Goal: Task Accomplishment & Management: Manage account settings

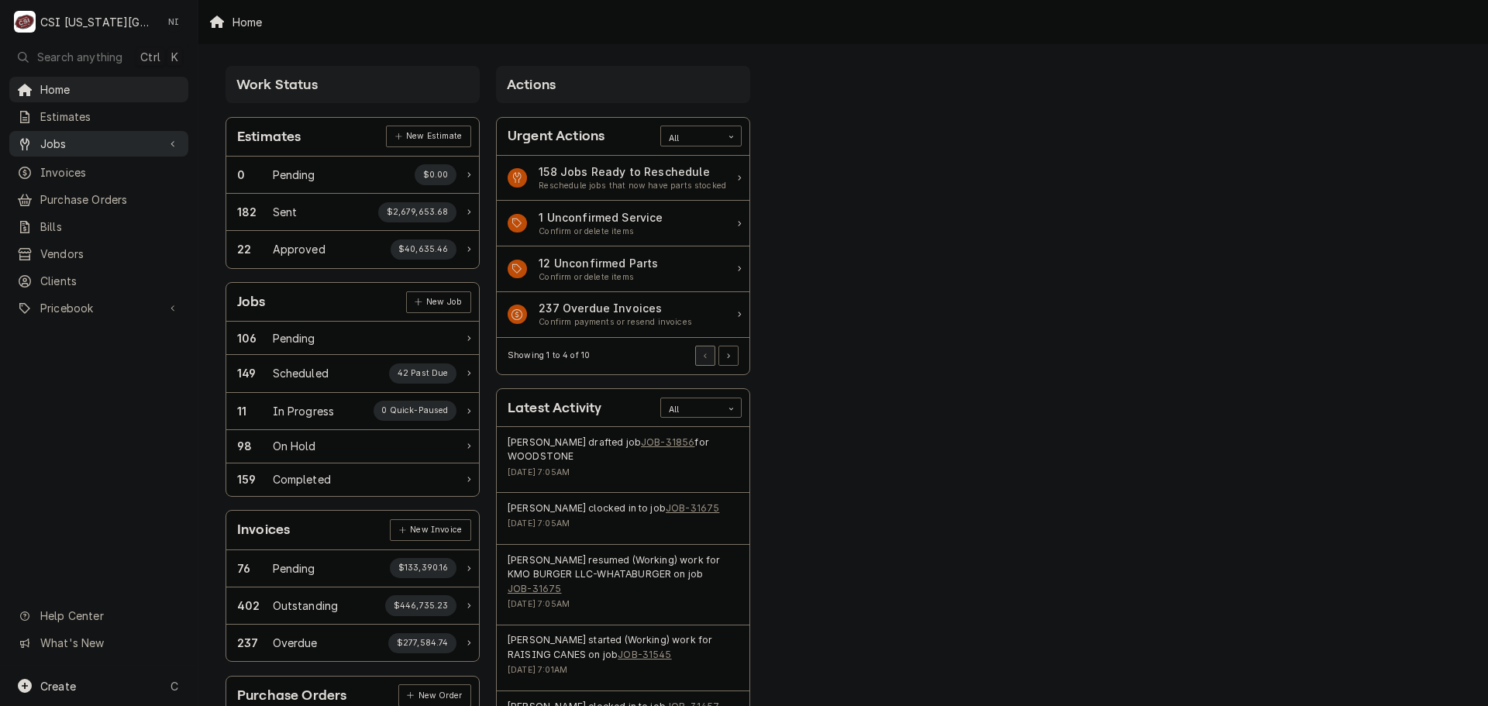
click at [100, 142] on span "Jobs" at bounding box center [98, 144] width 117 height 16
click at [78, 164] on span "Jobs" at bounding box center [110, 171] width 140 height 16
click at [104, 245] on span "Purchase Orders" at bounding box center [110, 251] width 140 height 16
click at [79, 357] on span "Pricebook" at bounding box center [98, 359] width 117 height 16
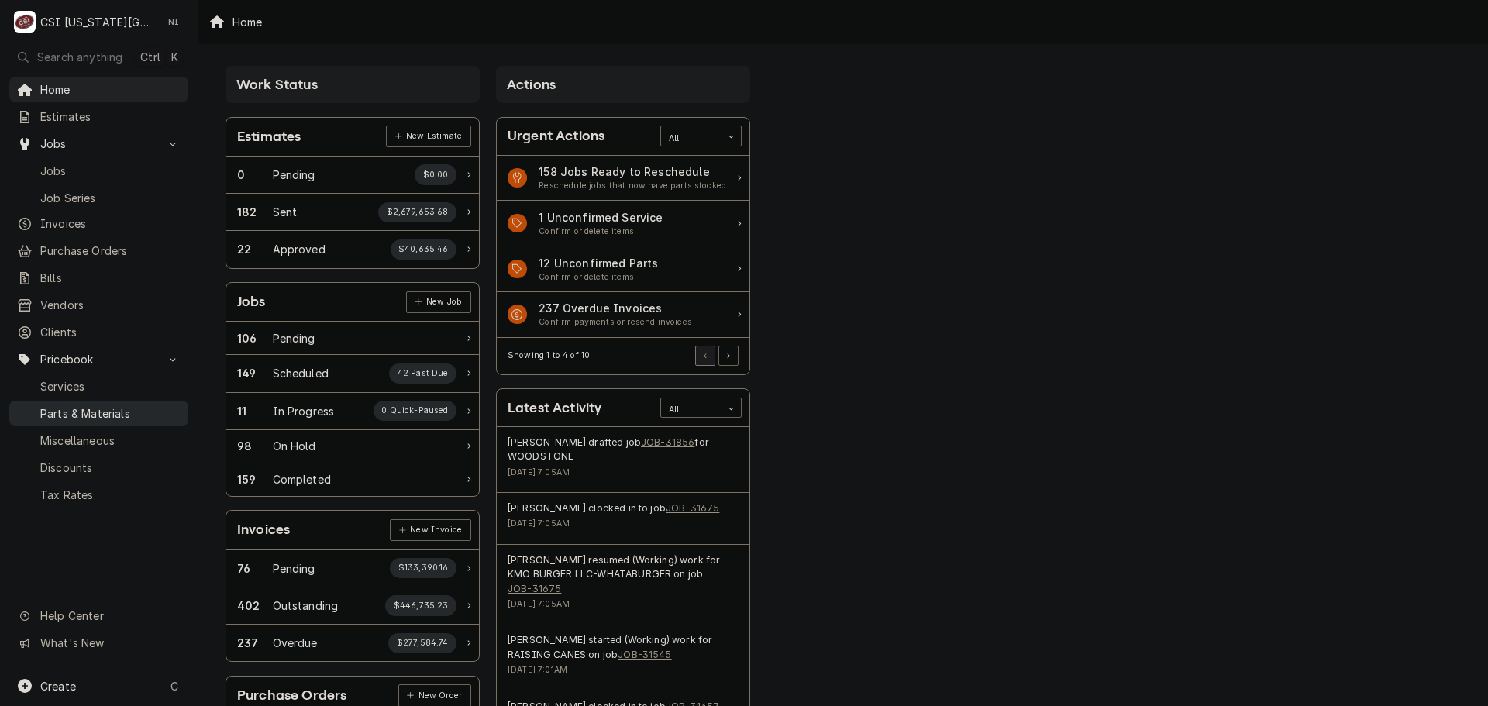
click at [80, 405] on span "Parts & Materials" at bounding box center [110, 413] width 140 height 16
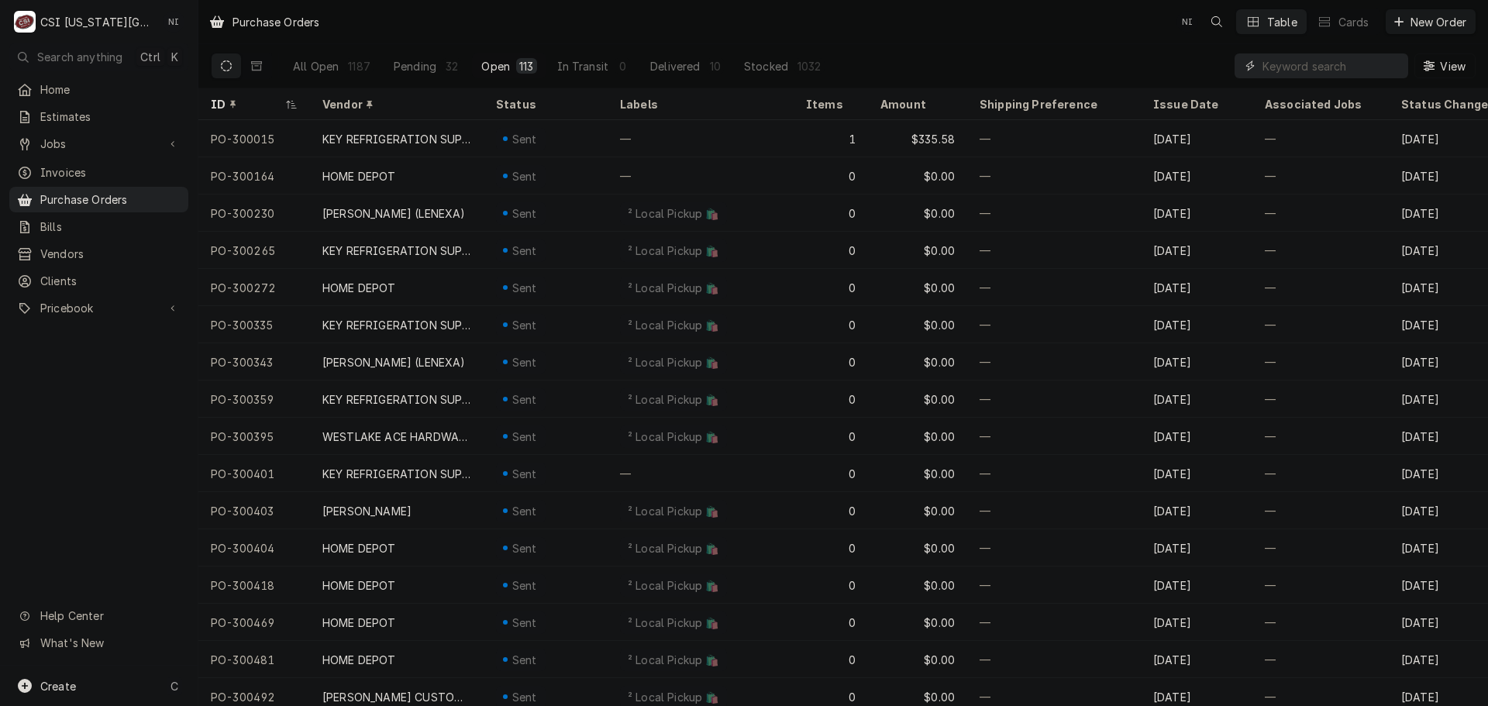
click at [1316, 67] on input "Dynamic Content Wrapper" at bounding box center [1332, 65] width 138 height 25
drag, startPoint x: 133, startPoint y: 681, endPoint x: 160, endPoint y: 678, distance: 27.2
click at [135, 681] on div "Create C" at bounding box center [99, 686] width 198 height 40
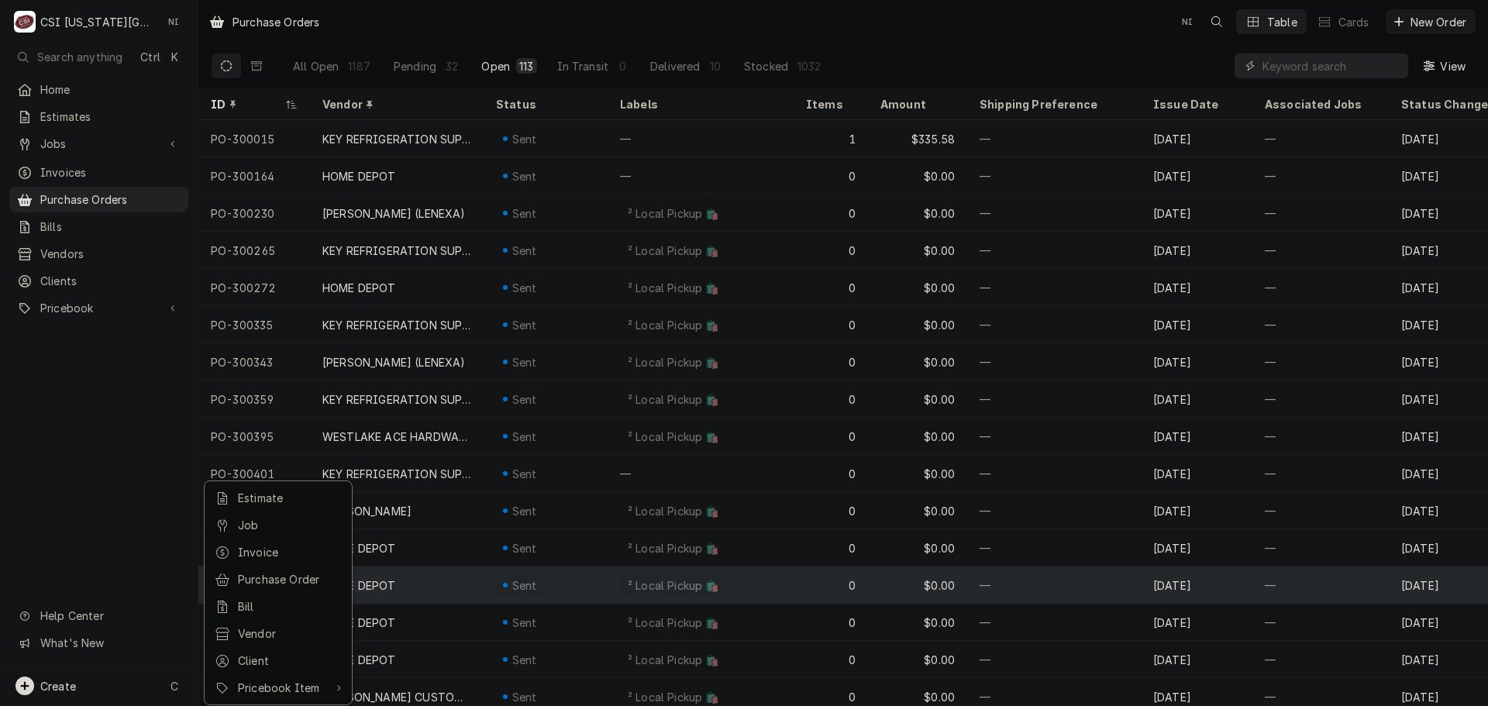
click at [287, 582] on div "Purchase Order" at bounding box center [290, 579] width 104 height 16
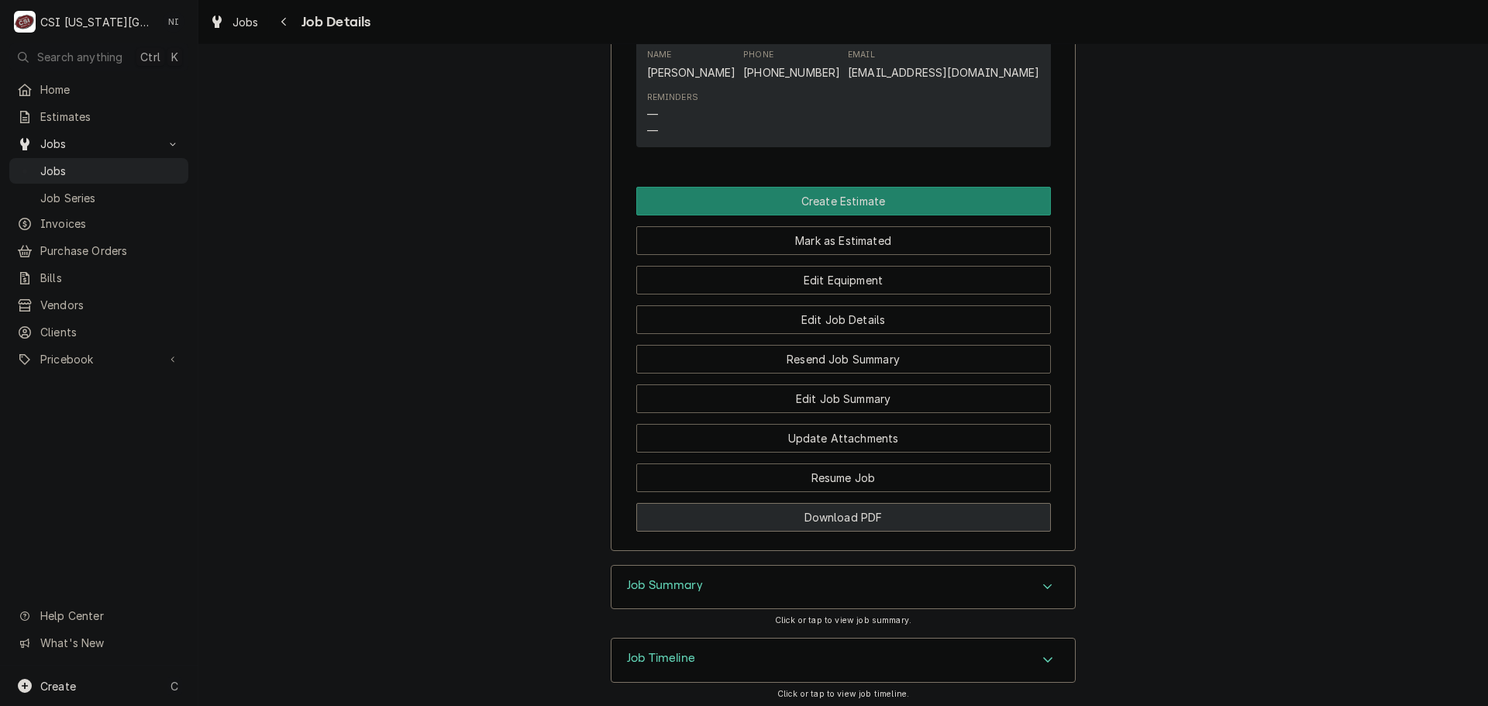
scroll to position [1468, 0]
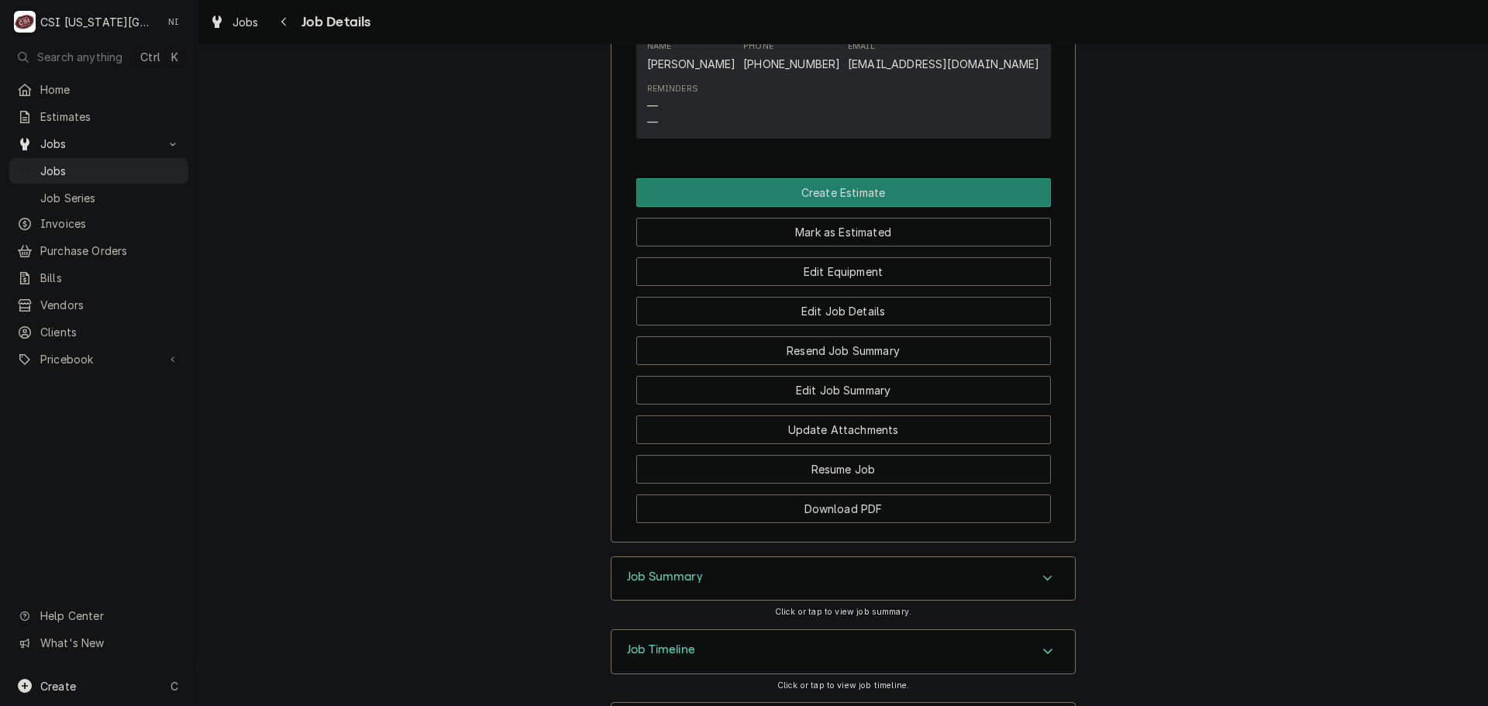
click at [919, 557] on div "Job Summary" at bounding box center [844, 578] width 464 height 43
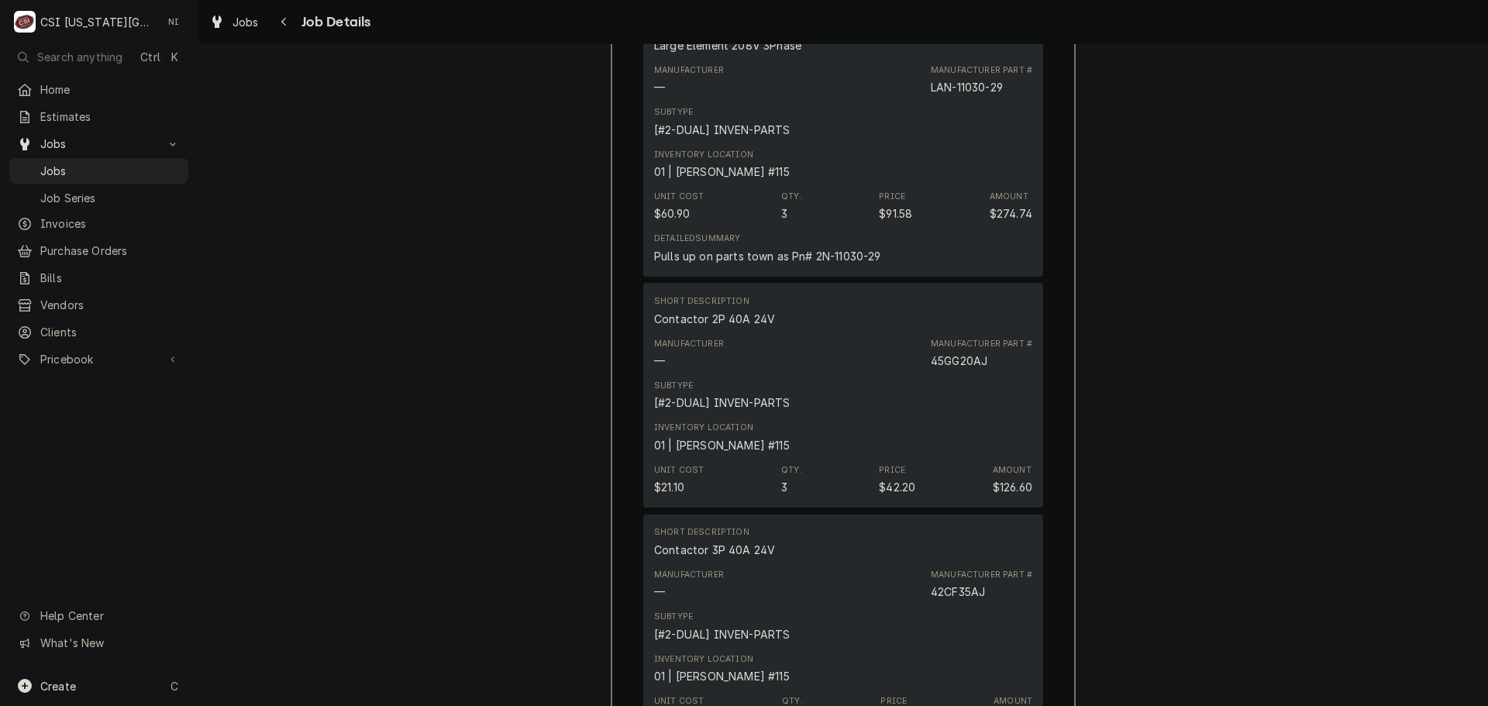
scroll to position [3290, 0]
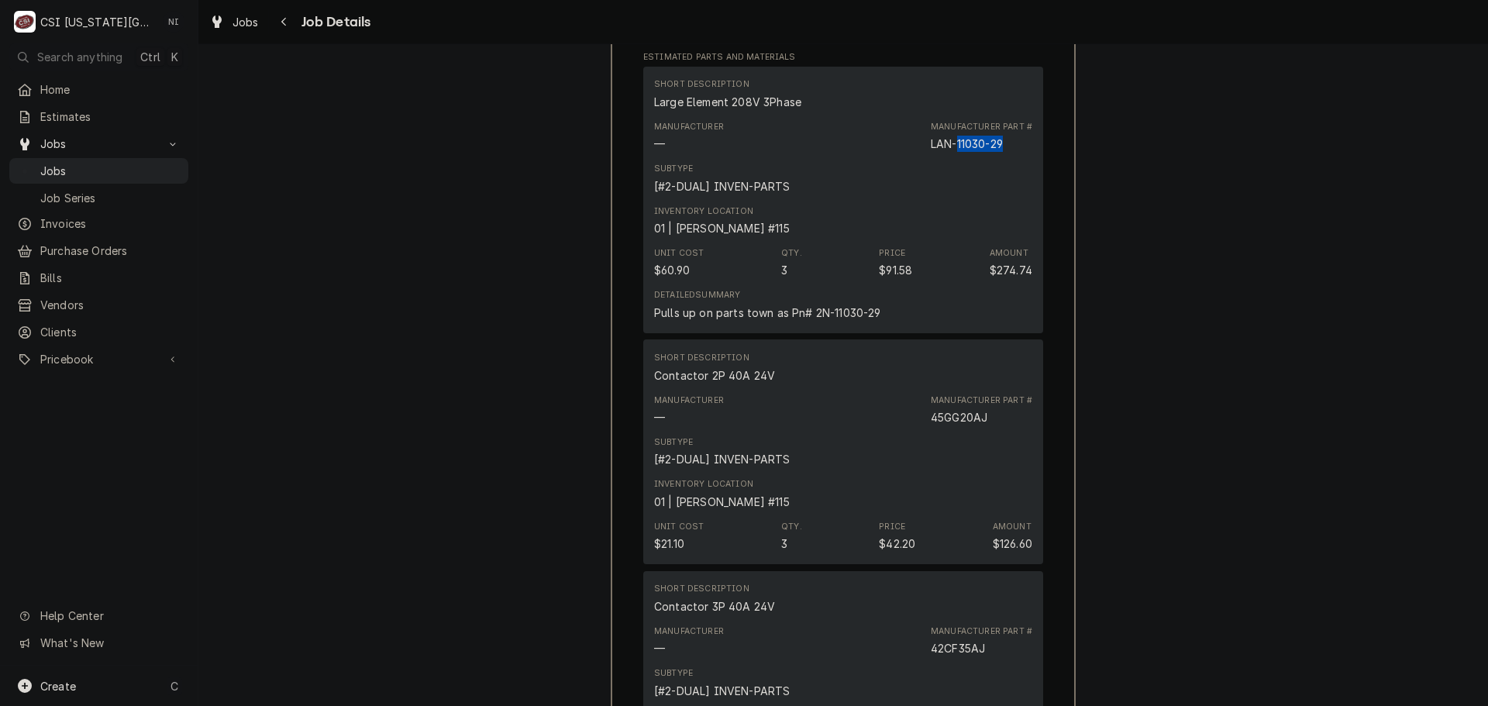
drag, startPoint x: 1008, startPoint y: 77, endPoint x: 954, endPoint y: 83, distance: 54.6
click at [954, 116] on div "Manufacturer — Manufacturer Part # LAN-11030-29" at bounding box center [843, 137] width 378 height 42
copy div "11030-29"
drag, startPoint x: 138, startPoint y: 164, endPoint x: 147, endPoint y: 163, distance: 9.4
click at [137, 164] on span "Jobs" at bounding box center [110, 171] width 140 height 16
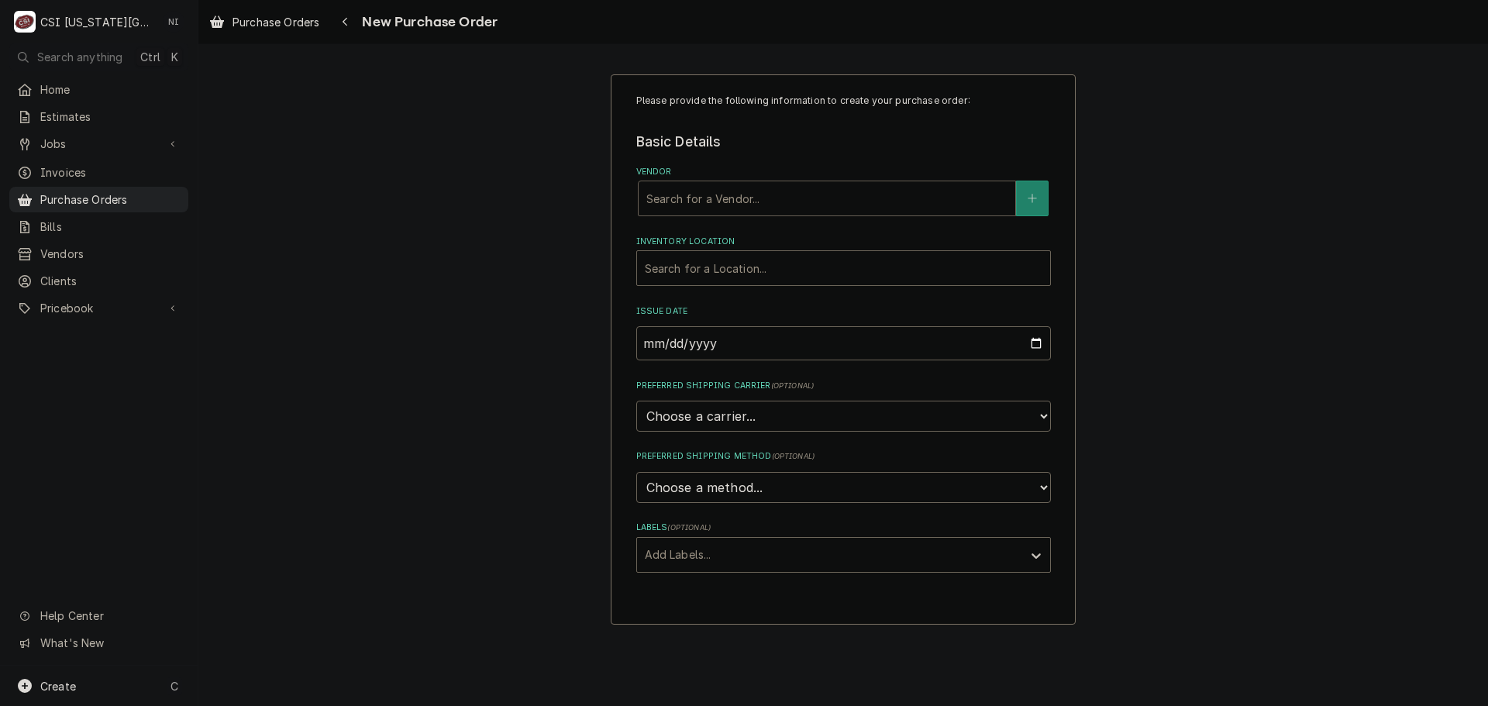
click at [684, 191] on div "Vendor" at bounding box center [827, 199] width 361 height 28
type input "h"
type input "home"
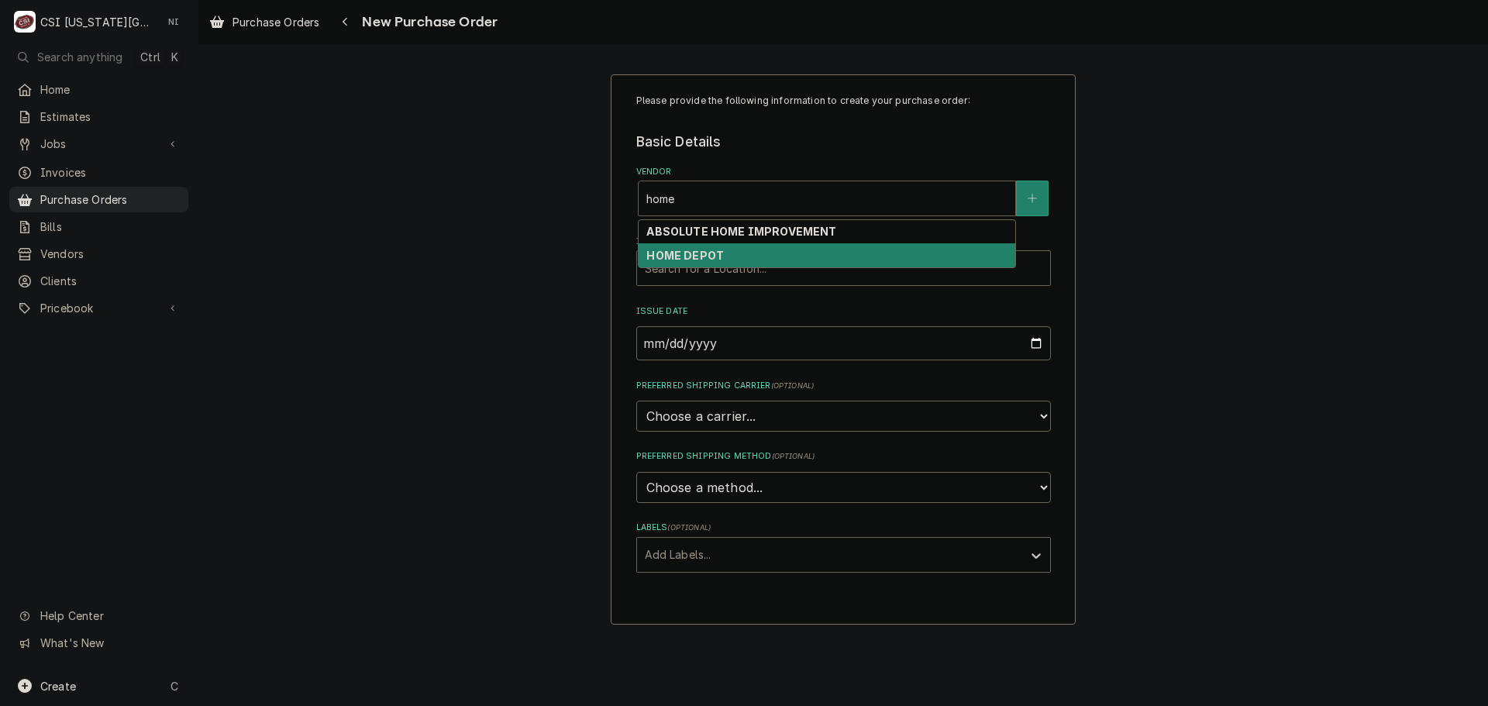
click at [667, 250] on strong "HOME DEPOT" at bounding box center [686, 255] width 78 height 13
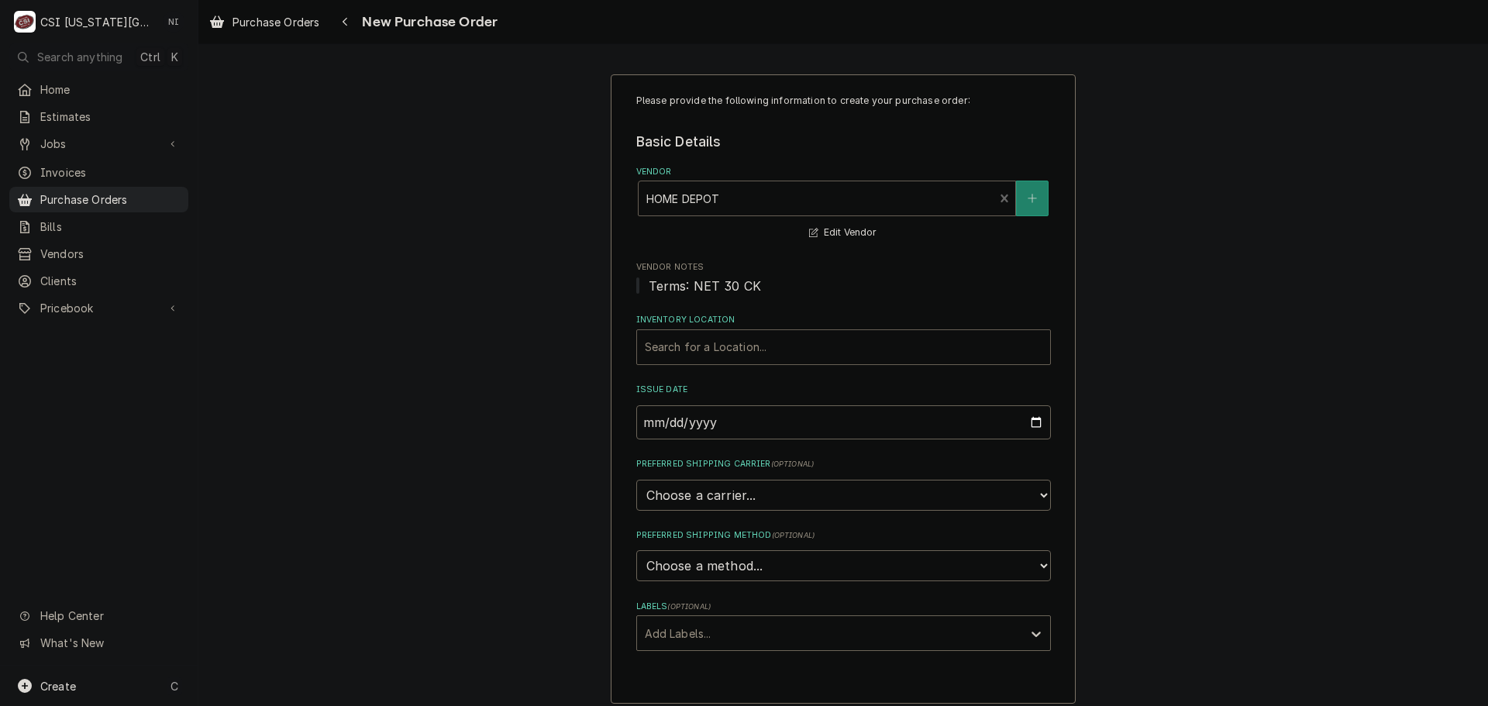
drag, startPoint x: 675, startPoint y: 364, endPoint x: 678, endPoint y: 355, distance: 9.8
click at [676, 360] on div "Search for a Location..." at bounding box center [843, 347] width 415 height 36
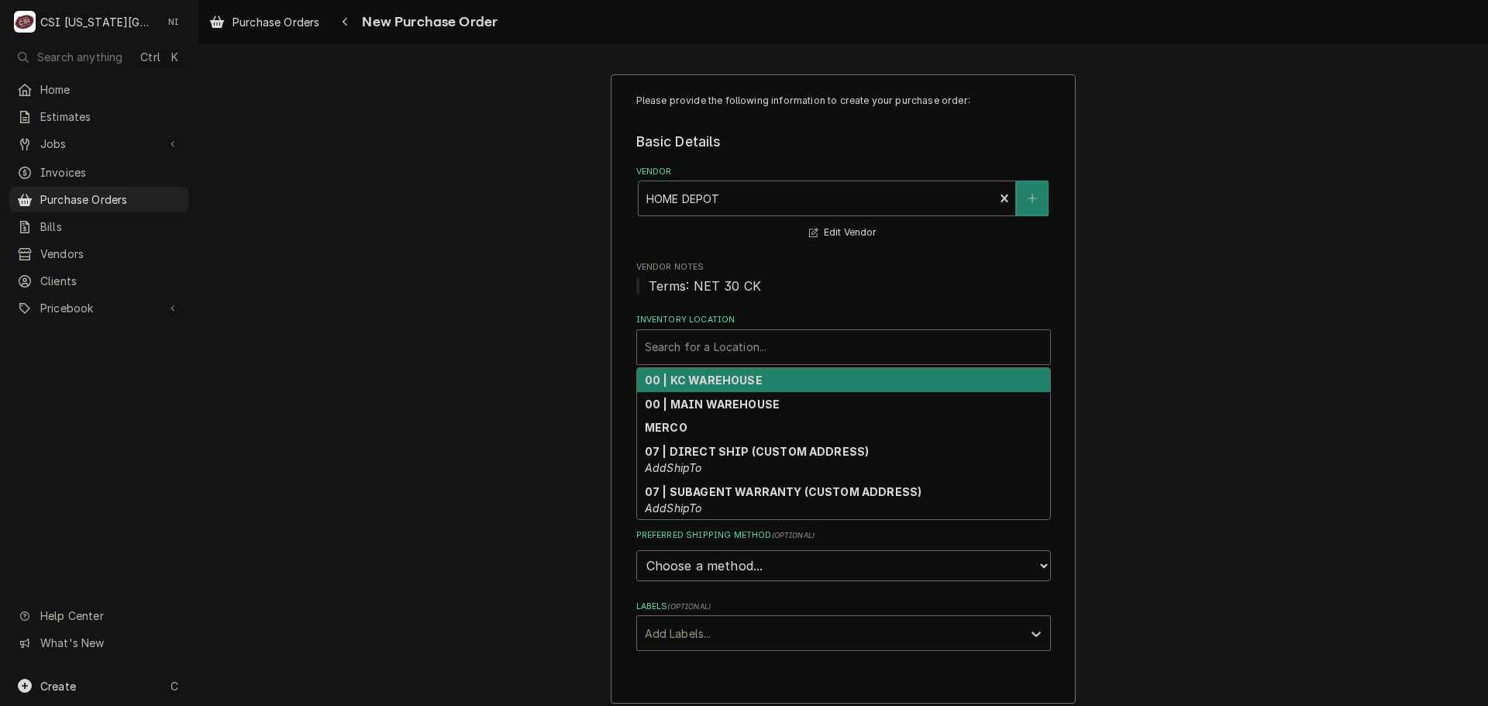
click at [679, 381] on strong "00 | KC WAREHOUSE" at bounding box center [704, 380] width 118 height 13
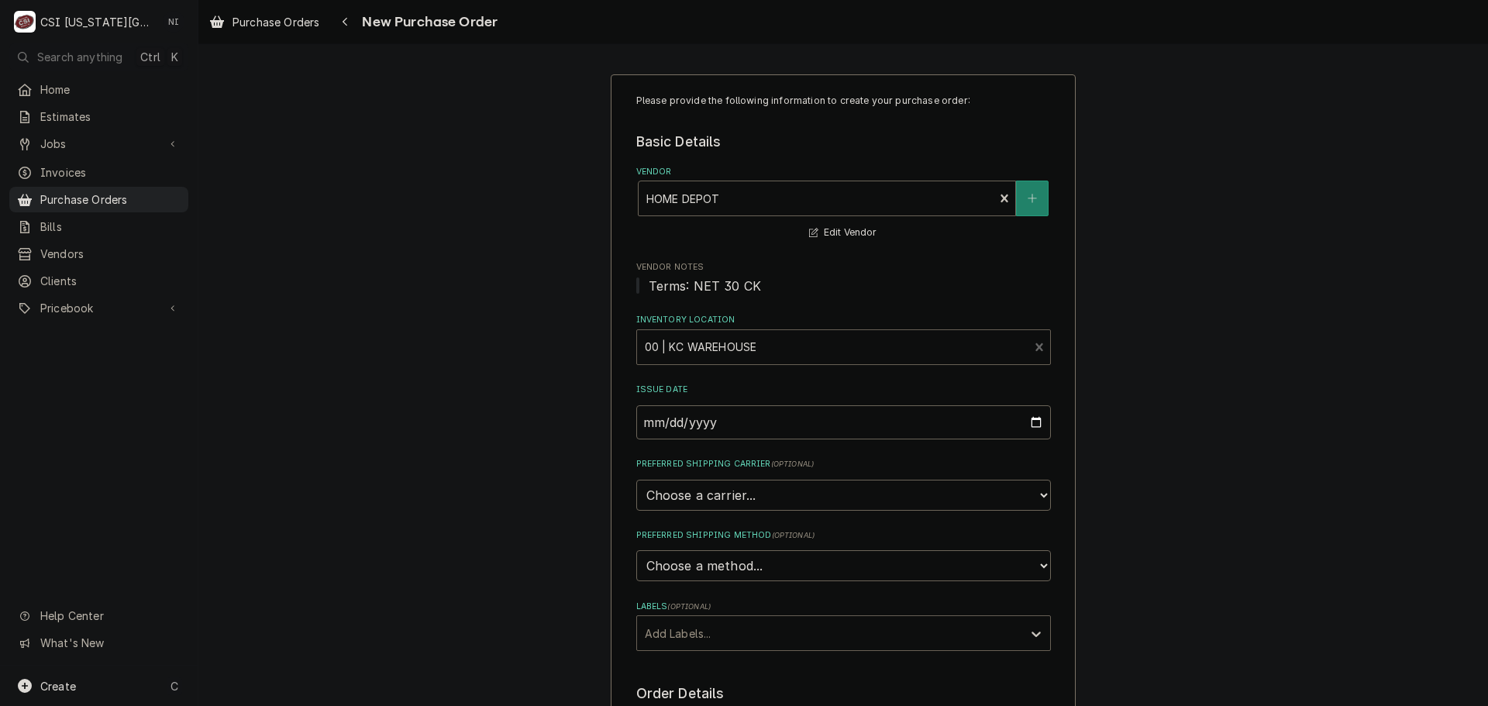
click at [731, 640] on div "Labels" at bounding box center [830, 633] width 370 height 28
click at [712, 695] on div "² Local Pickup 🛍️" at bounding box center [843, 691] width 413 height 24
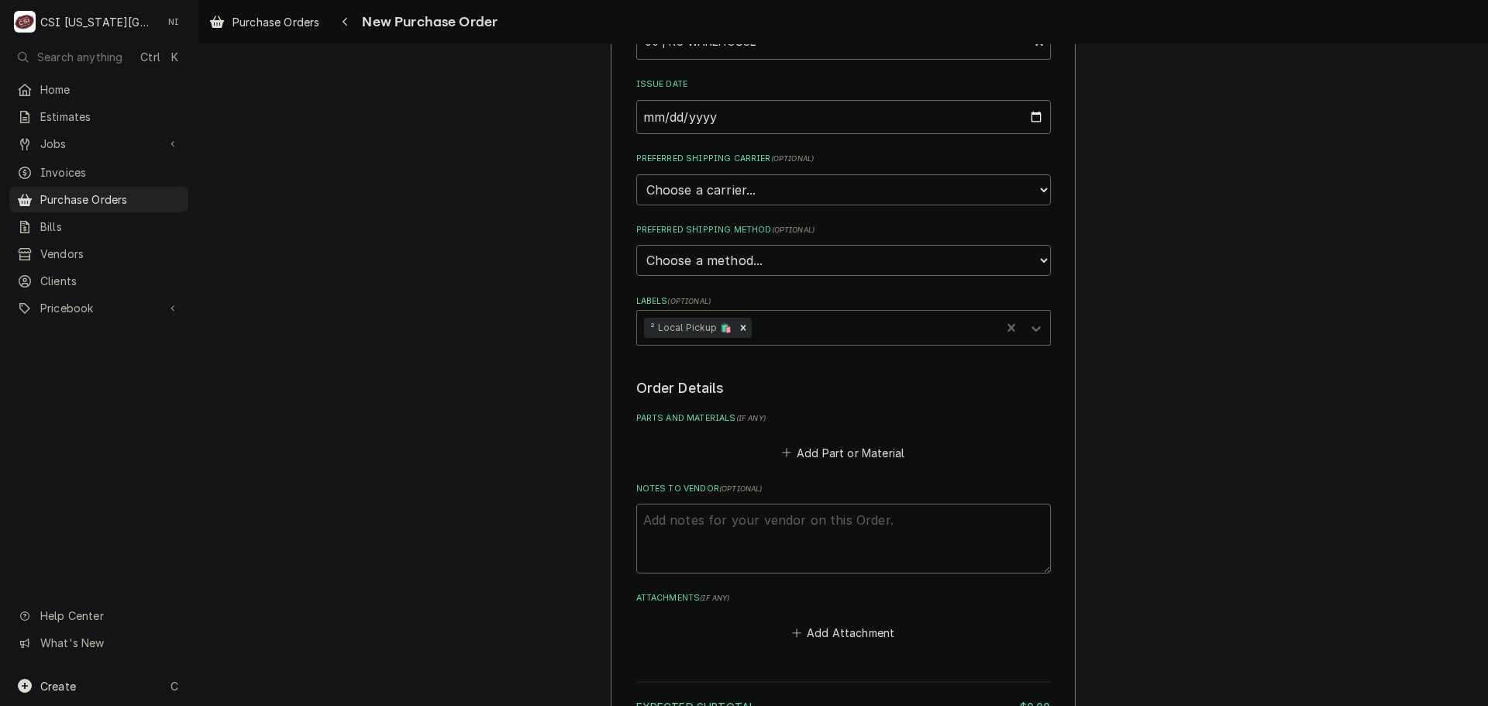
scroll to position [310, 0]
drag, startPoint x: 825, startPoint y: 521, endPoint x: 834, endPoint y: 518, distance: 9.8
click at [831, 519] on textarea "Notes to Vendor ( optional )" at bounding box center [843, 534] width 415 height 70
type textarea "x"
type textarea "j"
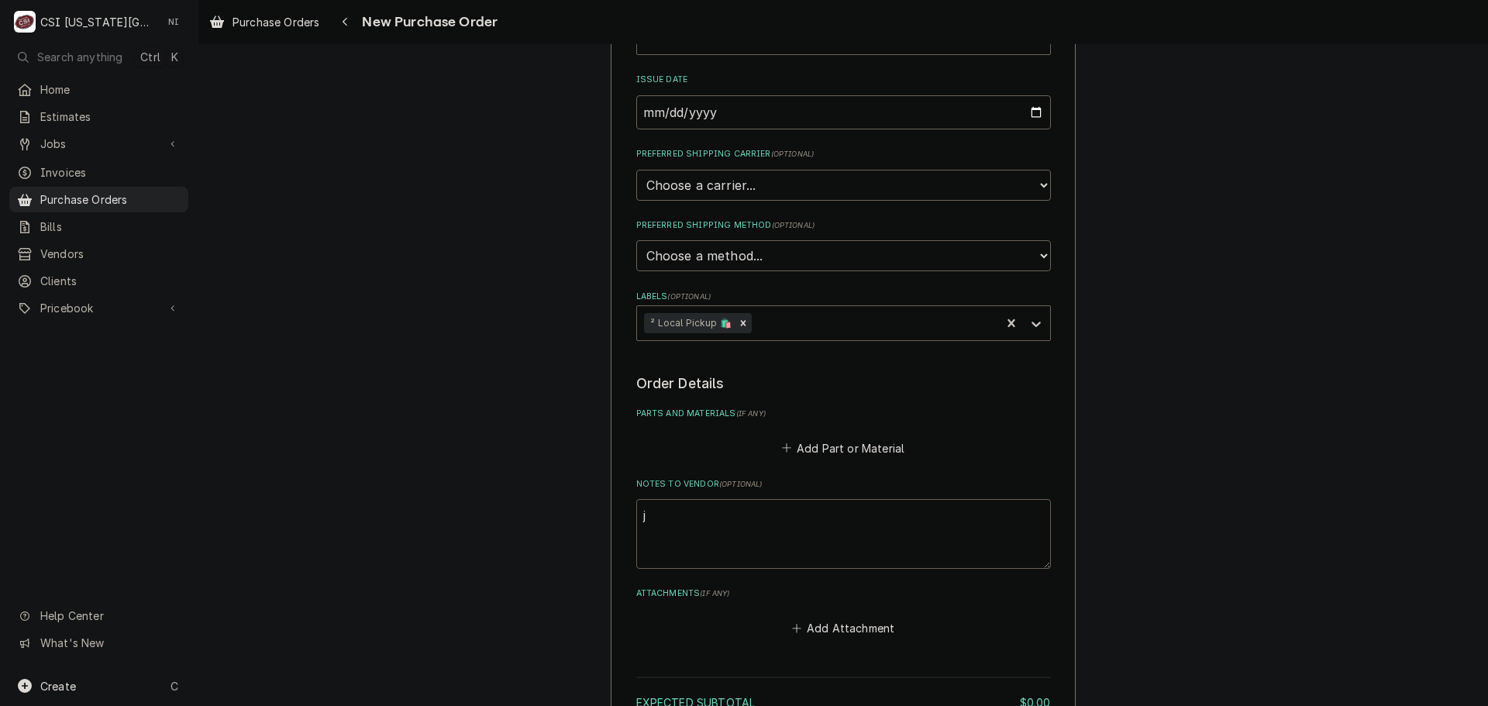
type textarea "x"
type textarea "je"
type textarea "x"
type textarea "jes"
type textarea "x"
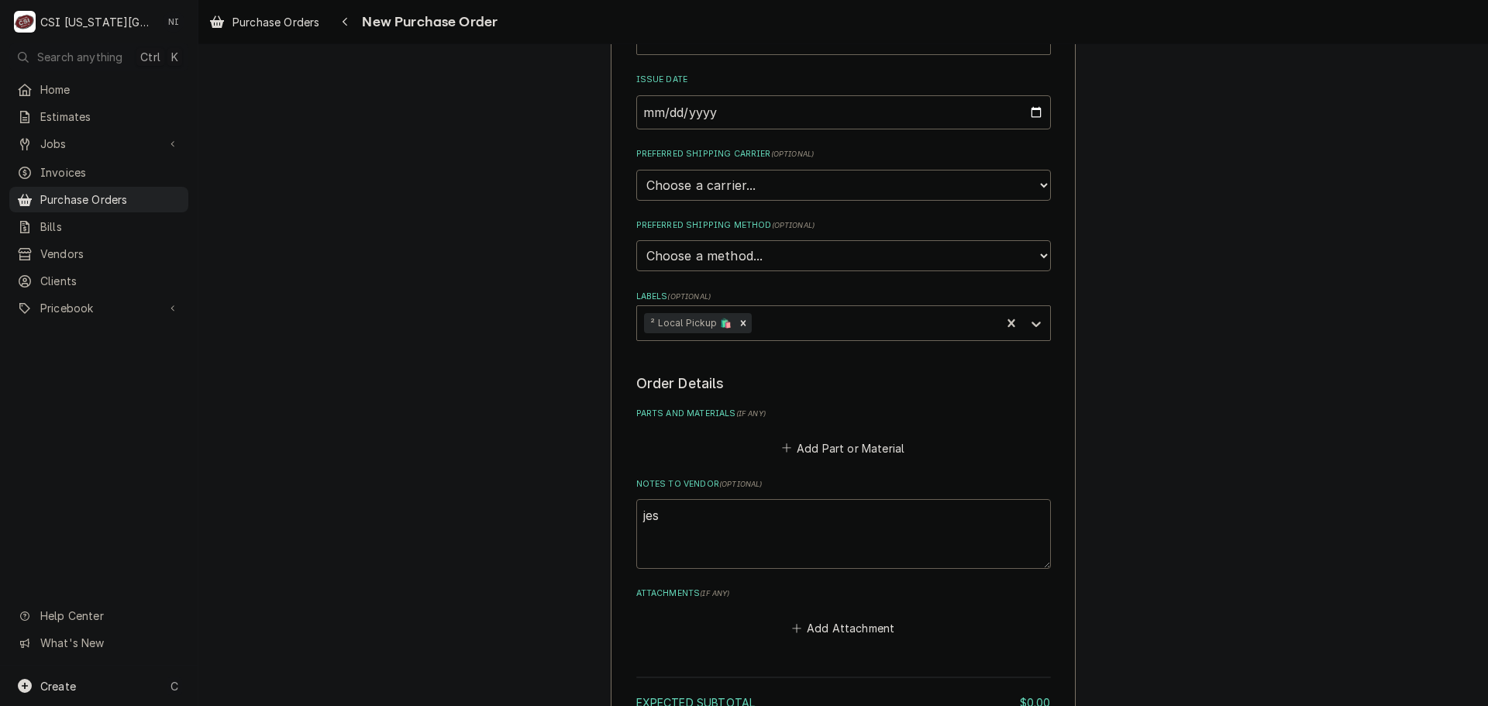
type textarea "jess"
type textarea "x"
type textarea "jesse"
type textarea "x"
type textarea "jesse"
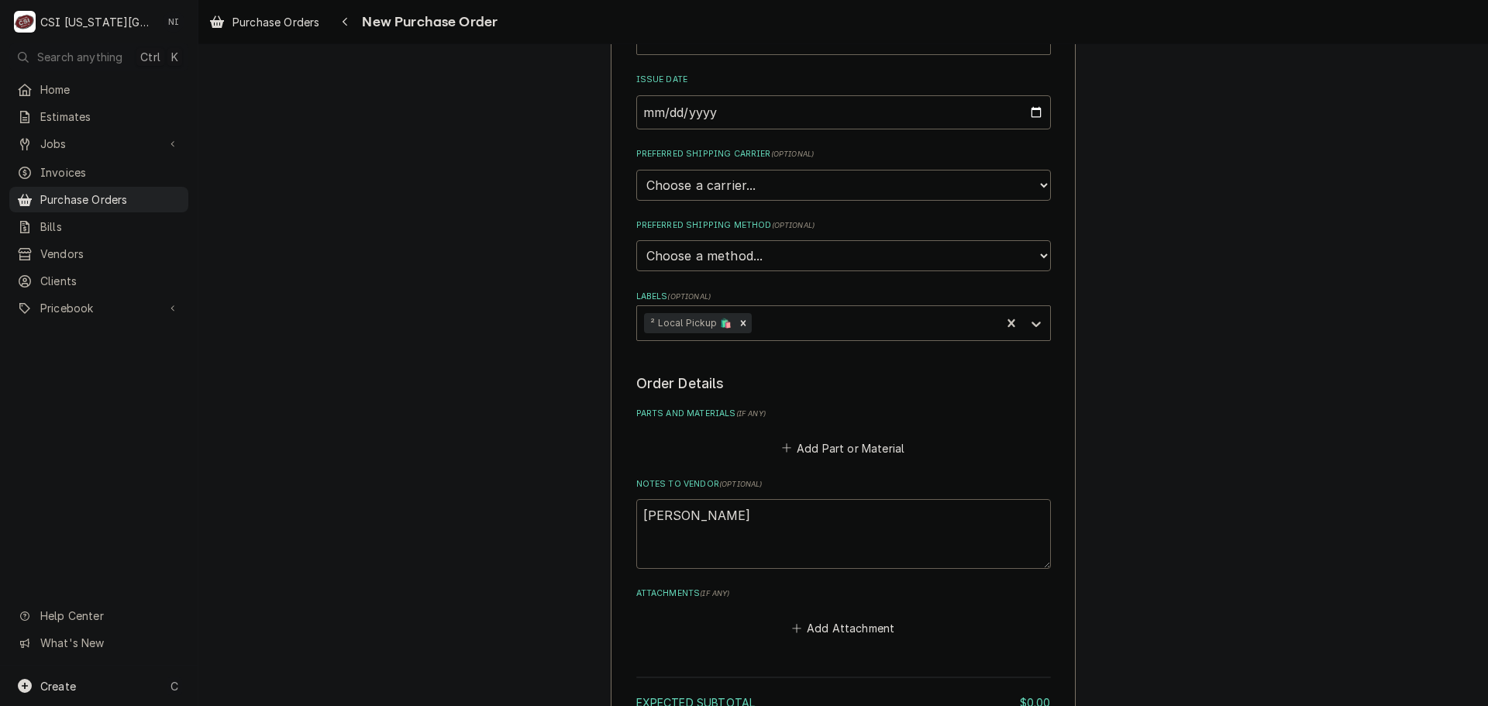
type textarea "x"
type textarea "jesse a"
type textarea "x"
type textarea "jesse af"
type textarea "x"
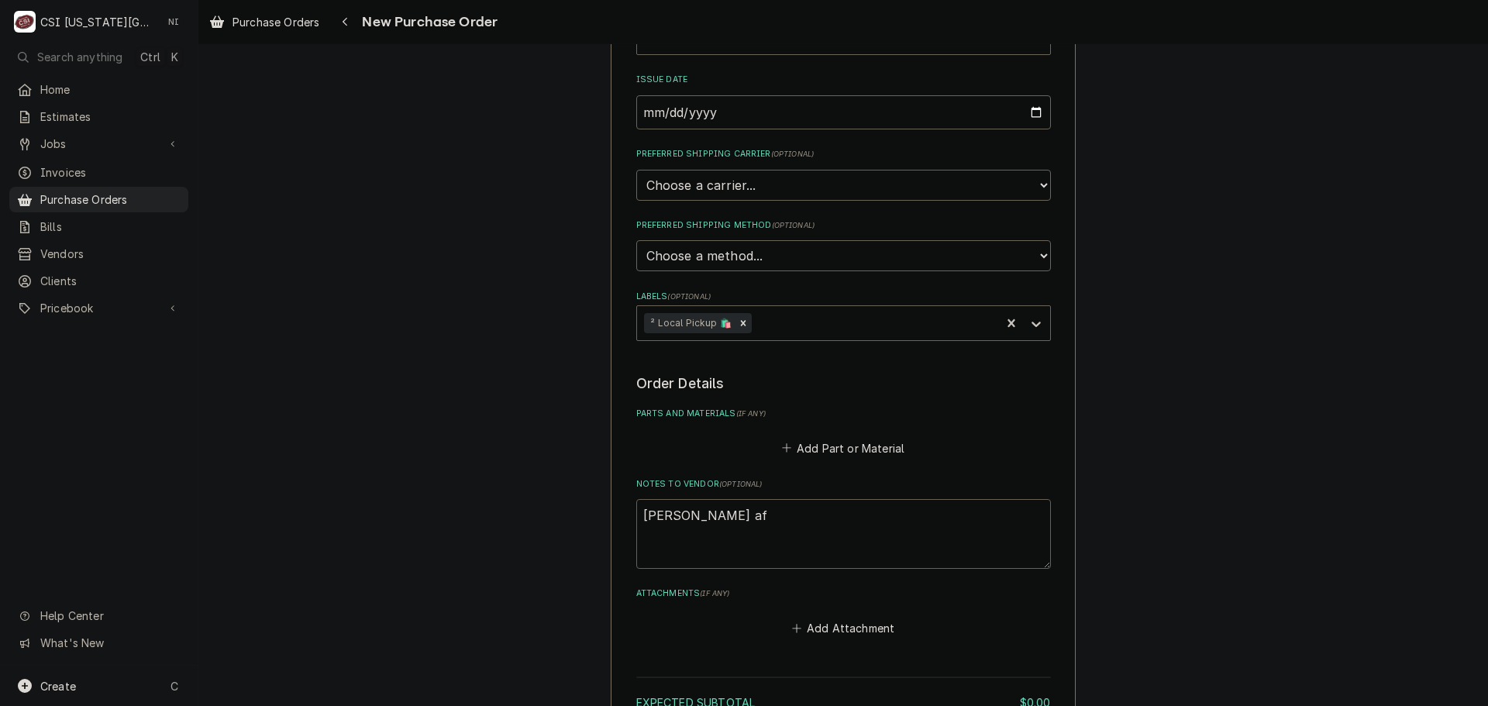
type textarea "jesse aft"
type textarea "x"
type textarea "jesse afte"
type textarea "x"
type textarea "jesse after"
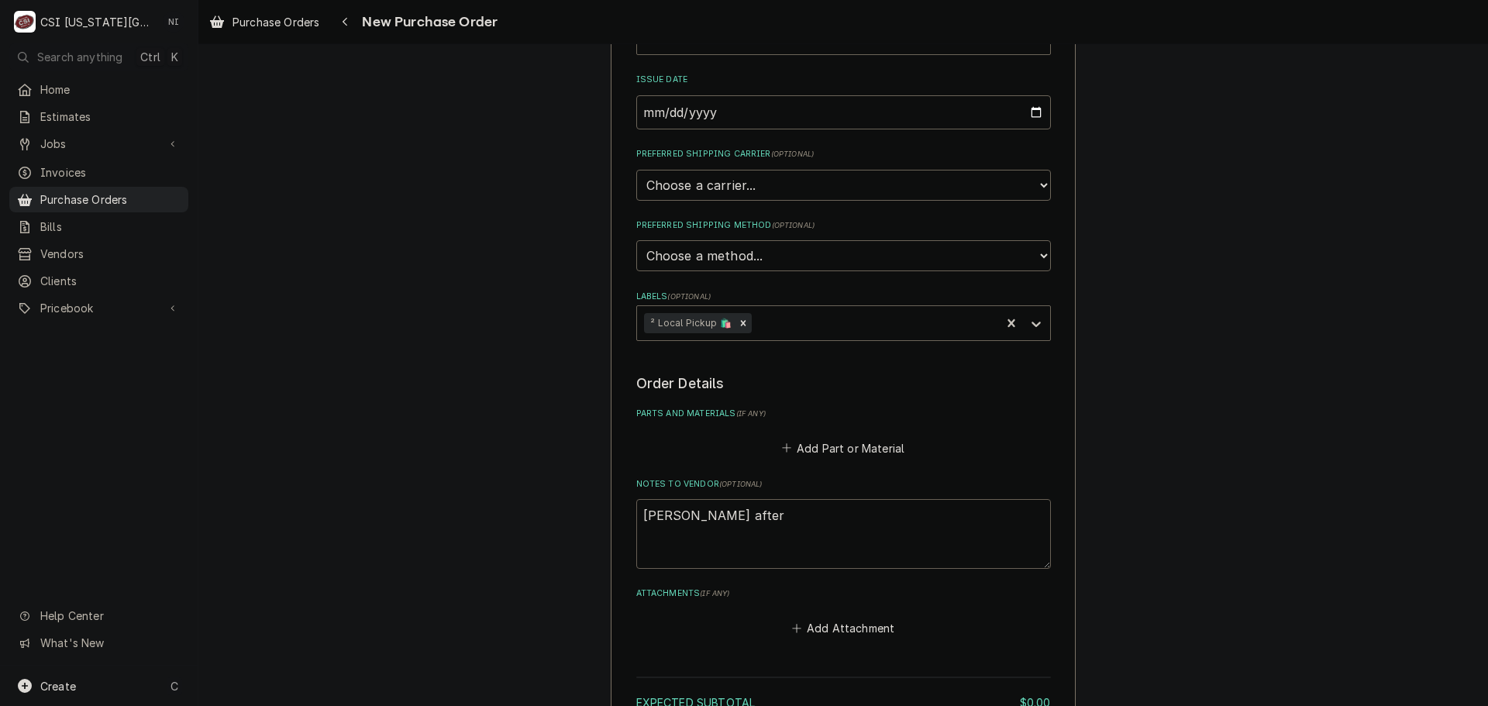
type textarea "x"
type textarea "jesse afterh"
type textarea "x"
type textarea "jesse afterho"
type textarea "x"
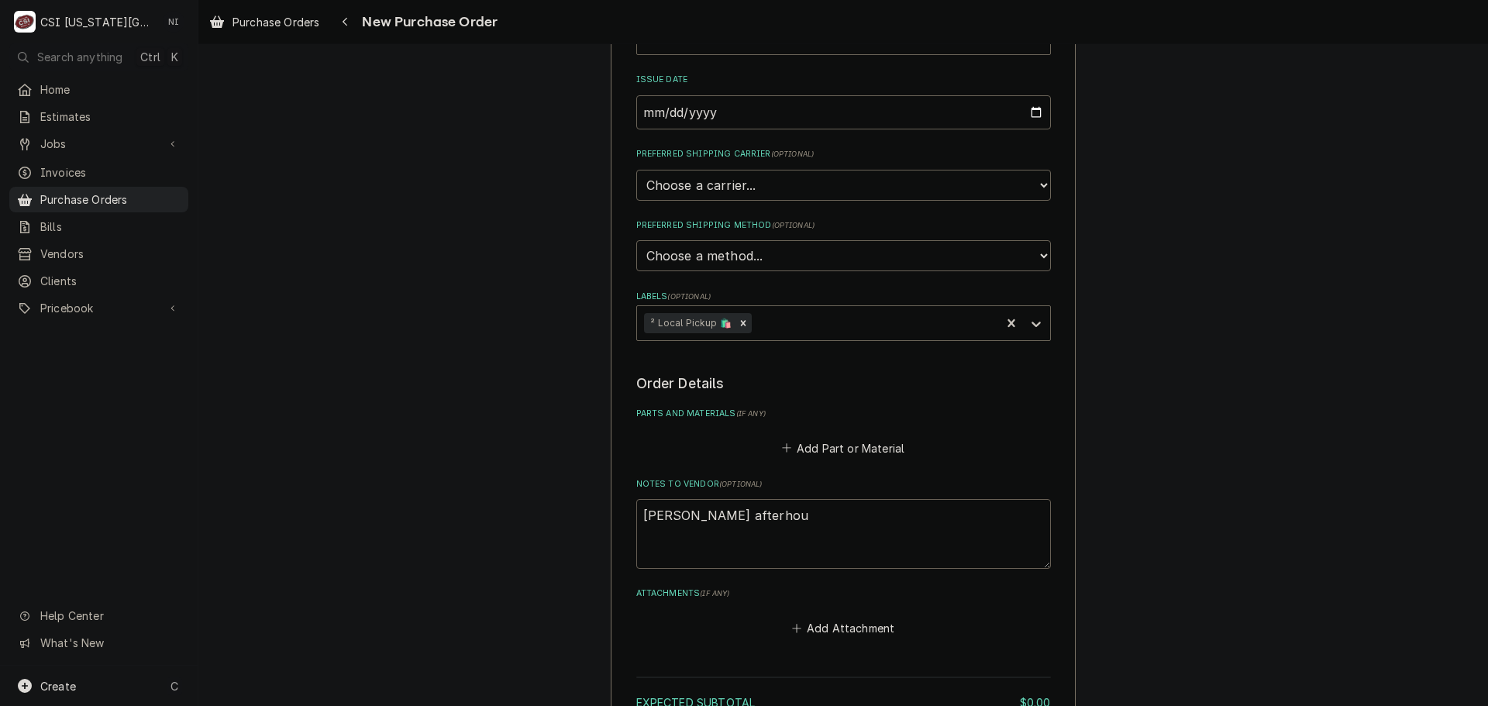
type textarea "jesse afterhoui"
type textarea "x"
type textarea "jesse afterhouir"
type textarea "x"
type textarea "jesse afterhoui"
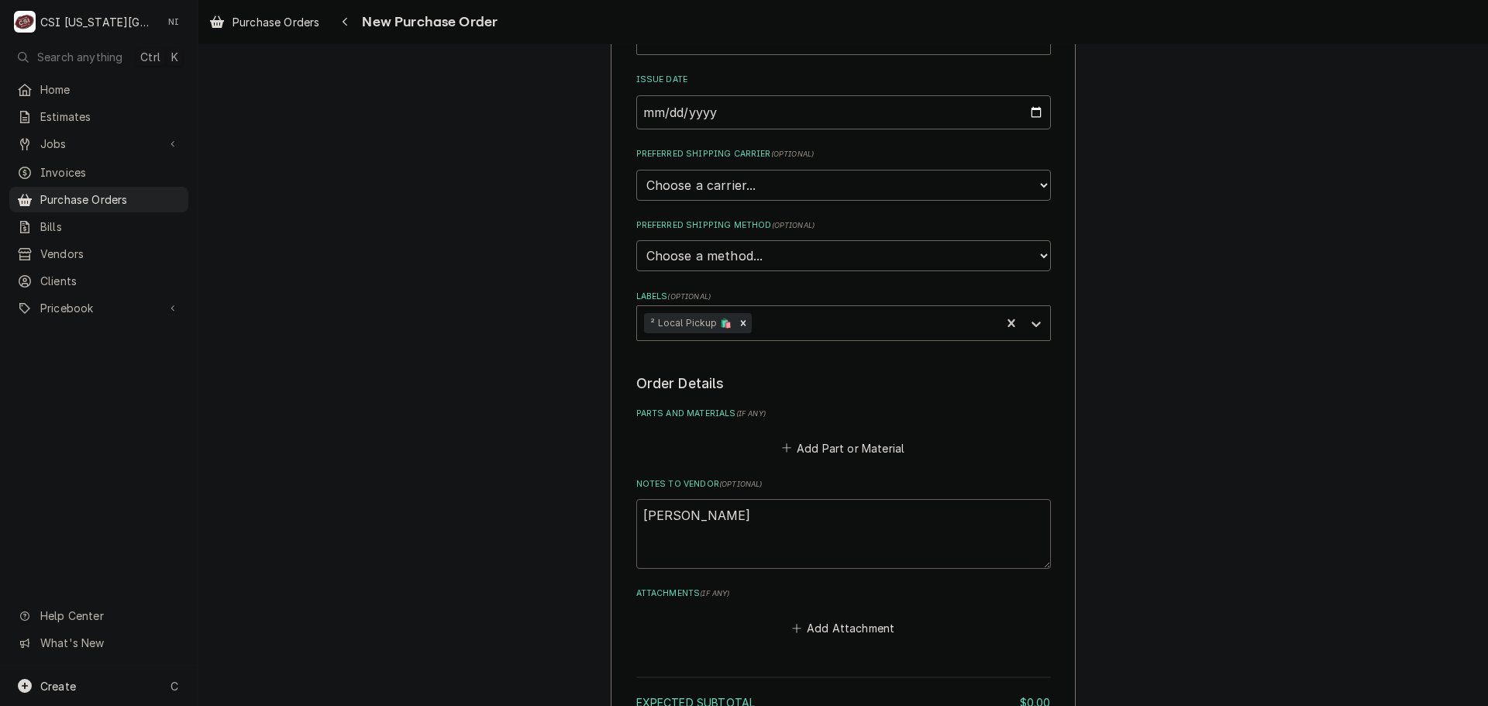
type textarea "x"
type textarea "jesse afterhou"
type textarea "x"
type textarea "jesse afterho"
type textarea "x"
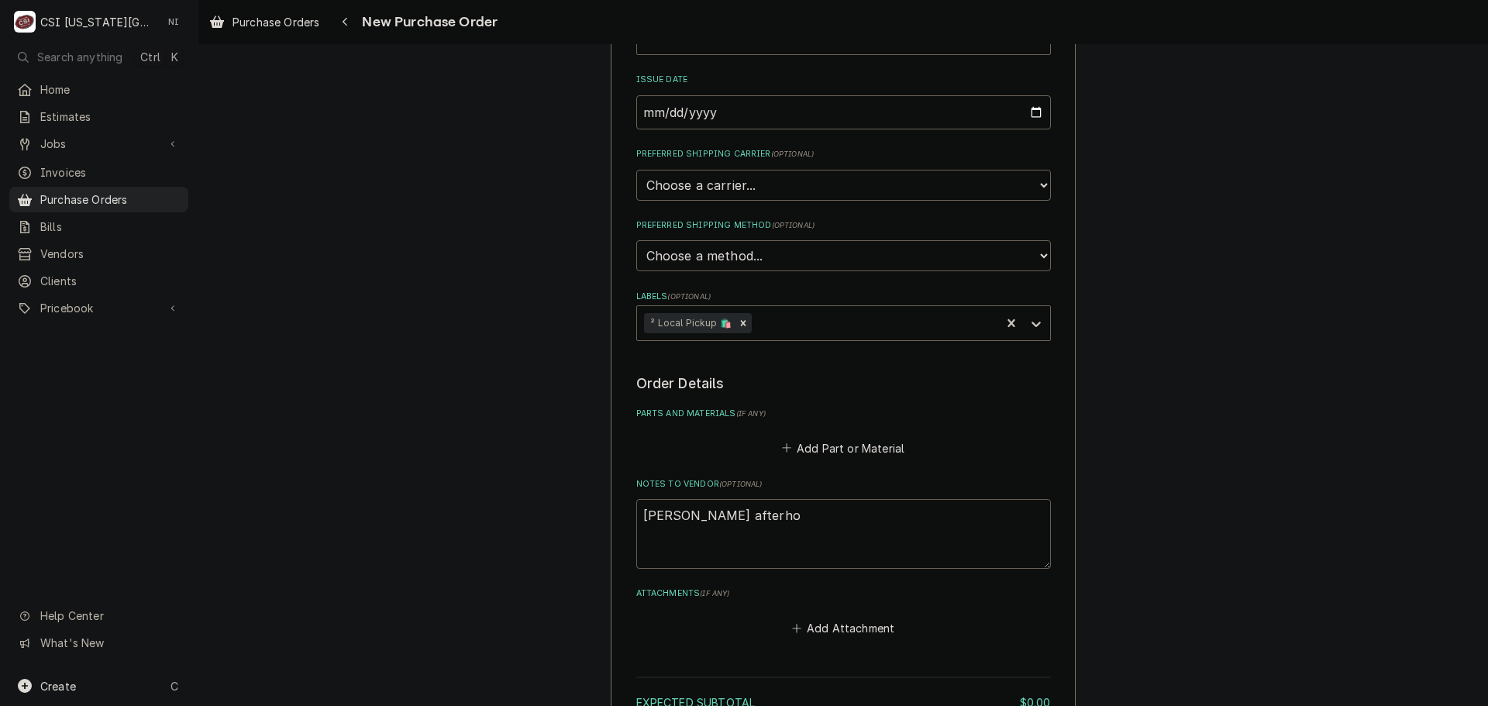
type textarea "jesse afterhou"
type textarea "x"
type textarea "jesse afterhour"
type textarea "x"
type textarea "jesse afterhours"
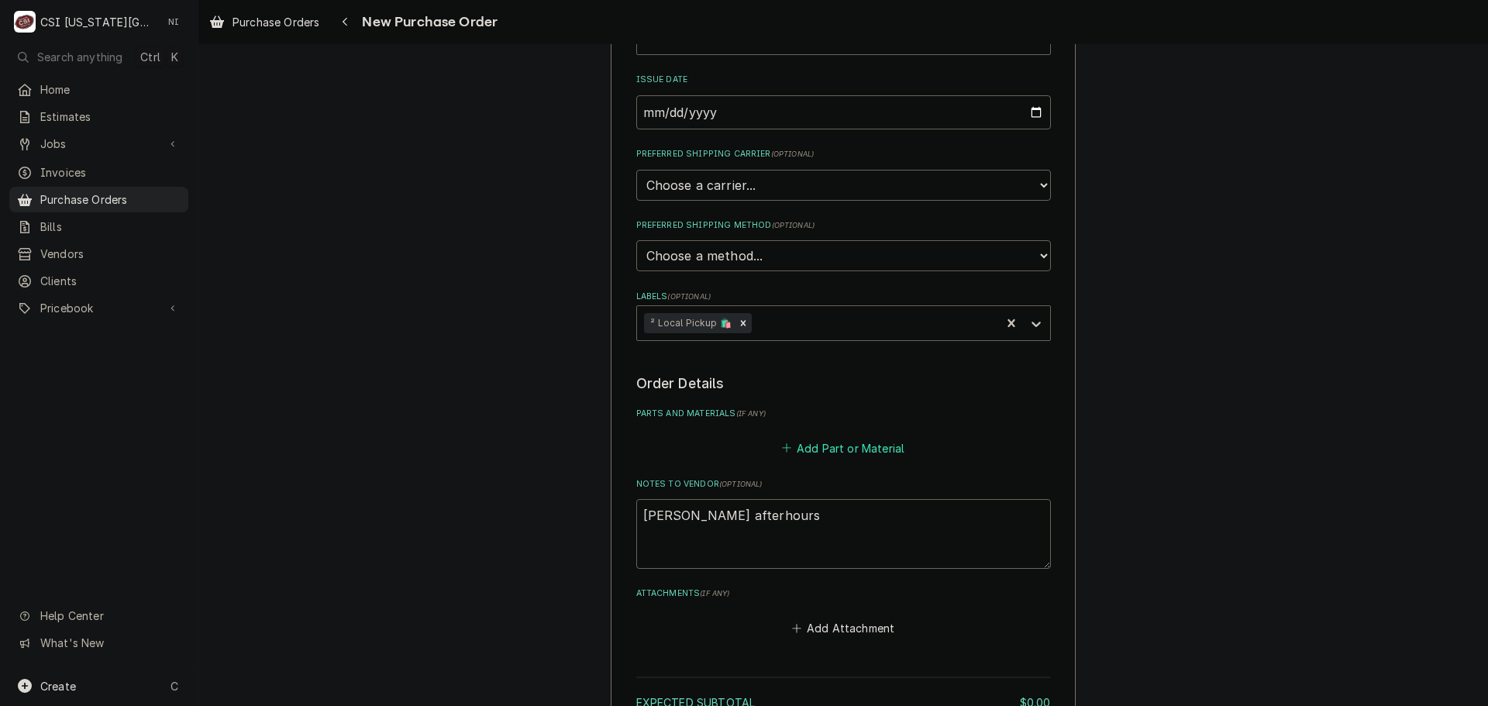
click at [847, 446] on button "Add Part or Material" at bounding box center [843, 448] width 128 height 22
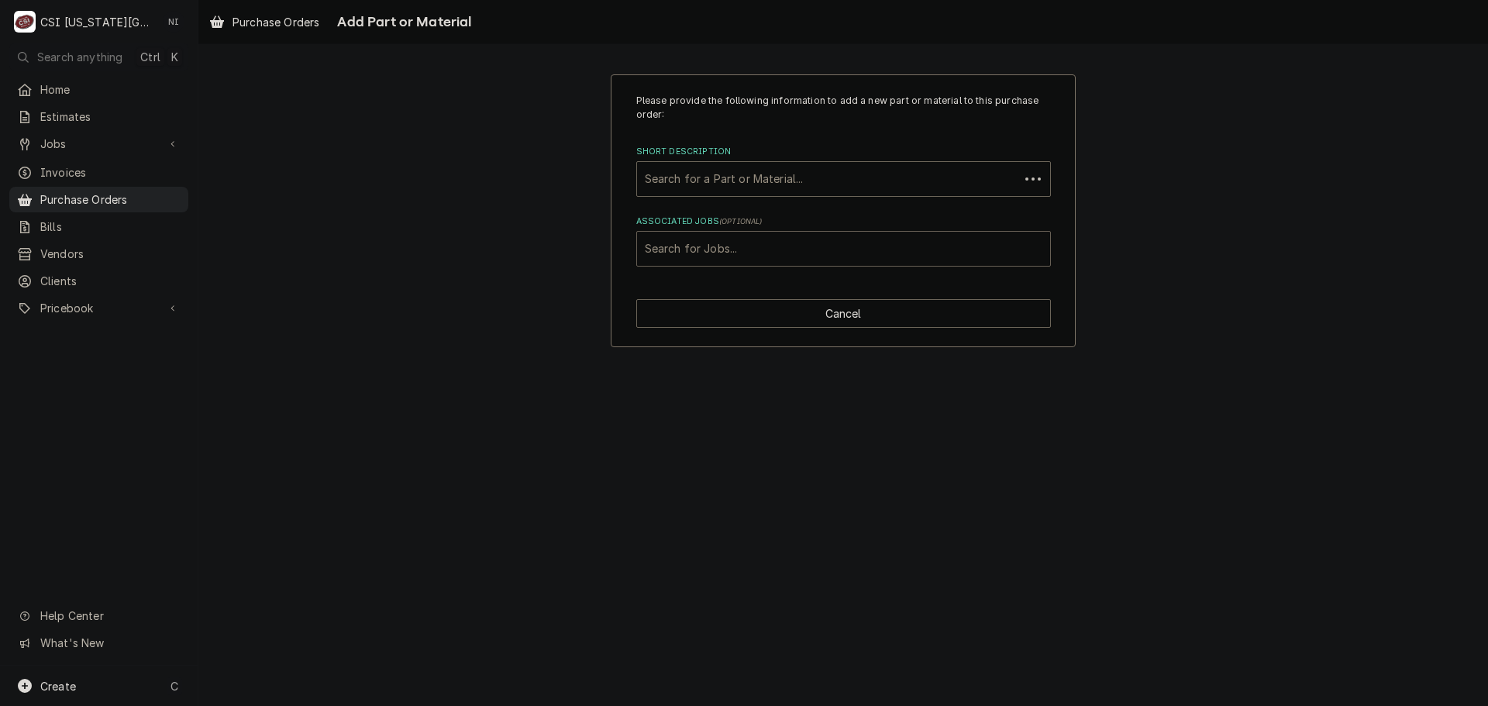
click at [809, 253] on div "Associated Jobs" at bounding box center [844, 249] width 398 height 28
type input "31913"
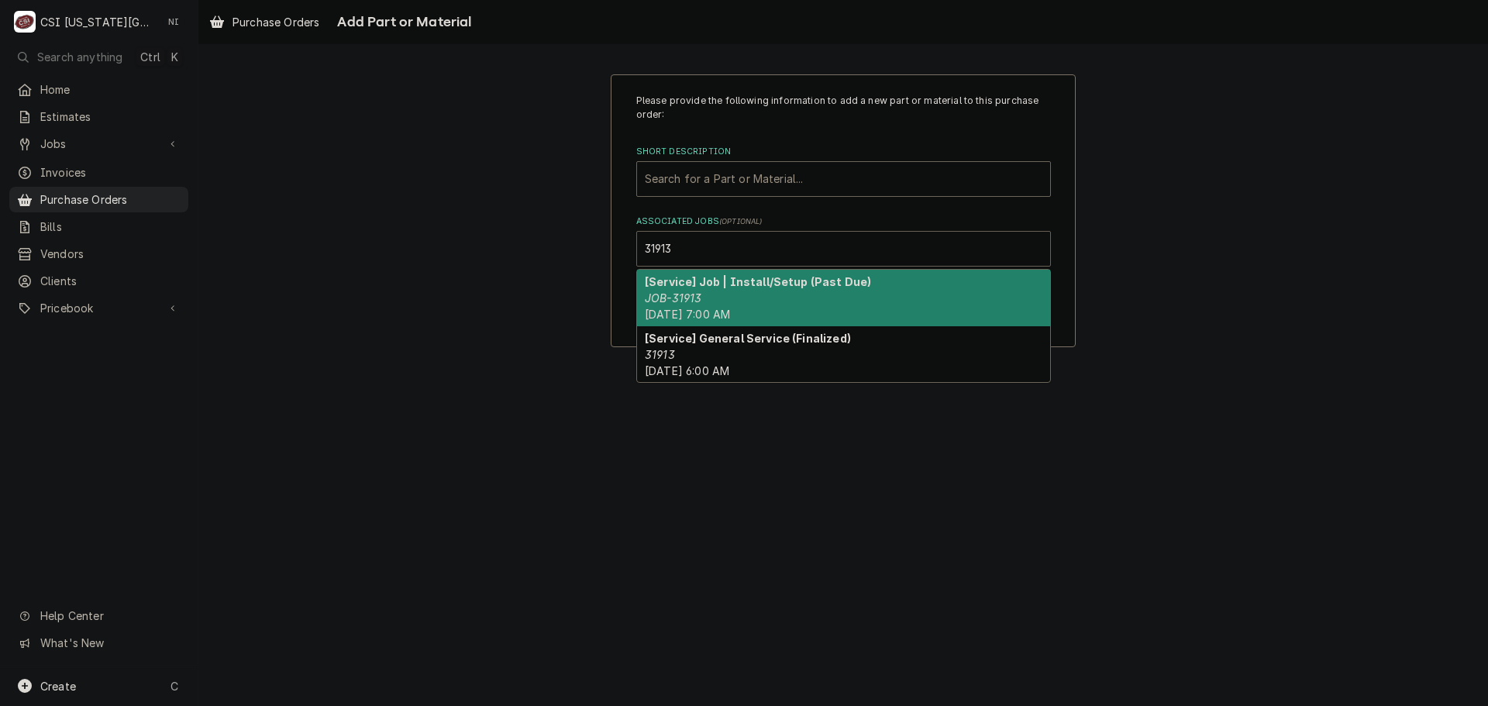
click at [759, 284] on strong "[Service] Job | Install/Setup (Past Due)" at bounding box center [758, 281] width 226 height 13
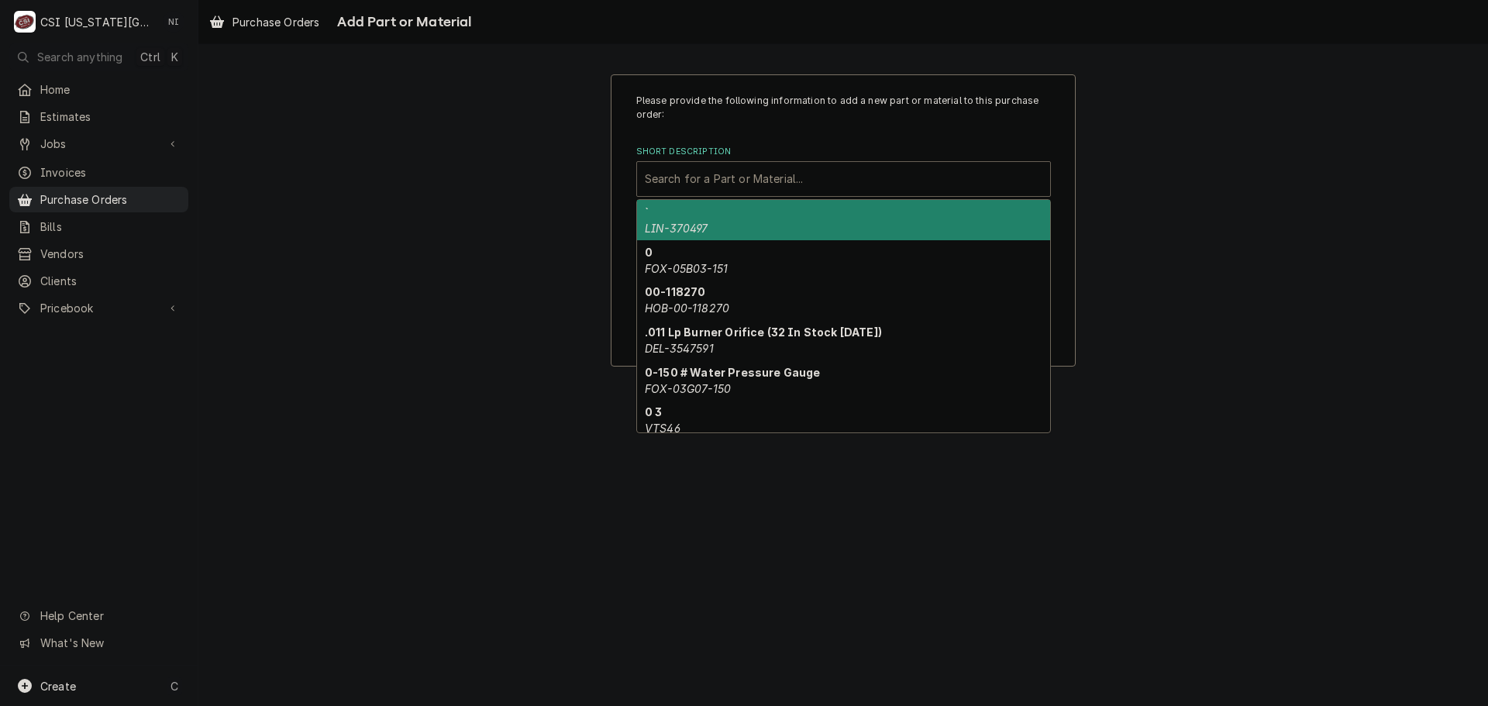
click at [754, 191] on div "Short Description" at bounding box center [844, 179] width 398 height 28
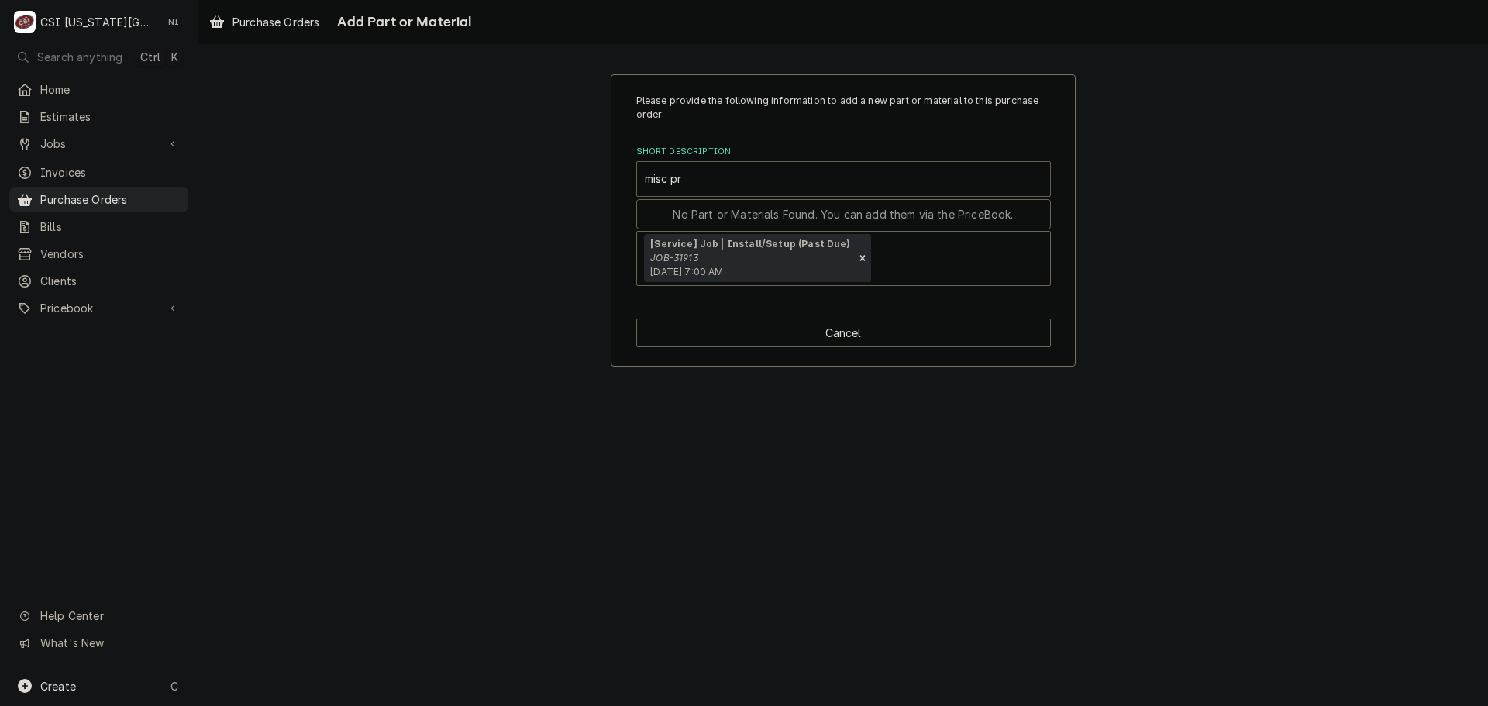
type input "misc pro"
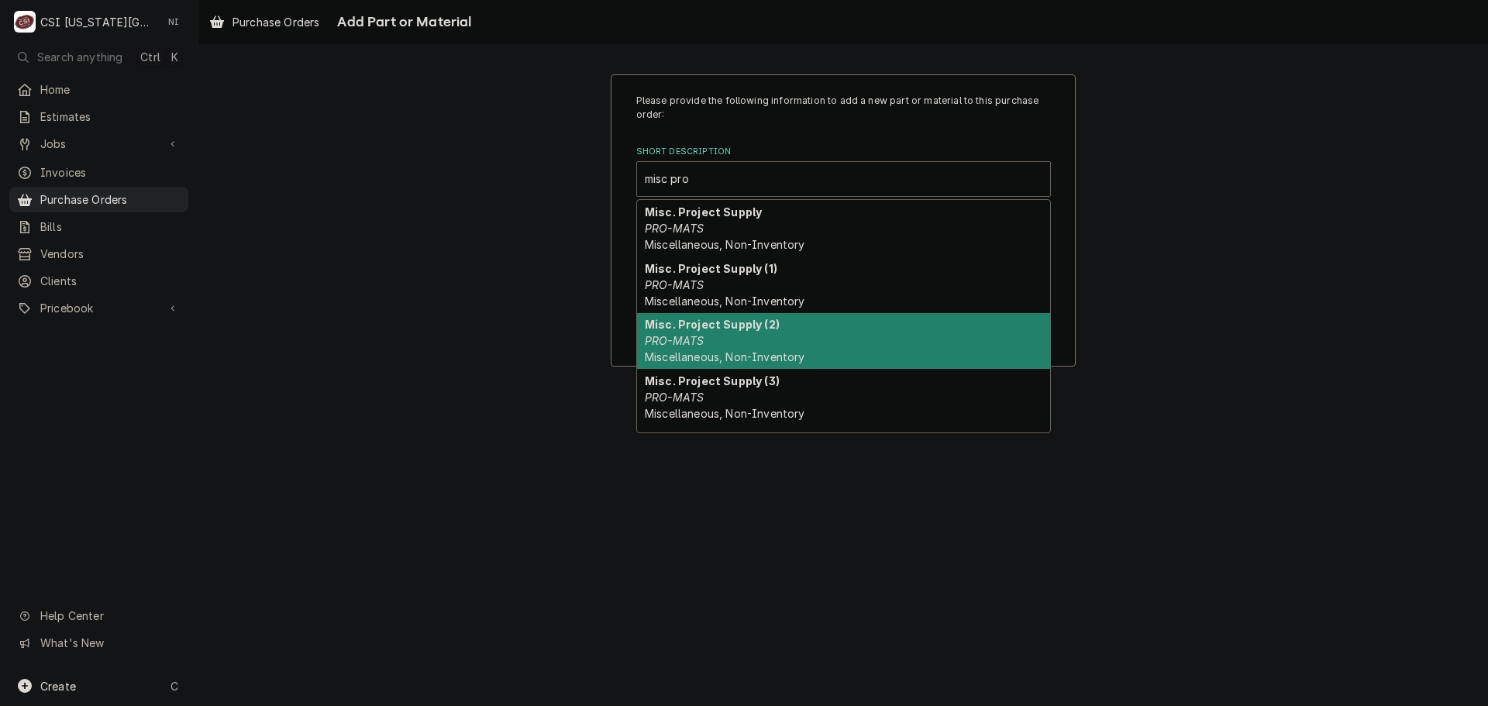
click at [730, 289] on div "Misc. Project Supply (1) PRO-MATS Miscellaneous, Non-Inventory" at bounding box center [843, 285] width 413 height 57
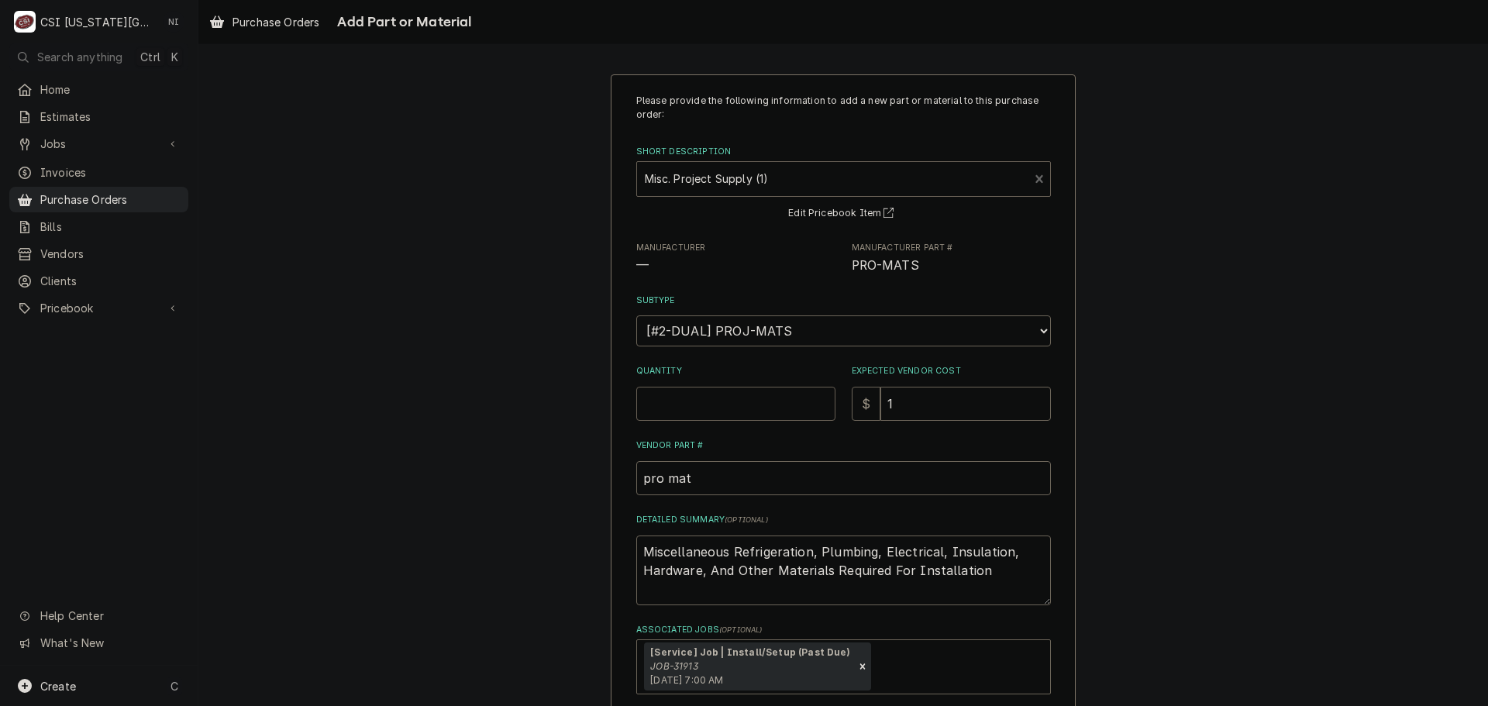
click at [711, 395] on input "Quantity" at bounding box center [735, 404] width 199 height 34
type textarea "x"
type input "1"
type textarea "x"
type input "0"
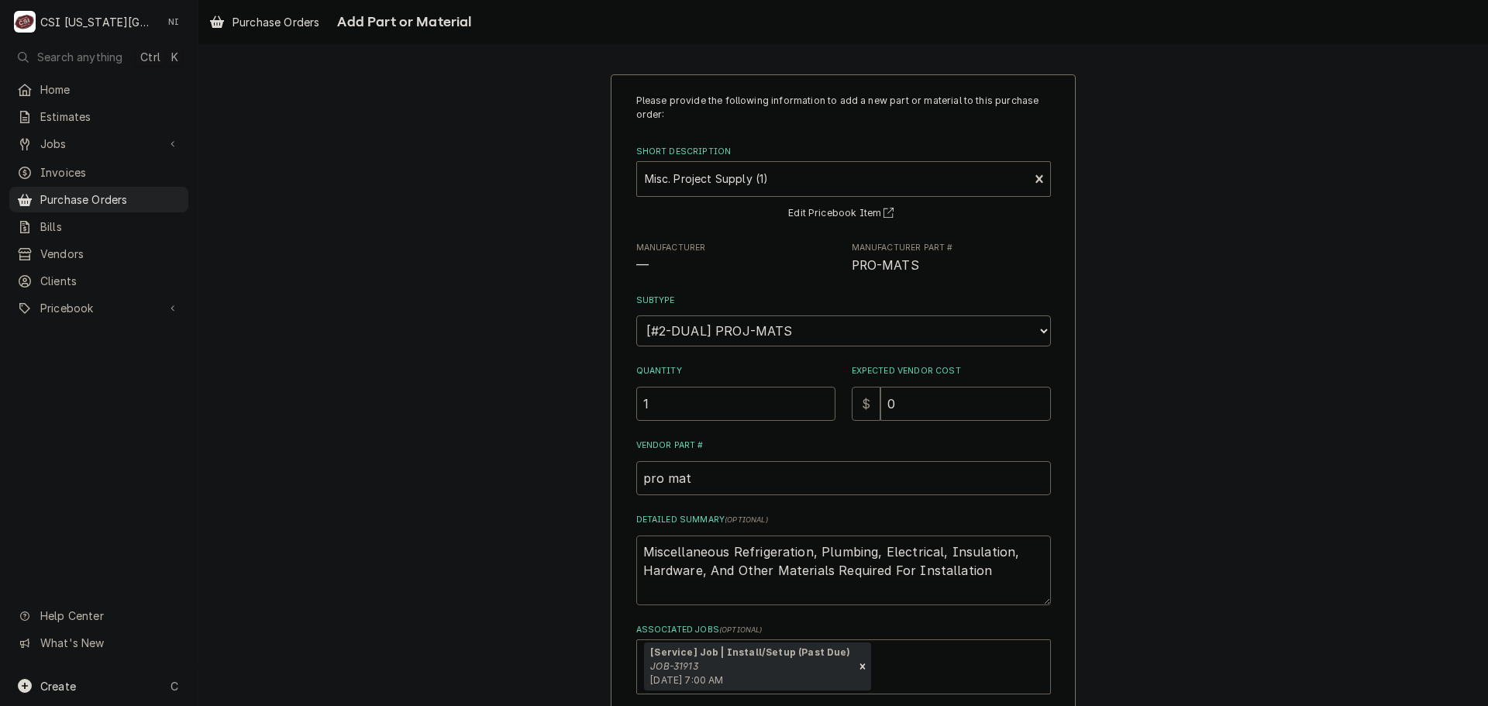
drag, startPoint x: 995, startPoint y: 574, endPoint x: 463, endPoint y: 498, distance: 537.1
click at [463, 499] on div "Please provide the following information to add a new part or material to this …" at bounding box center [843, 424] width 1290 height 729
type textarea "x"
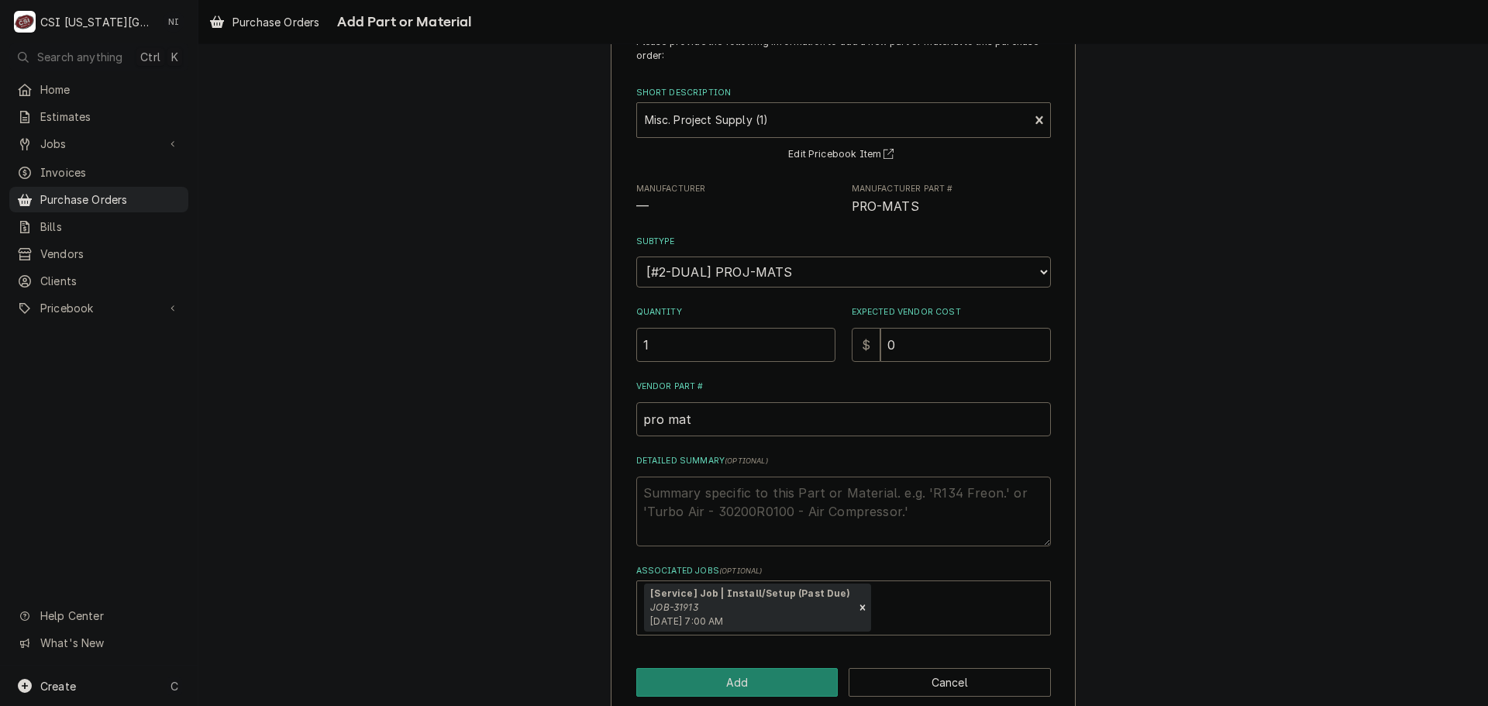
scroll to position [83, 0]
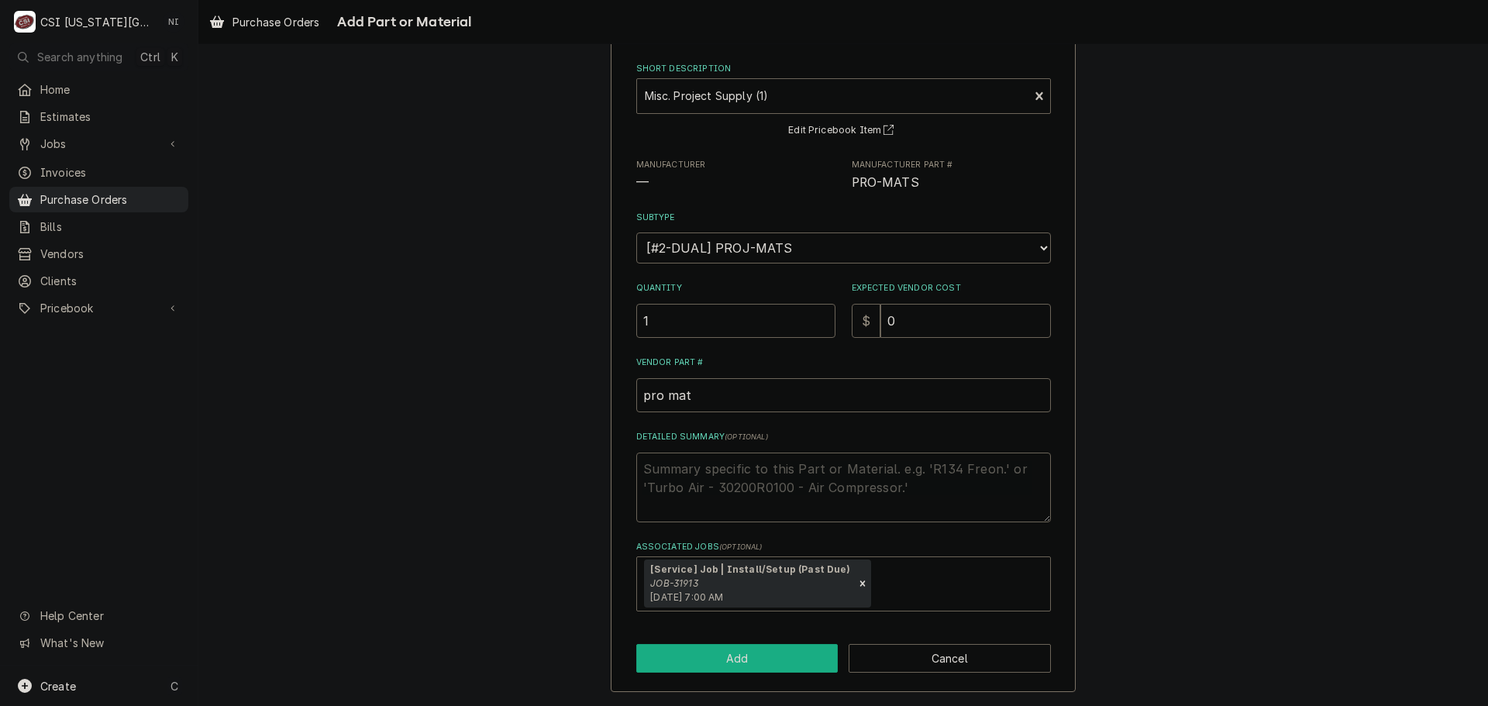
click at [777, 655] on button "Add" at bounding box center [737, 658] width 202 height 29
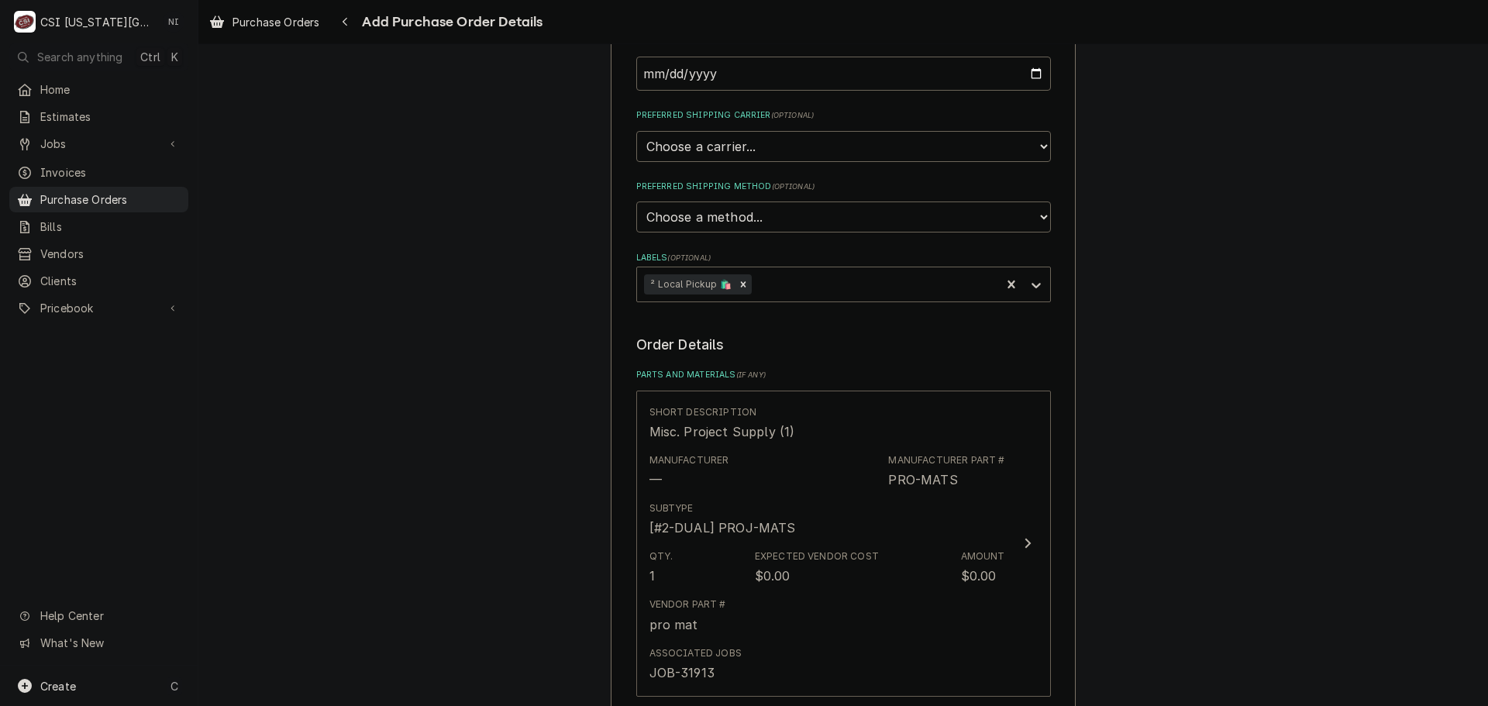
scroll to position [774, 0]
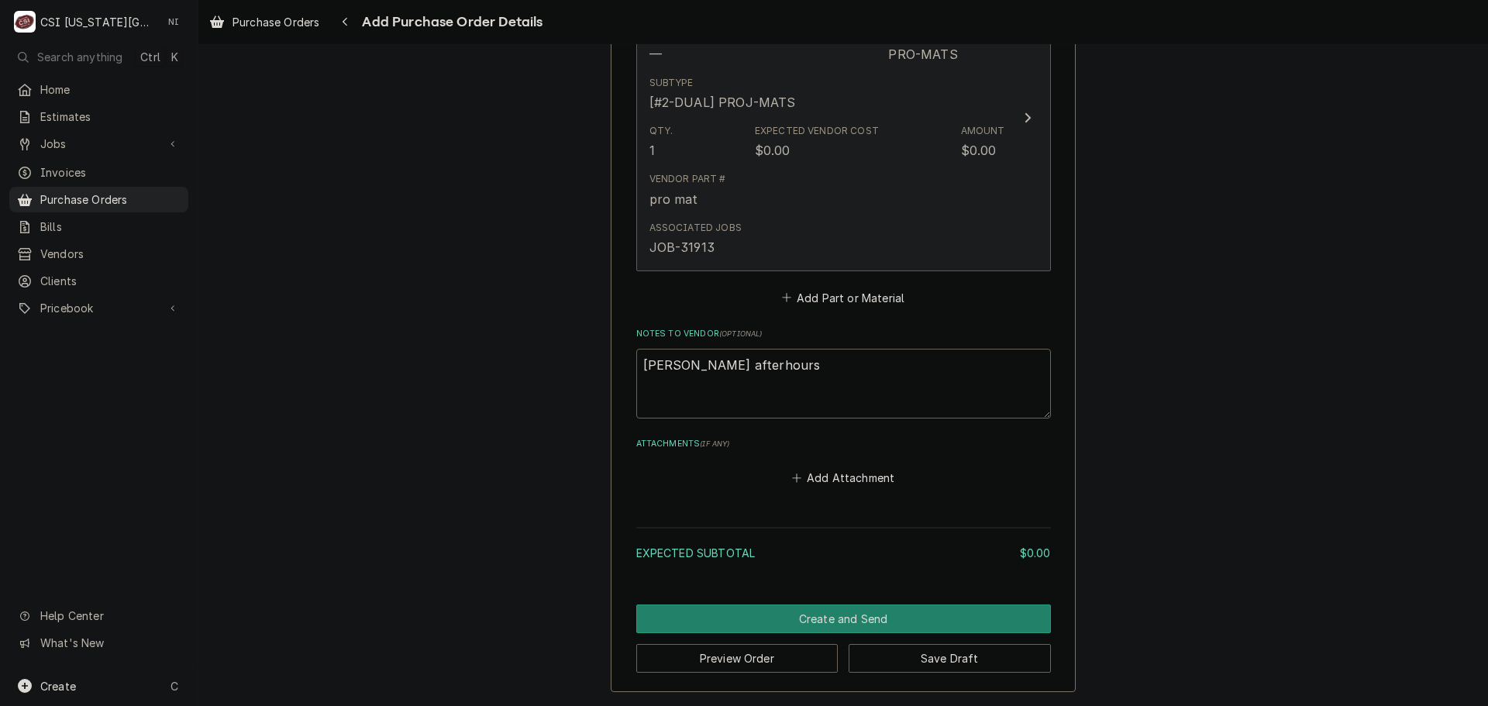
click at [797, 205] on div "Vendor Part # pro mat" at bounding box center [828, 190] width 356 height 48
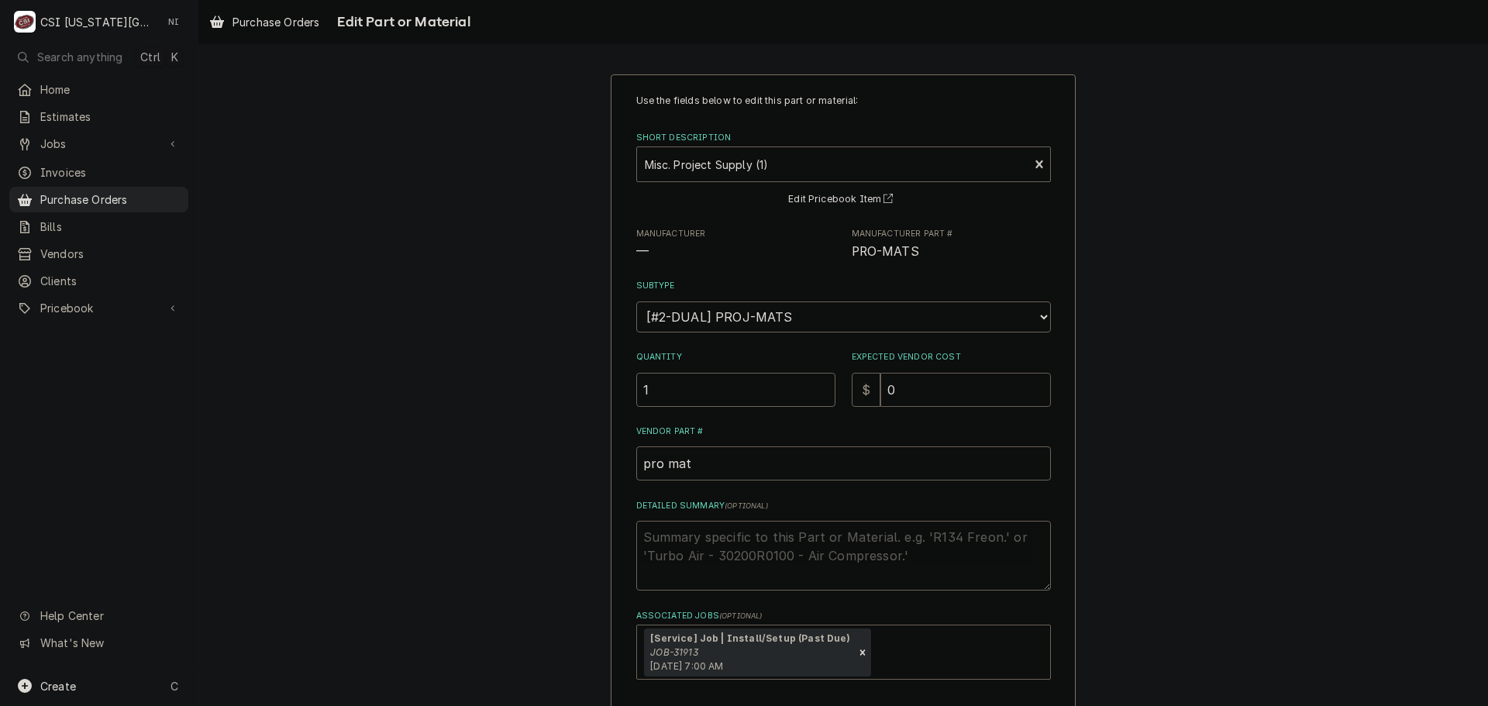
drag, startPoint x: 923, startPoint y: 396, endPoint x: 834, endPoint y: 381, distance: 90.5
click at [834, 384] on div "Quantity 1 Expected Vendor Cost $ 0" at bounding box center [843, 378] width 415 height 55
type textarea "x"
type input "2"
type textarea "x"
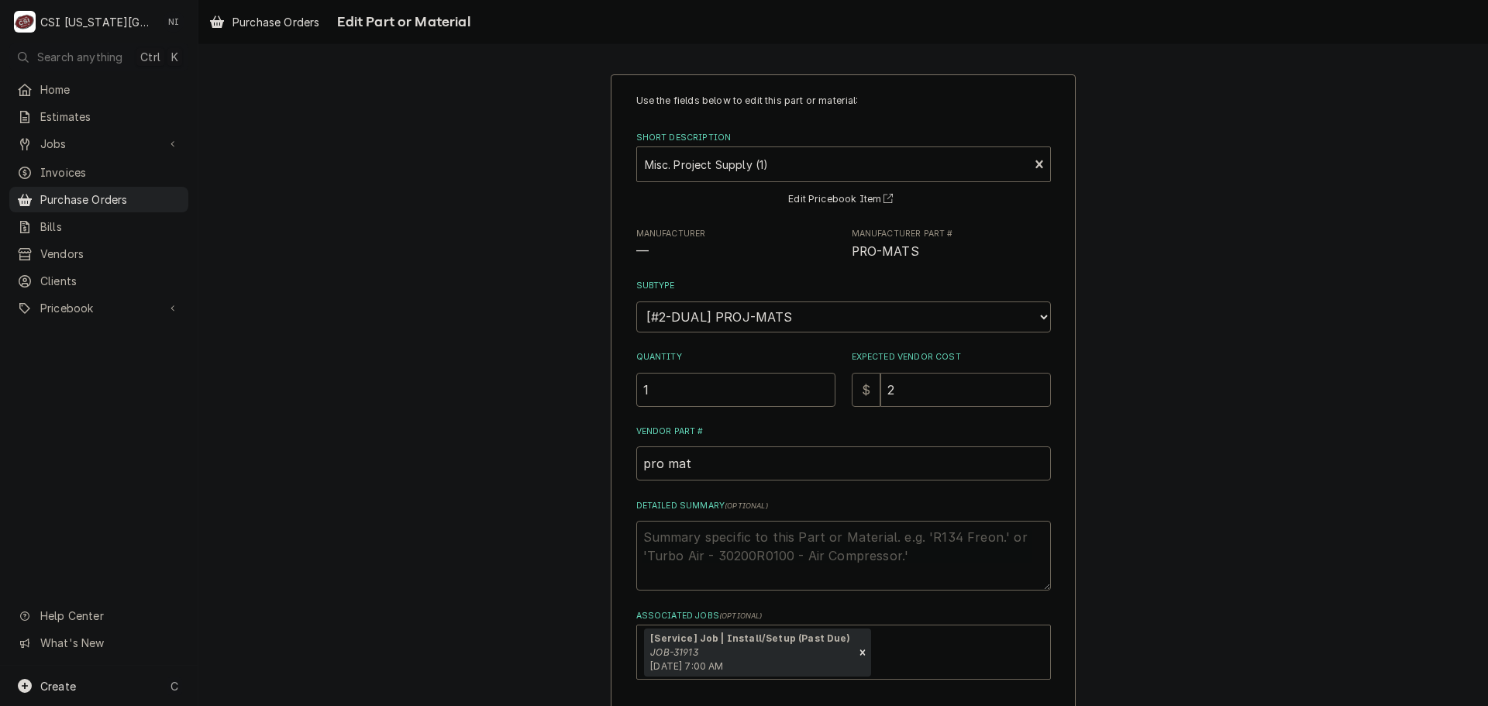
type input "26"
type textarea "x"
type input "267"
type textarea "x"
type input "267.5"
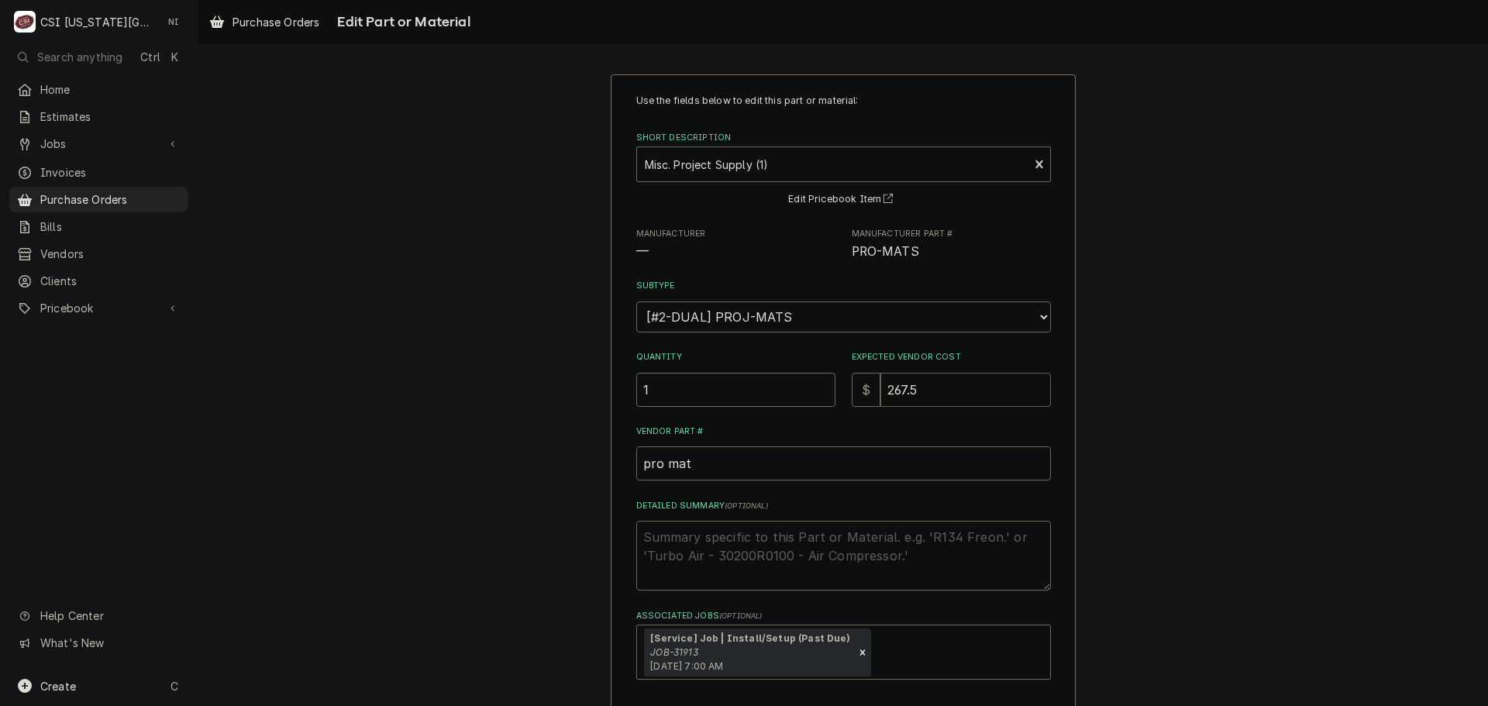
type textarea "x"
type input "267.54"
click at [784, 536] on textarea "Detailed Summary ( optional )" at bounding box center [843, 556] width 415 height 70
type textarea "x"
type textarea "r"
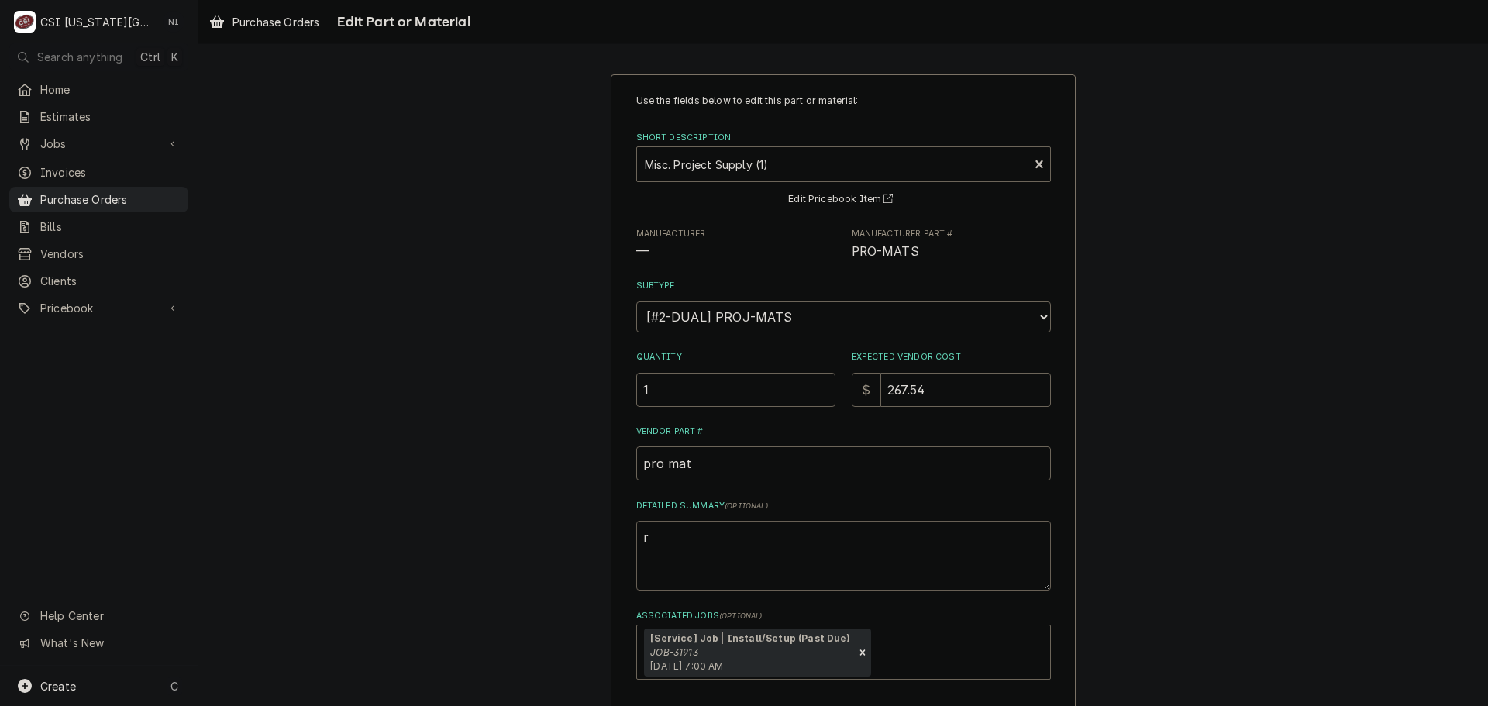
type textarea "x"
type textarea "ro"
type textarea "x"
type textarea "rod"
type textarea "x"
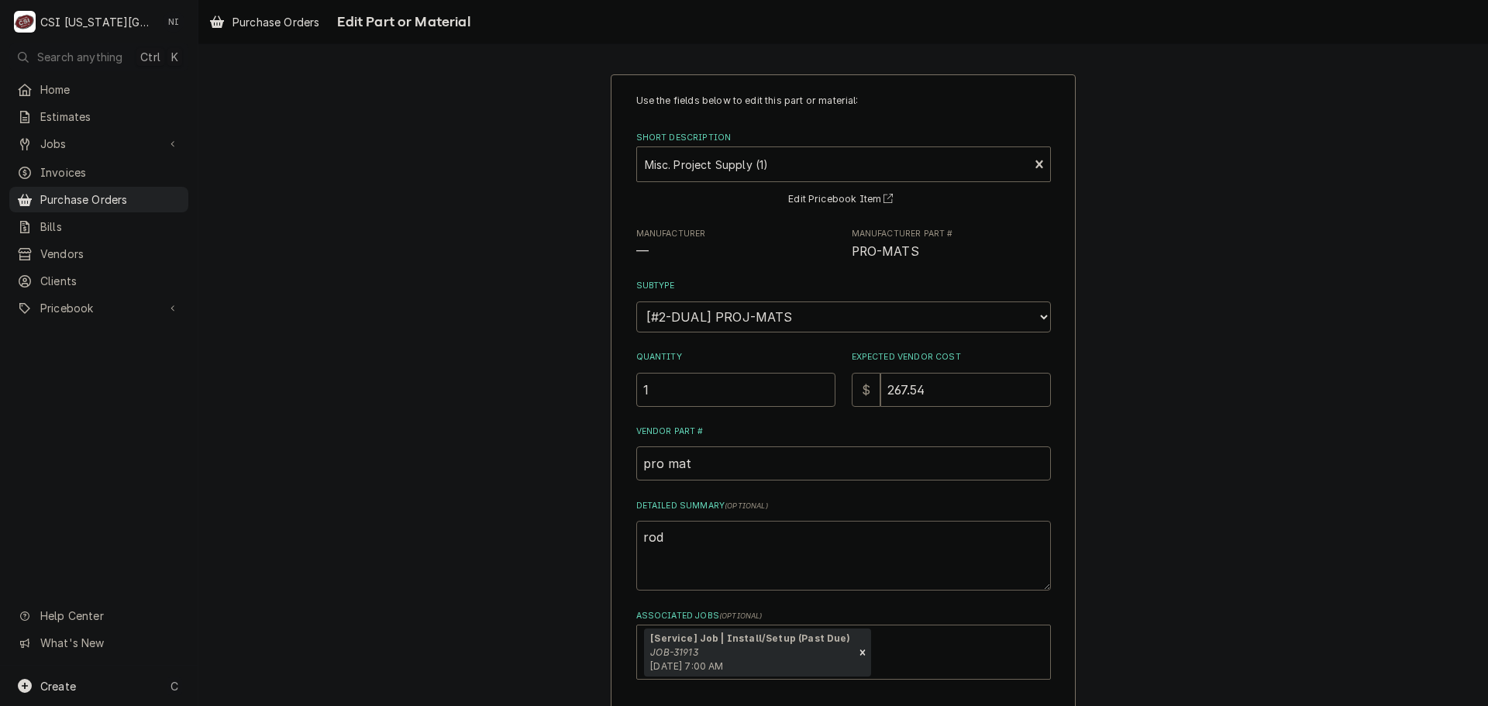
type textarea "rode"
type textarea "x"
type textarea "rod"
type textarea "x"
type textarea "rod,"
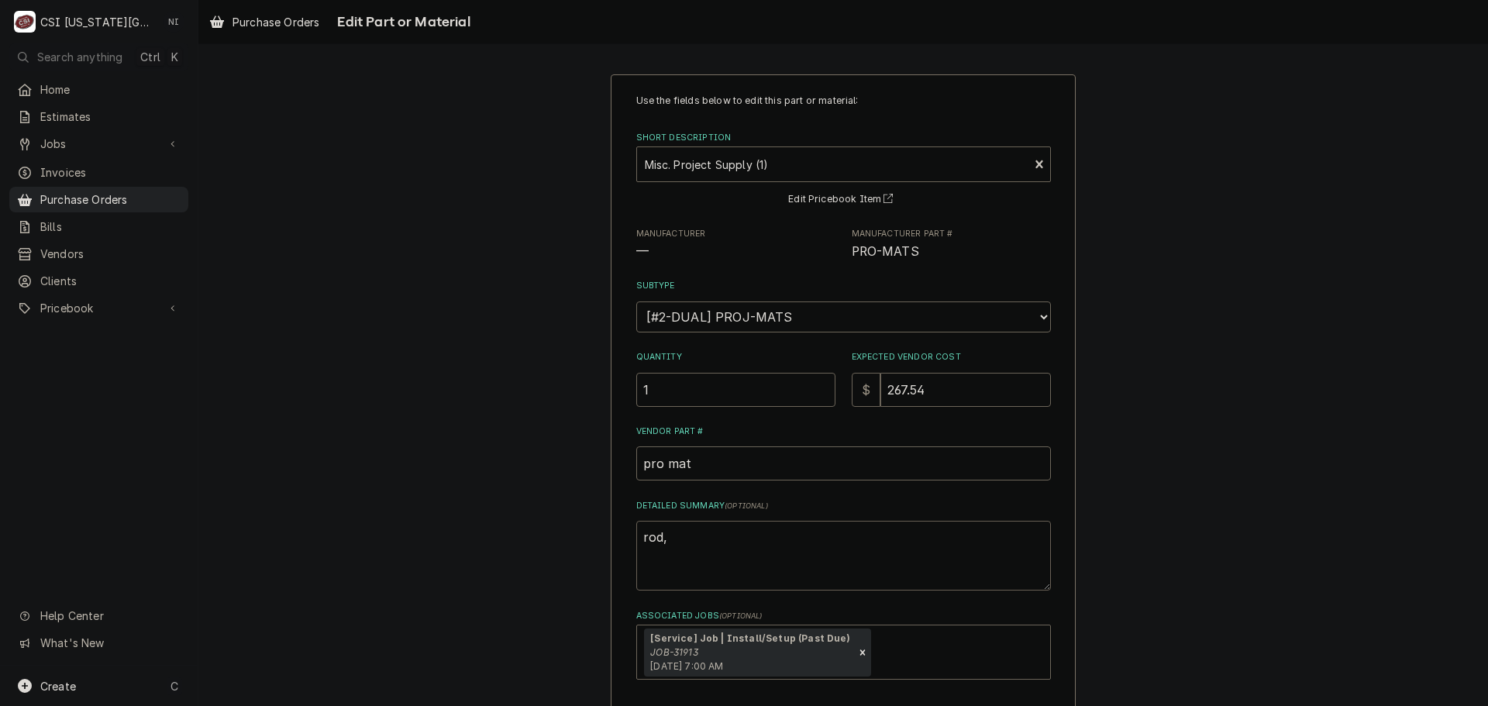
type textarea "x"
type textarea "rod,m"
type textarea "x"
type textarea "rod,m"
type textarea "x"
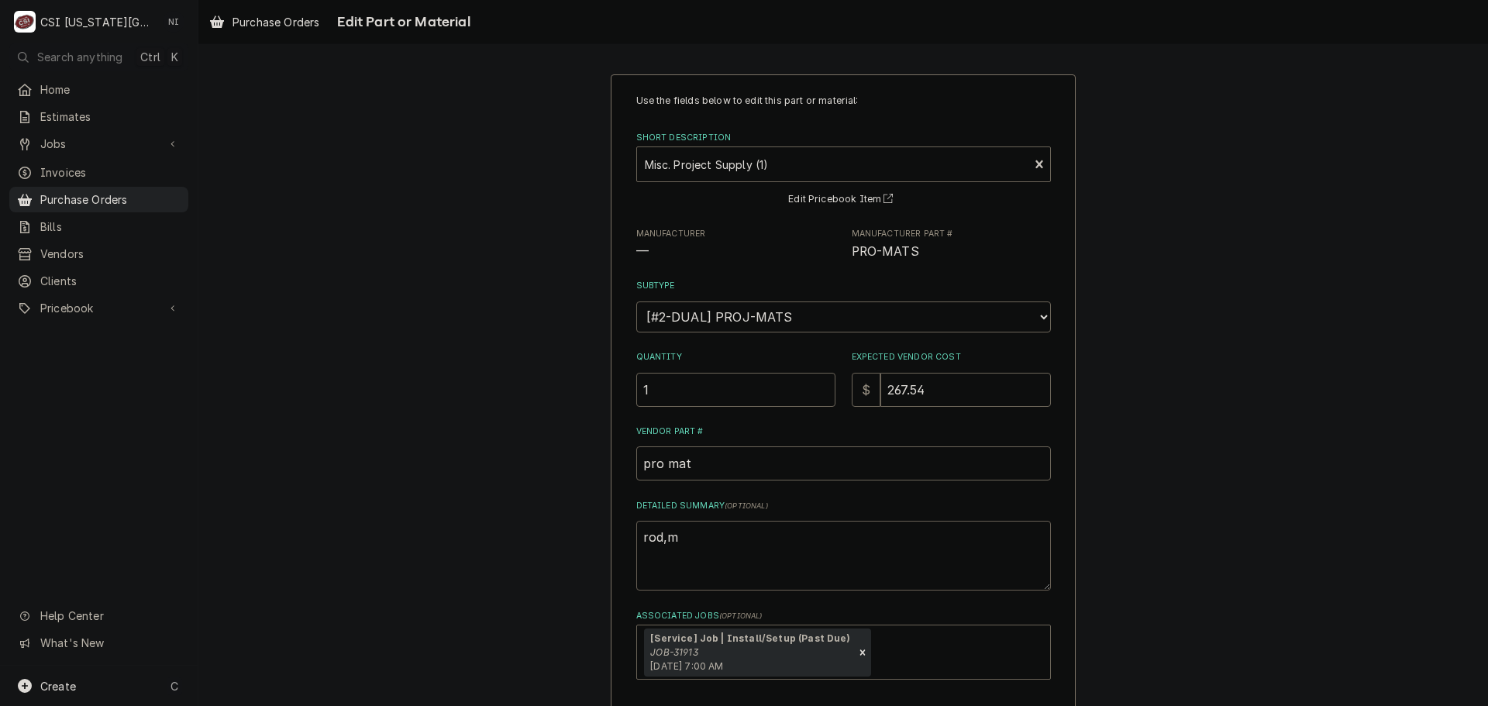
type textarea "rod,m"
type textarea "x"
type textarea "rod,"
type textarea "x"
type textarea "rod, s"
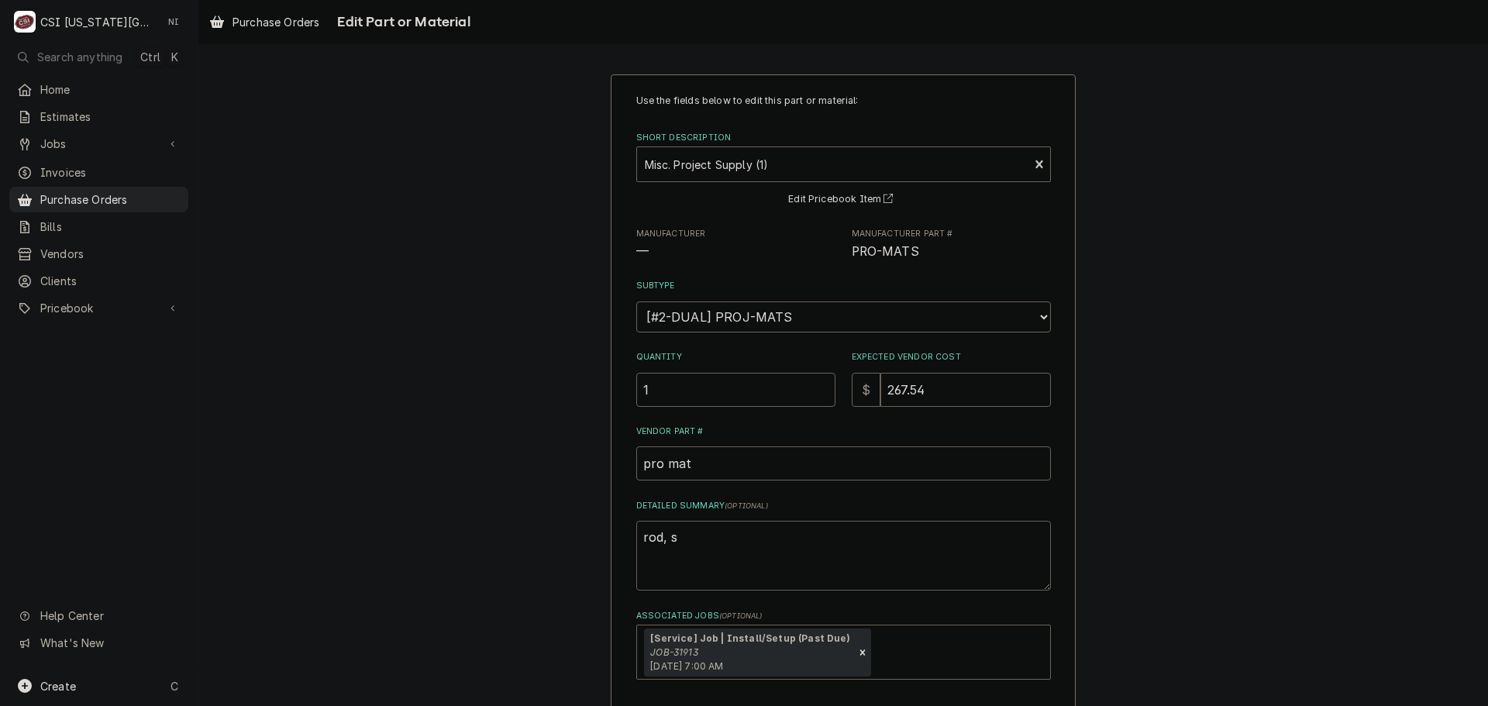
type textarea "x"
type textarea "rod, st"
type textarea "x"
type textarea "rod, str"
type textarea "x"
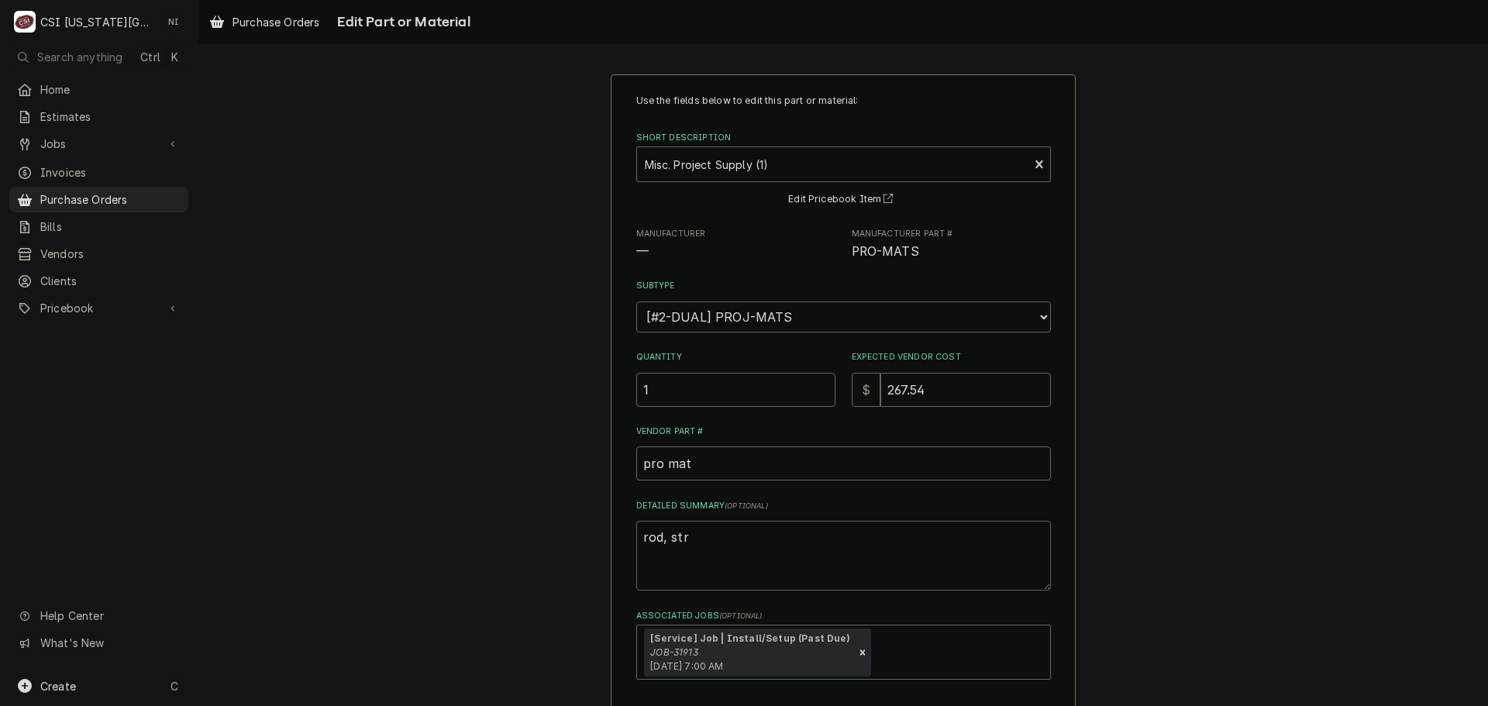
type textarea "rod, stru"
type textarea "x"
type textarea "rod, strut"
type textarea "x"
type textarea "rod, strut,"
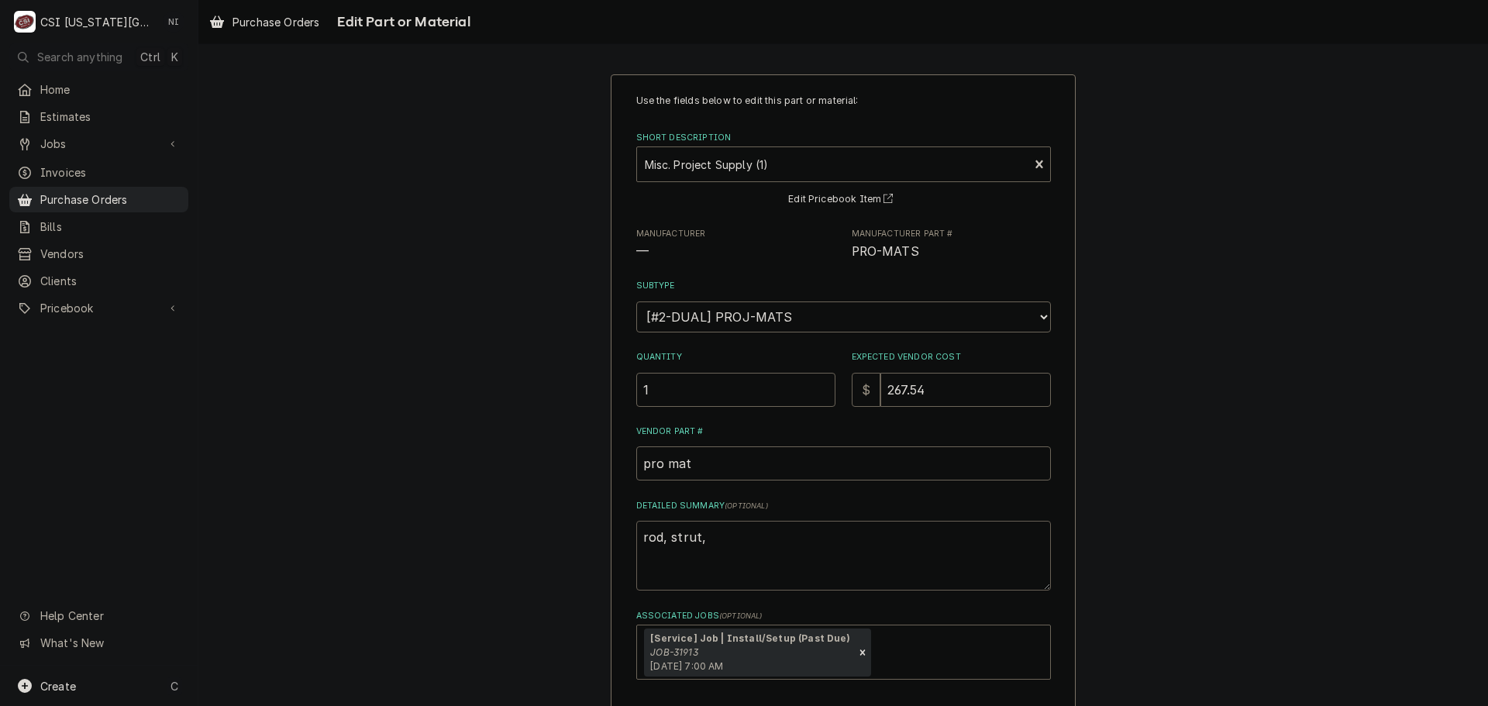
type textarea "x"
type textarea "rod, strut, m"
type textarea "x"
type textarea "rod, strut, mi"
type textarea "x"
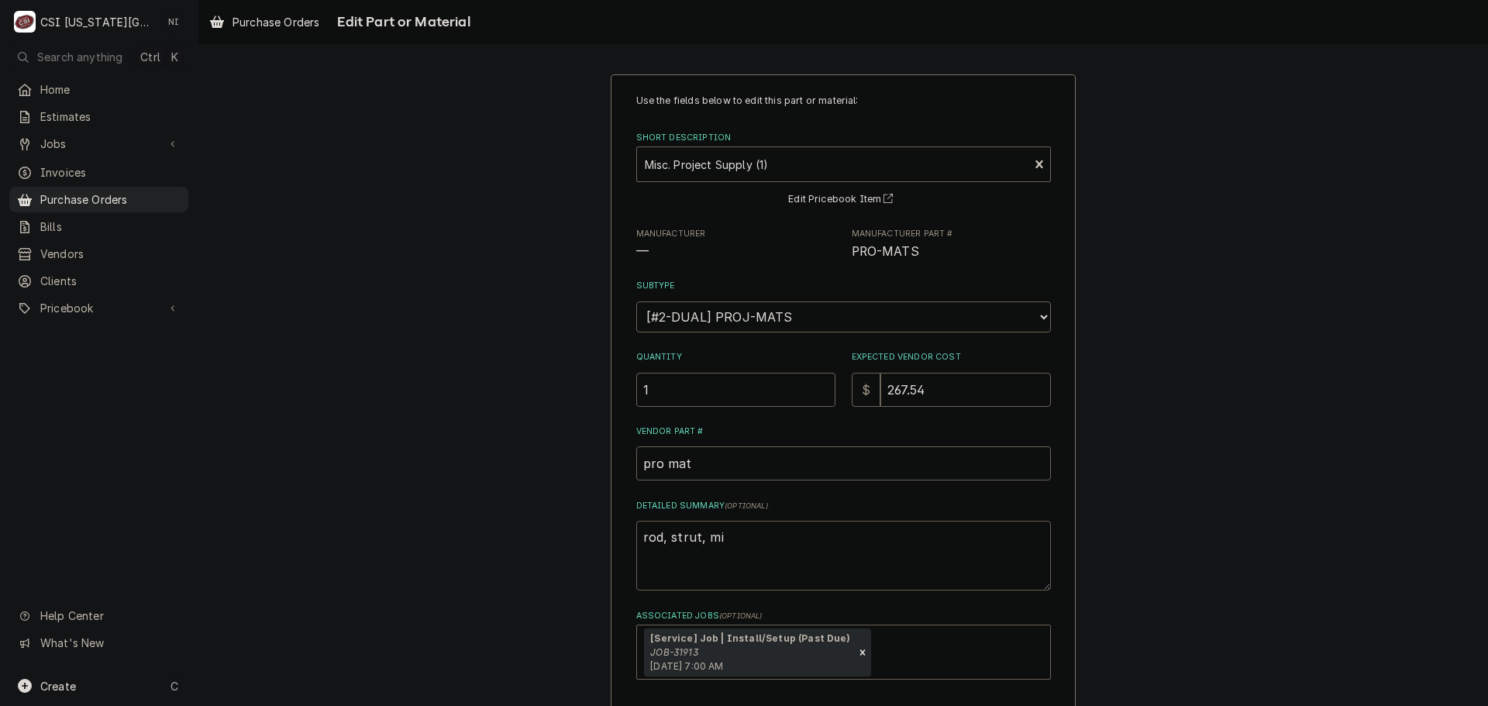
type textarea "rod, strut, mis"
type textarea "x"
type textarea "rod, strut, misc"
type textarea "x"
type textarea "rod, strut, misc"
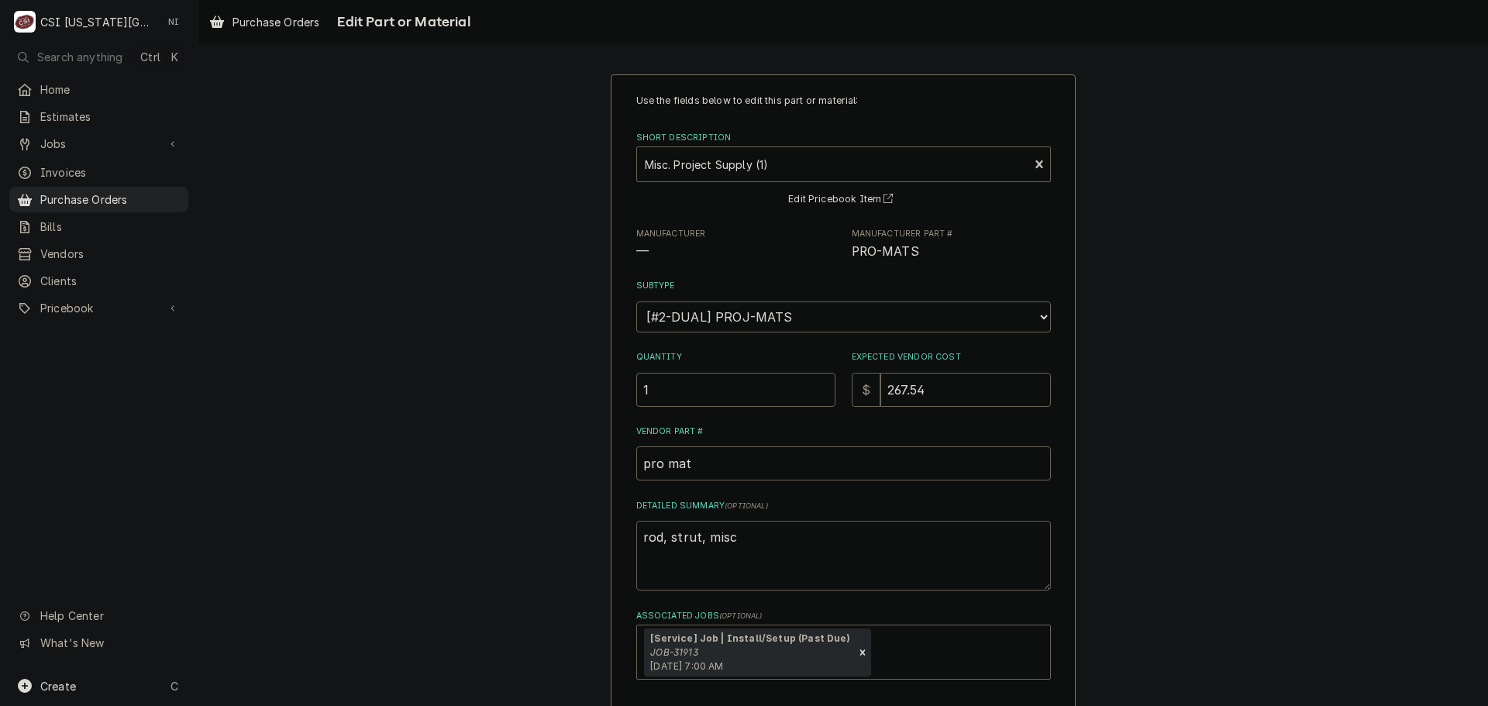
type textarea "x"
type textarea "rod, strut, misc h"
type textarea "x"
type textarea "rod, strut, misc ha"
type textarea "x"
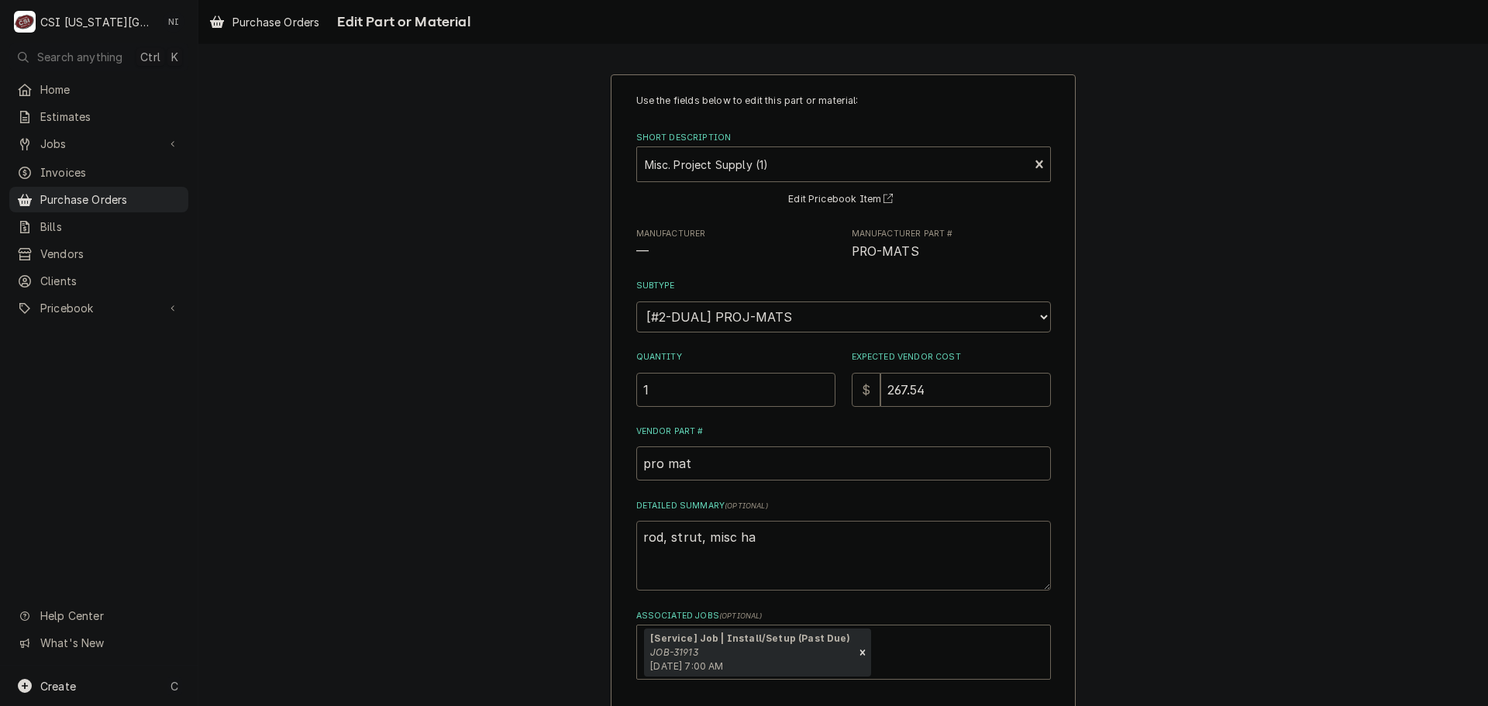
type textarea "rod, strut, misc har"
type textarea "x"
type textarea "rod, strut, misc hard"
type textarea "x"
type textarea "rod, strut, misc hardw"
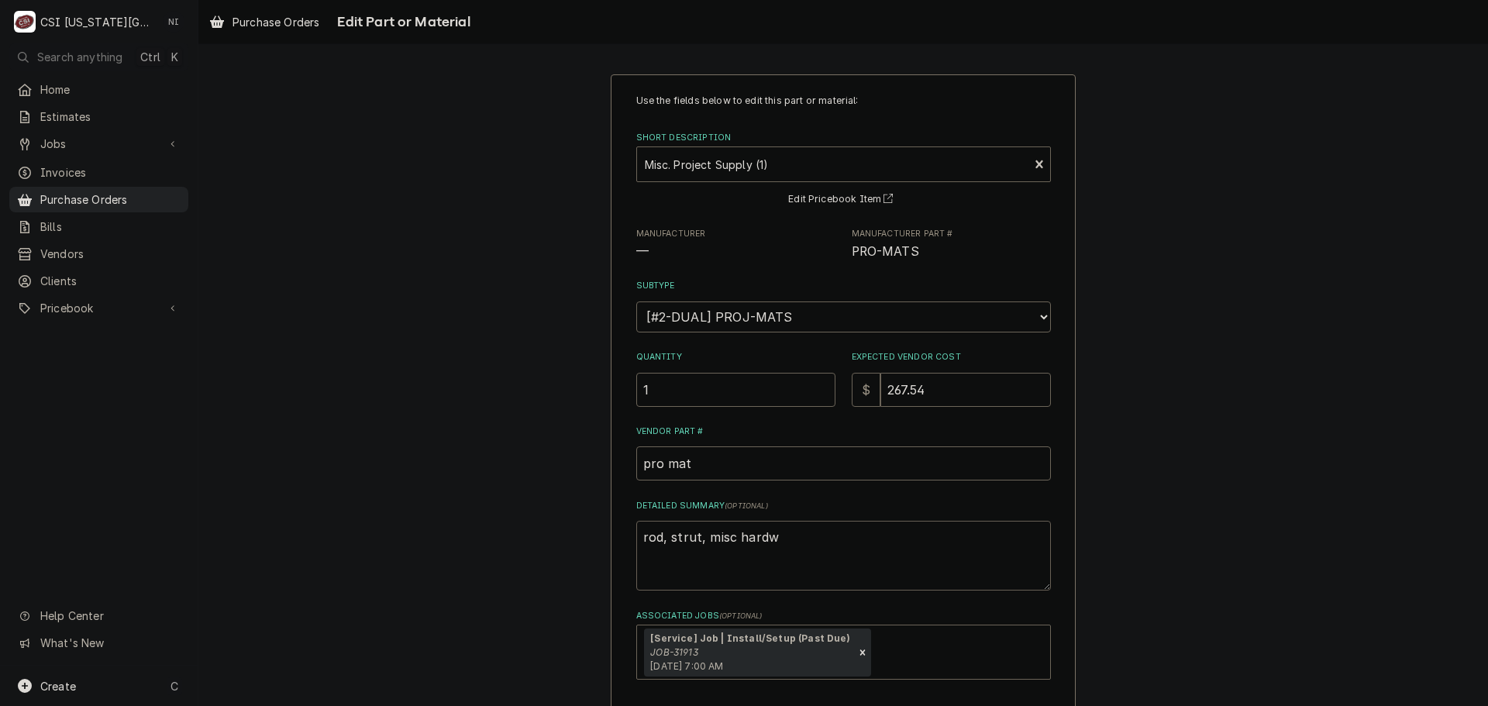
type textarea "x"
type textarea "rod, strut, misc hardwa"
type textarea "x"
type textarea "rod, strut, misc hardwar"
type textarea "x"
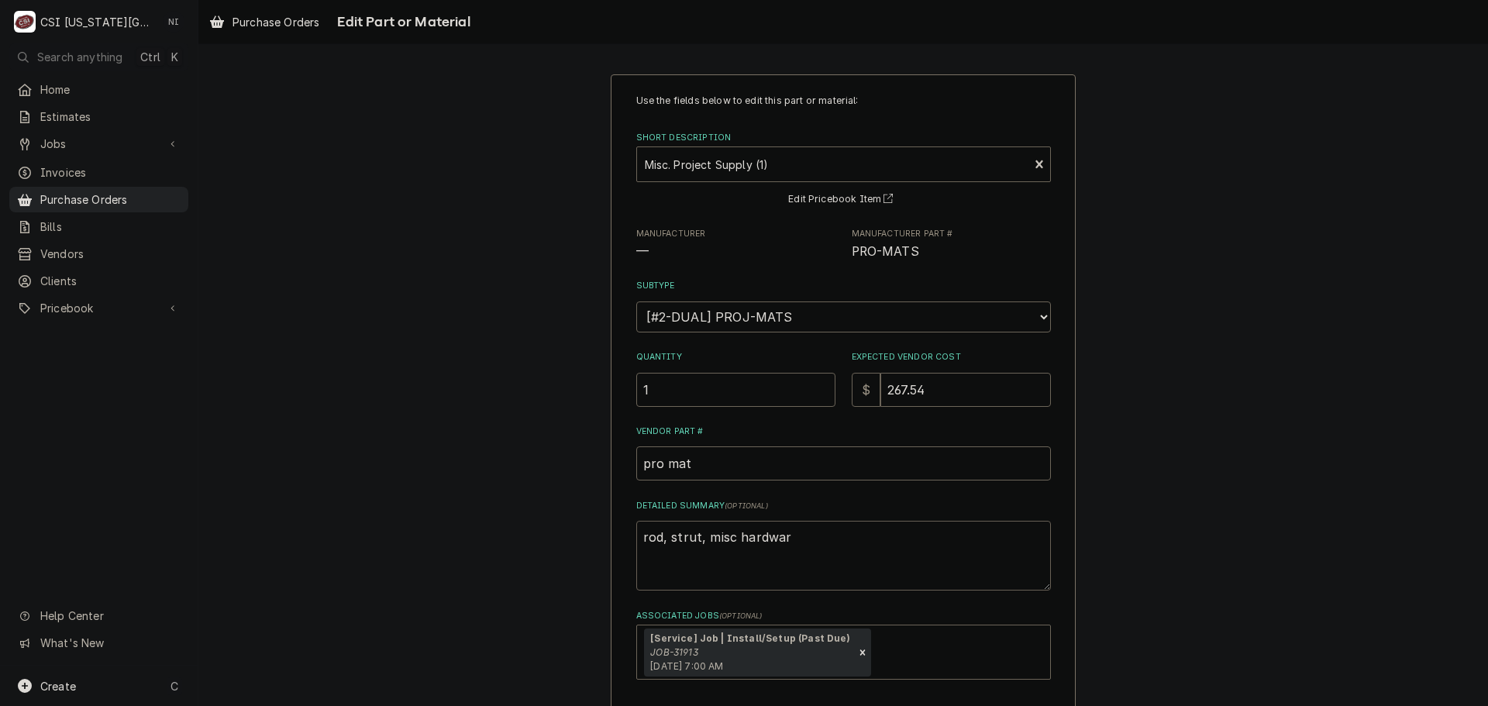
type textarea "rod, strut, misc hardware"
type textarea "x"
type textarea "rod, strut, misc hardware,"
type textarea "x"
type textarea "rod, strut, misc hardware,"
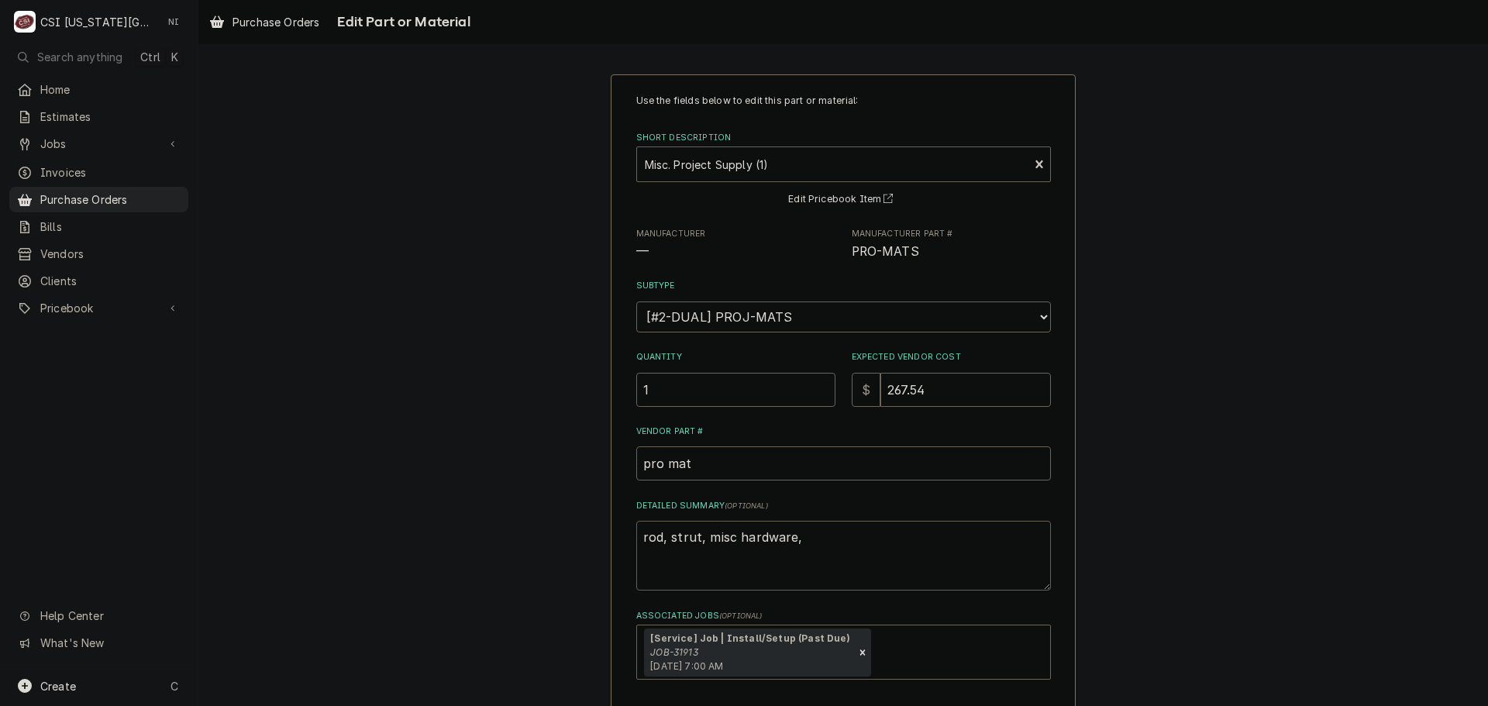
type textarea "x"
type textarea "rod, strut, misc hardware, b"
type textarea "x"
type textarea "rod, strut, misc hardware, br"
type textarea "x"
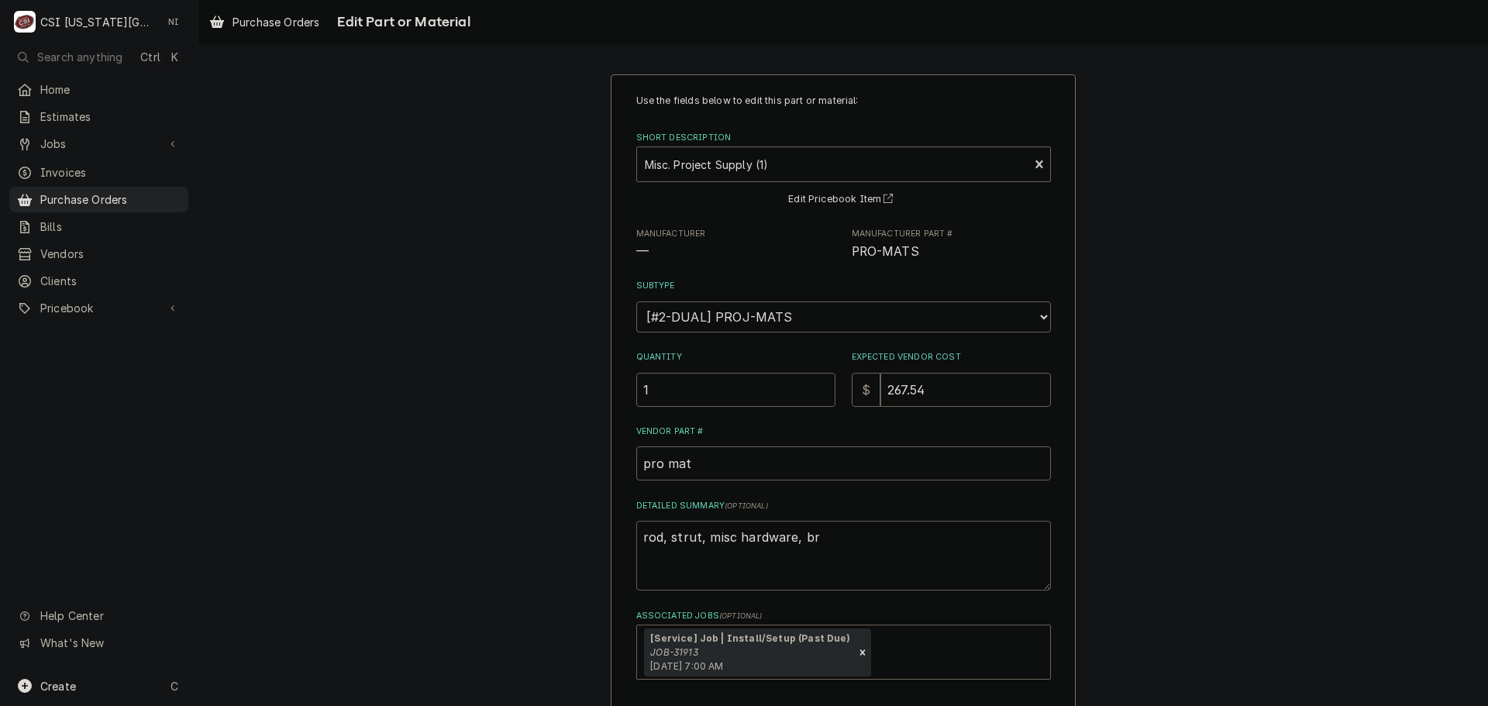
type textarea "rod, strut, misc hardware, bra"
type textarea "x"
type textarea "rod, strut, misc hardware, brac"
type textarea "x"
type textarea "rod, strut, misc hardware, brack"
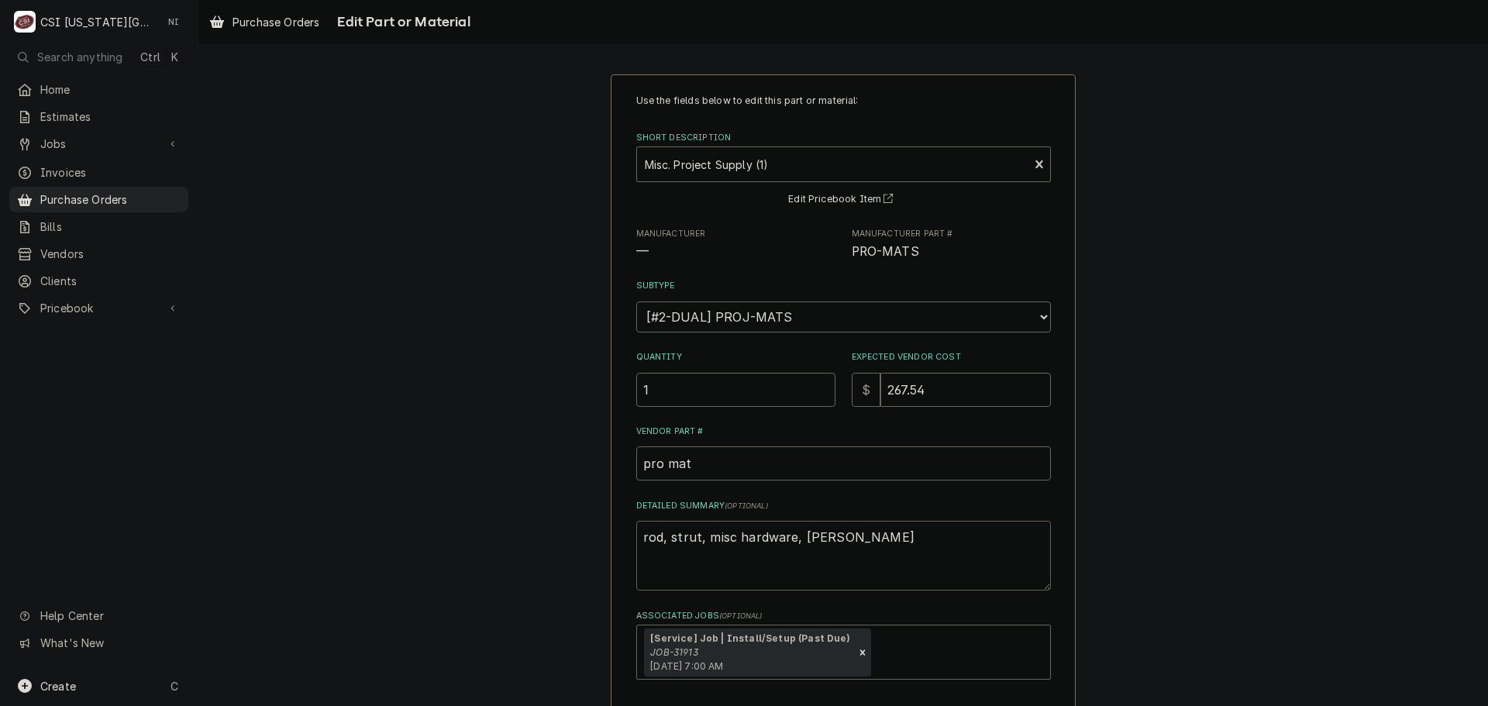
type textarea "x"
type textarea "rod, strut, misc hardware, bracke"
type textarea "x"
type textarea "rod, strut, misc hardware, bracket"
type textarea "x"
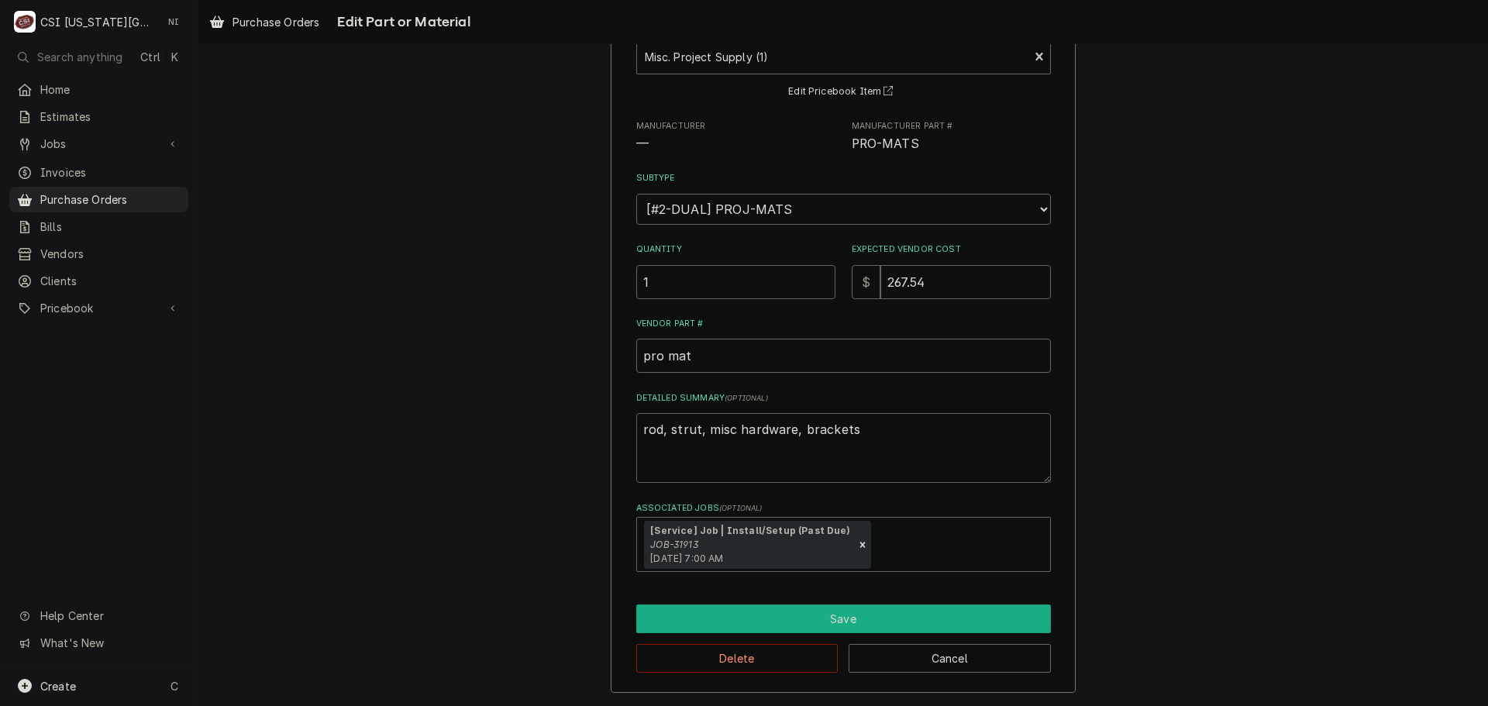
type textarea "rod, strut, misc hardware, brackets"
click at [751, 632] on button "Save" at bounding box center [843, 619] width 415 height 29
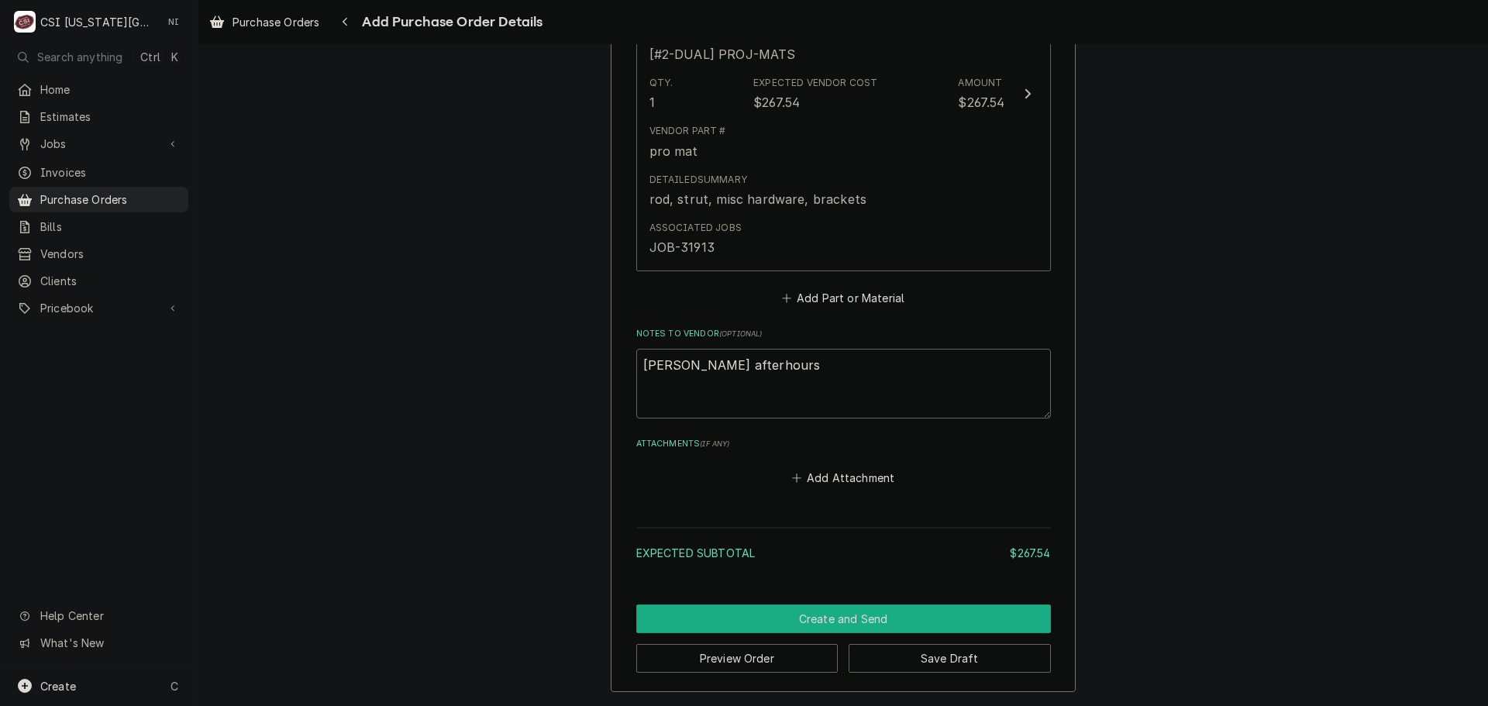
click at [820, 616] on button "Create and Send" at bounding box center [843, 619] width 415 height 29
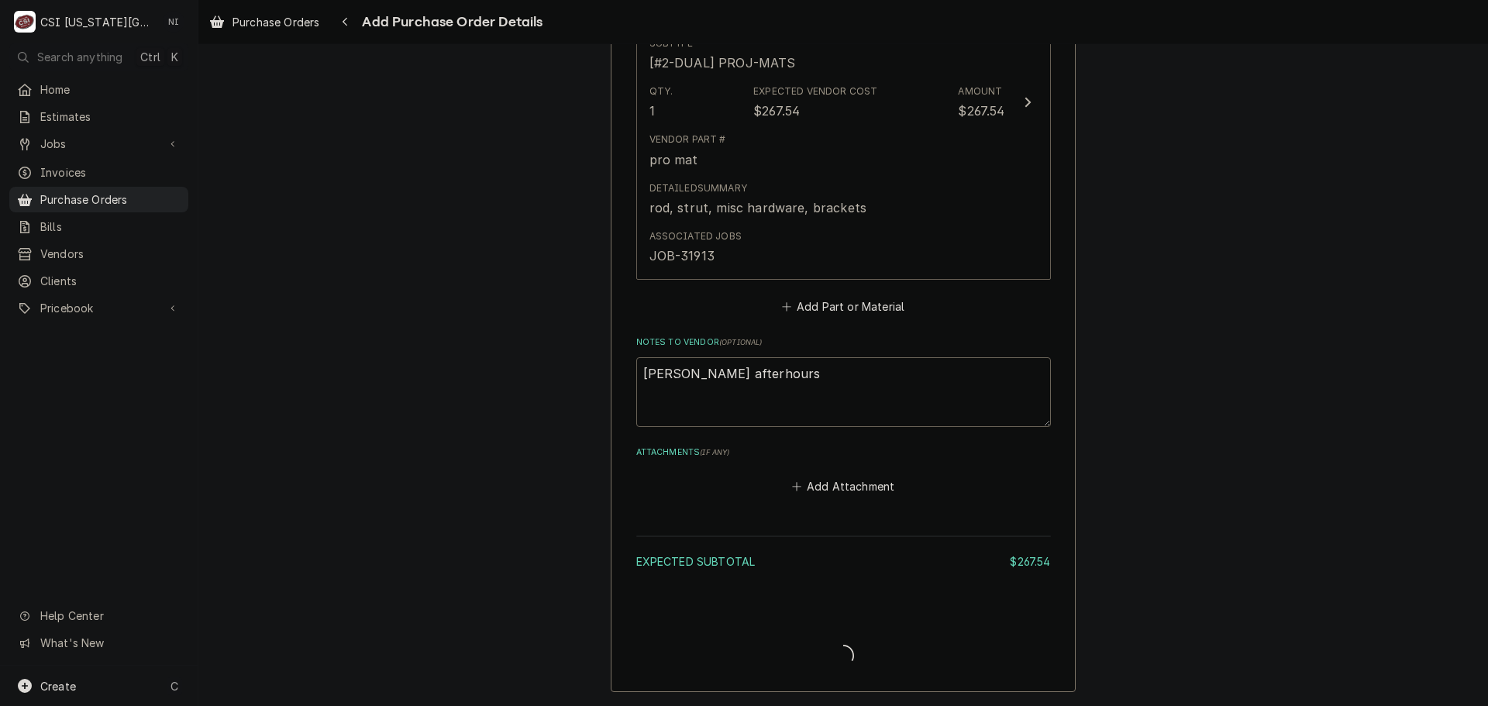
scroll to position [814, 0]
type textarea "x"
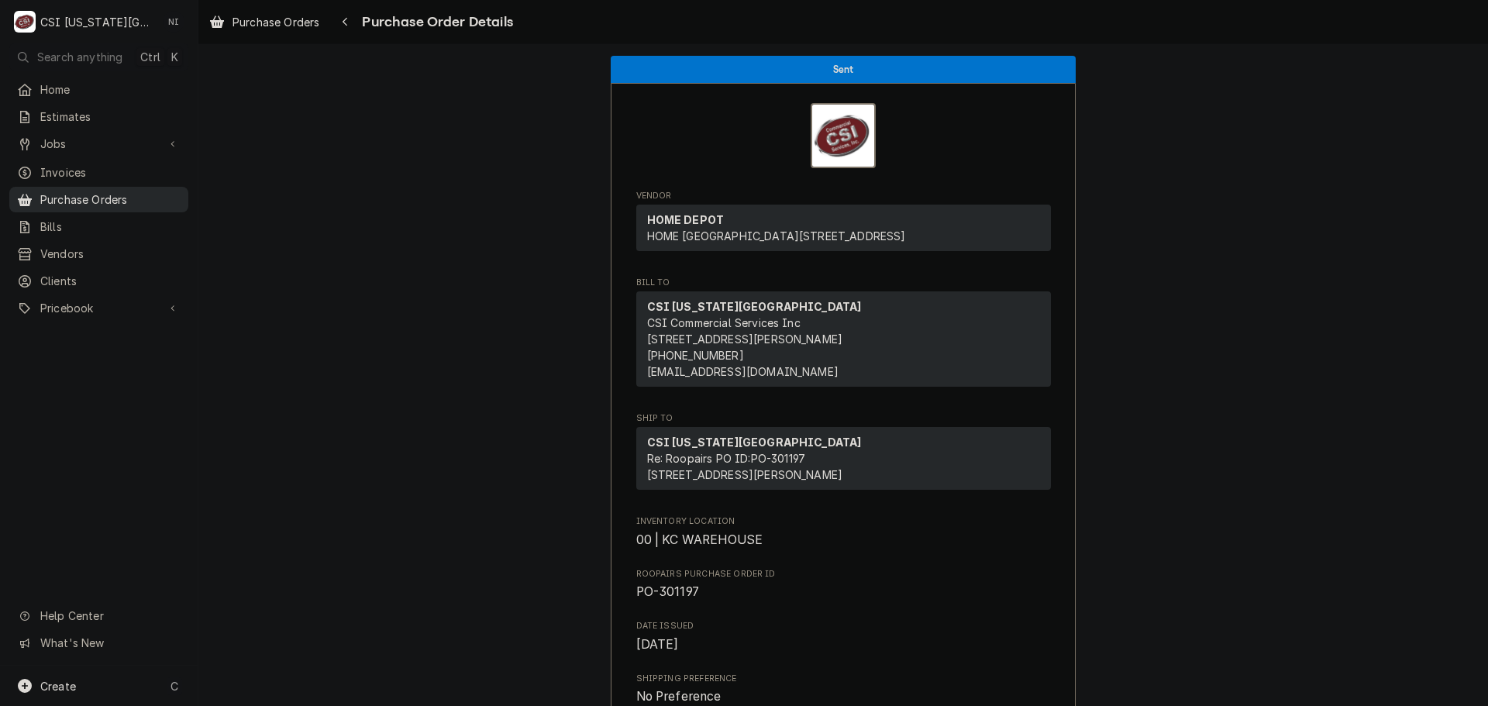
drag, startPoint x: 119, startPoint y: 189, endPoint x: 136, endPoint y: 191, distance: 18.0
click at [120, 191] on span "Purchase Orders" at bounding box center [110, 199] width 140 height 16
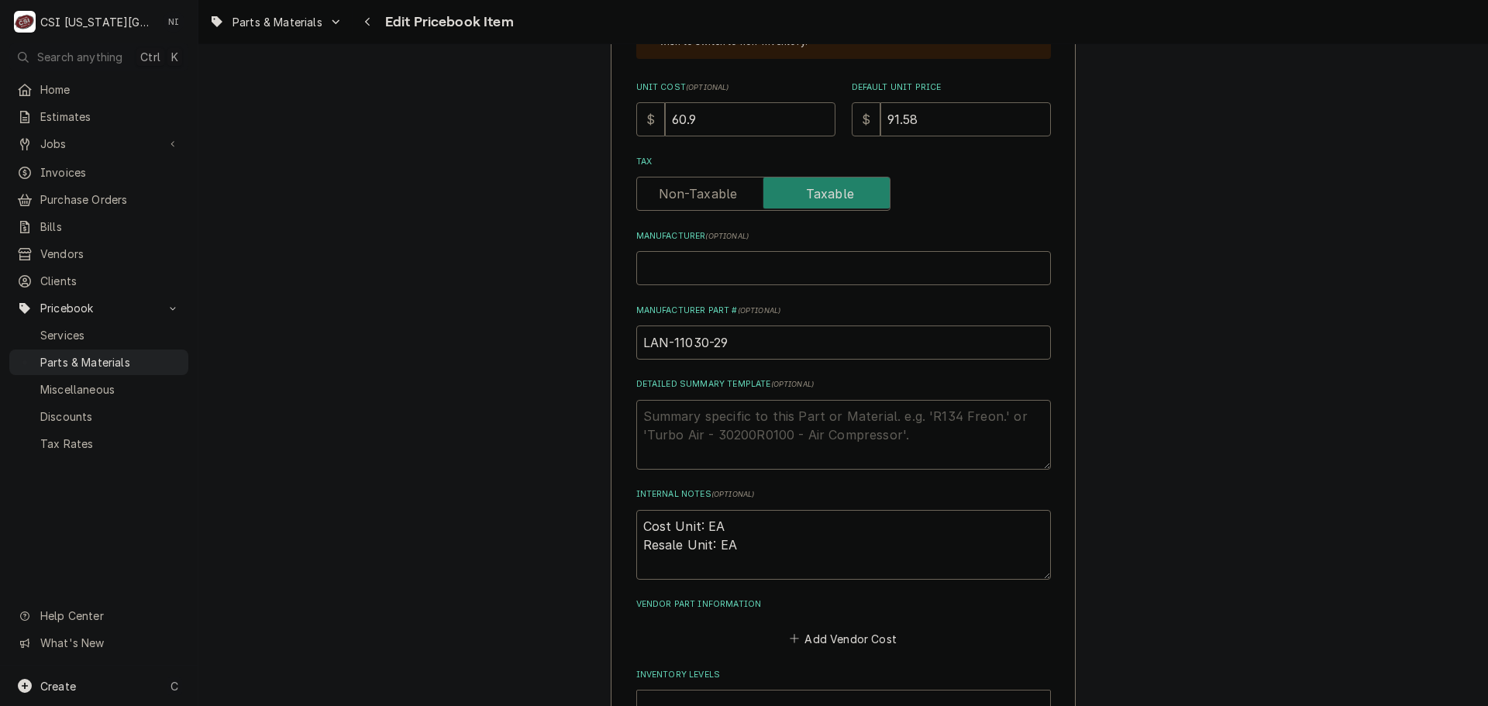
scroll to position [620, 0]
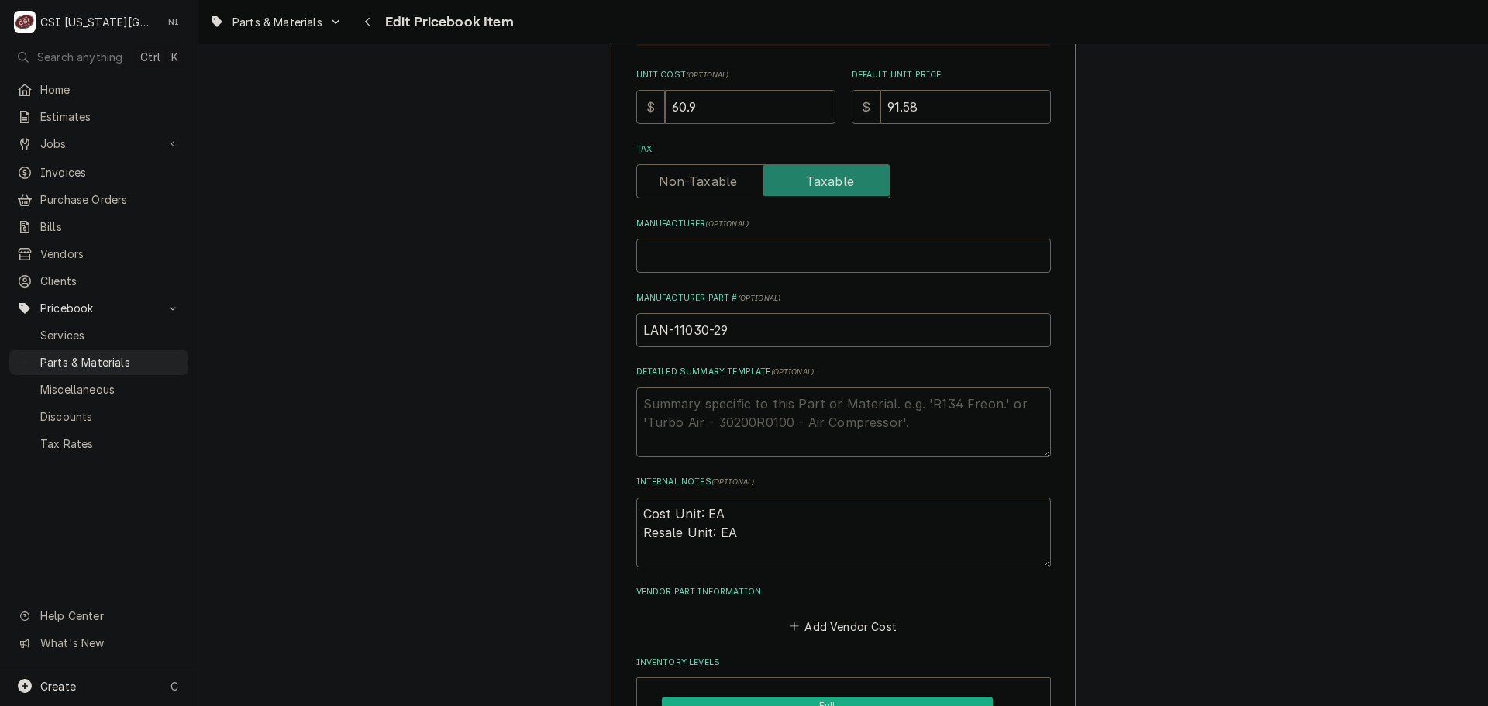
drag, startPoint x: 697, startPoint y: 109, endPoint x: 634, endPoint y: 108, distance: 62.8
click at [636, 108] on div "$ 60.9" at bounding box center [735, 107] width 199 height 34
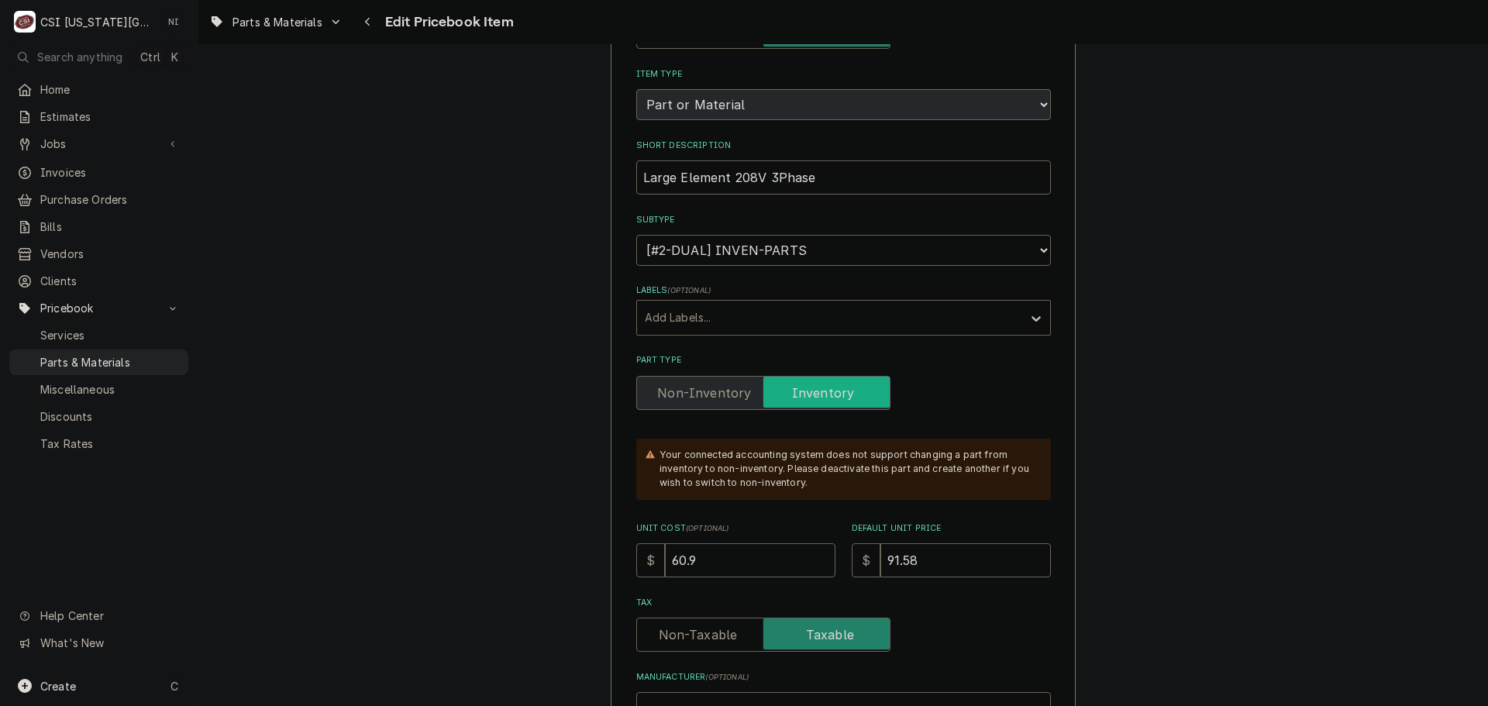
scroll to position [155, 0]
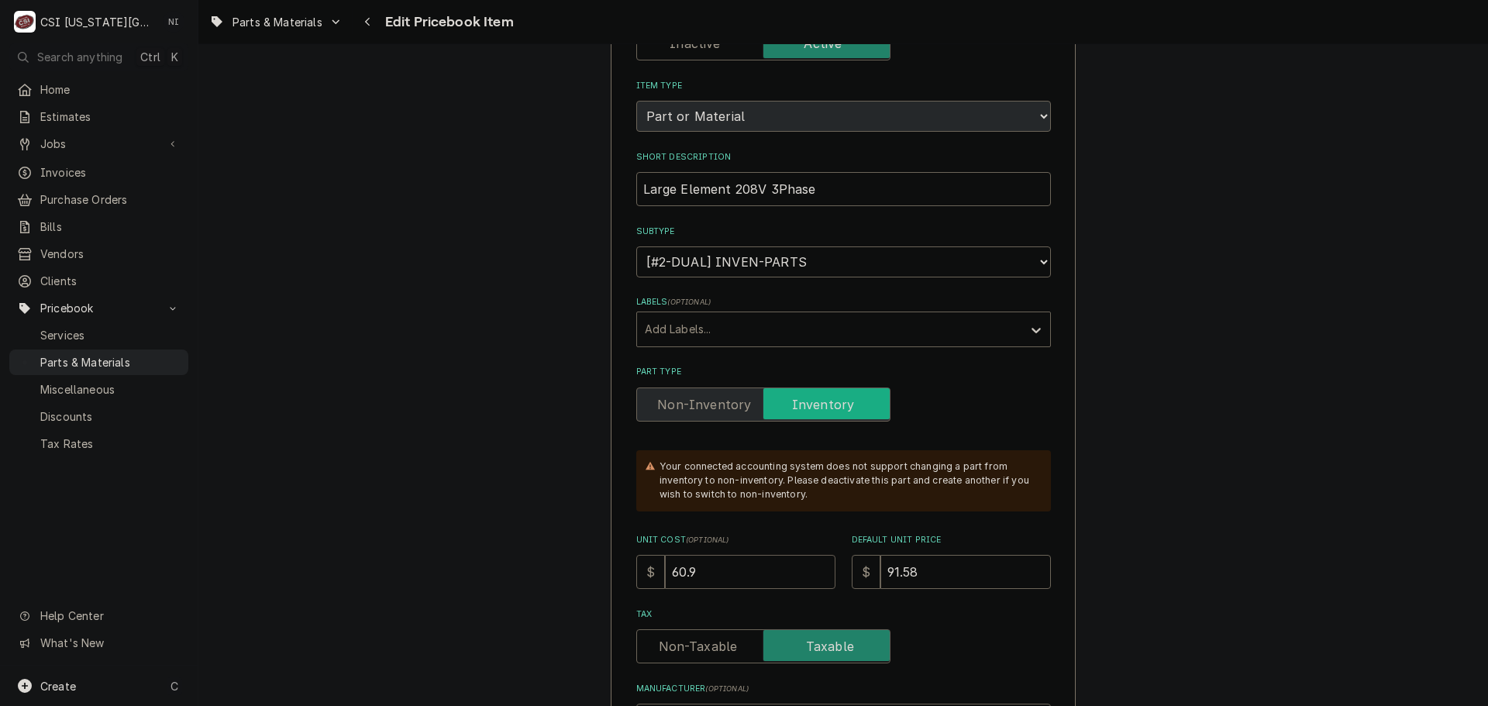
type textarea "x"
type input "3"
type textarea "x"
type input "32"
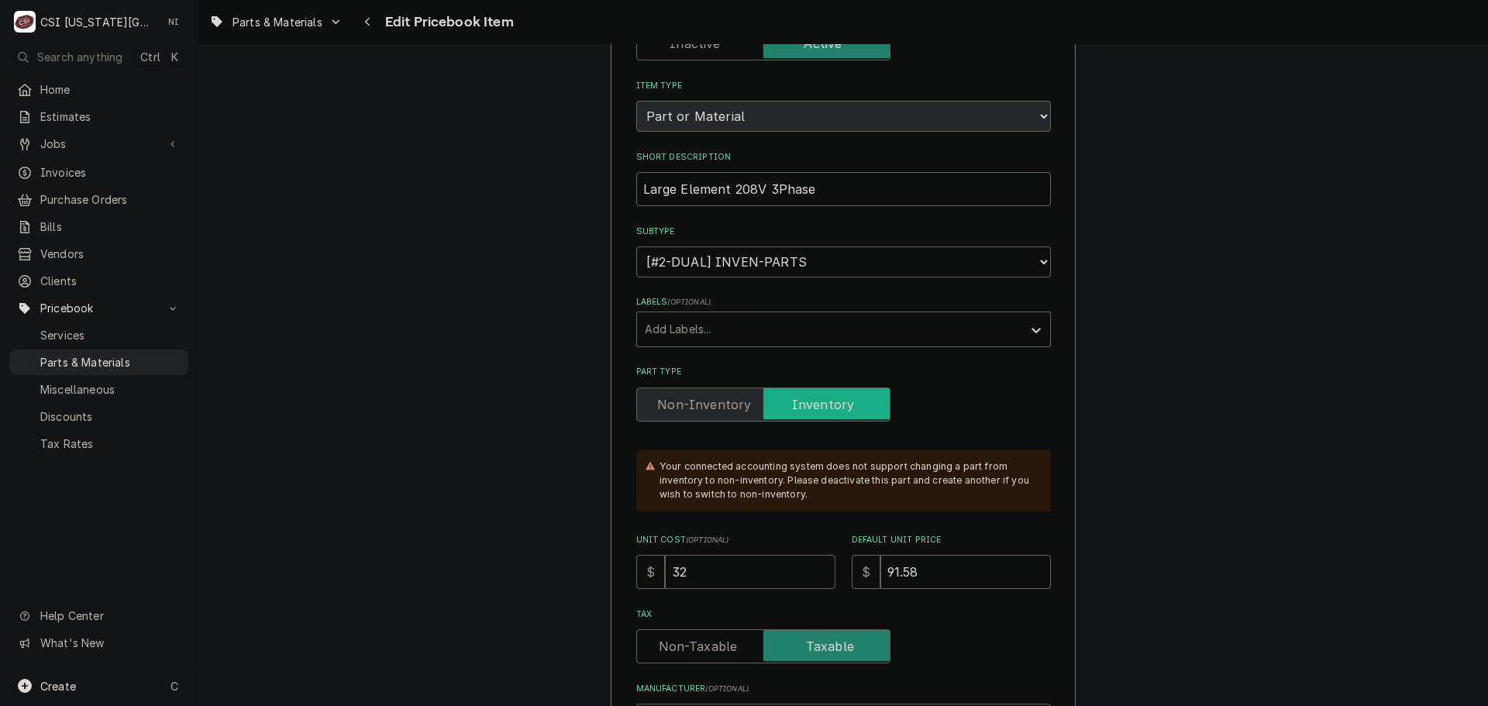
type textarea "x"
type input "323"
type textarea "x"
type input "323.4"
type textarea "x"
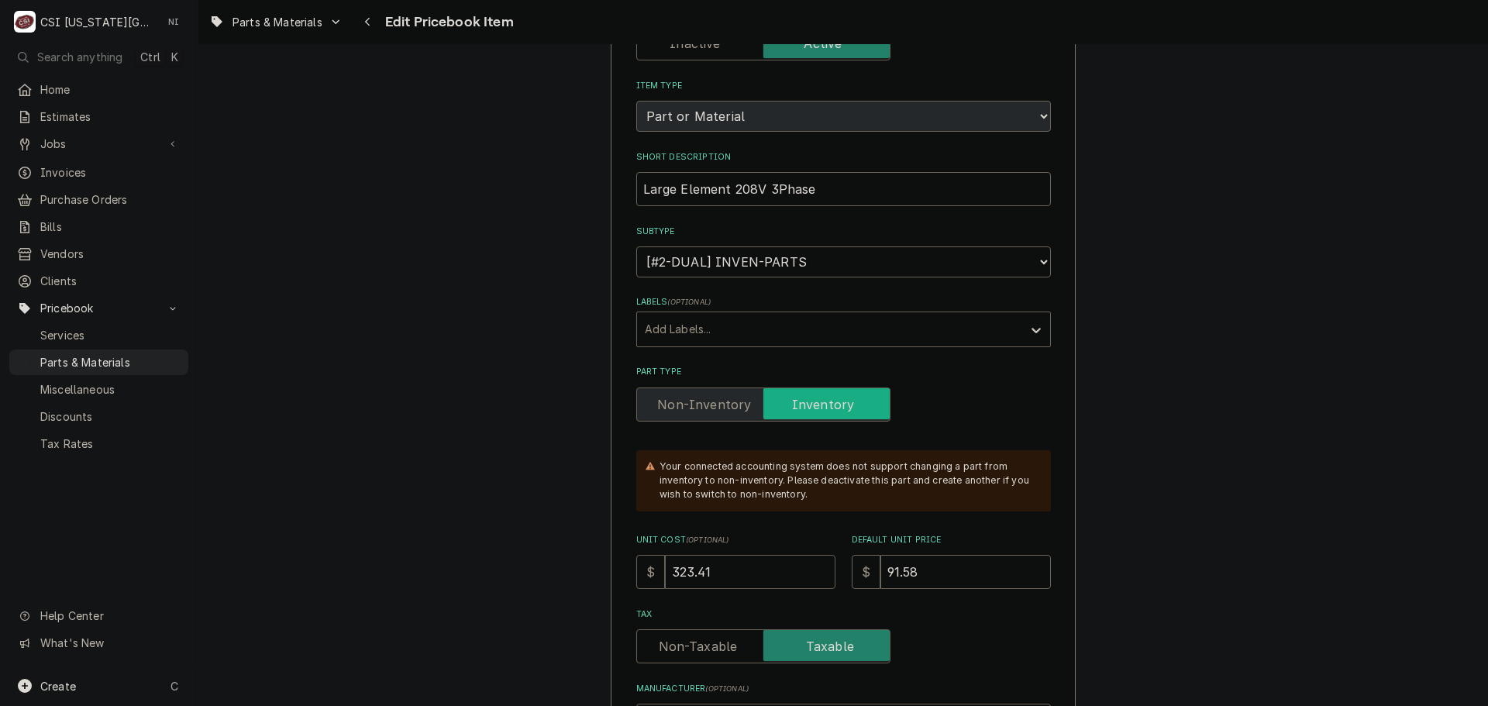
type input "323.41"
type textarea "x"
type input "5"
type textarea "x"
type input "51"
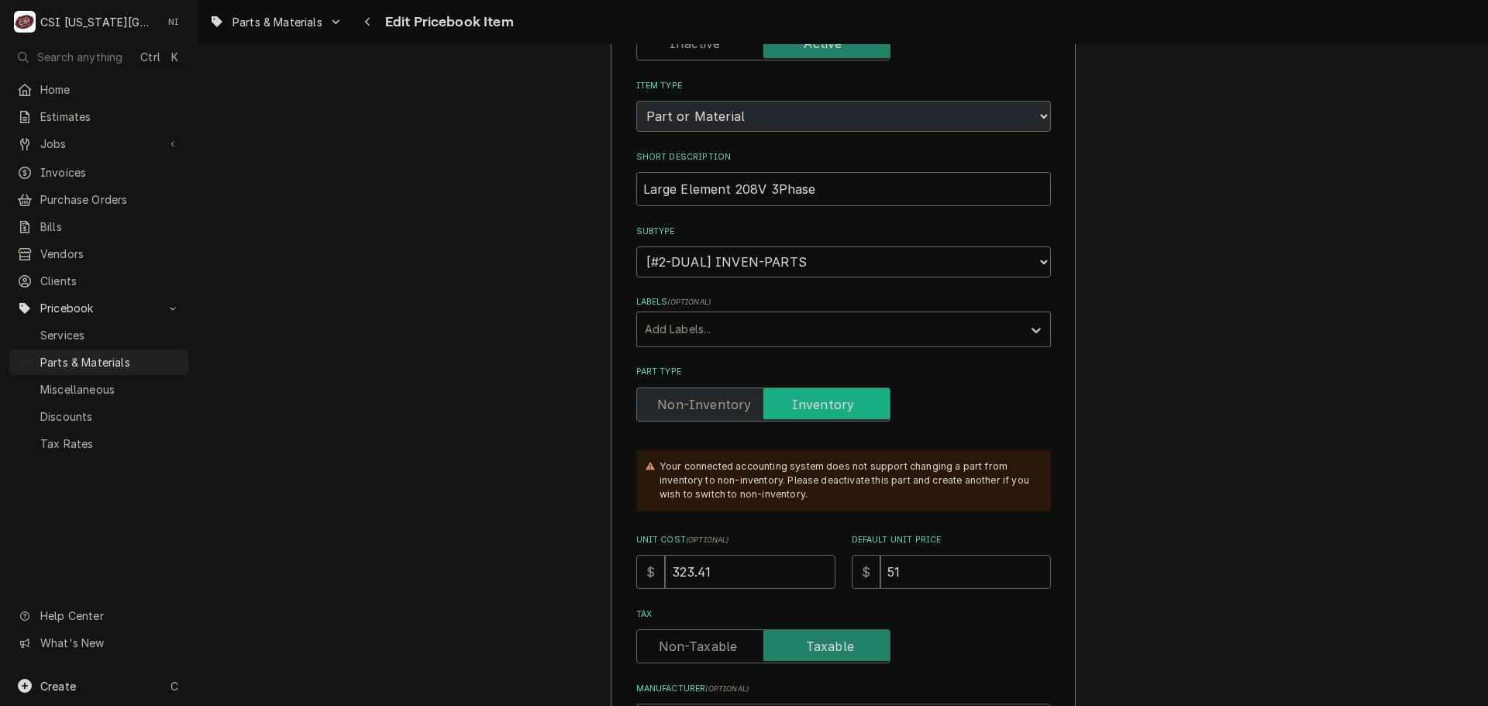
type textarea "x"
type input "513"
type textarea "x"
type input "513.3"
type textarea "x"
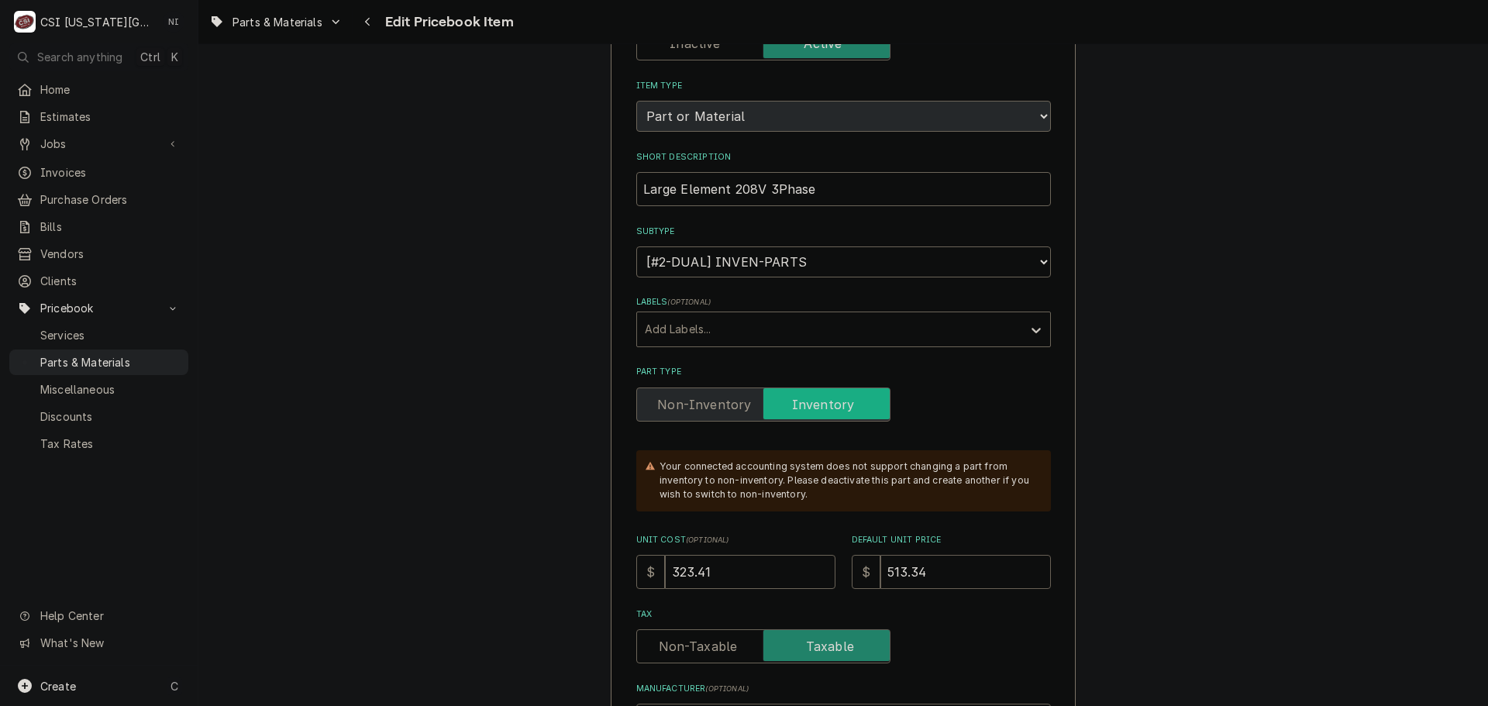
type input "513.34"
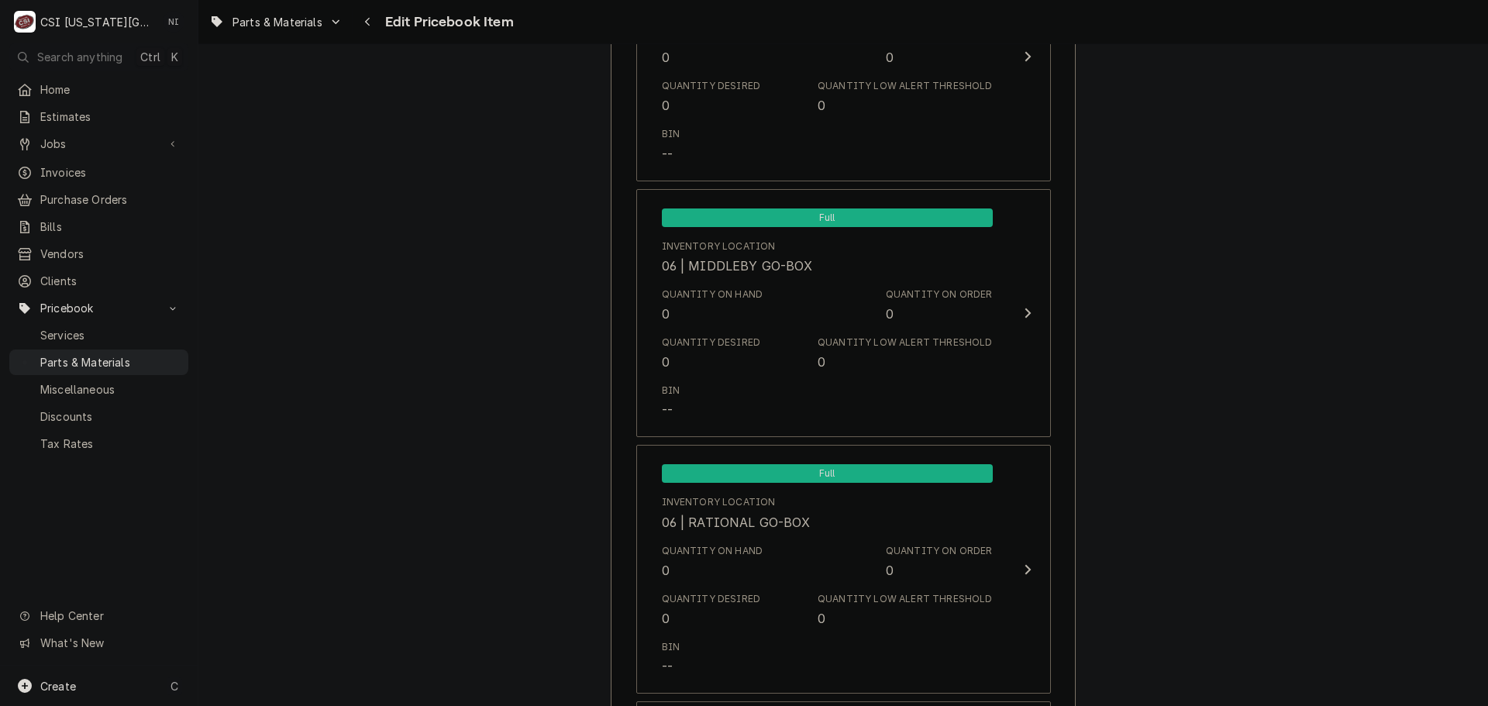
scroll to position [14771, 0]
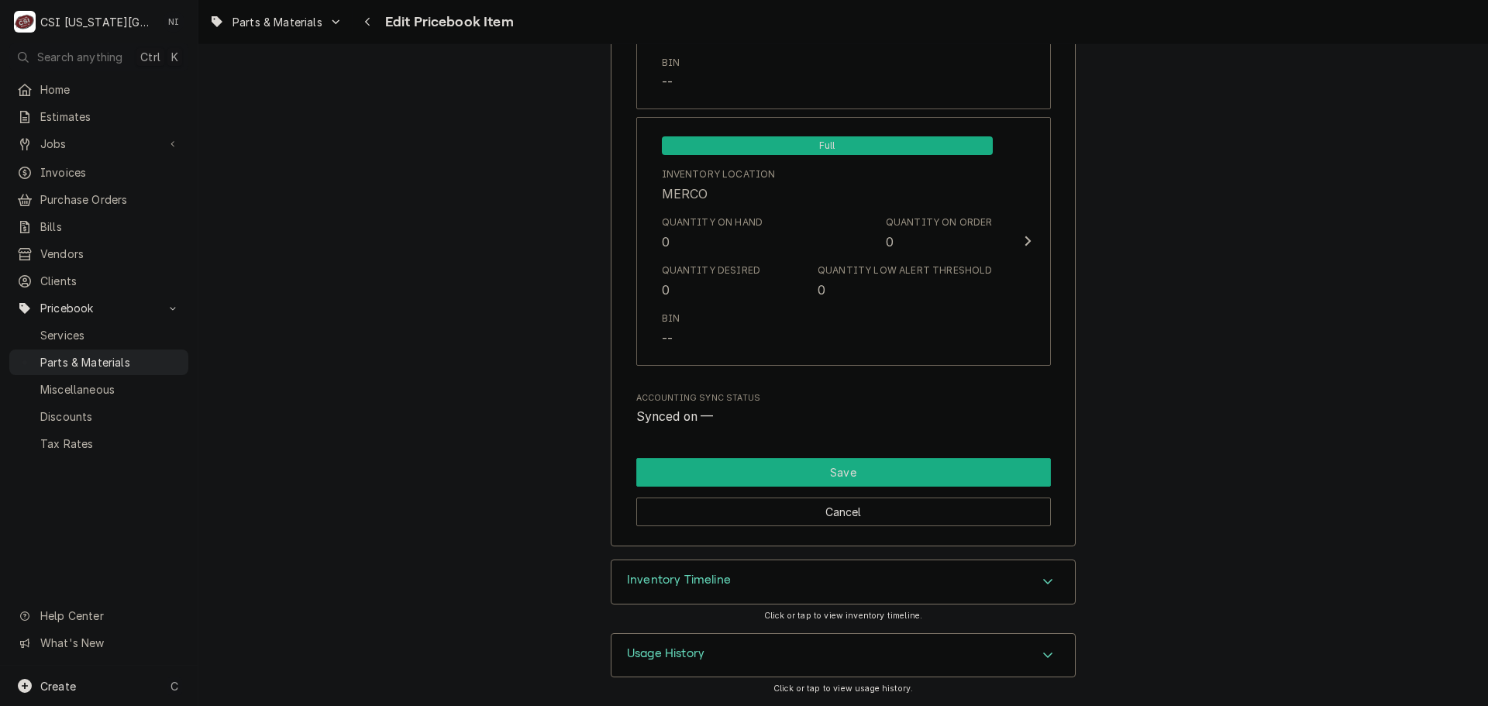
click at [930, 475] on button "Save" at bounding box center [843, 472] width 415 height 29
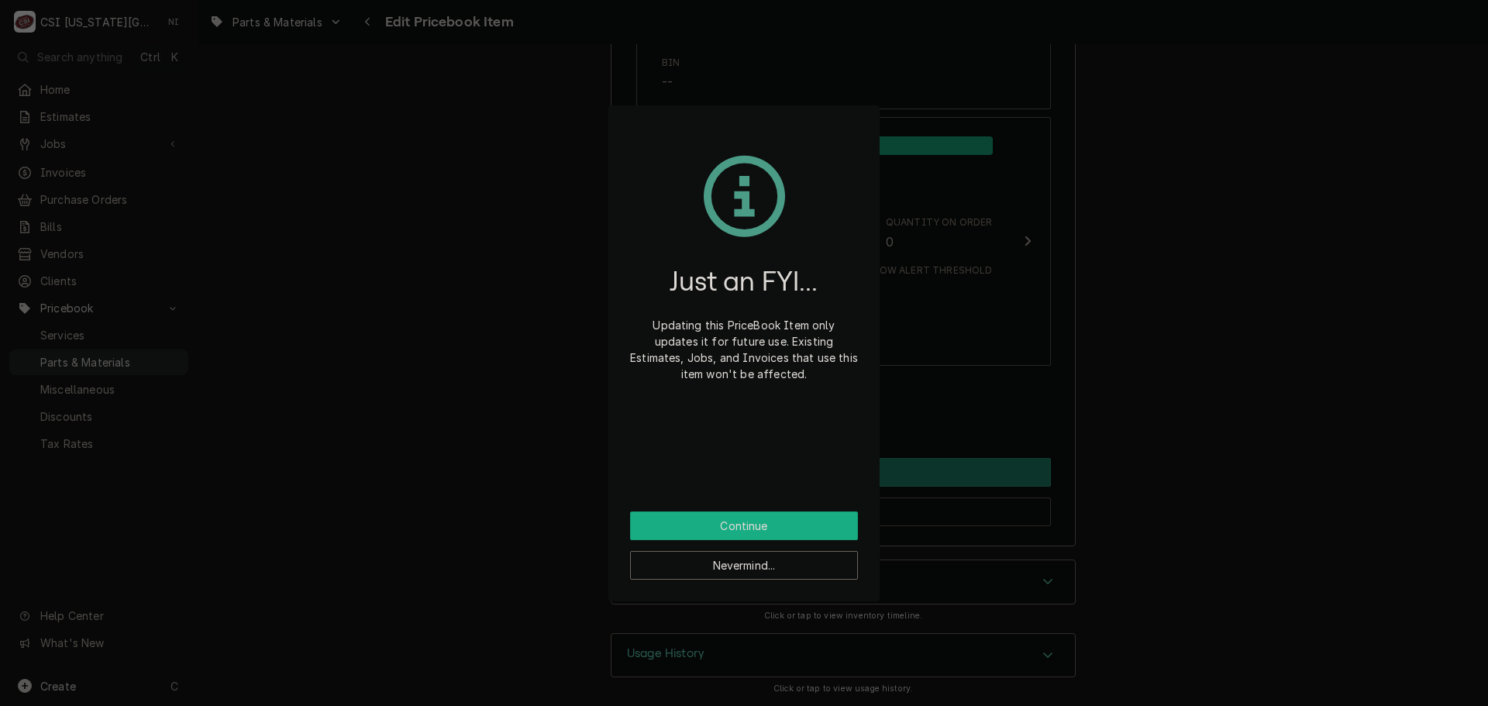
click at [777, 525] on button "Continue" at bounding box center [744, 526] width 228 height 29
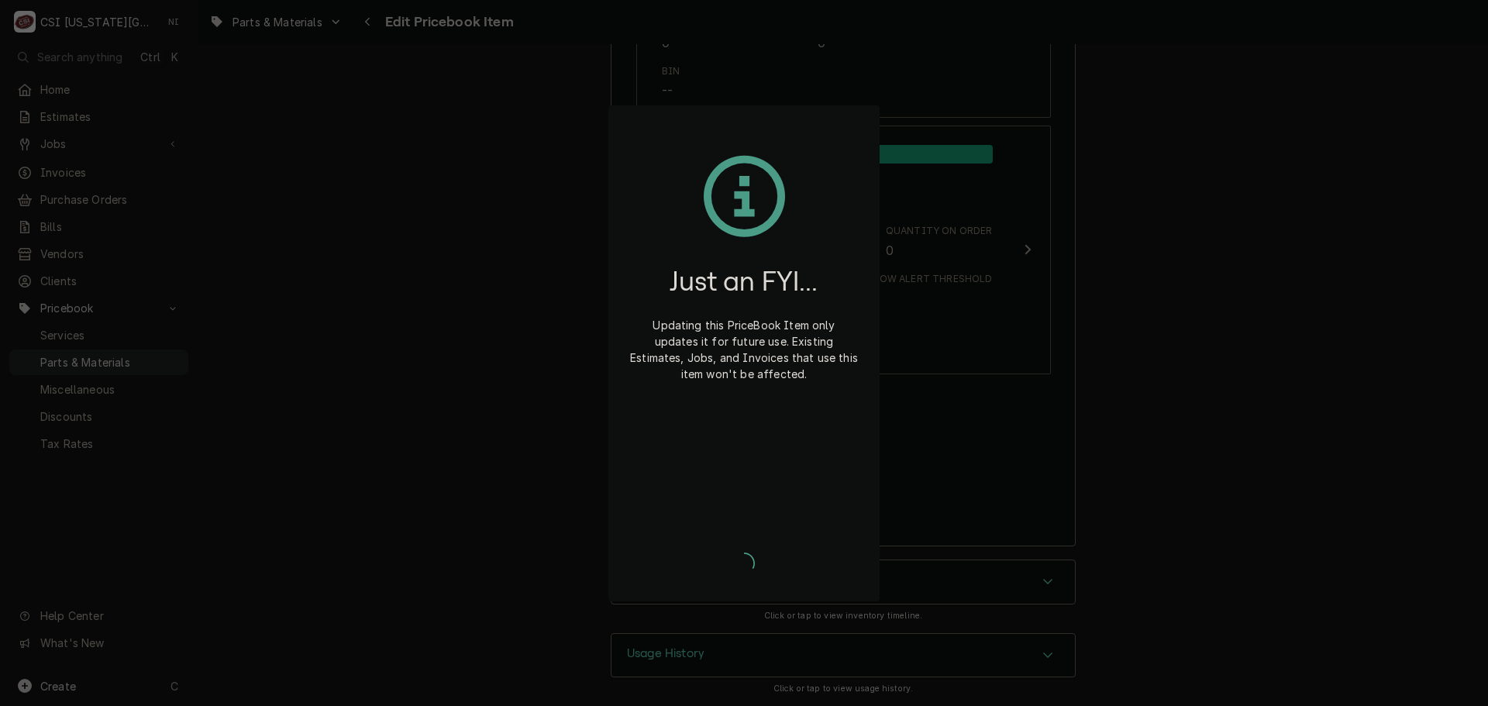
scroll to position [14762, 0]
type textarea "x"
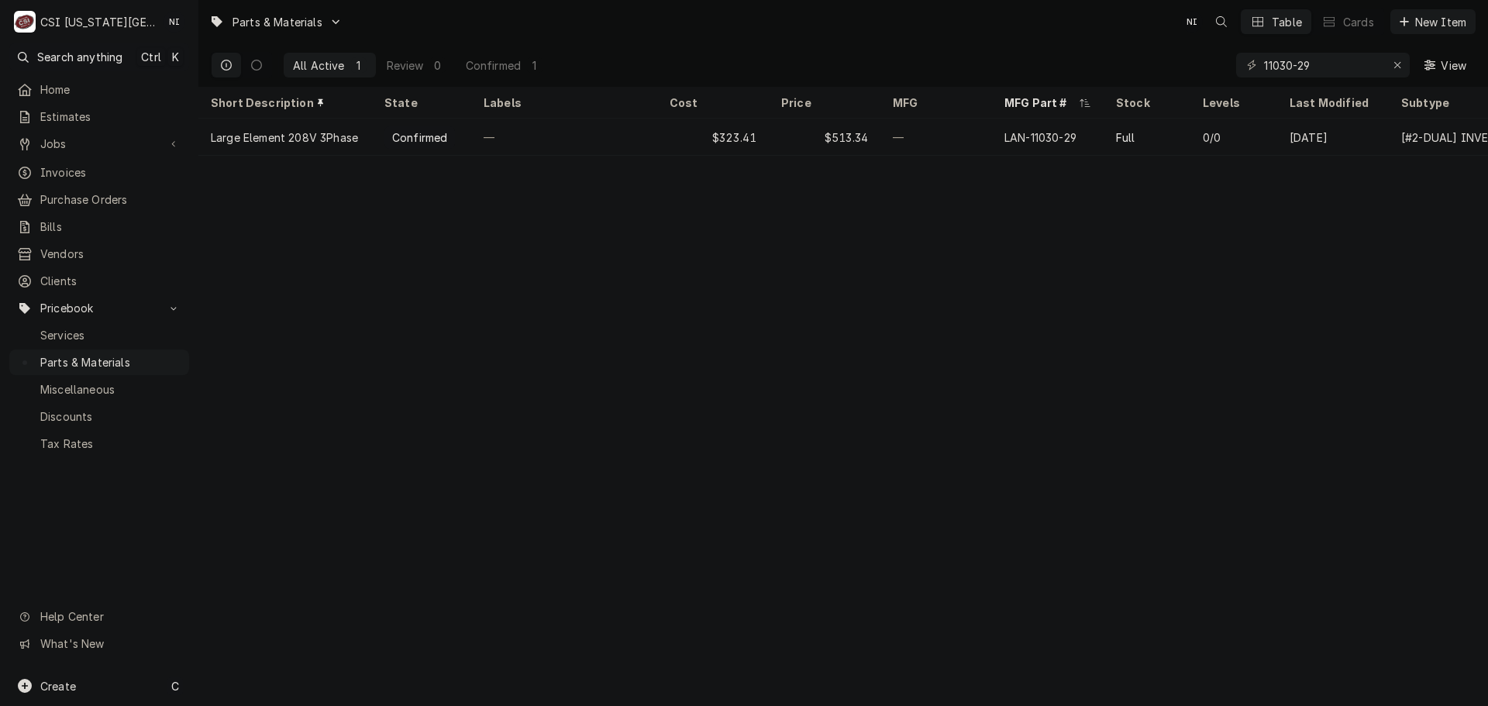
drag, startPoint x: 1150, startPoint y: 411, endPoint x: 1152, endPoint y: 403, distance: 8.1
click at [1152, 405] on div "Parts & Materials NI Table Cards New Item All Active 1 Review 0 Confirmed 1 110…" at bounding box center [843, 353] width 1290 height 706
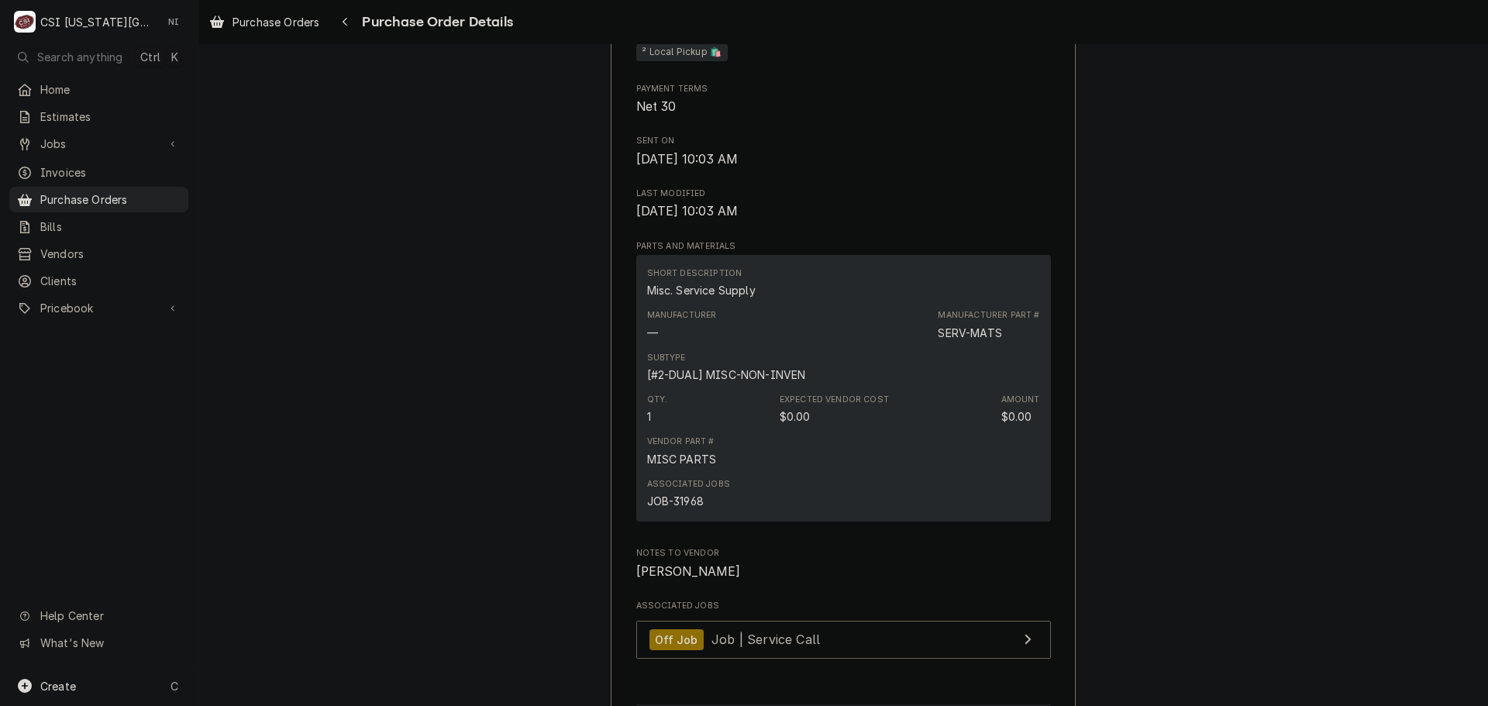
scroll to position [1135, 0]
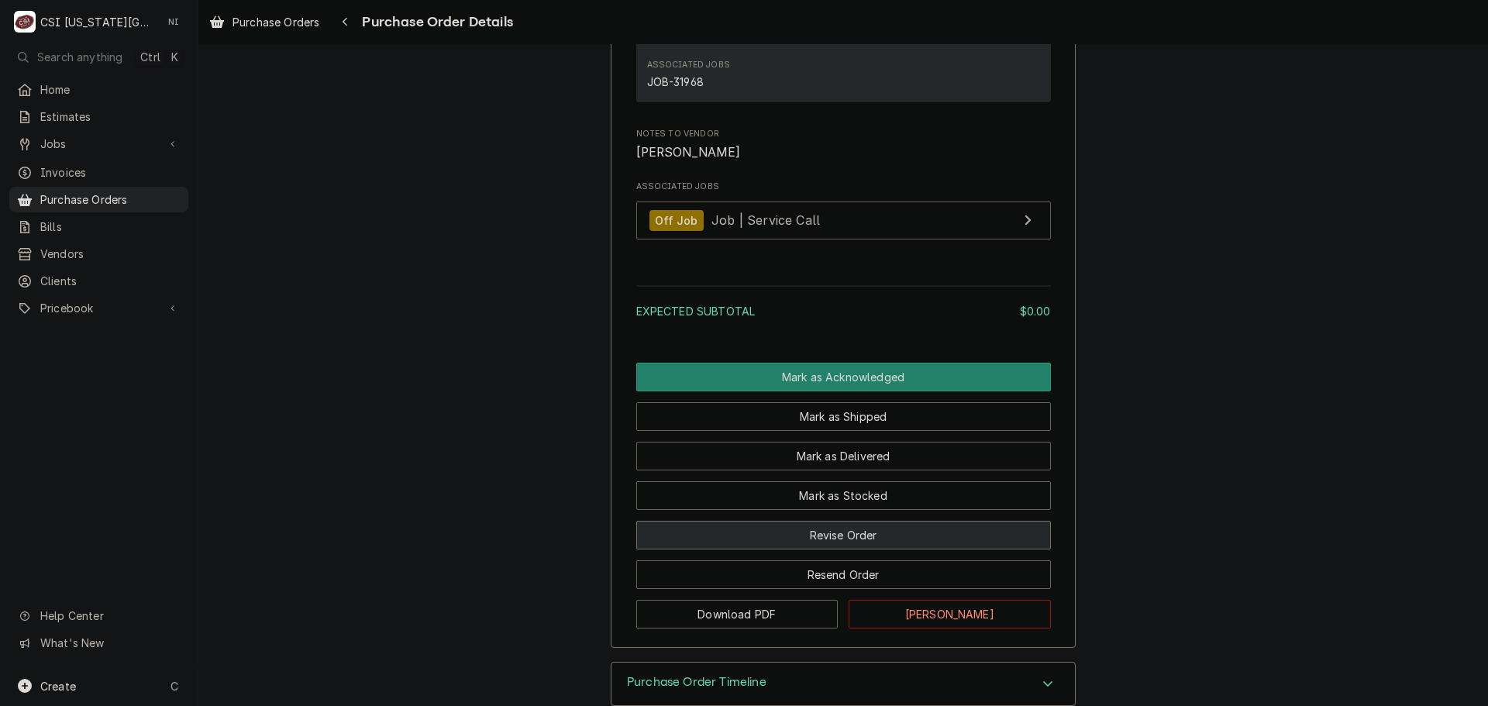
click at [881, 550] on button "Revise Order" at bounding box center [843, 535] width 415 height 29
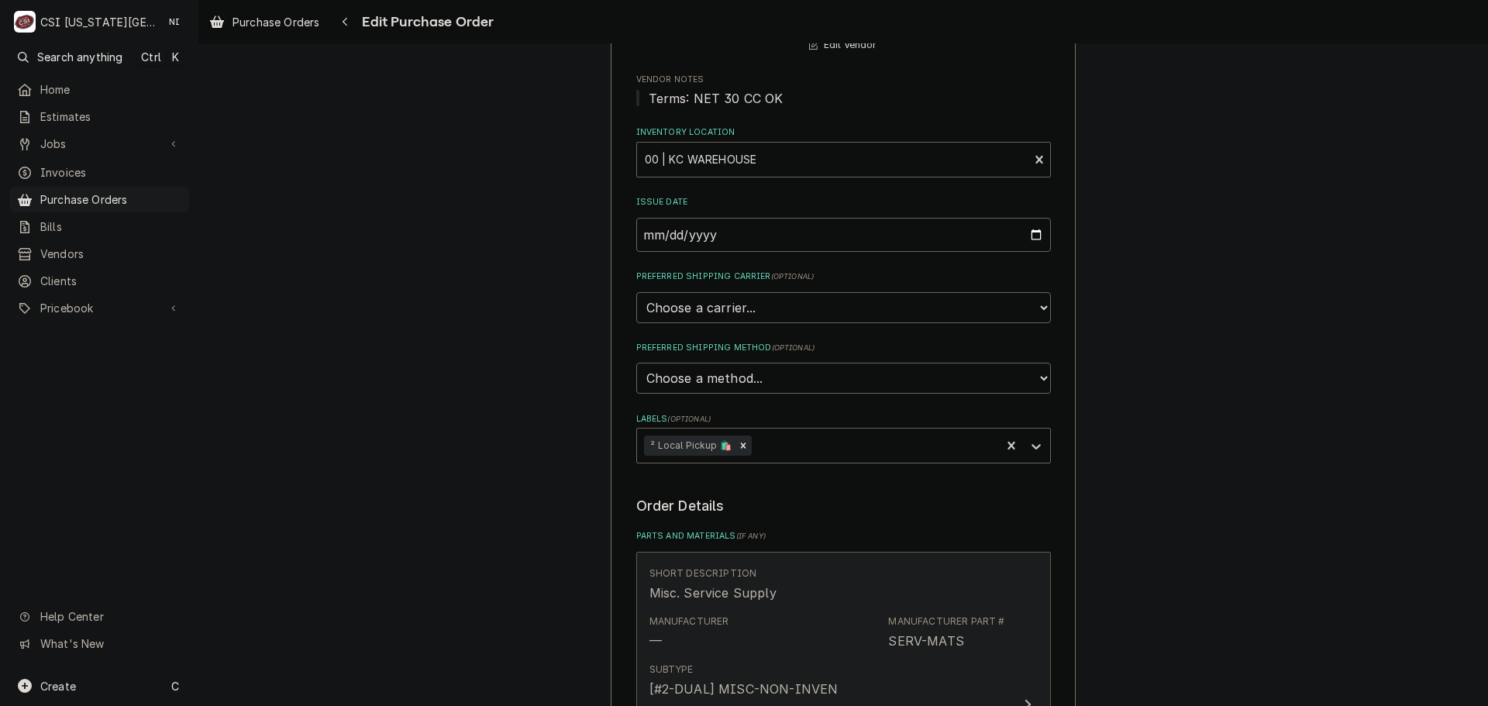
scroll to position [465, 0]
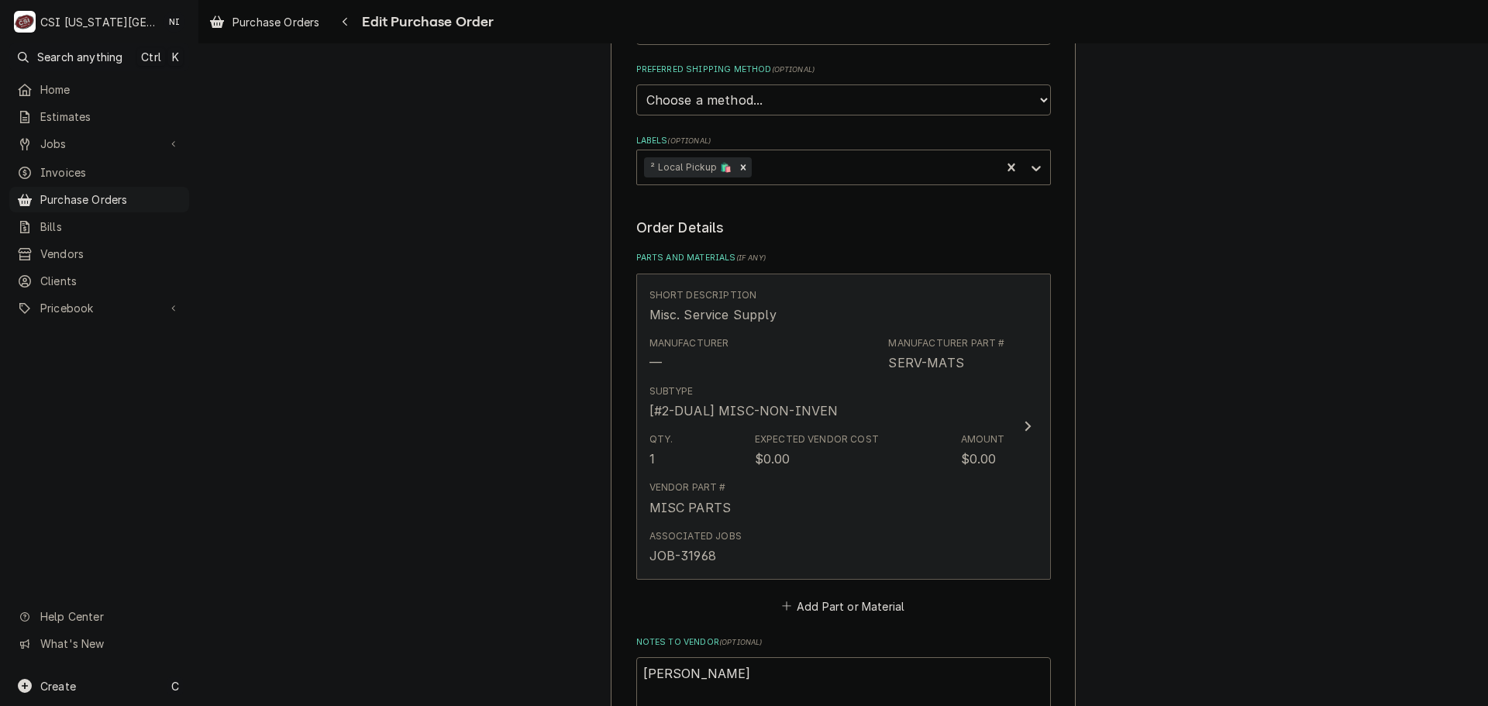
click at [817, 481] on div "Vendor Part # MISC PARTS" at bounding box center [828, 498] width 356 height 48
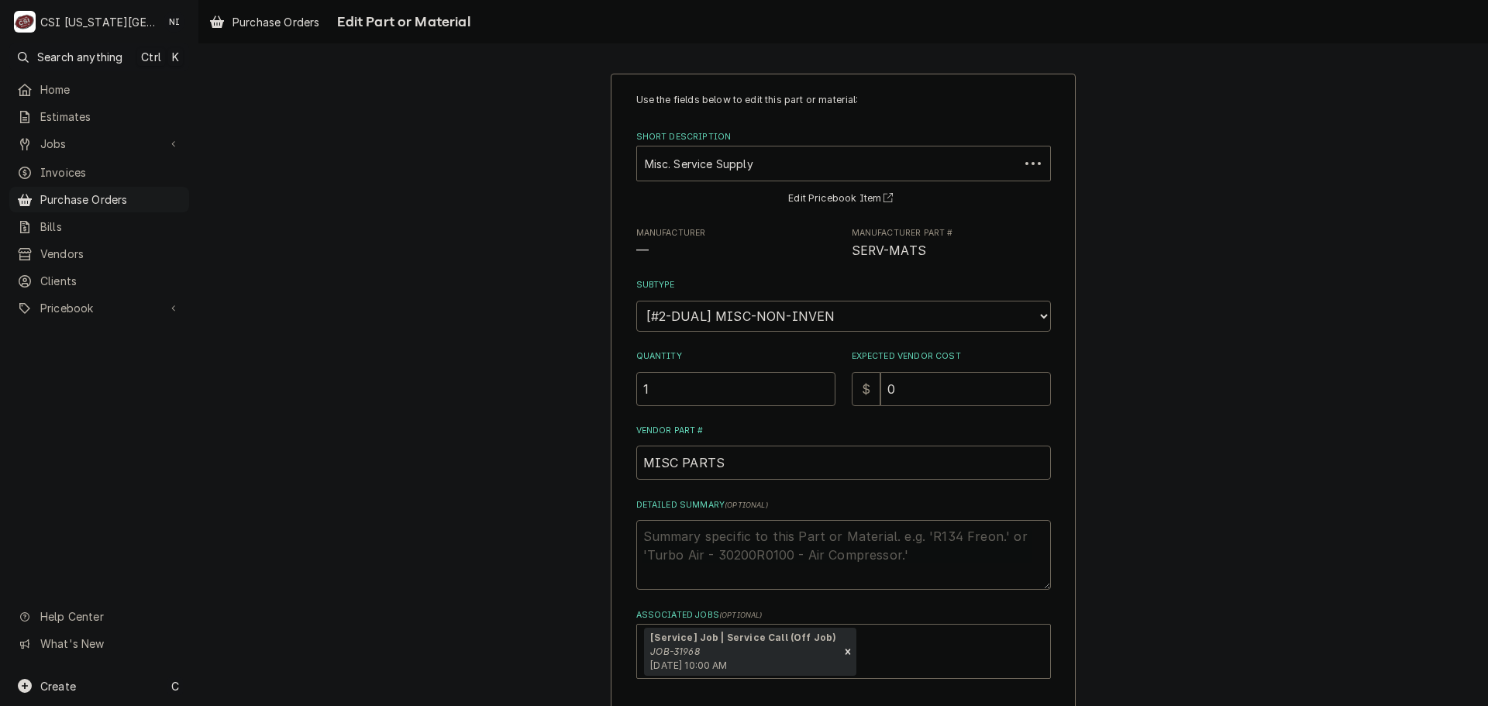
drag, startPoint x: 874, startPoint y: 390, endPoint x: 819, endPoint y: 390, distance: 55.0
click at [852, 390] on div "$ 0" at bounding box center [951, 389] width 199 height 34
type textarea "x"
type input "9"
type textarea "x"
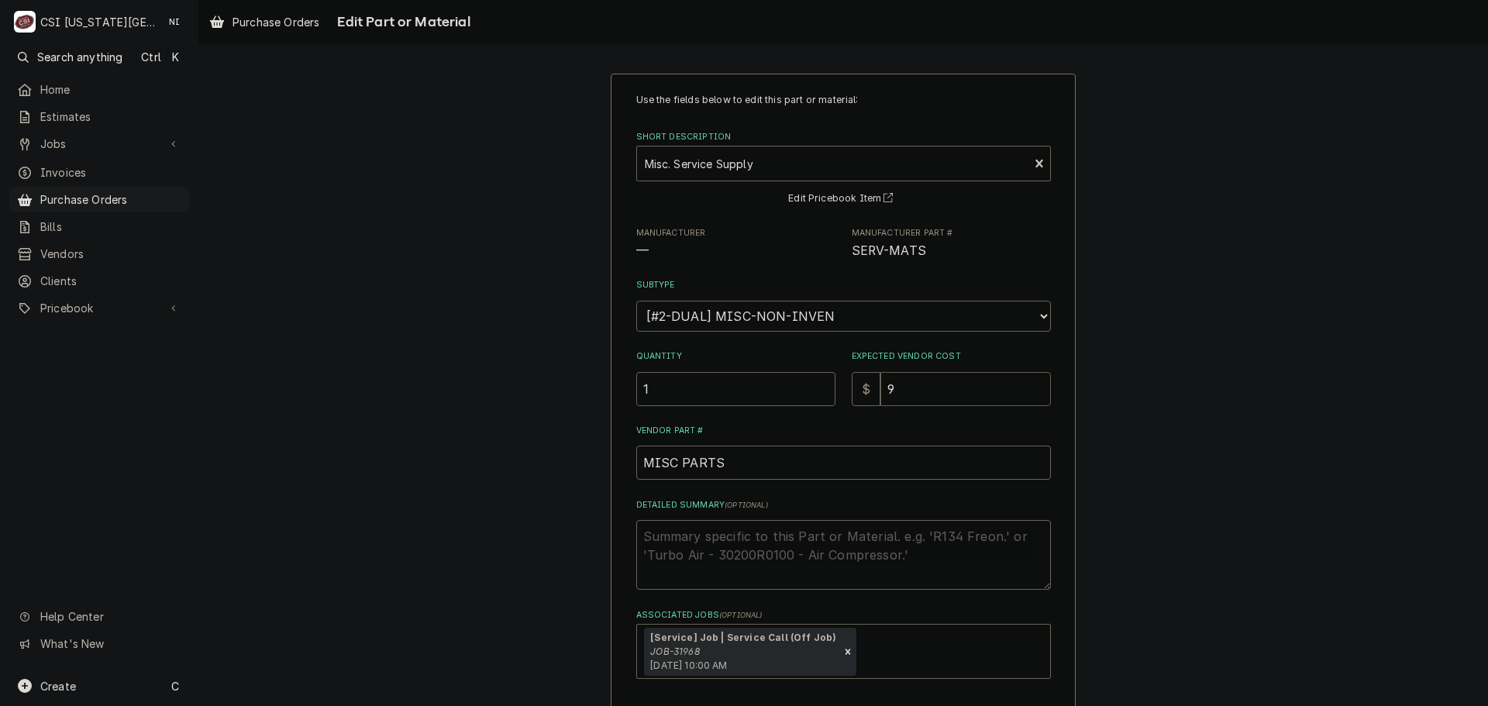
type input "92"
type textarea "x"
type input "925"
type textarea "x"
type input "925.2"
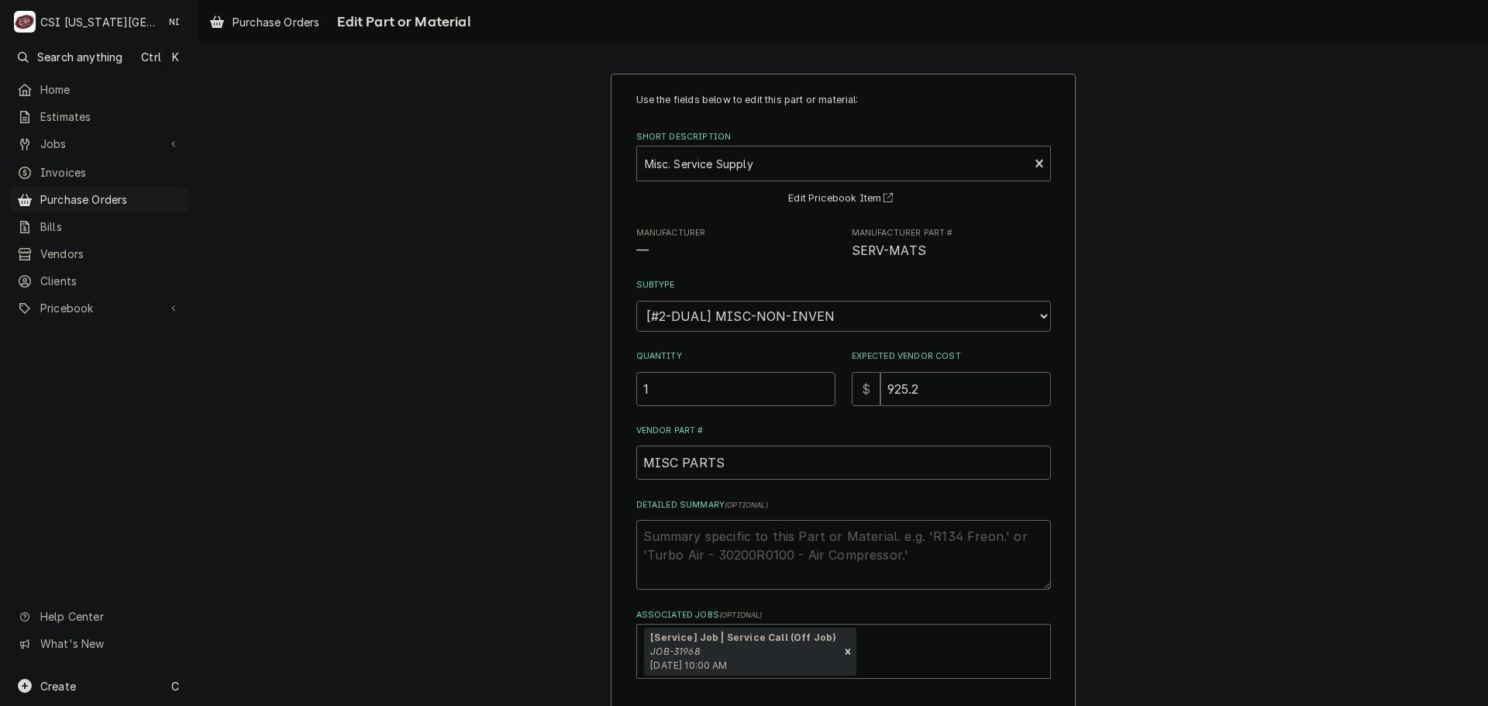
type textarea "x"
type input "925.28"
click at [781, 544] on textarea "Detailed Summary ( optional )" at bounding box center [843, 555] width 415 height 70
type textarea "x"
type textarea "r"
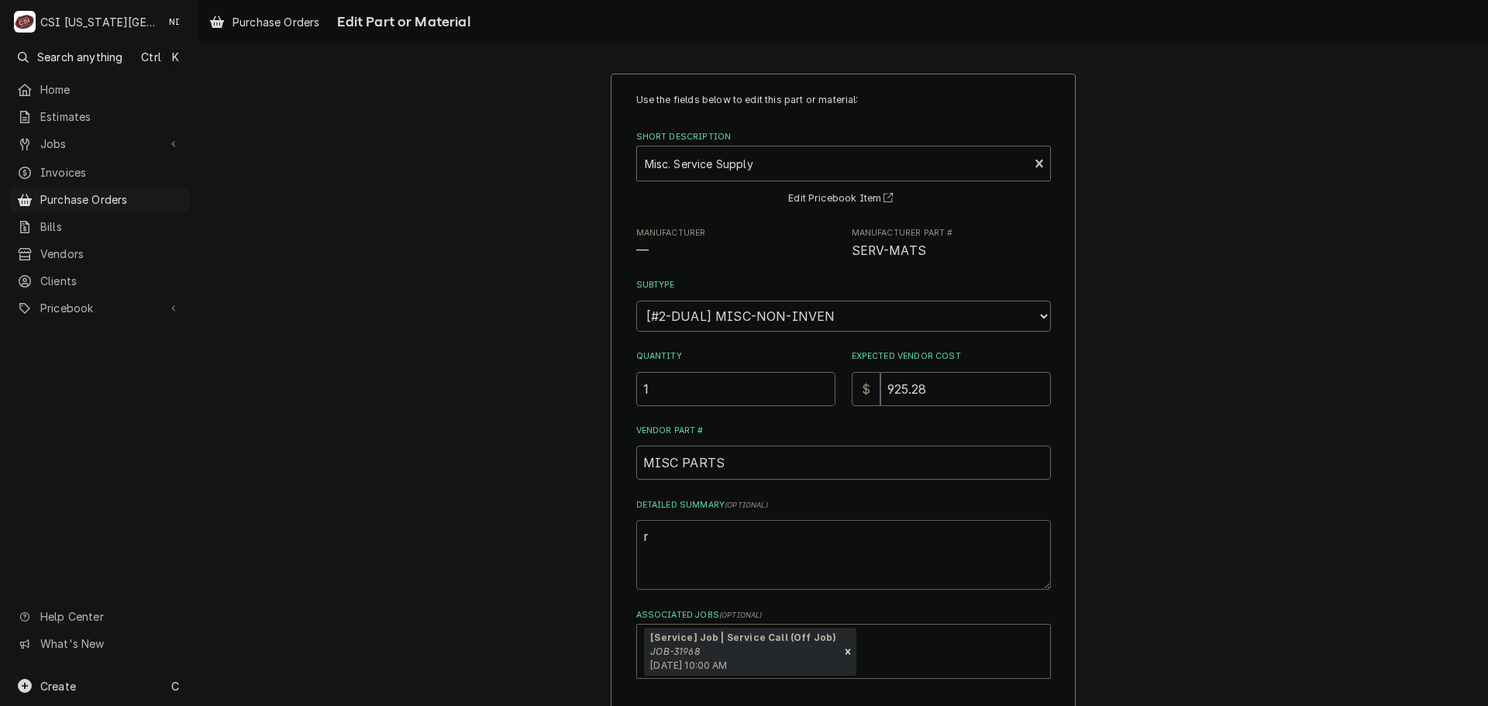
type textarea "x"
type textarea "re"
type textarea "x"
type textarea "rec"
type textarea "x"
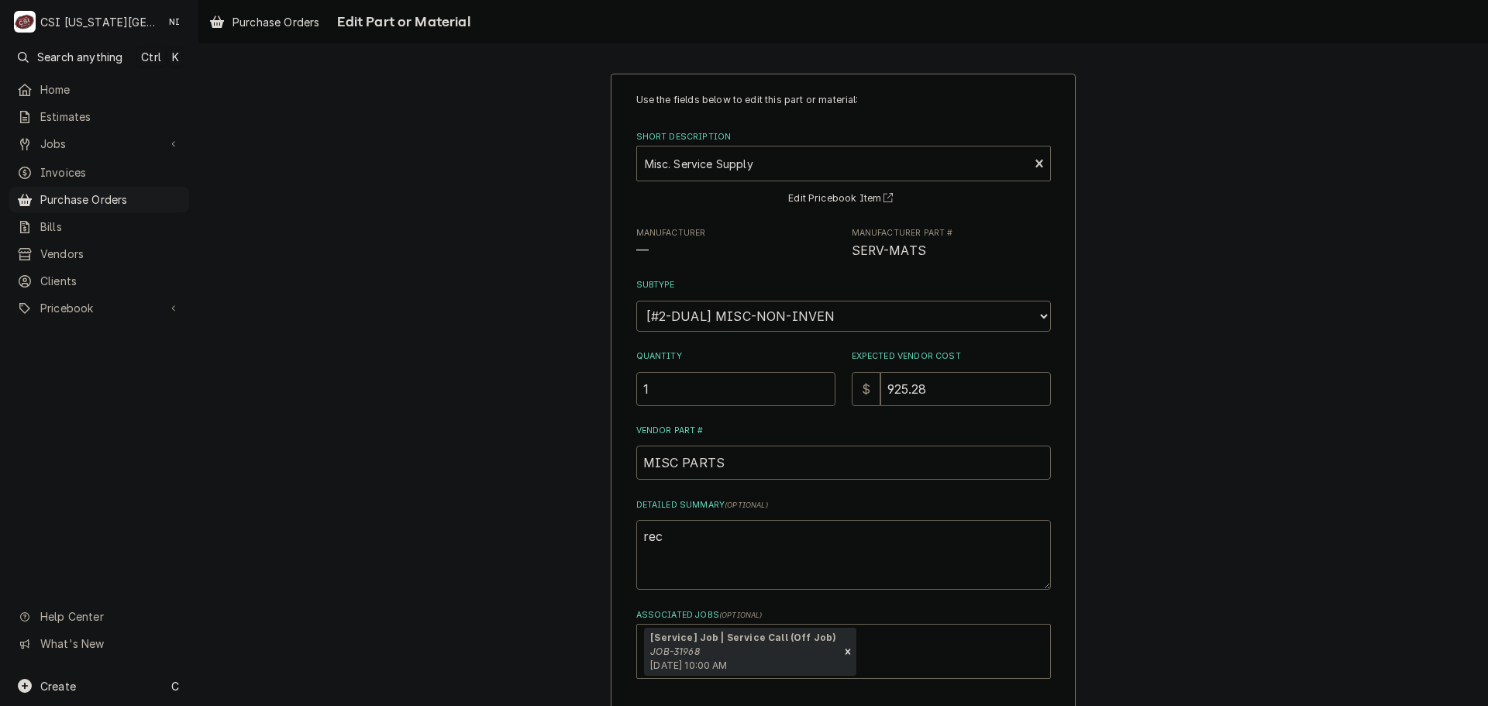
type textarea "rece"
type textarea "x"
type textarea "recep"
type textarea "x"
type textarea "recept"
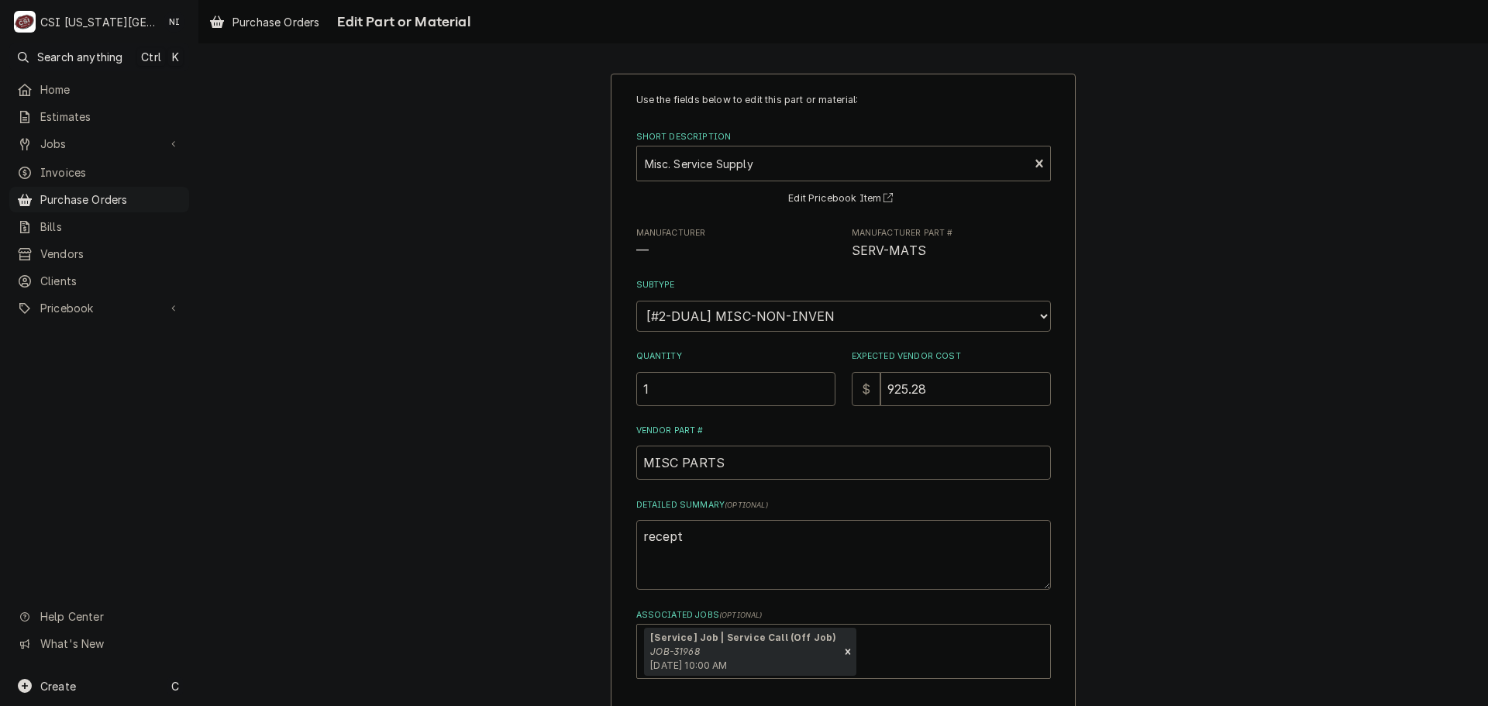
type textarea "x"
type textarea "recepta"
type textarea "x"
type textarea "receptab"
type textarea "x"
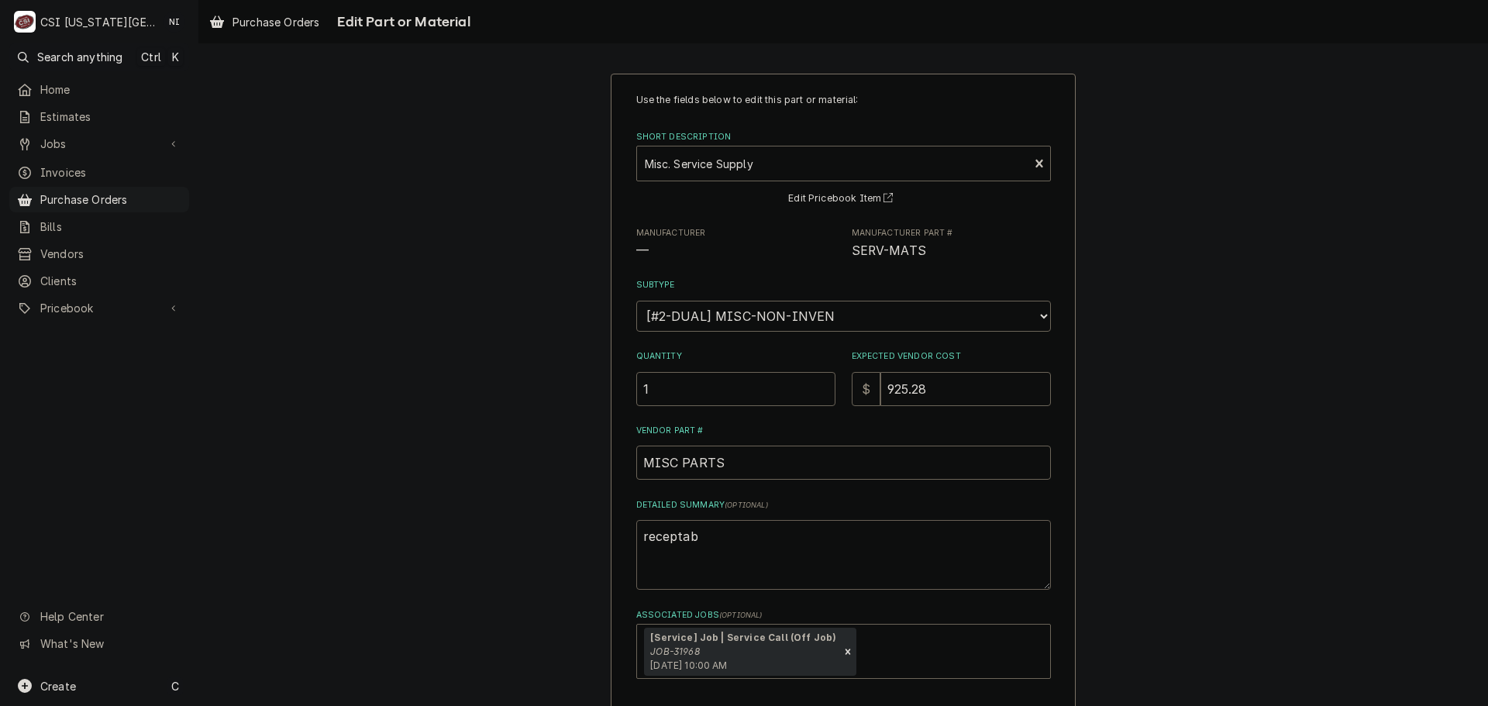
type textarea "receptabv"
type textarea "x"
type textarea "receptabvl"
type textarea "x"
type textarea "receptabvle"
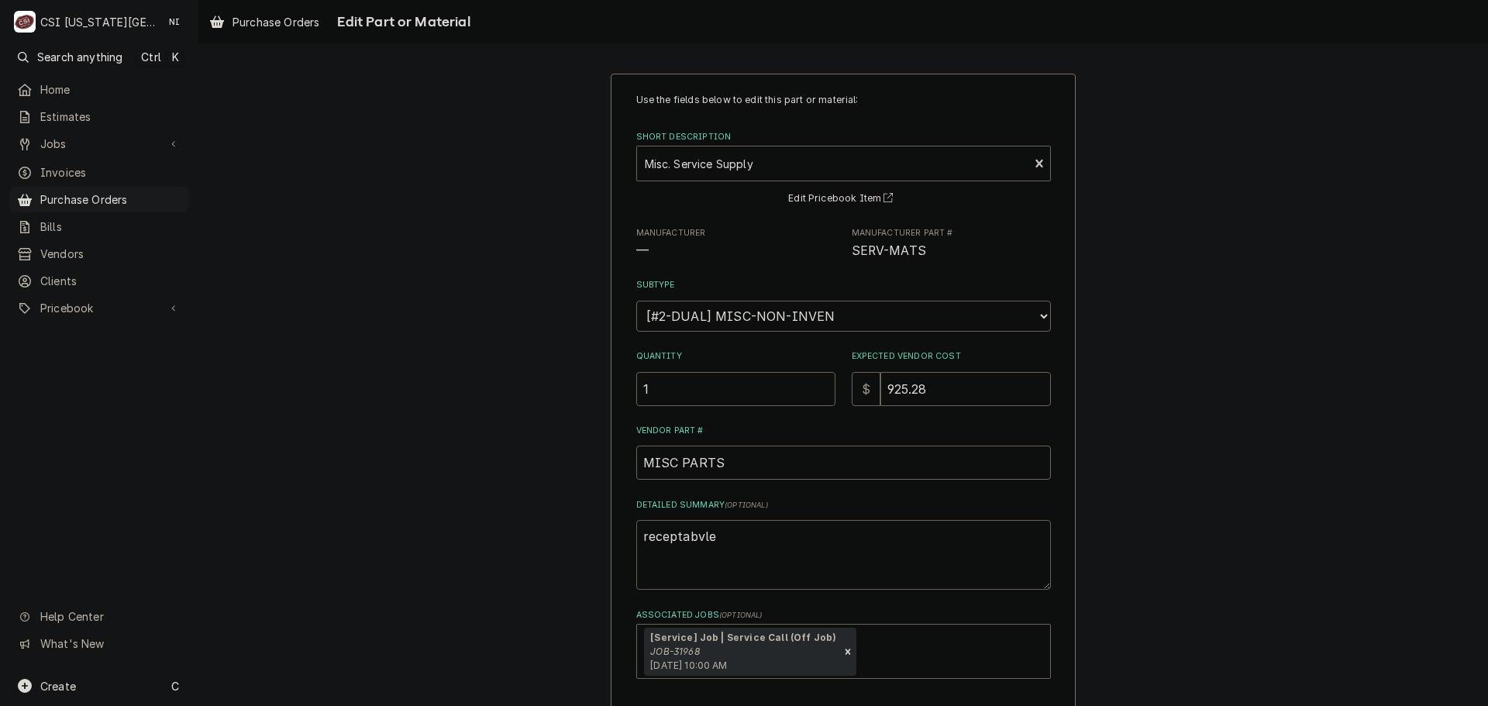
type textarea "x"
type textarea "receptabvl"
type textarea "x"
type textarea "receptabv"
type textarea "x"
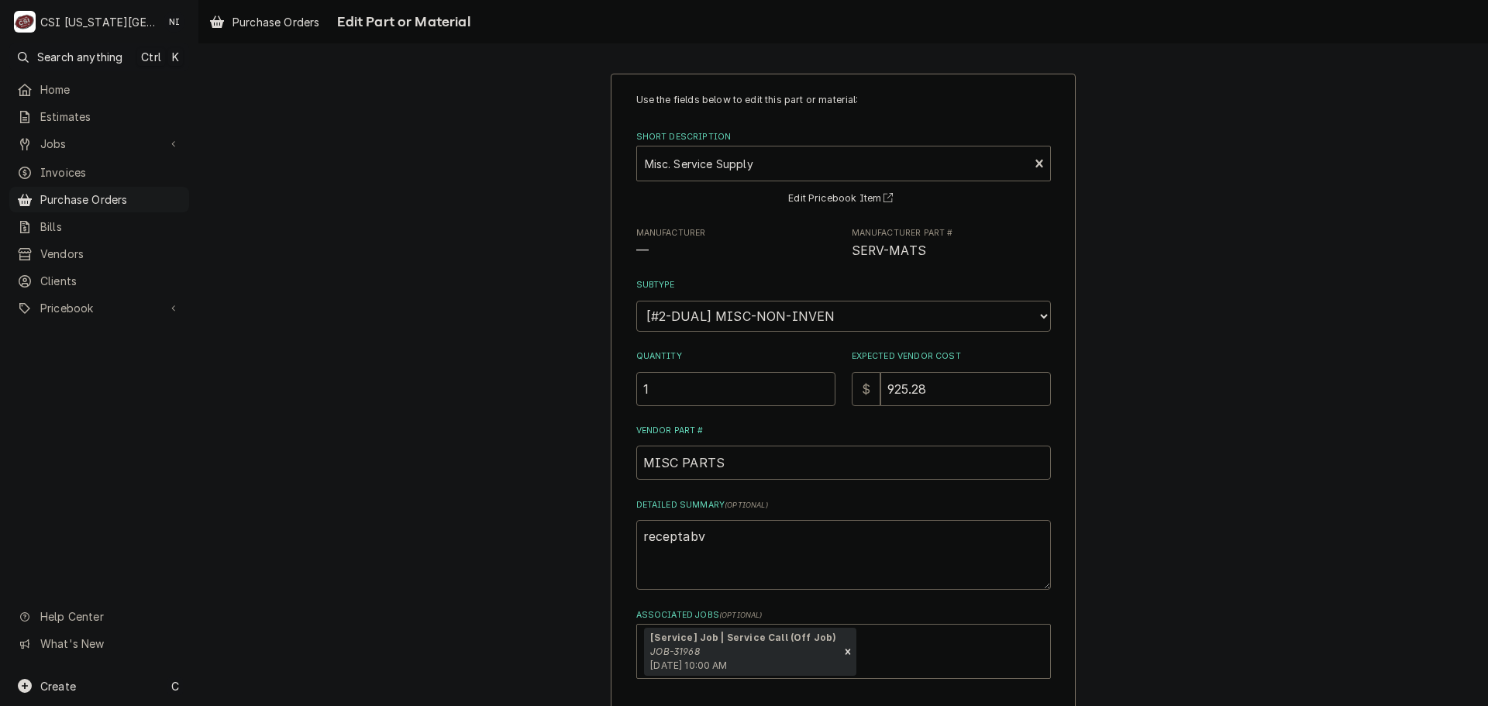
type textarea "receptab"
type textarea "x"
type textarea "receptabc"
type textarea "x"
type textarea "receptab"
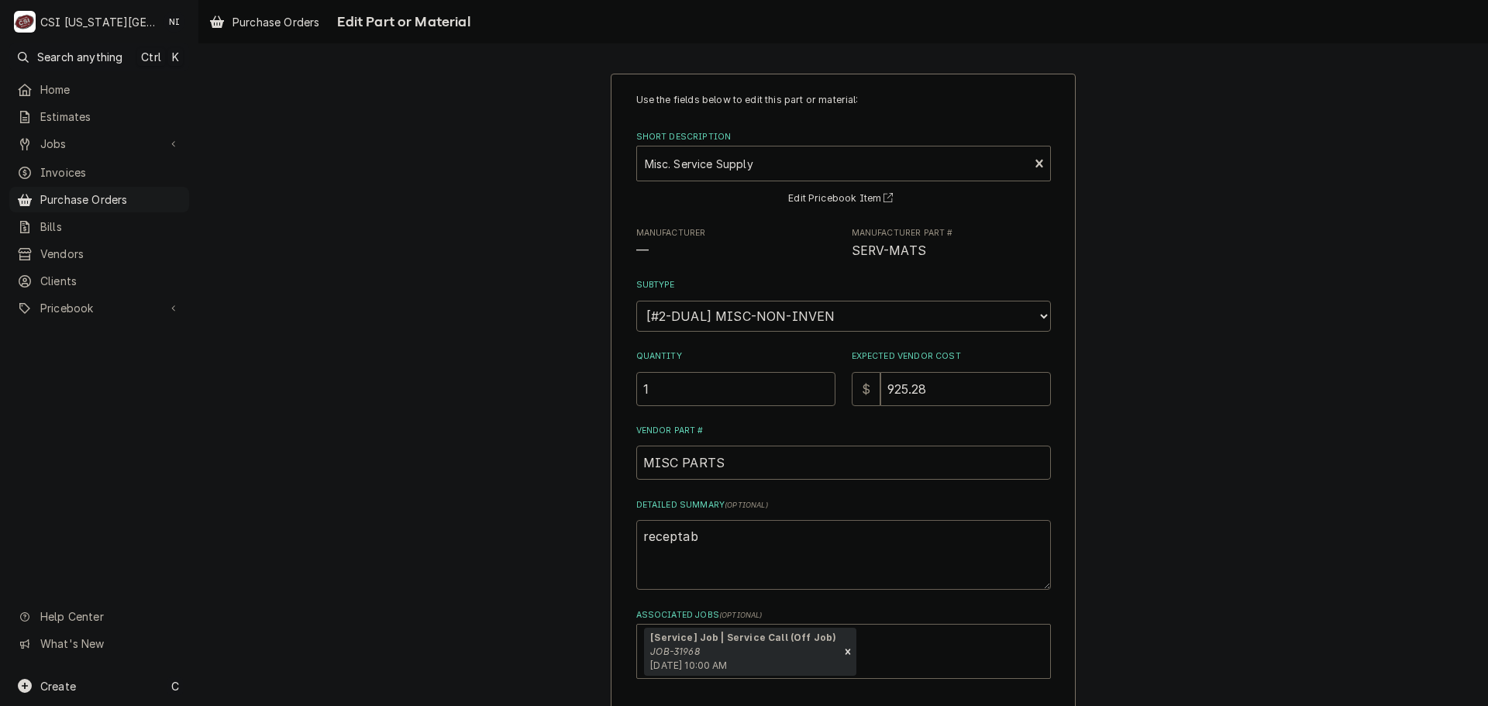
type textarea "x"
type textarea "recepta"
type textarea "x"
type textarea "receptac"
type textarea "x"
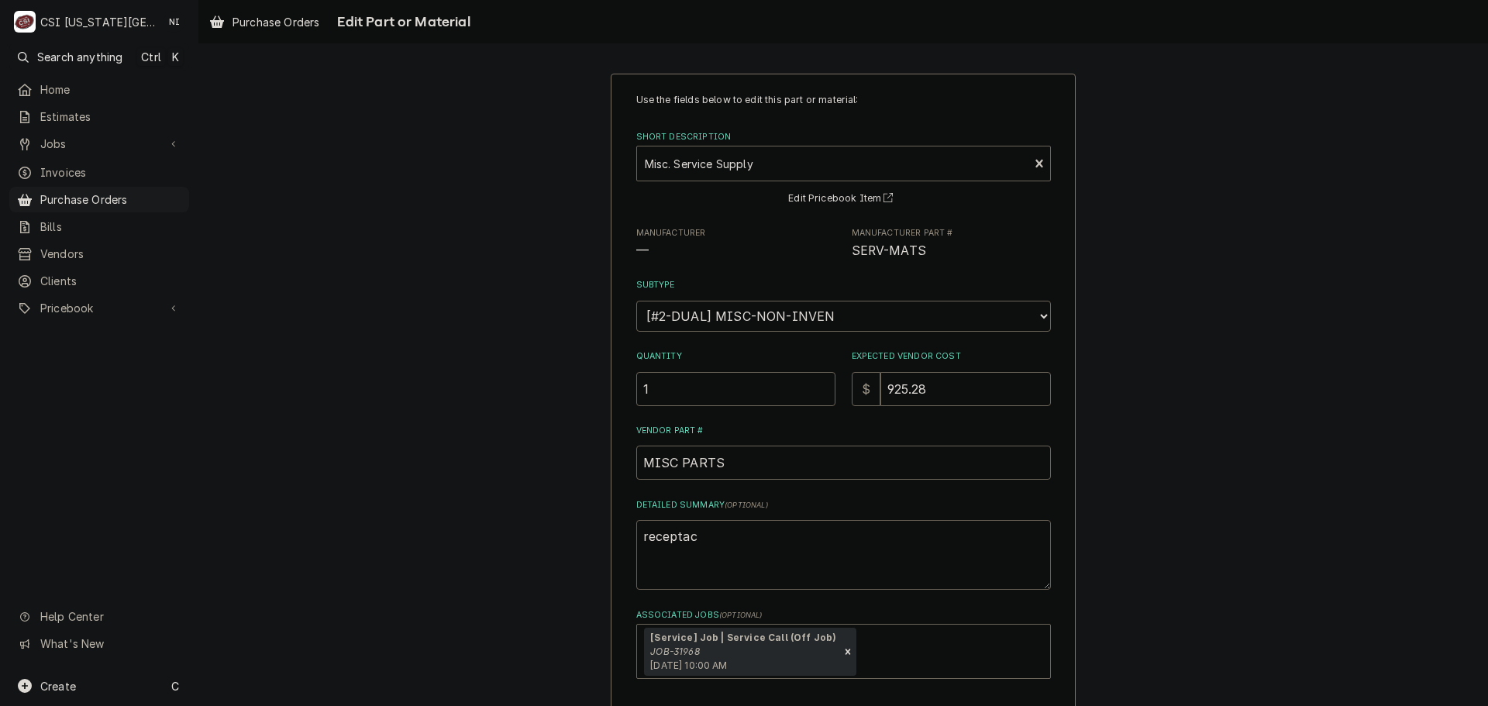
type textarea "receptacl"
type textarea "x"
type textarea "receptacle"
type textarea "x"
type textarea "receptacle,"
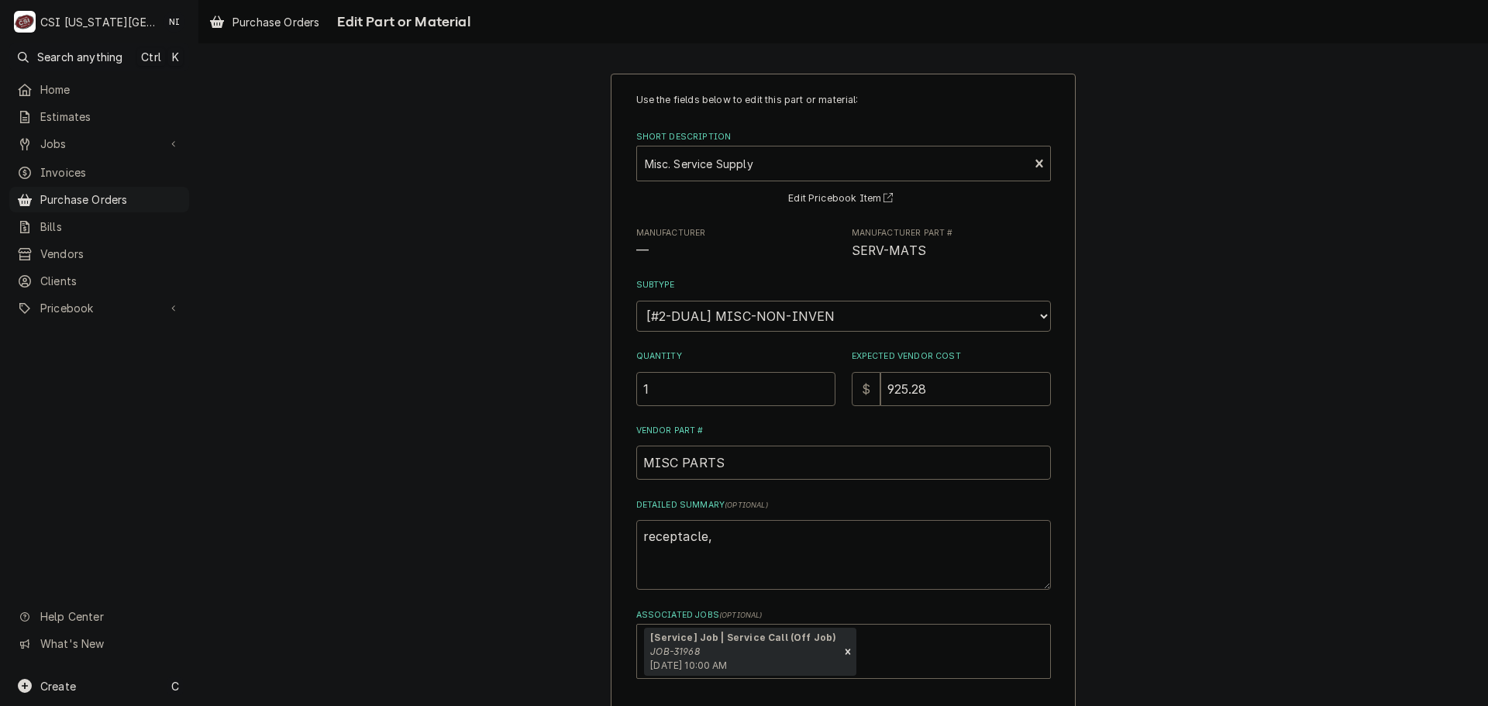
type textarea "x"
type textarea "receptacle,"
type textarea "x"
type textarea "receptacle, p"
type textarea "x"
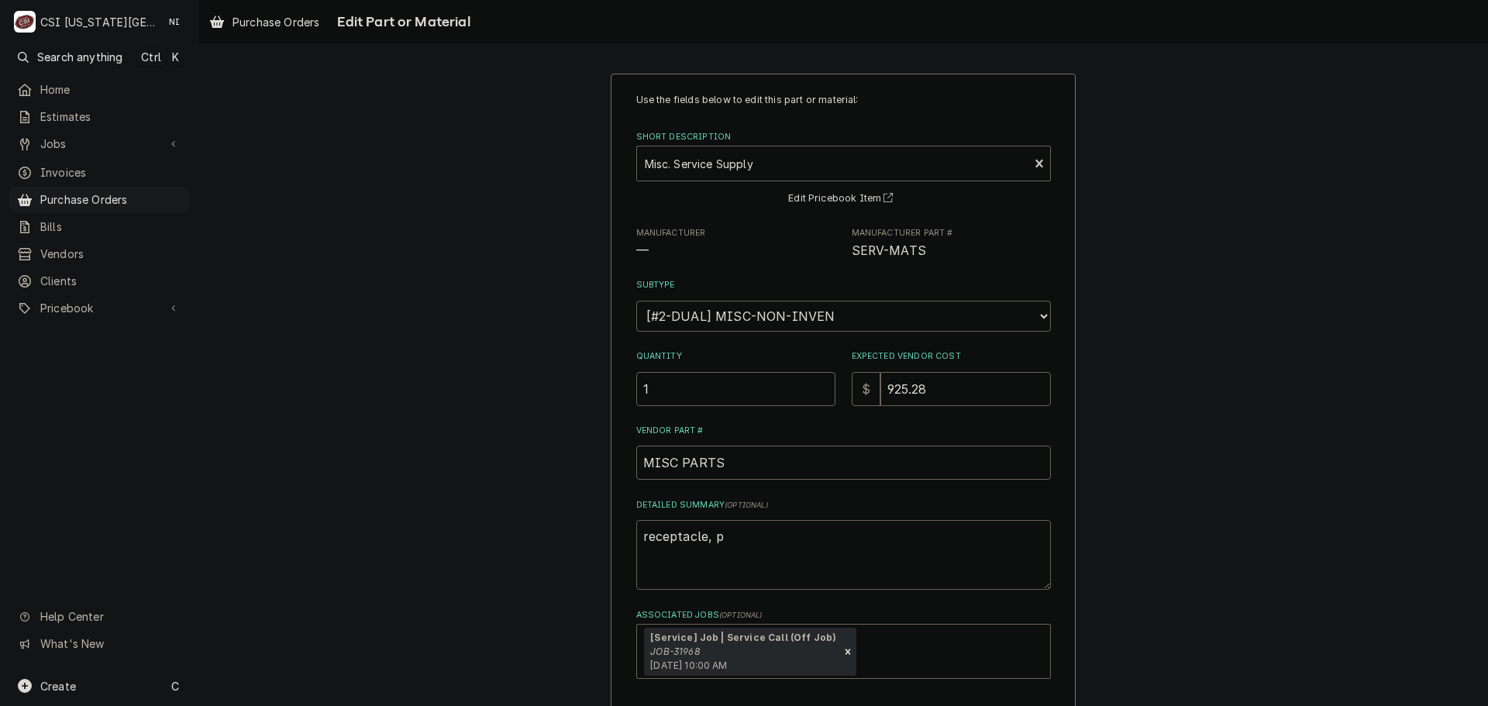
type textarea "receptacle, pl"
type textarea "x"
type textarea "receptacle, plu"
type textarea "x"
type textarea "receptacle, plug"
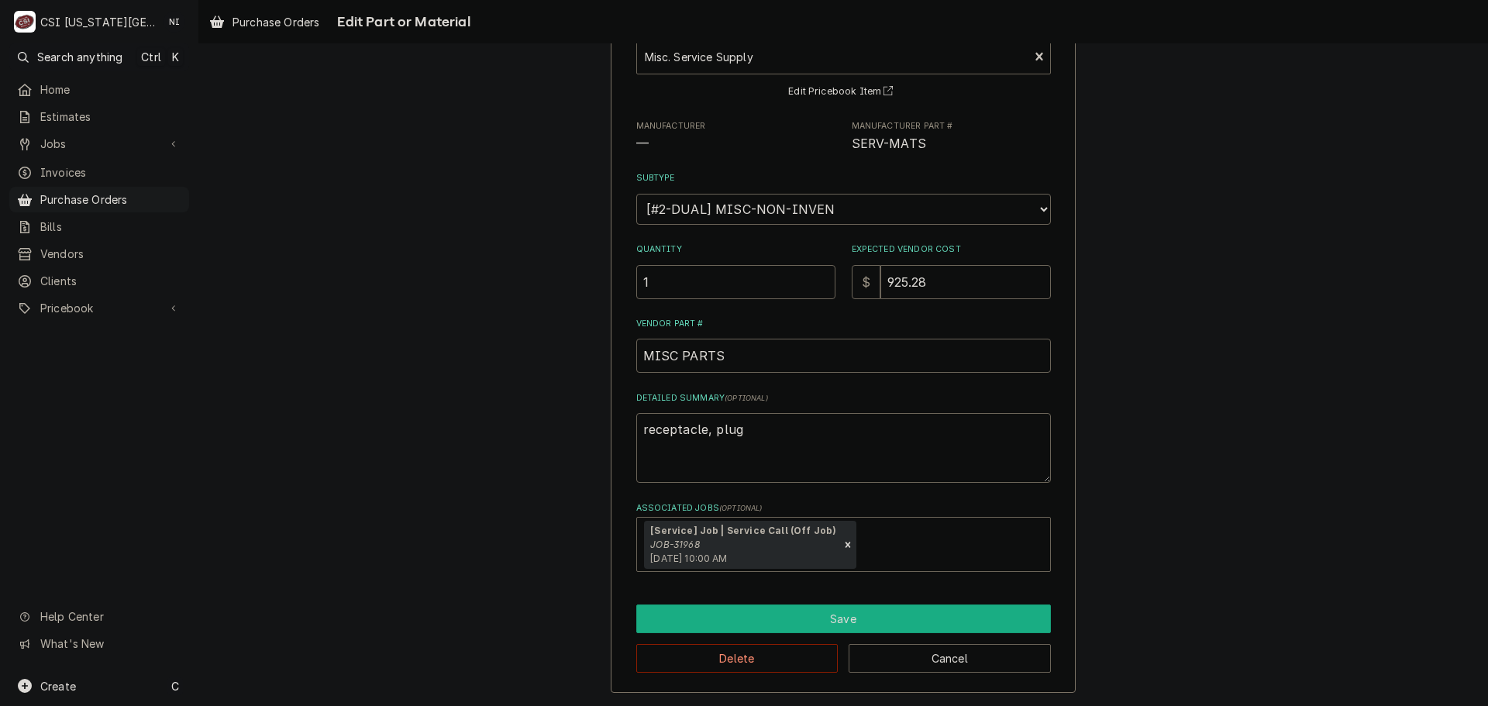
click at [830, 620] on button "Save" at bounding box center [843, 619] width 415 height 29
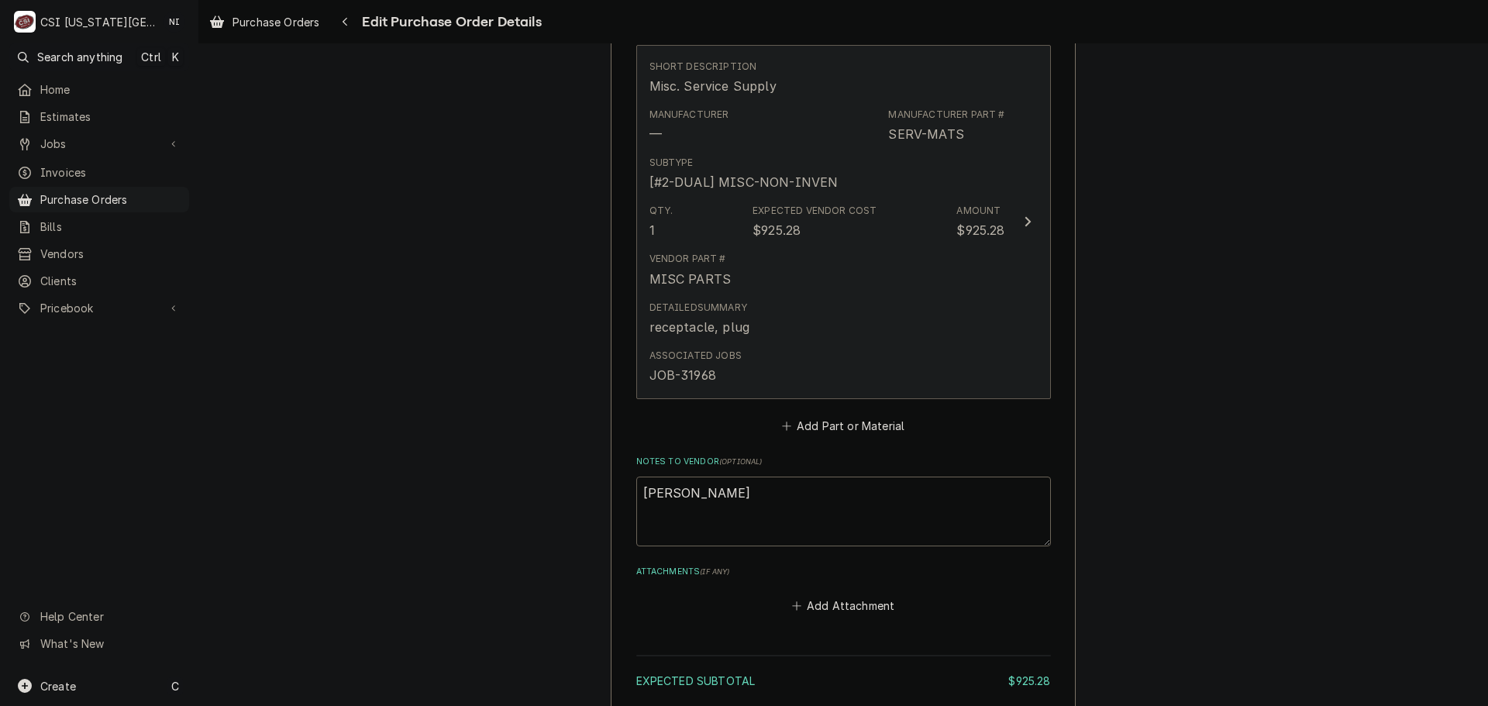
scroll to position [856, 0]
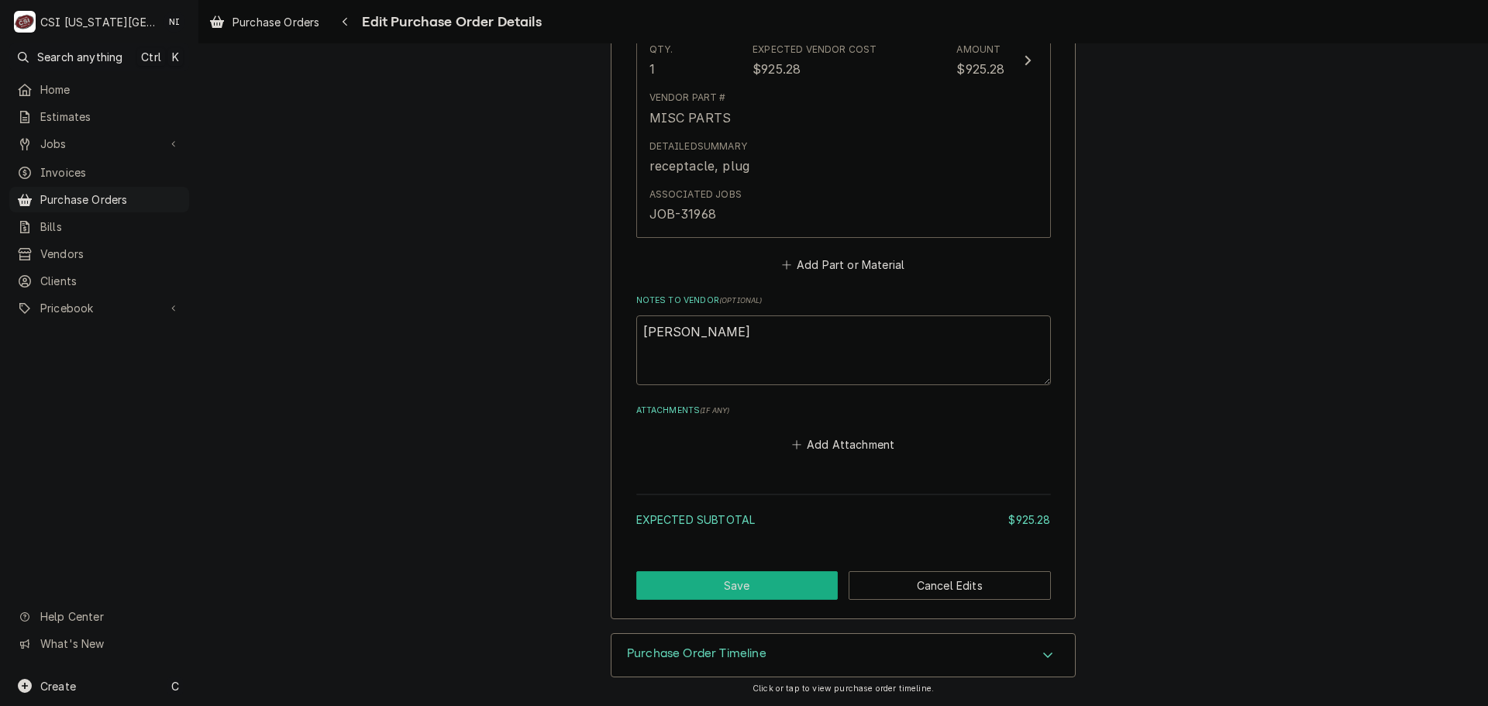
click at [724, 588] on button "Save" at bounding box center [737, 585] width 202 height 29
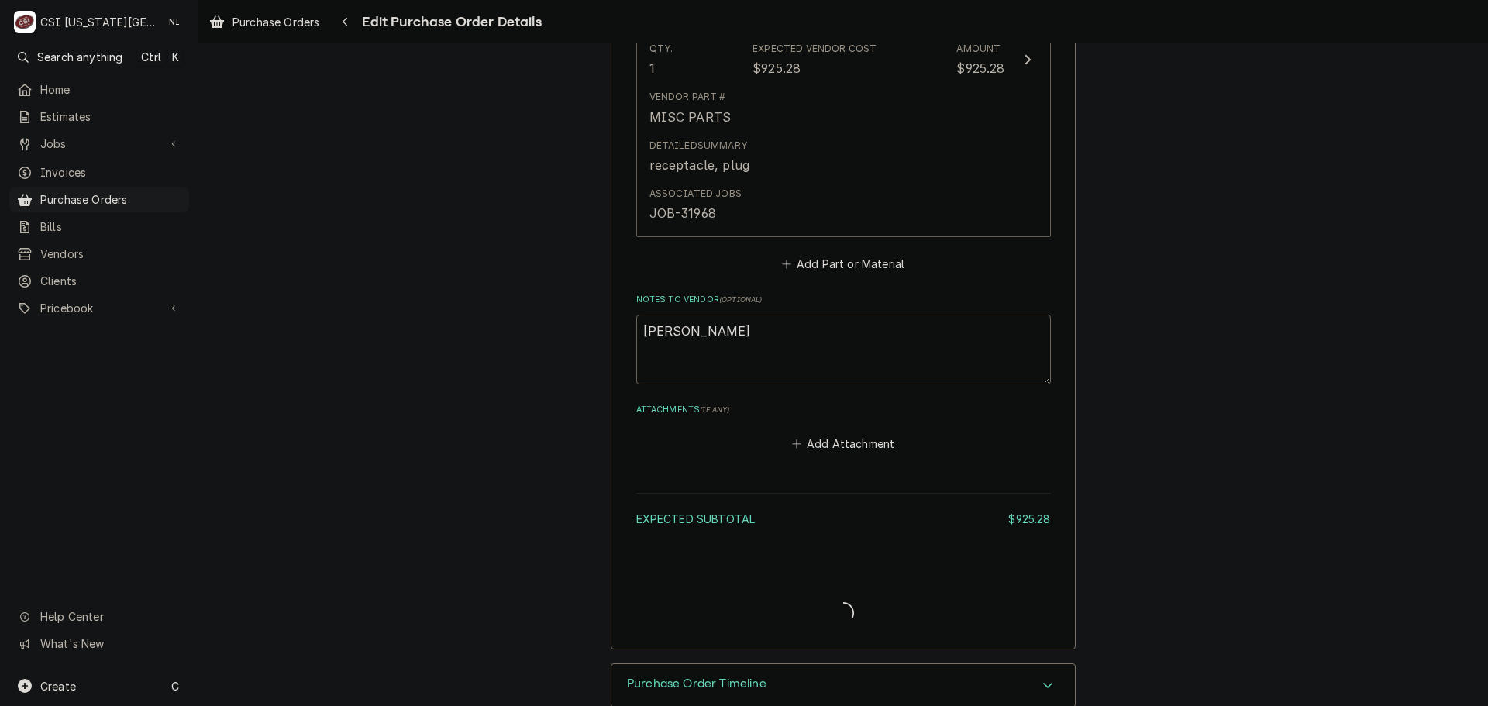
type textarea "x"
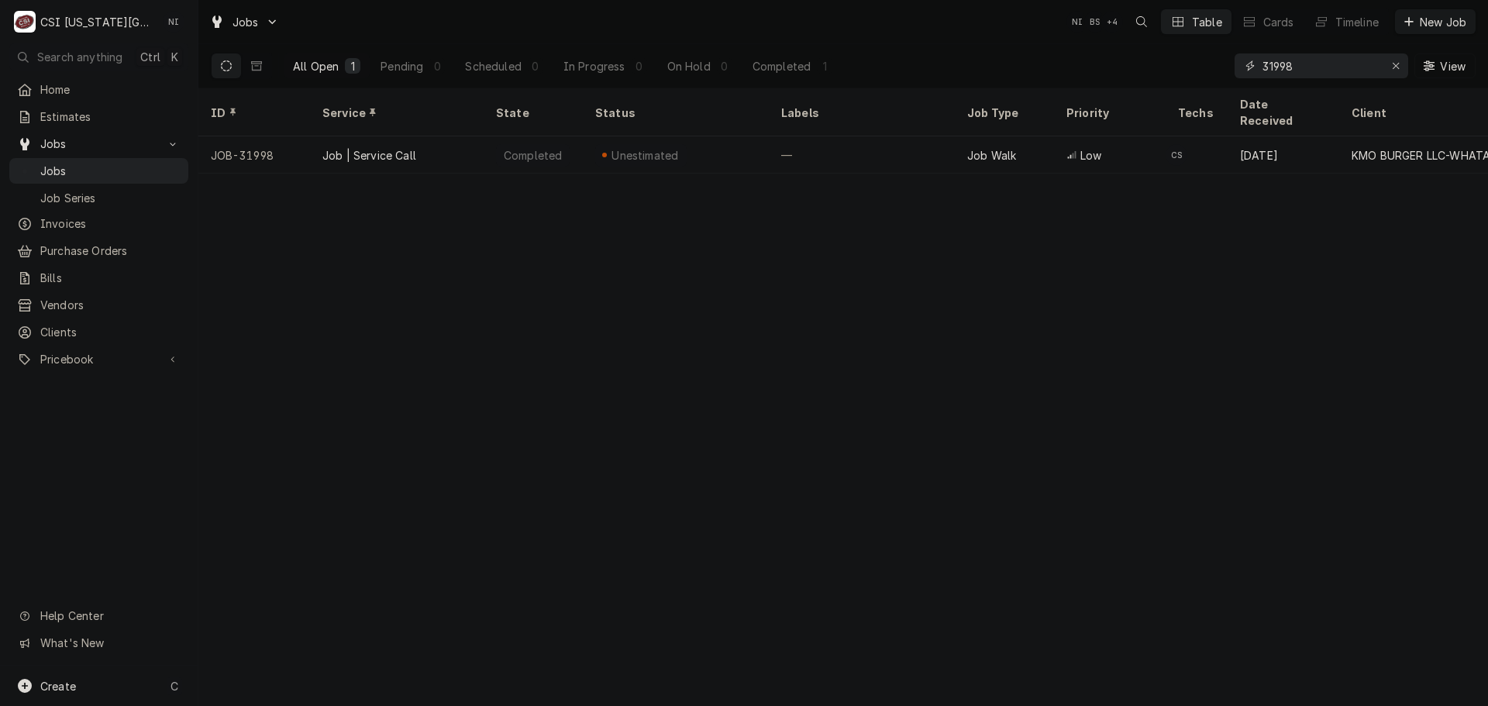
drag, startPoint x: 1106, startPoint y: 61, endPoint x: 1047, endPoint y: 53, distance: 59.5
click at [1047, 53] on div "All Open 1 Pending 0 Scheduled 0 In Progress 0 On Hold 0 Completed 1 31998 View" at bounding box center [843, 65] width 1265 height 43
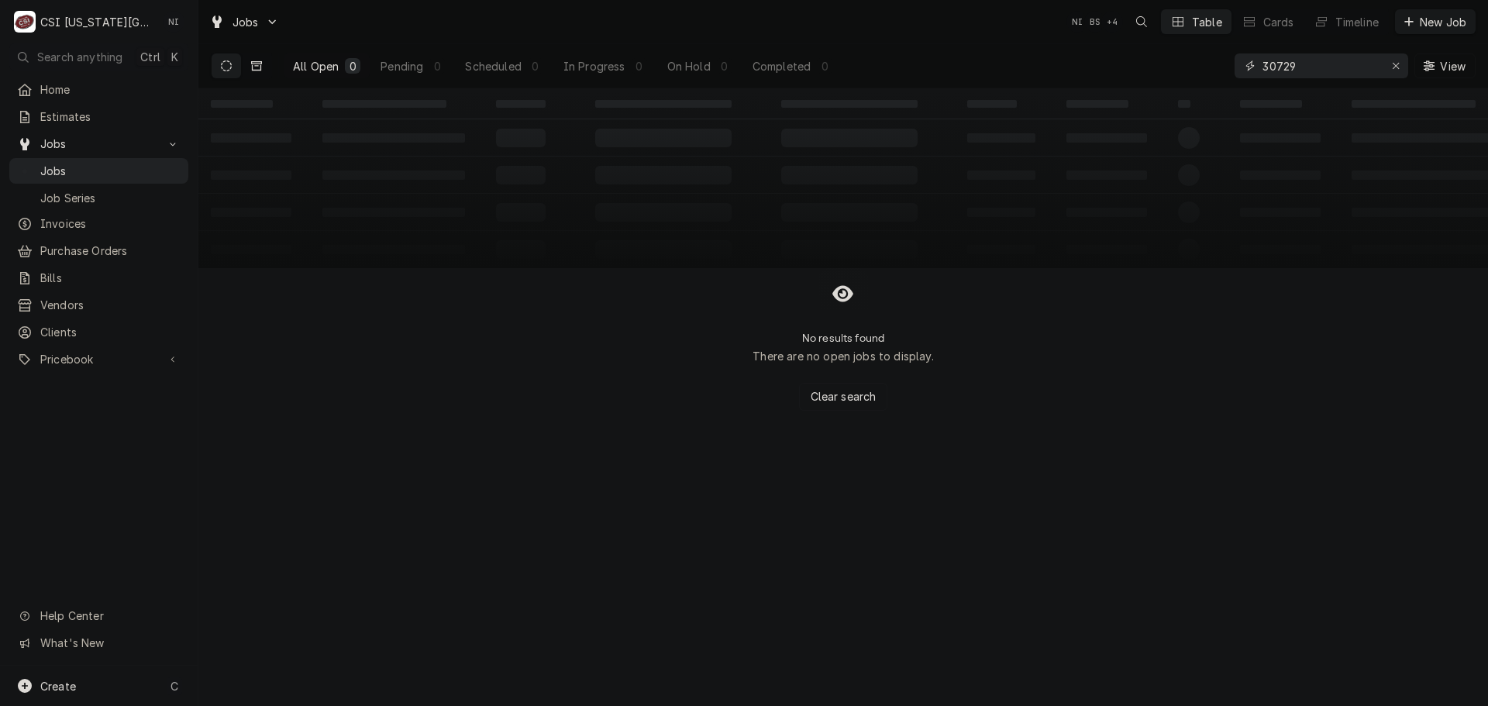
type input "30729"
click at [261, 69] on icon "Dynamic Content Wrapper" at bounding box center [256, 65] width 11 height 9
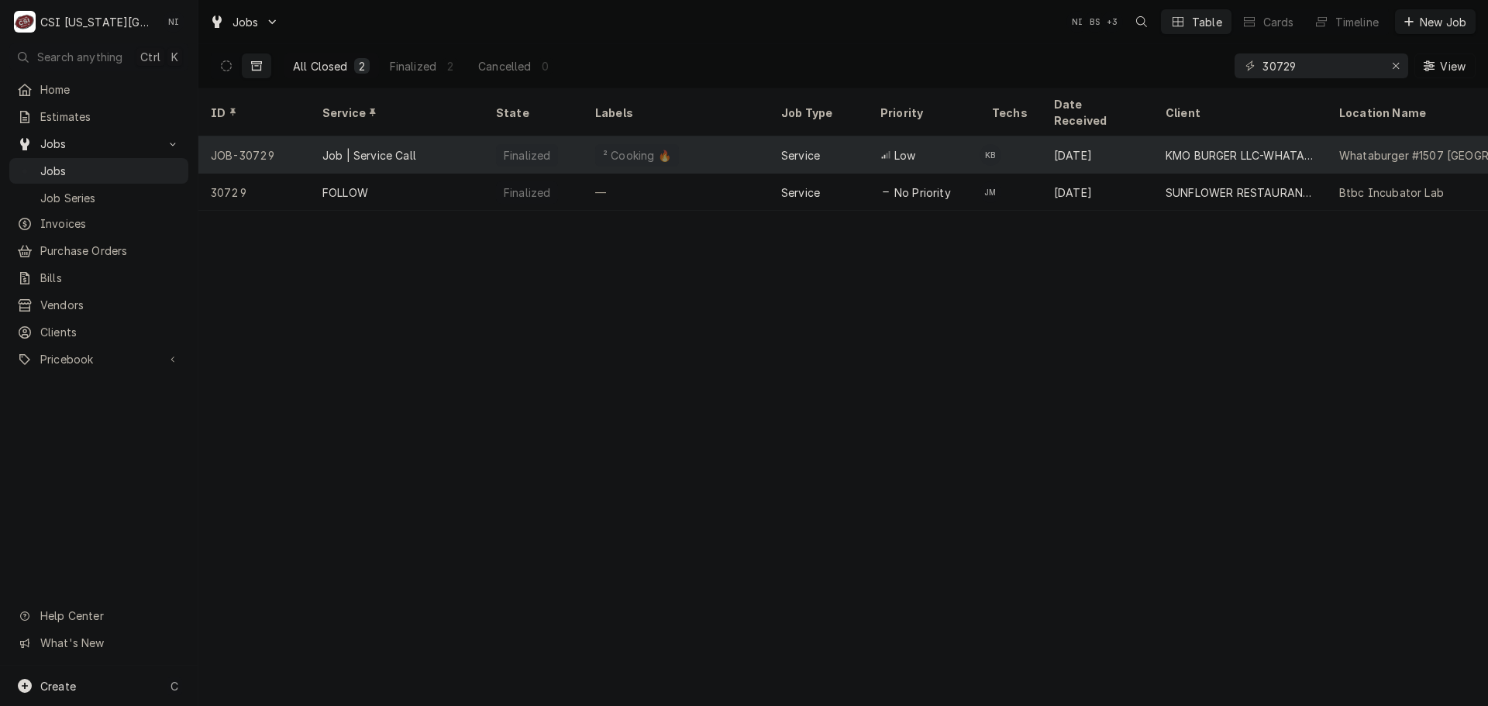
click at [695, 139] on div "² Cooking 🔥" at bounding box center [676, 154] width 186 height 37
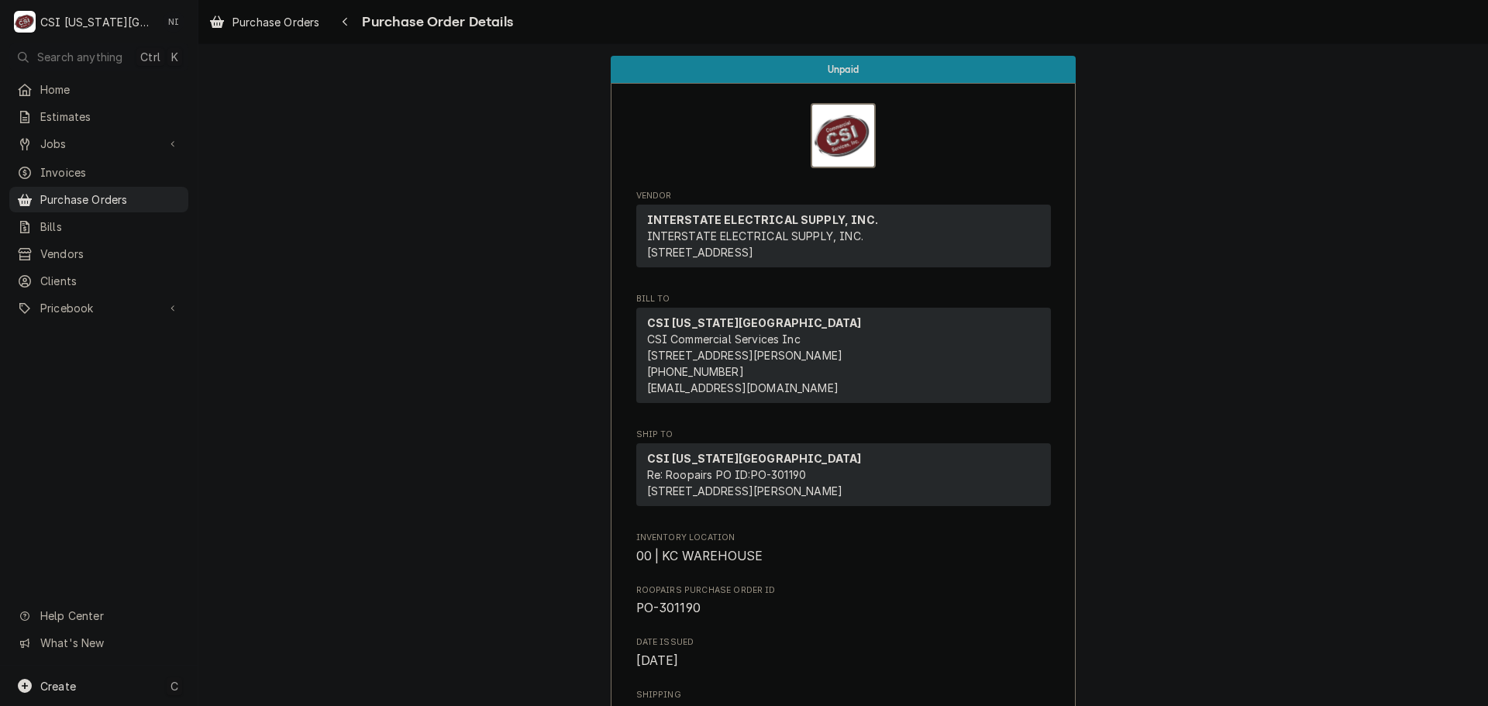
click at [131, 695] on div "Create C" at bounding box center [99, 686] width 198 height 40
click at [305, 573] on div "Purchase Order" at bounding box center [290, 579] width 104 height 16
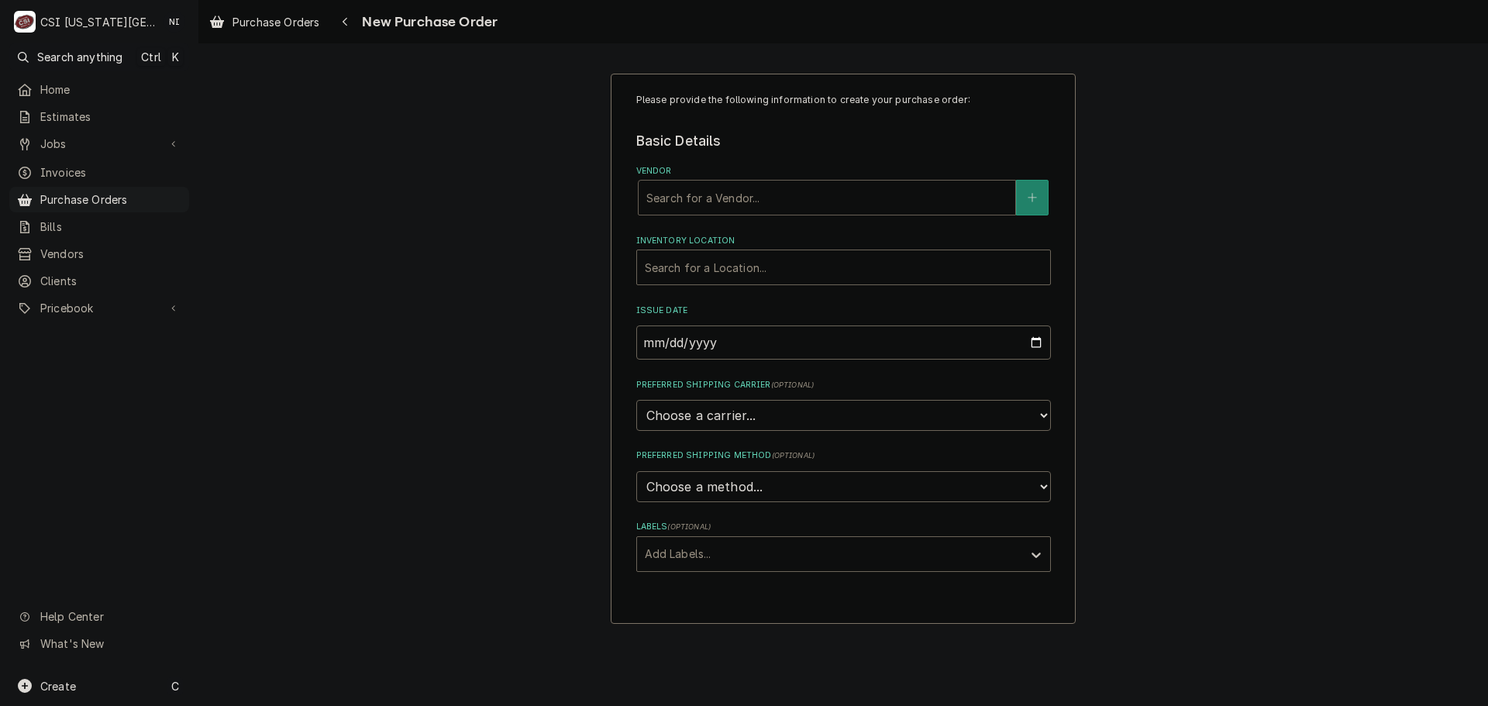
click at [661, 195] on div "Vendor" at bounding box center [827, 198] width 361 height 28
type input "home"
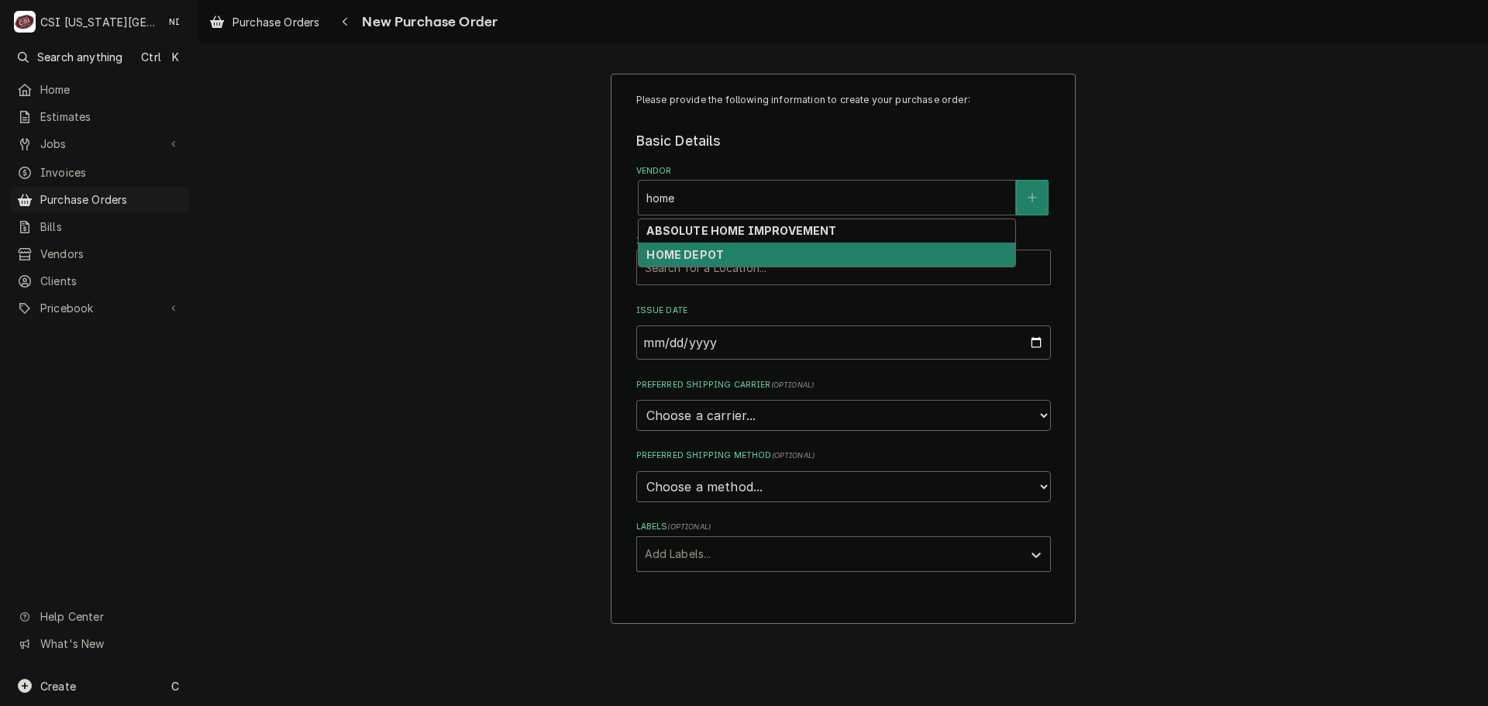
drag, startPoint x: 709, startPoint y: 250, endPoint x: 718, endPoint y: 254, distance: 9.1
click at [712, 252] on strong "HOME DEPOT" at bounding box center [686, 254] width 78 height 13
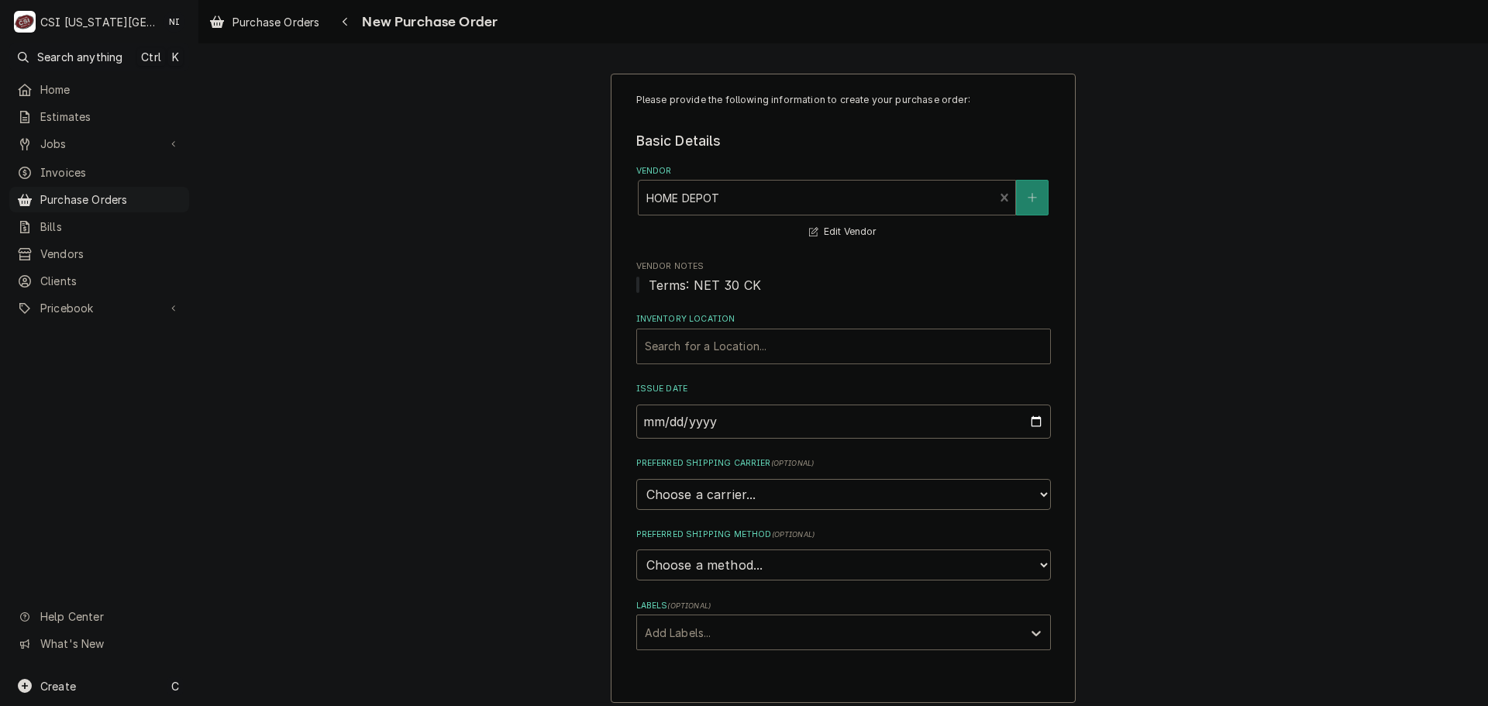
click at [716, 346] on div "Inventory Location" at bounding box center [844, 347] width 398 height 28
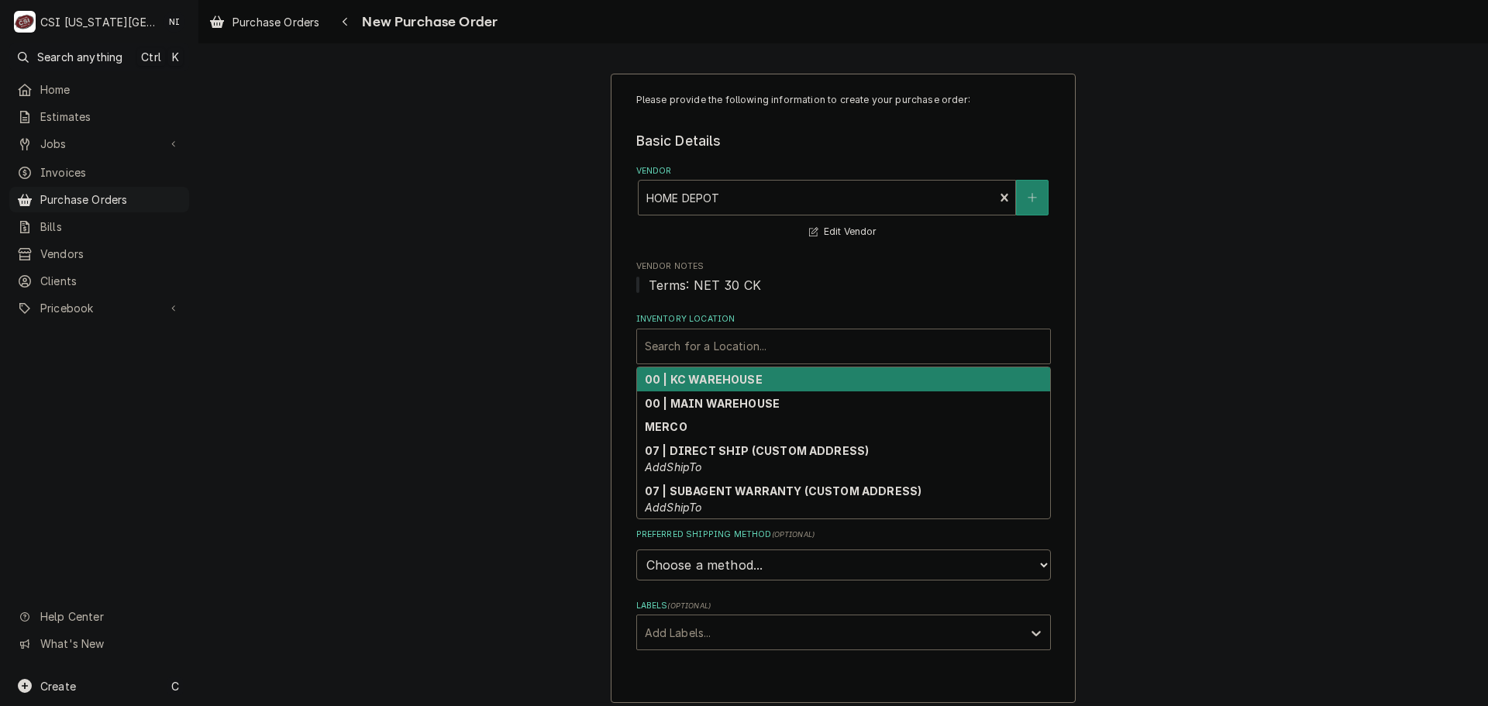
click at [705, 371] on div "00 | KC WAREHOUSE" at bounding box center [843, 379] width 413 height 24
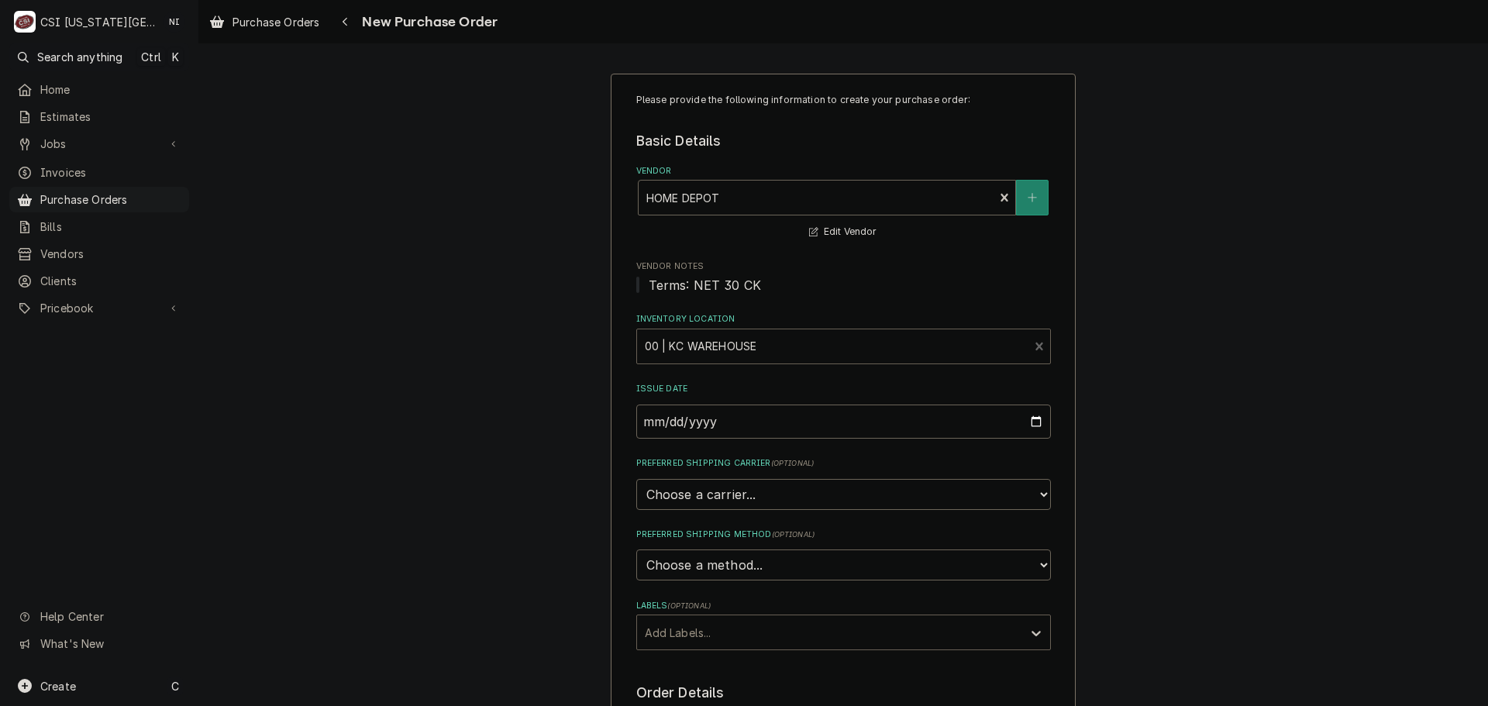
click at [719, 632] on div "Labels" at bounding box center [830, 633] width 370 height 28
click at [694, 693] on div "² Local Pickup 🛍️" at bounding box center [843, 690] width 413 height 24
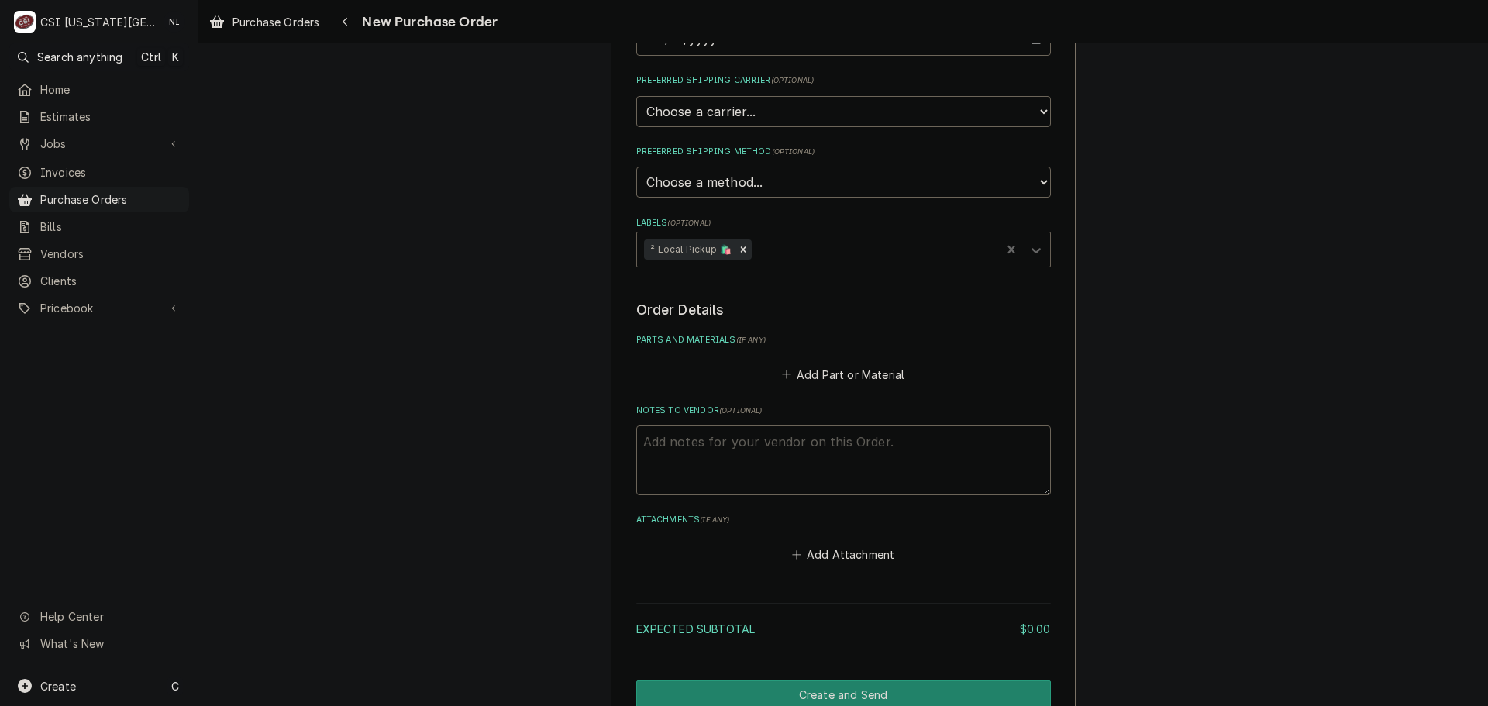
scroll to position [388, 0]
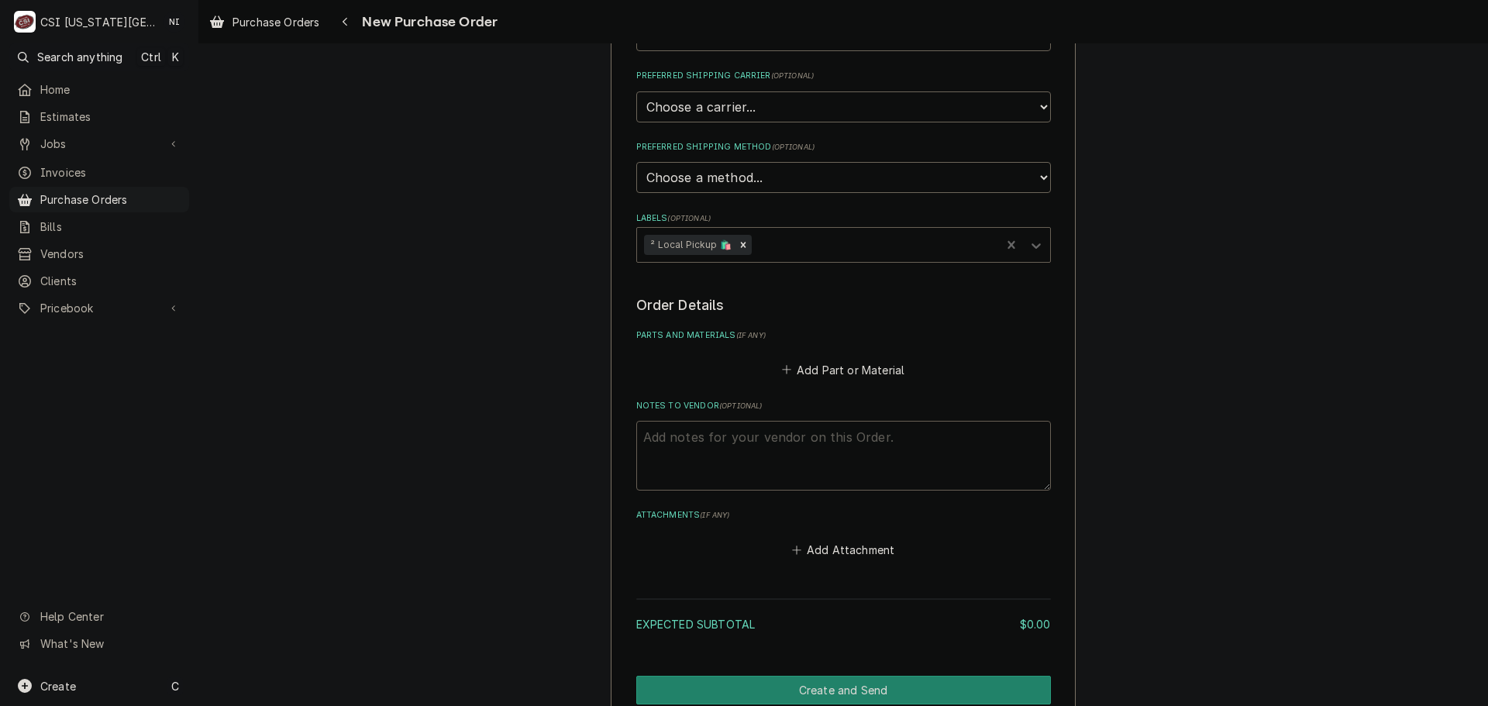
click at [726, 451] on textarea "Notes to Vendor ( optional )" at bounding box center [843, 456] width 415 height 70
type textarea "x"
type textarea "w"
type textarea "x"
type textarea "wi"
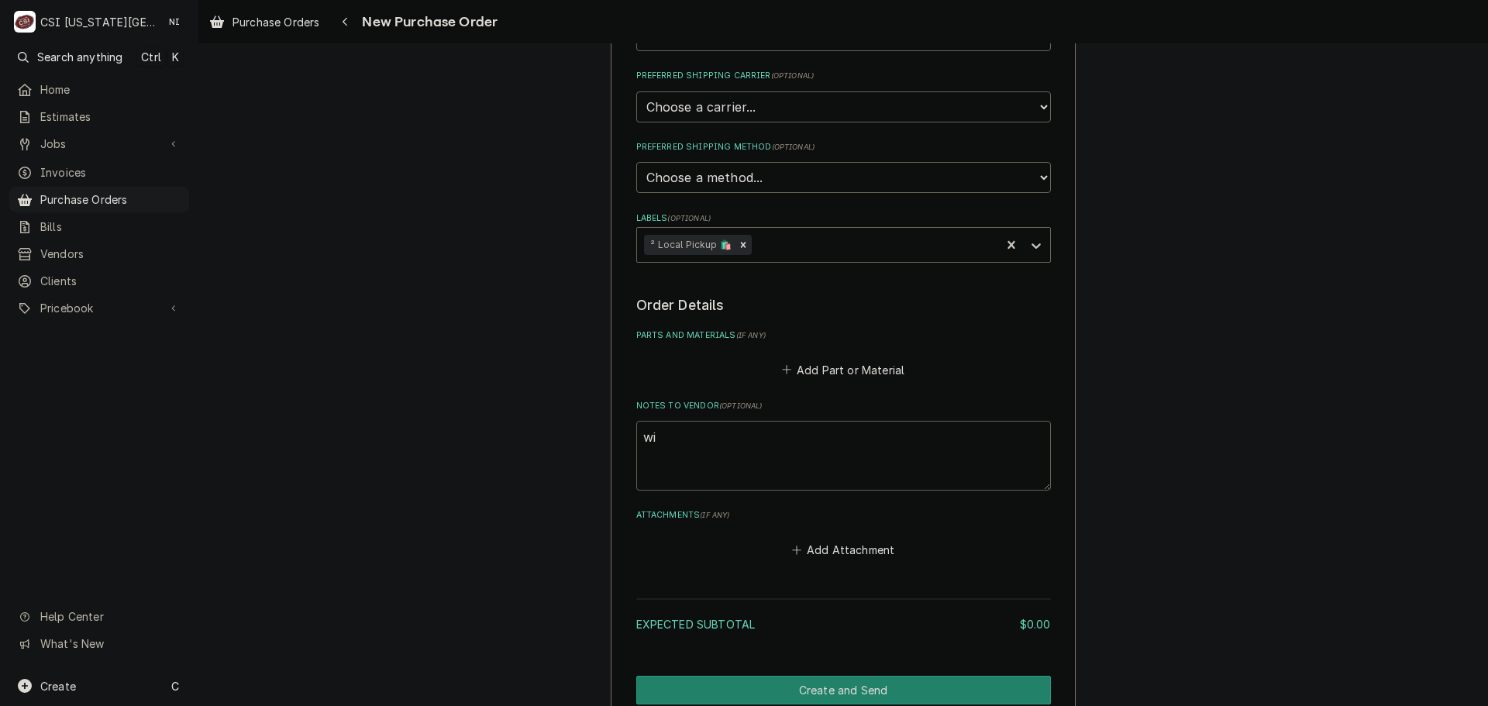
type textarea "x"
type textarea "wil"
type textarea "x"
type textarea "will"
type textarea "x"
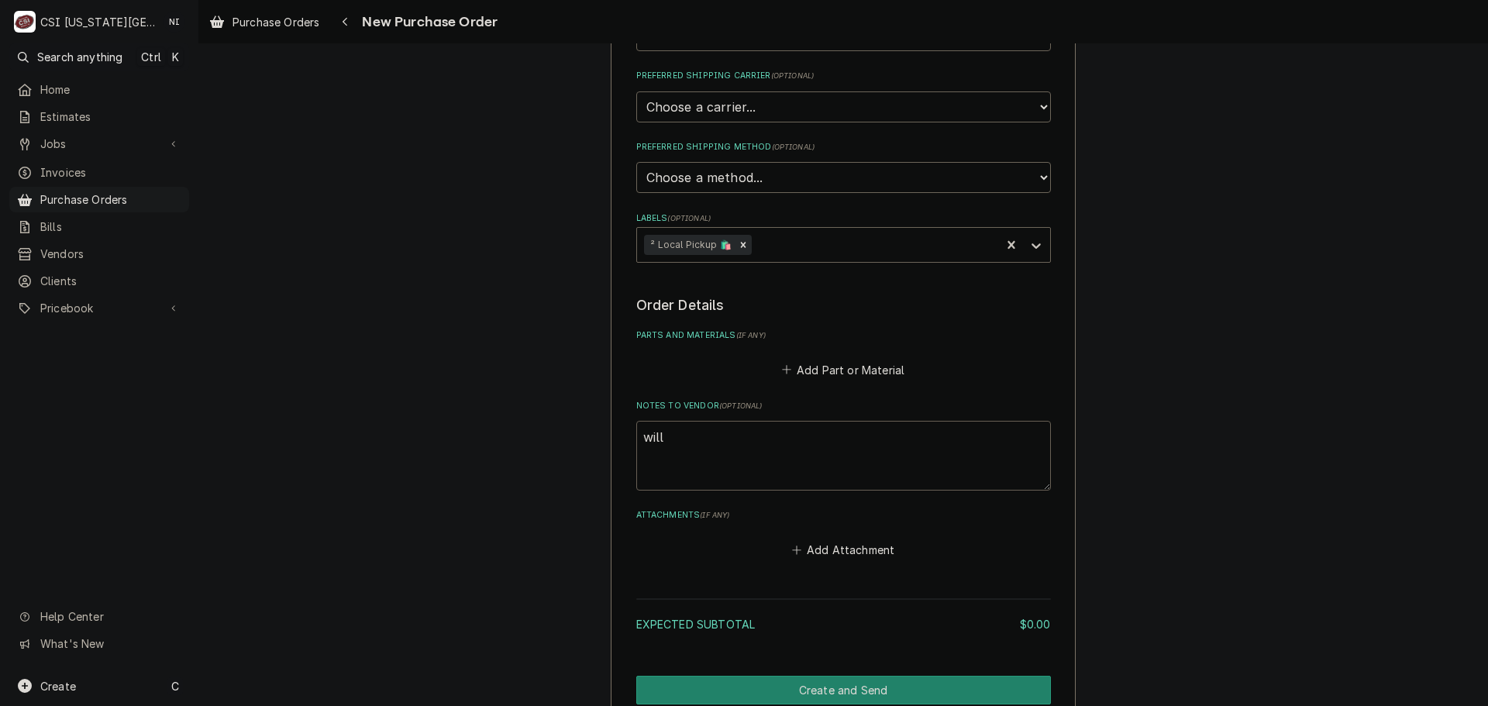
type textarea "will t"
type textarea "x"
type textarea "will to"
type textarea "x"
type textarea "will too"
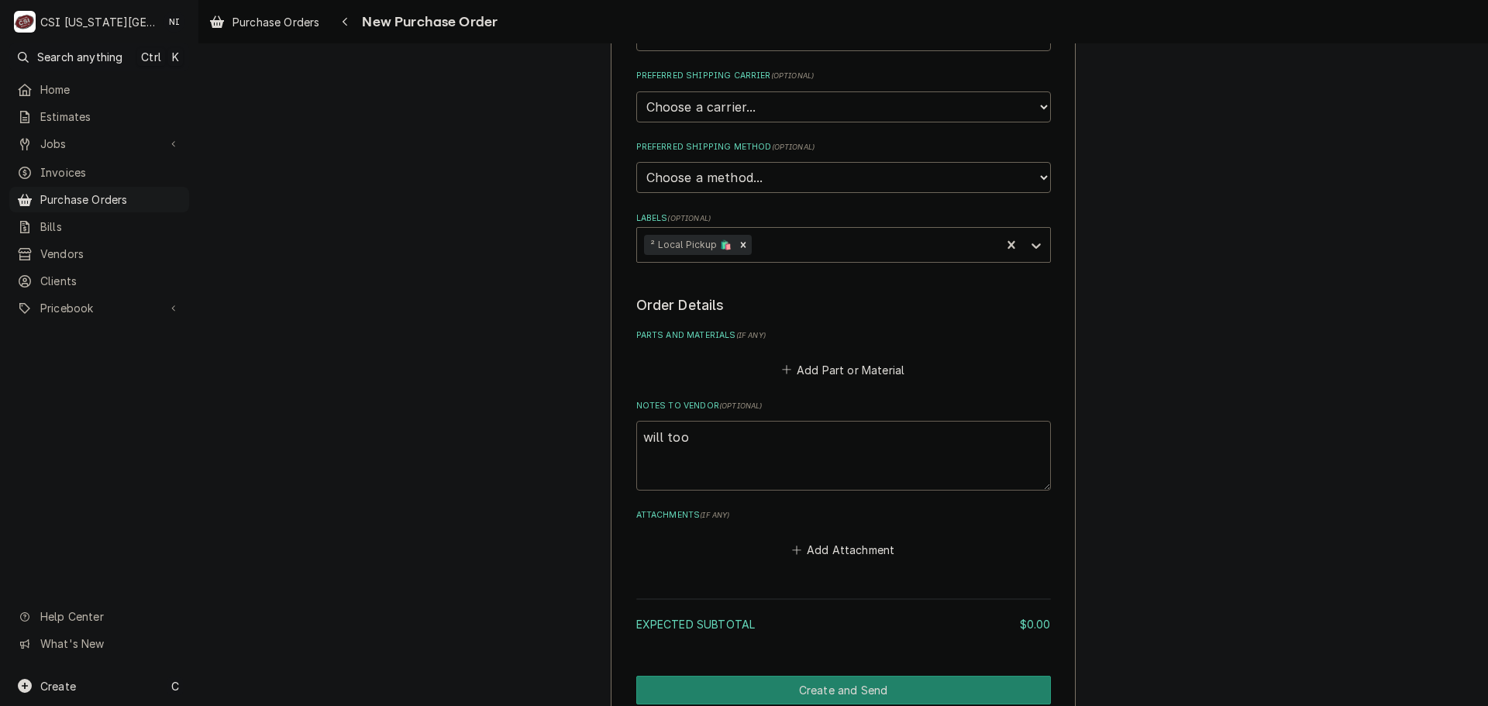
type textarea "x"
type textarea "will tool"
type textarea "x"
type textarea "will tool r"
type textarea "x"
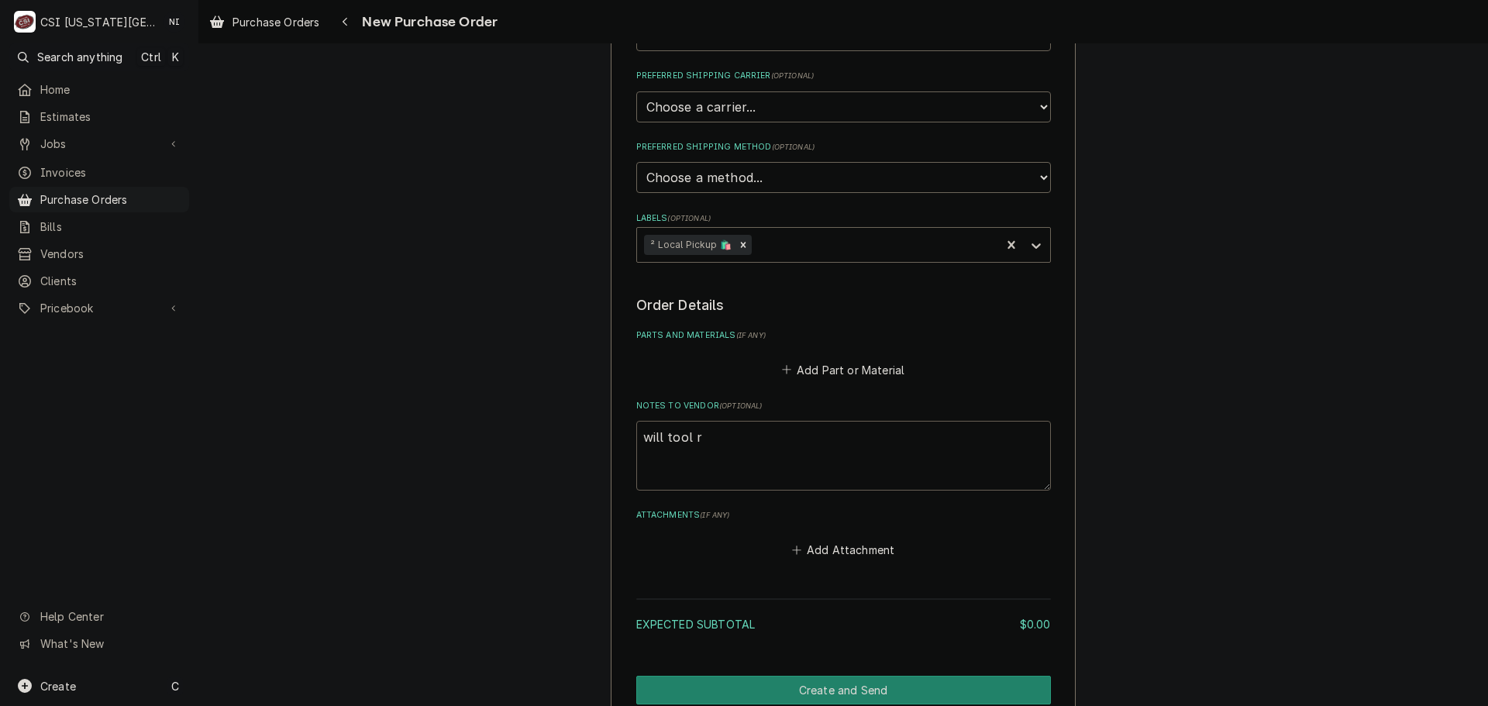
type textarea "will tool re"
type textarea "x"
type textarea "will tool rep"
type textarea "x"
type textarea "will tool repl"
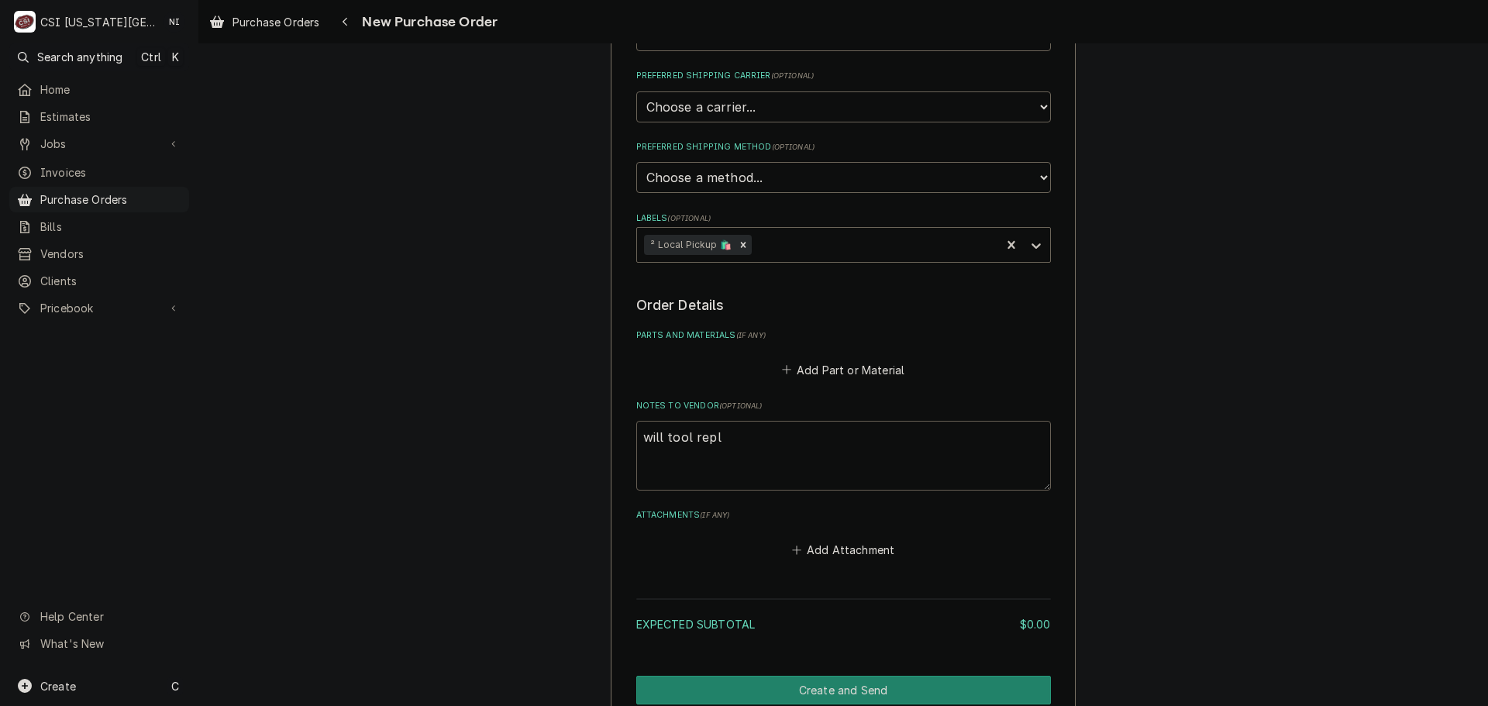
type textarea "x"
type textarea "will tool repla"
type textarea "x"
type textarea "will tool replac"
type textarea "x"
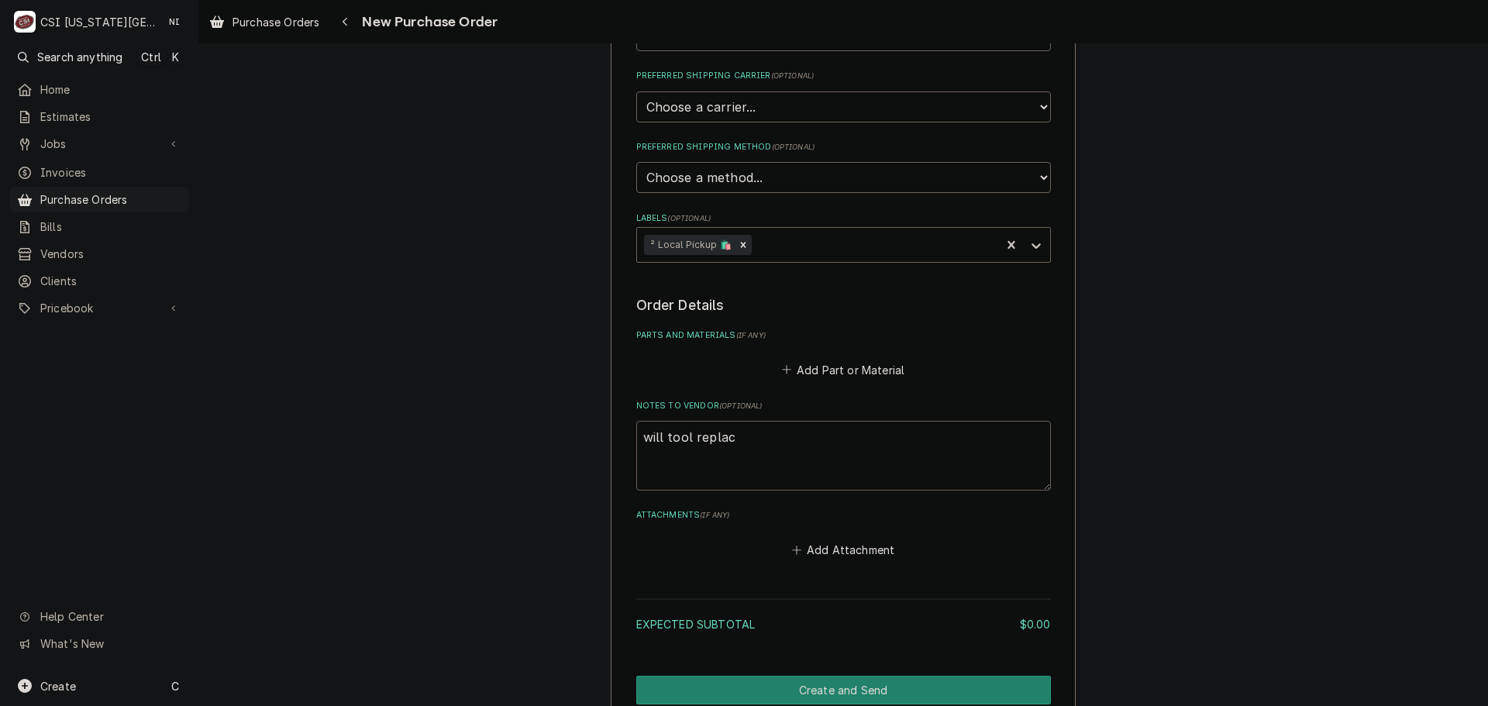
type textarea "will tool replace"
type textarea "x"
type textarea "will tool replacem"
type textarea "x"
type textarea "will tool replaceme"
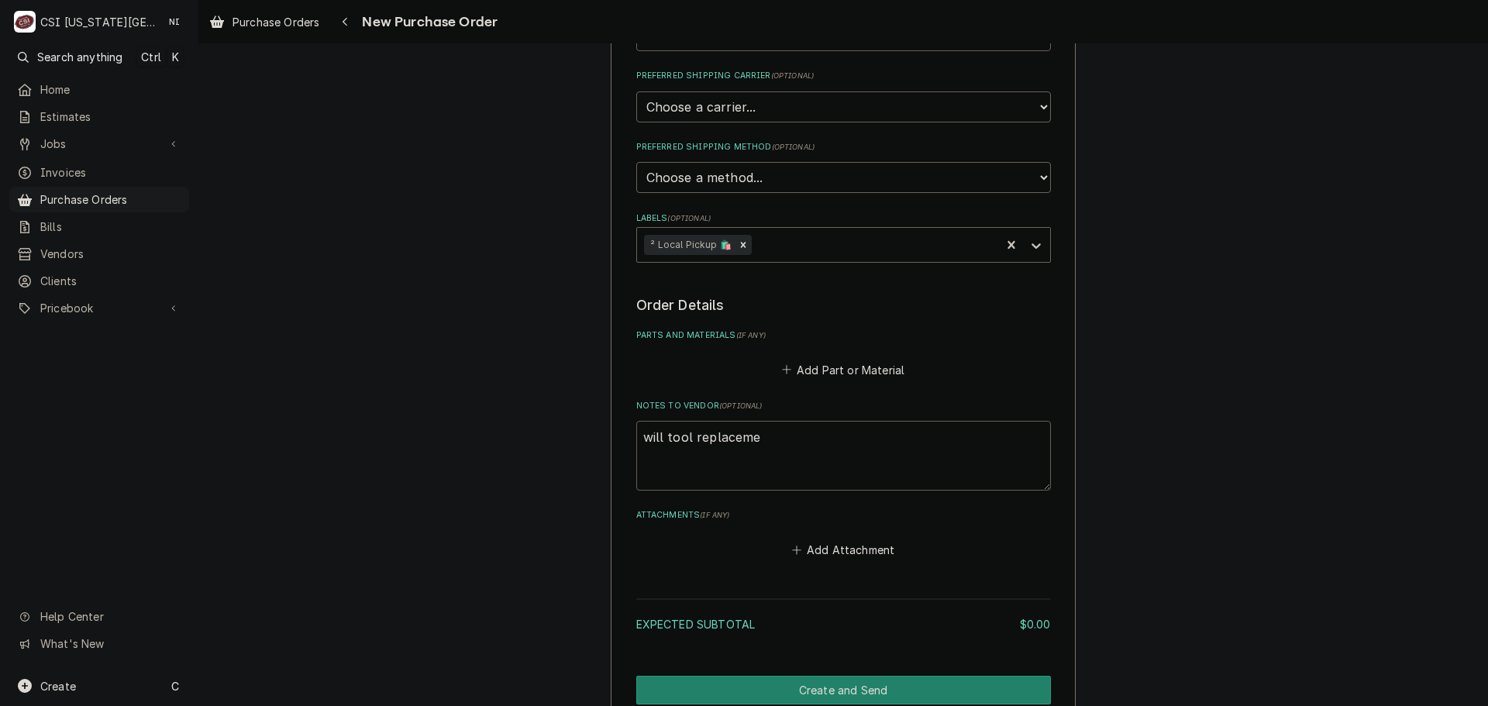
type textarea "x"
type textarea "will tool replacemen"
type textarea "x"
type textarea "will tool replacement"
type textarea "x"
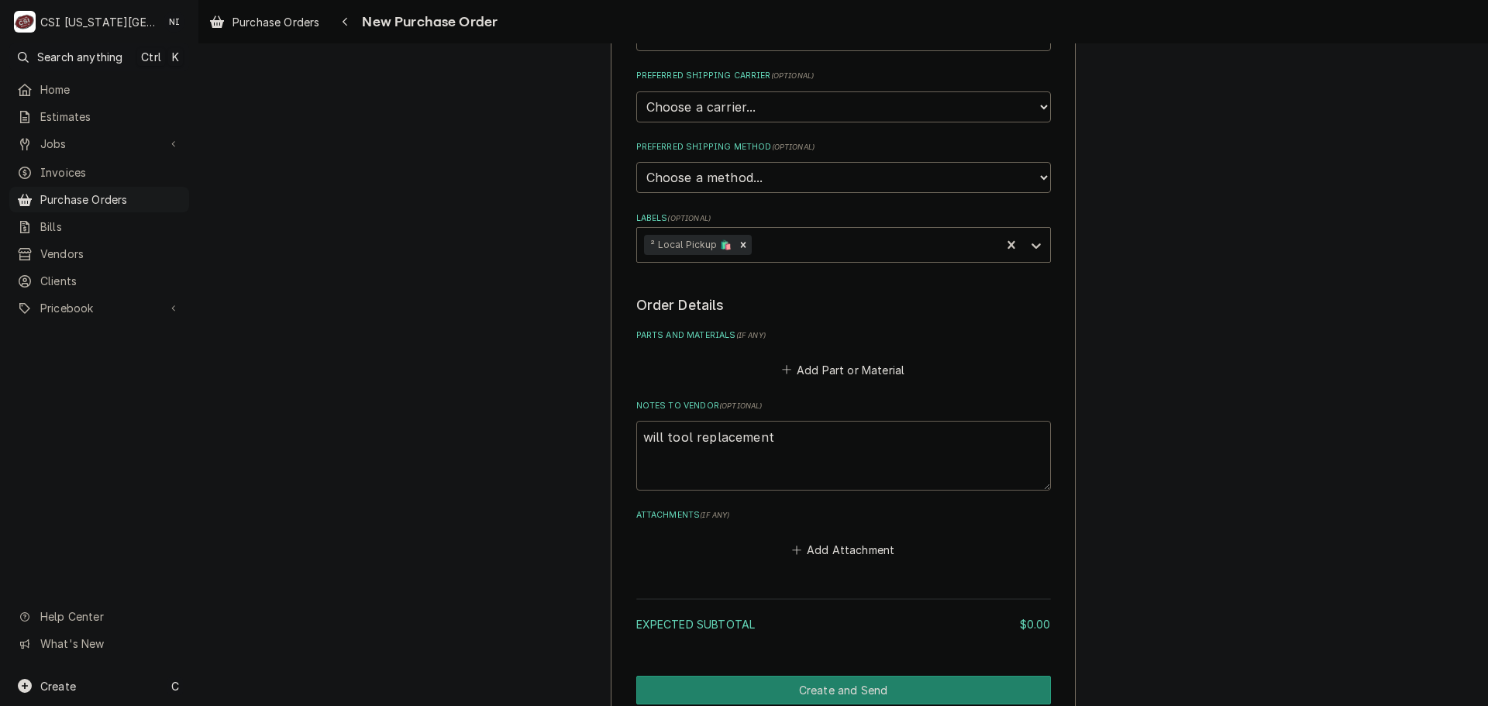
type textarea "will tool replacement,"
type textarea "x"
type textarea "will tool replacement,"
type textarea "x"
type textarea "will tool replacement, m"
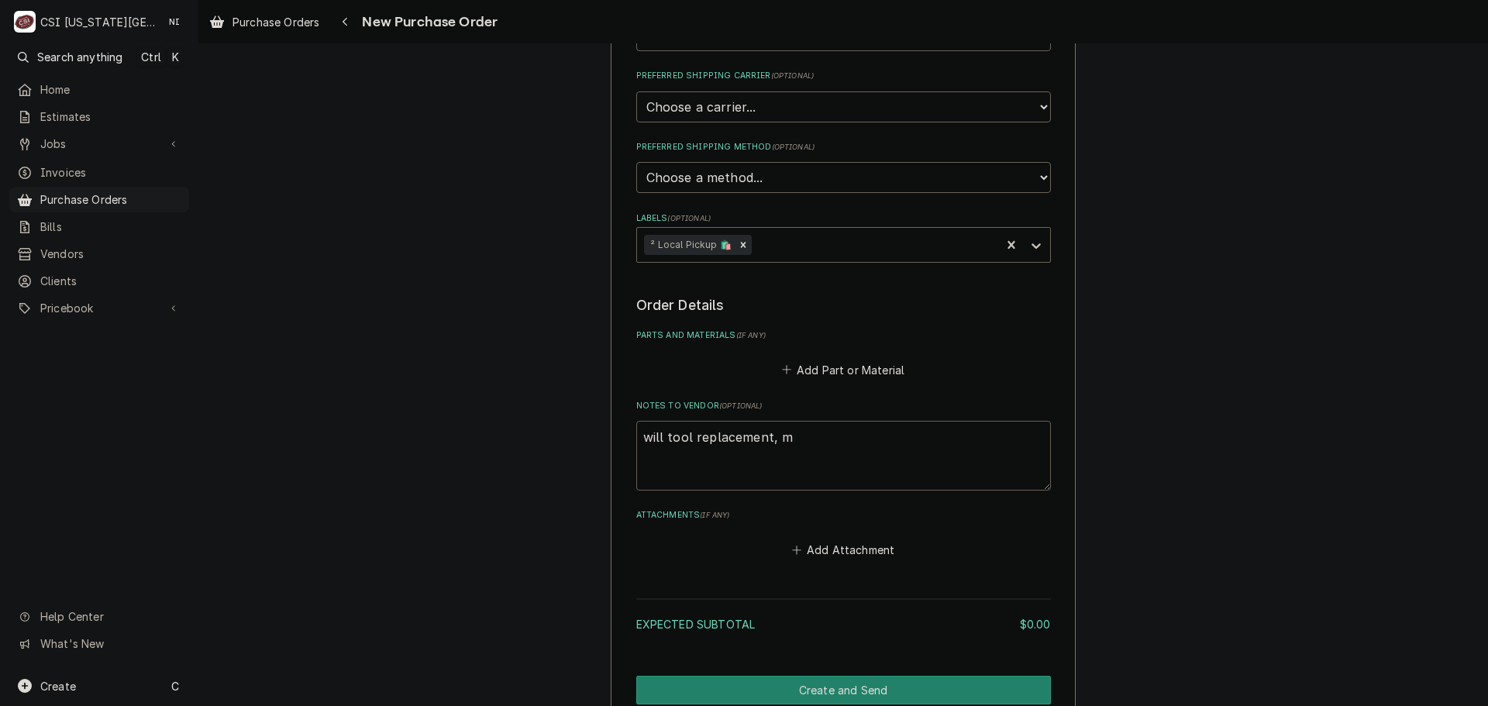
type textarea "x"
type textarea "will tool replacement, ma"
type textarea "x"
type textarea "will tool replacement, mas"
type textarea "x"
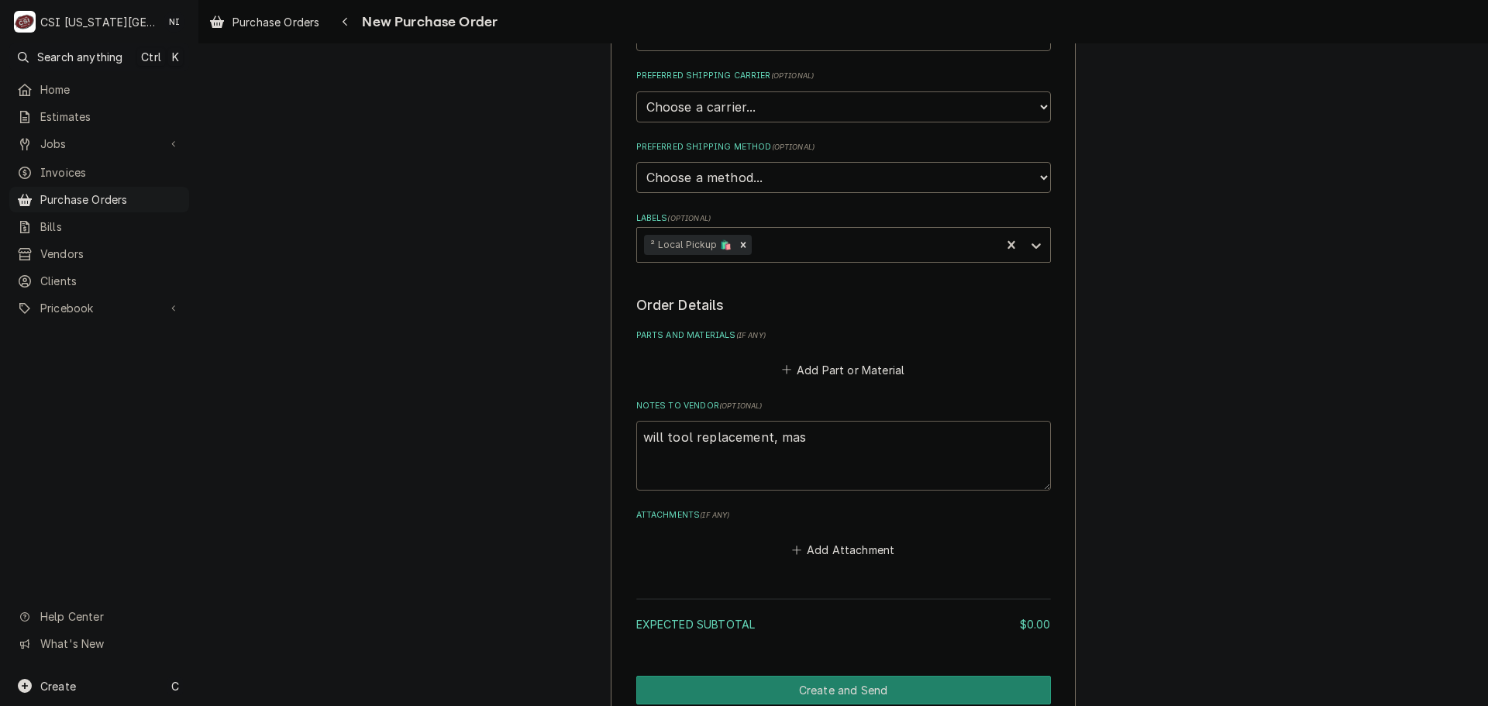
type textarea "will tool replacement, mast"
type textarea "x"
type textarea "will tool replacement, maste"
type textarea "x"
type textarea "will tool replacement, master"
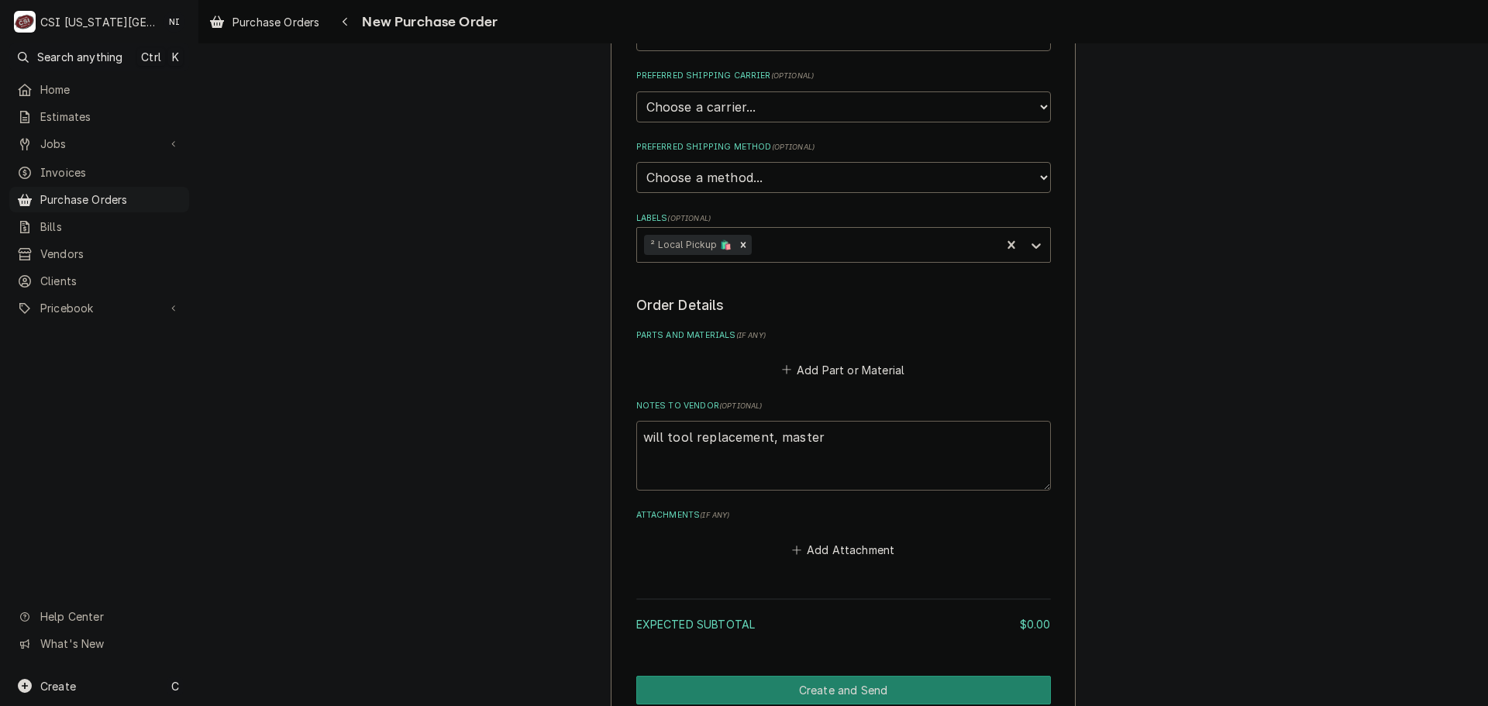
type textarea "x"
type textarea "will tool replacement, masters"
type textarea "x"
type textarea "will tool replacement, masters"
type textarea "x"
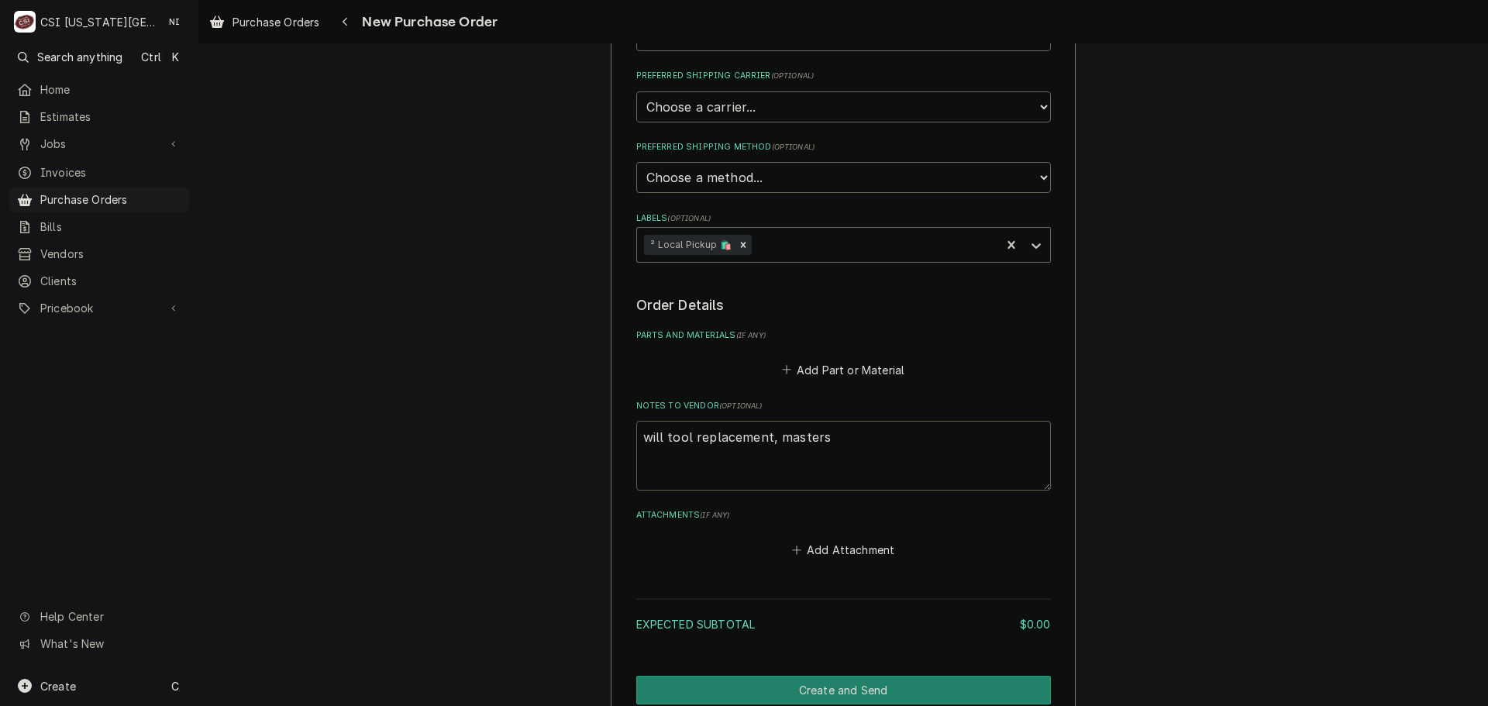
type textarea "will tool replacement, masters a"
type textarea "x"
type textarea "will tool replacement, masters ap"
type textarea "x"
type textarea "will tool replacement, masters app"
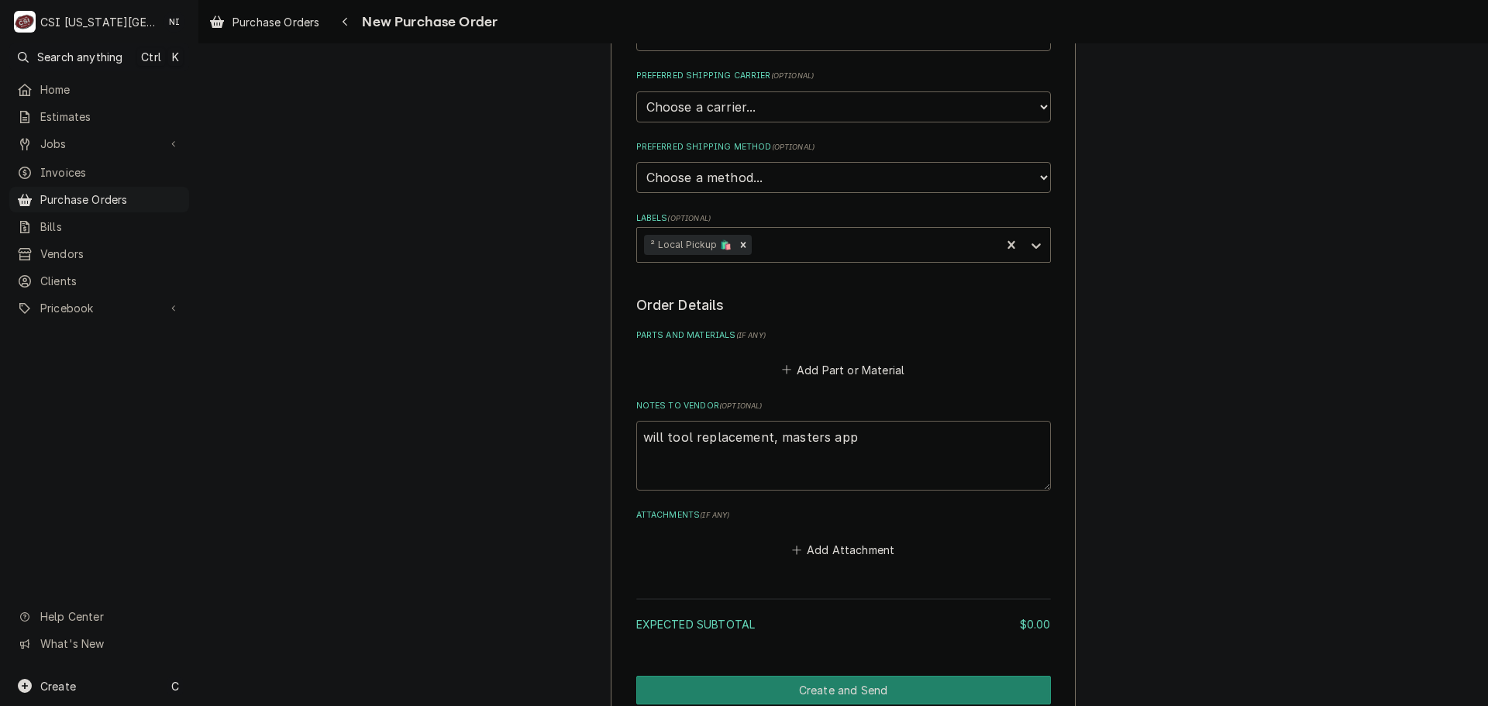
type textarea "x"
type textarea "will tool replacement, masters appr"
type textarea "x"
type textarea "will tool replacement, masters appro"
type textarea "x"
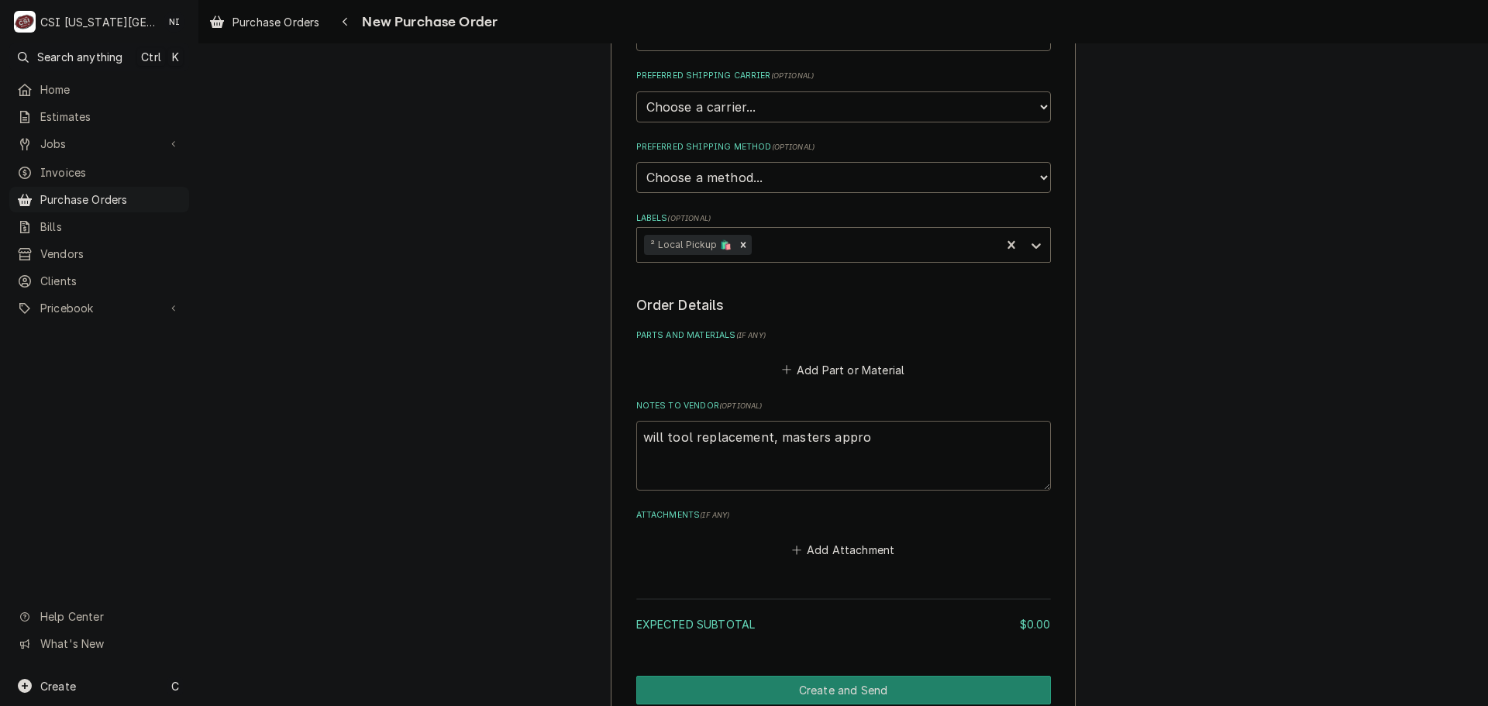
type textarea "will tool replacement, masters approv"
type textarea "x"
type textarea "will tool replacement, masters approve"
type textarea "x"
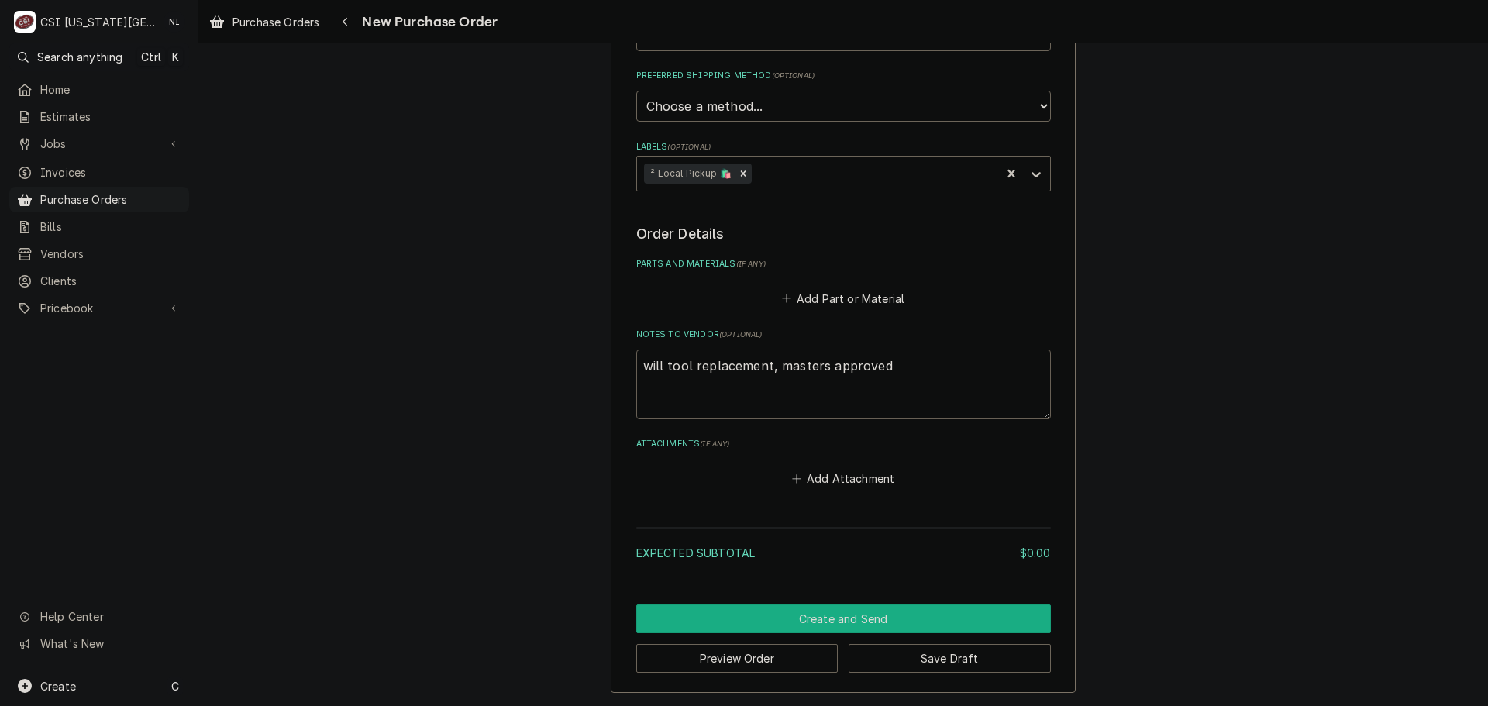
type textarea "will tool replacement, masters approved"
click at [876, 627] on button "Create and Send" at bounding box center [843, 619] width 415 height 29
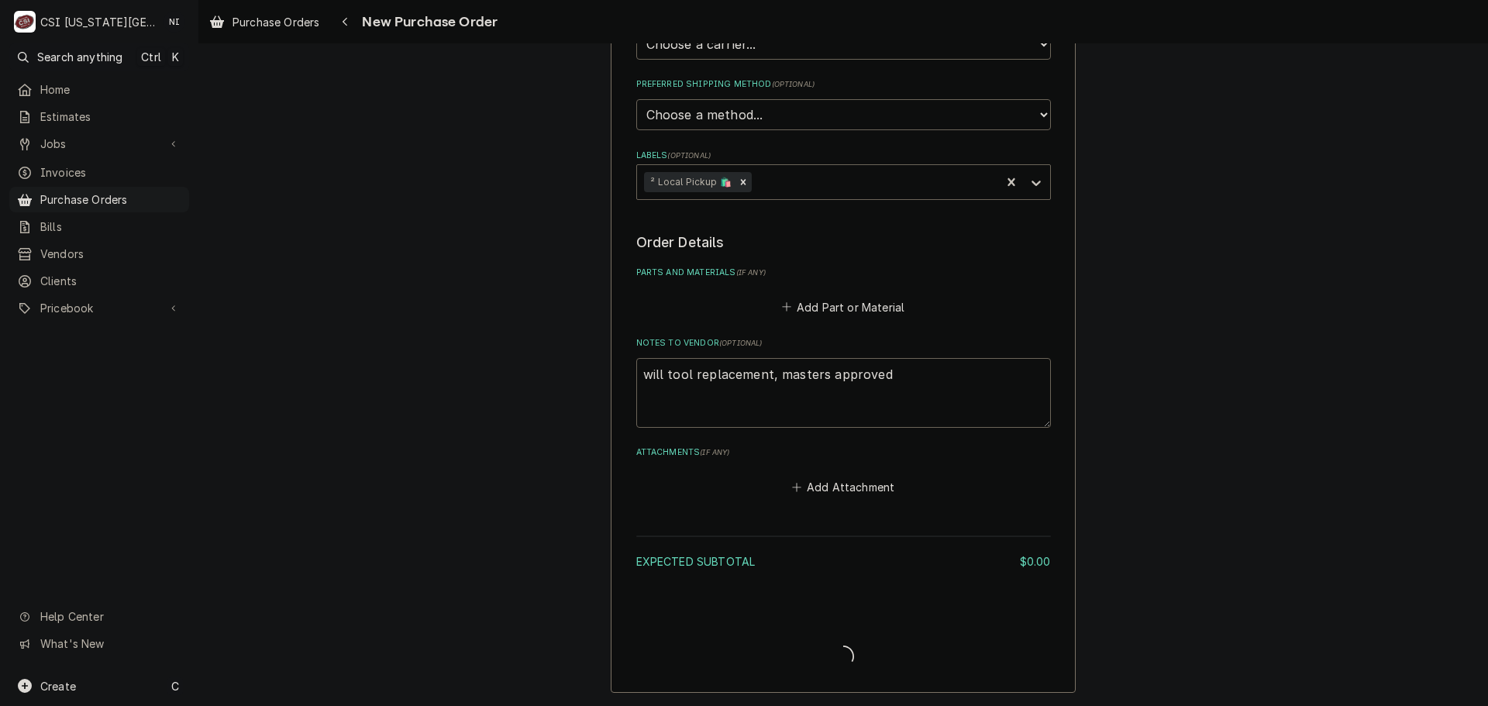
scroll to position [451, 0]
type textarea "x"
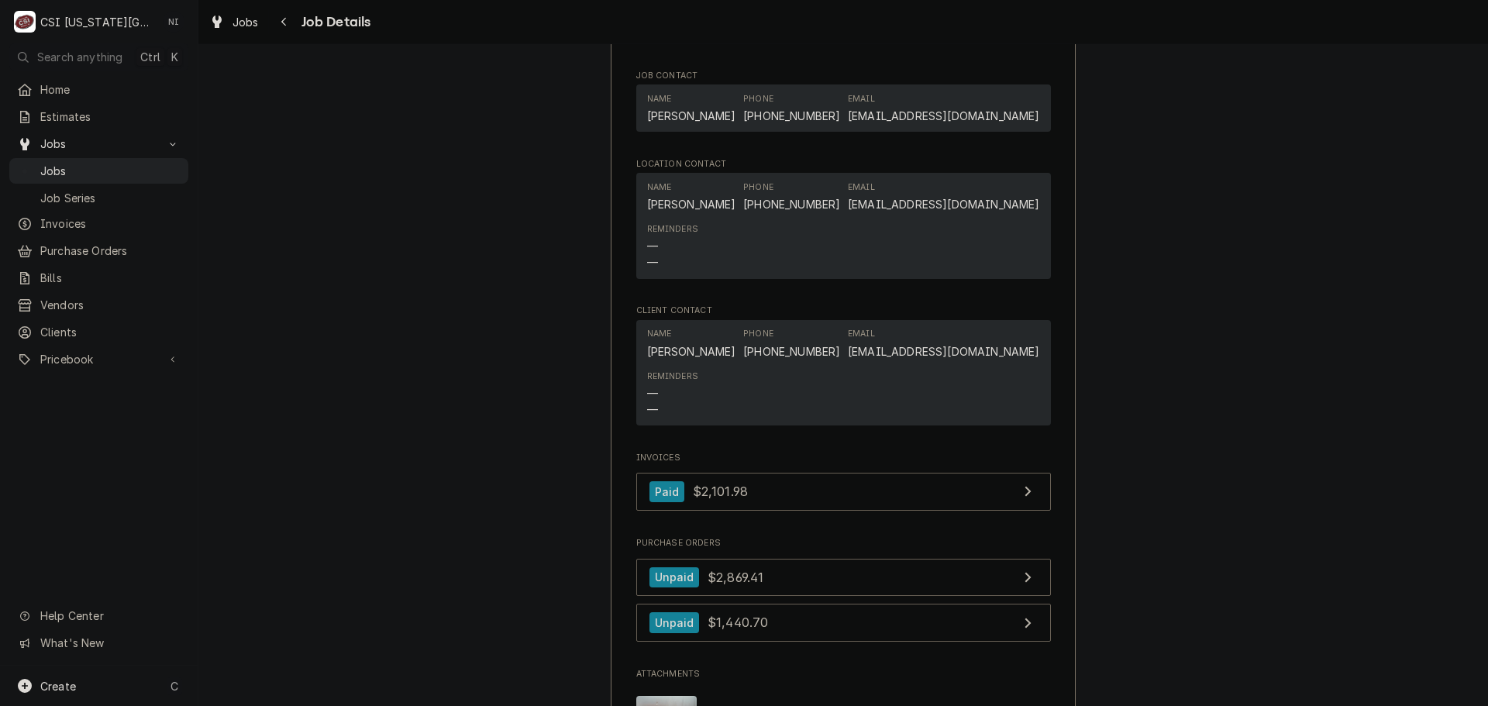
scroll to position [1861, 0]
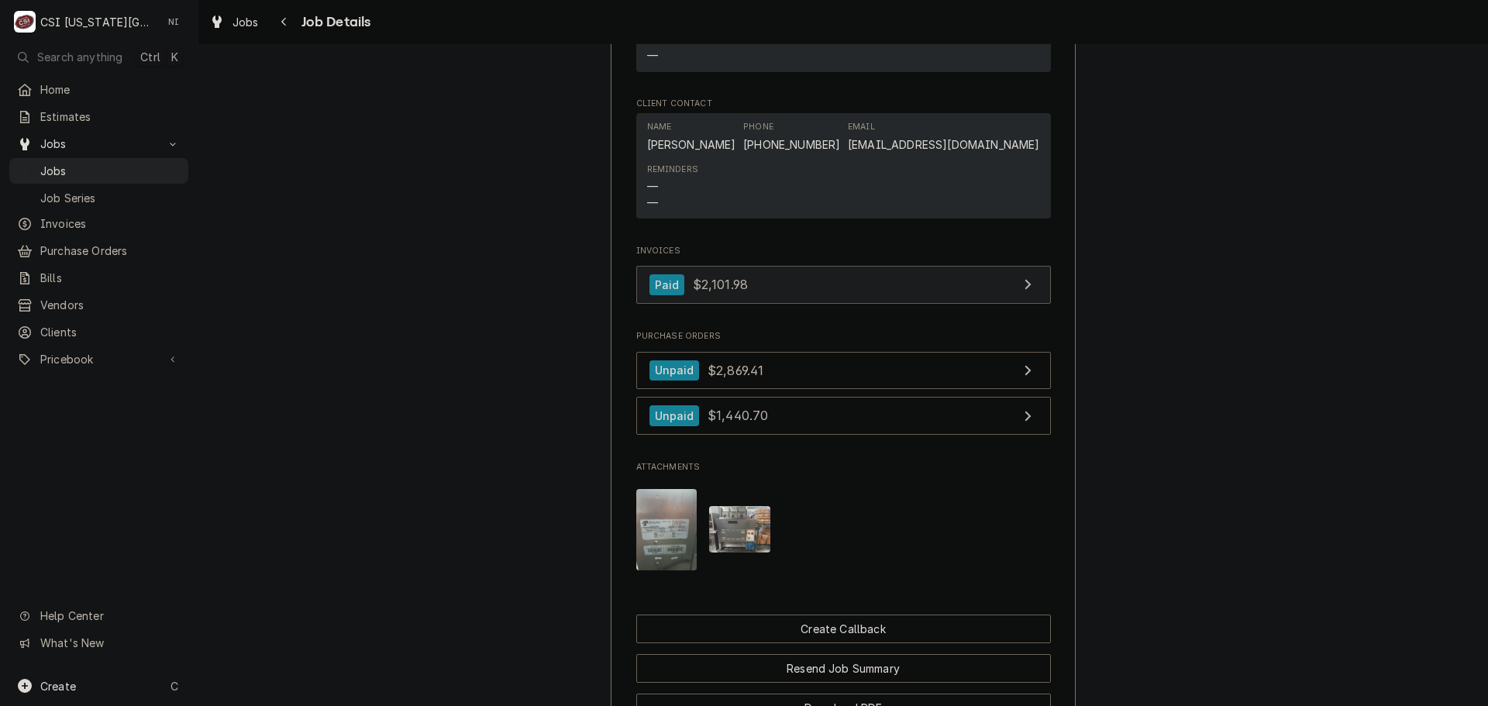
click at [816, 266] on link "Paid $2,101.98" at bounding box center [843, 285] width 415 height 38
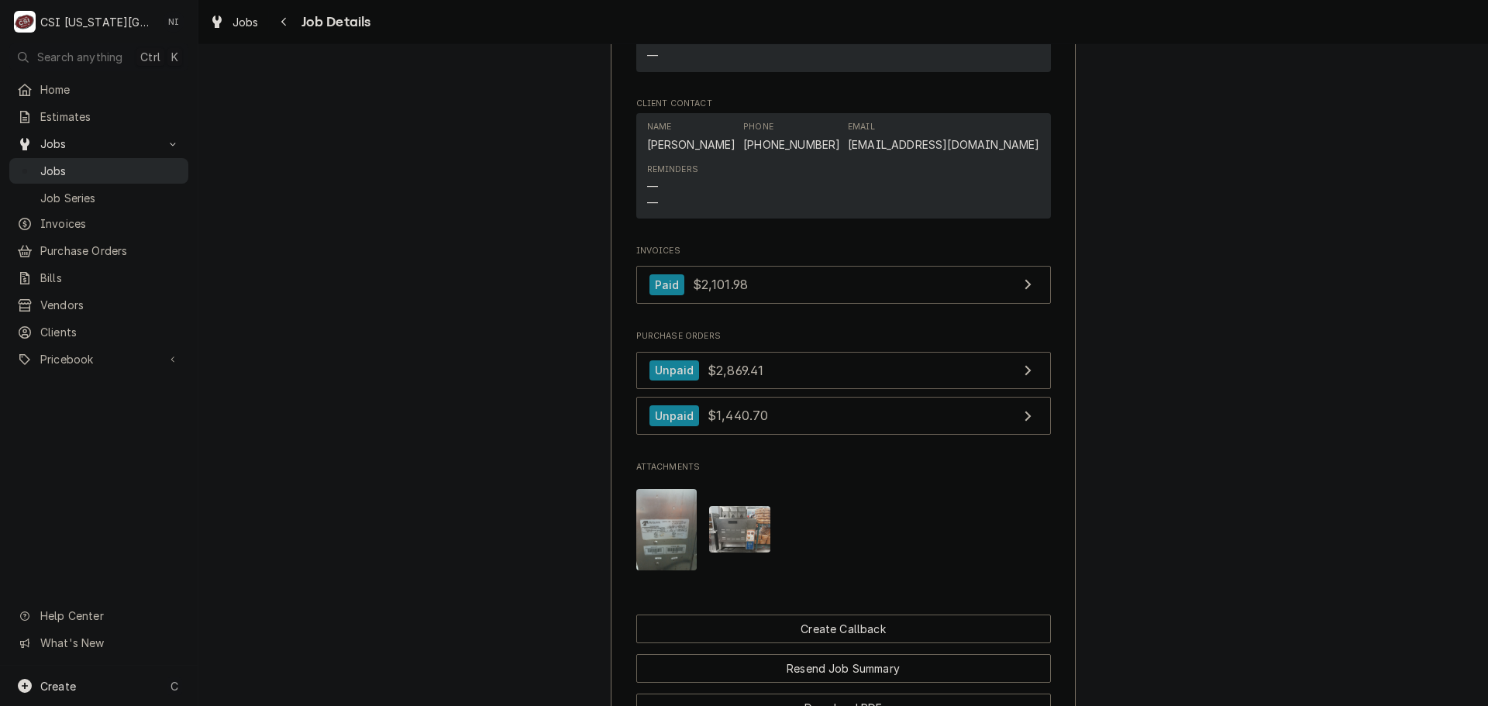
click at [128, 176] on link "Jobs" at bounding box center [98, 171] width 179 height 26
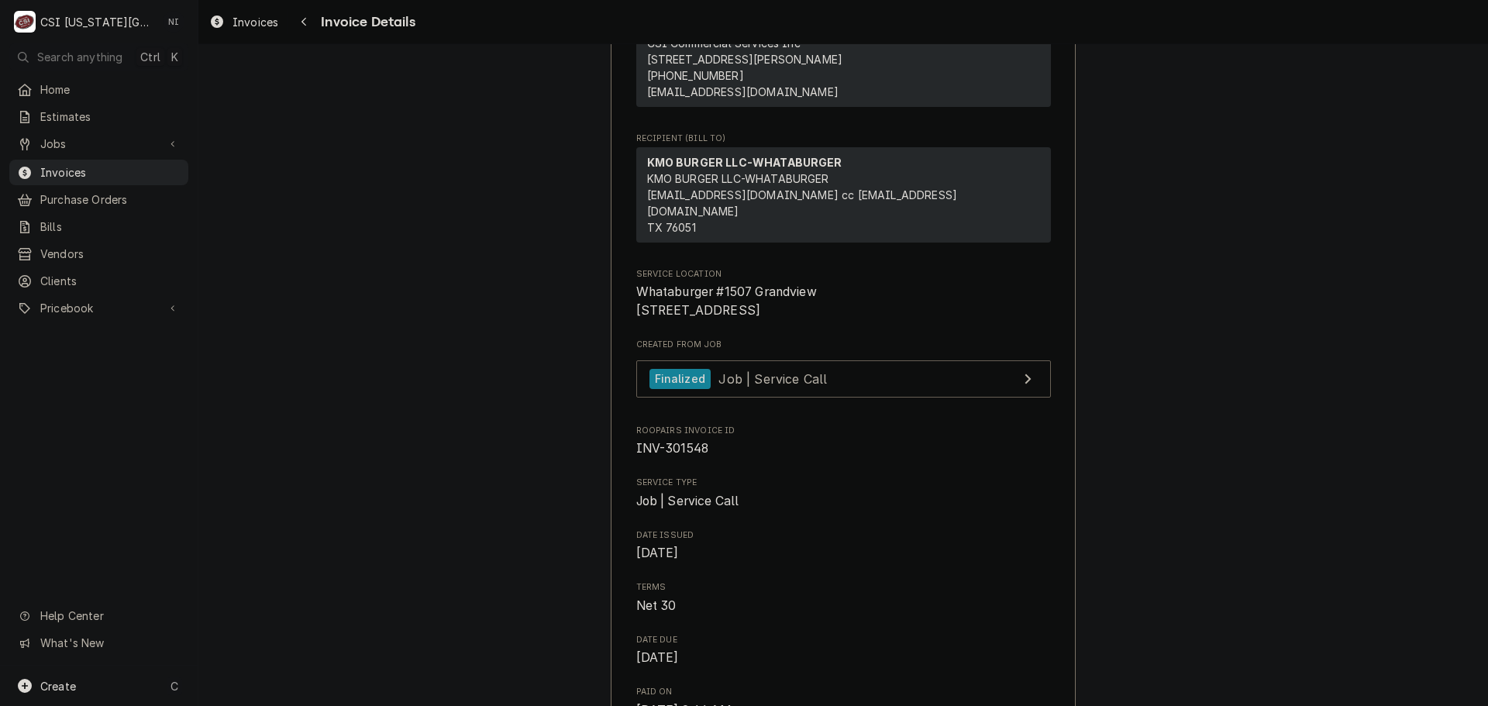
scroll to position [78, 0]
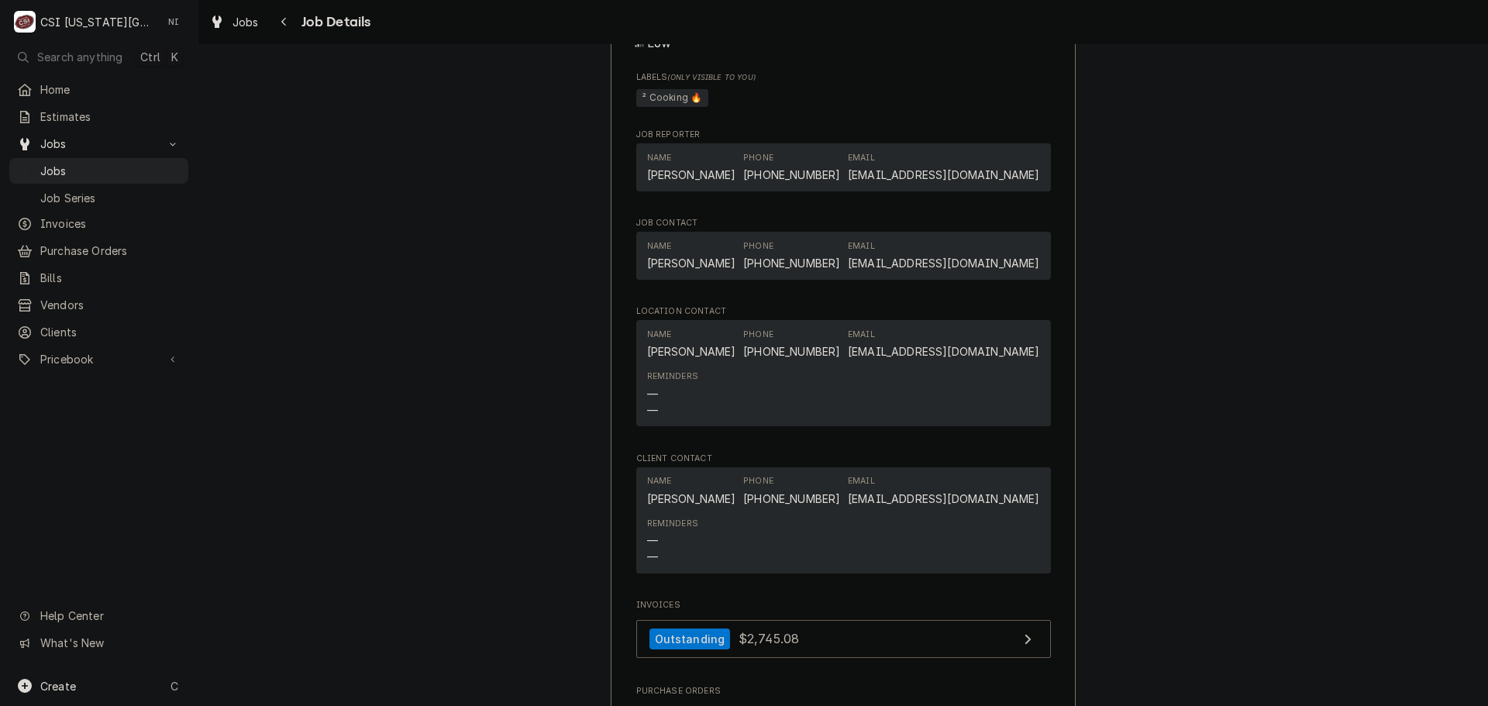
scroll to position [1478, 0]
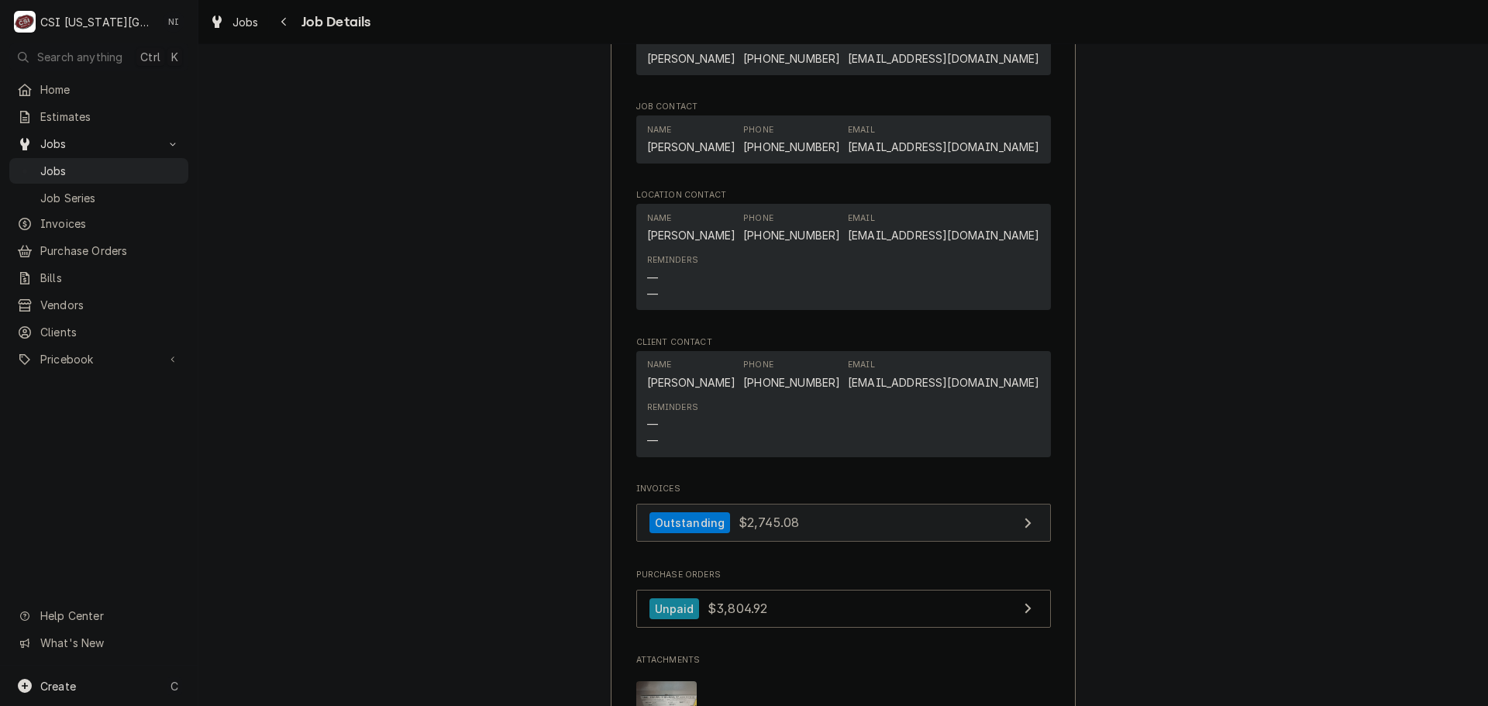
click at [907, 504] on link "Outstanding $2,745.08" at bounding box center [843, 523] width 415 height 38
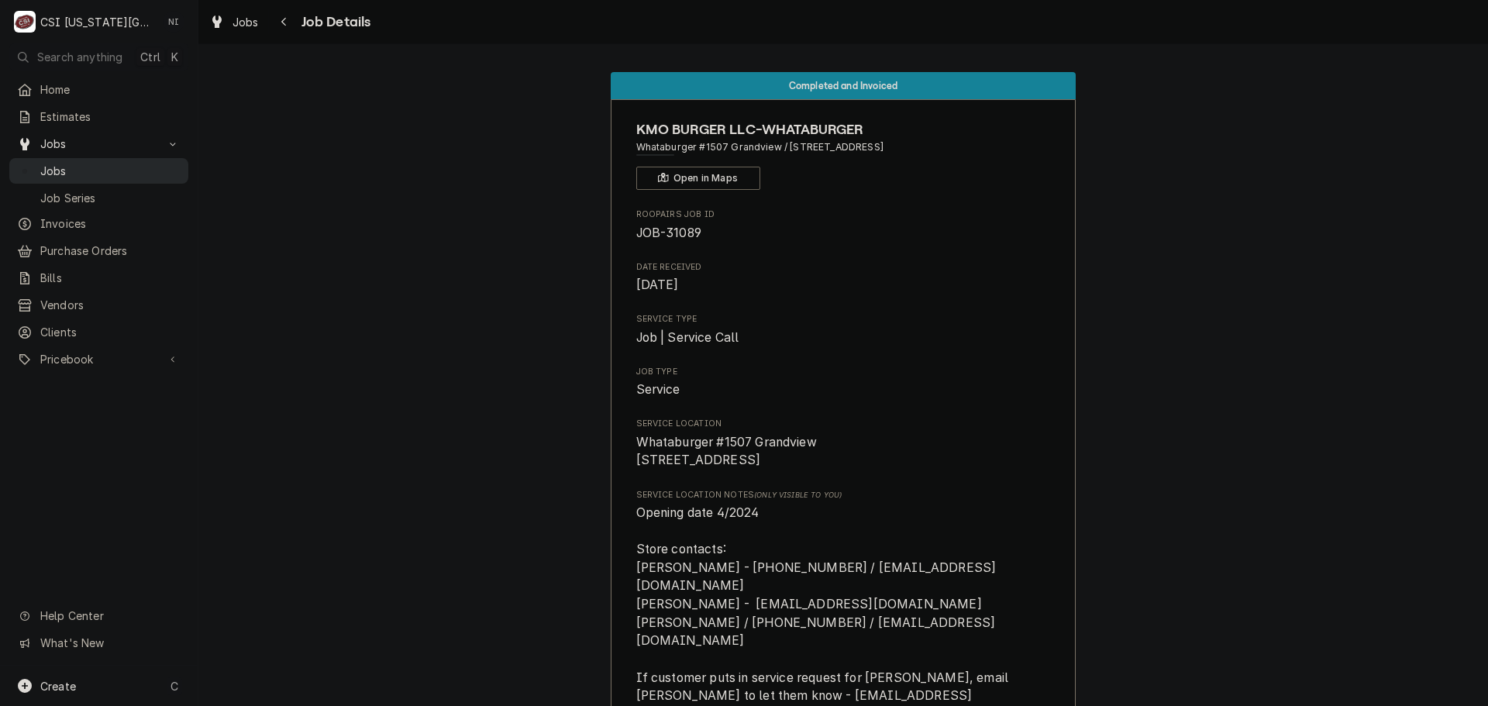
click at [115, 167] on span "Jobs" at bounding box center [110, 171] width 140 height 16
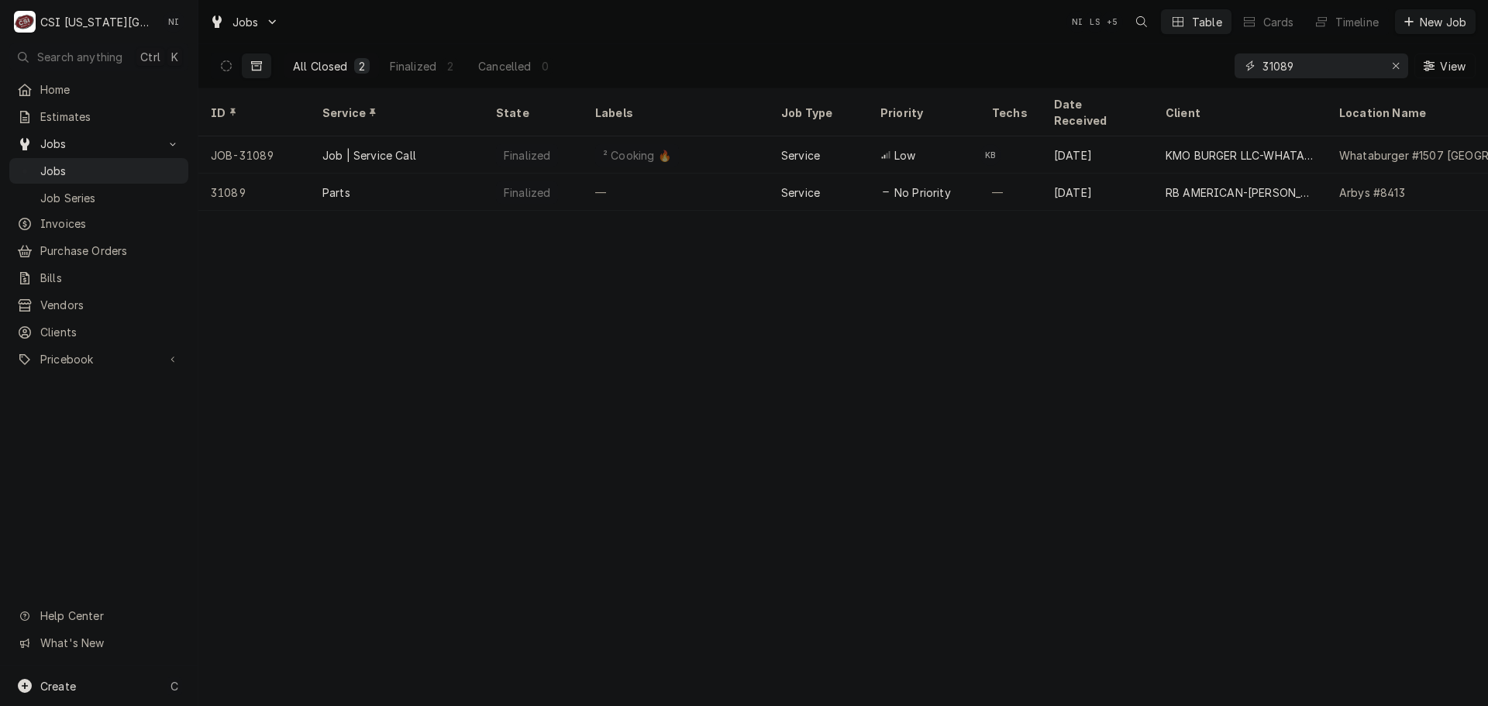
drag, startPoint x: 1308, startPoint y: 67, endPoint x: 1195, endPoint y: 54, distance: 113.1
click at [1230, 67] on div "All Closed 2 Finalized 2 Cancelled 0 31089 View" at bounding box center [843, 65] width 1265 height 43
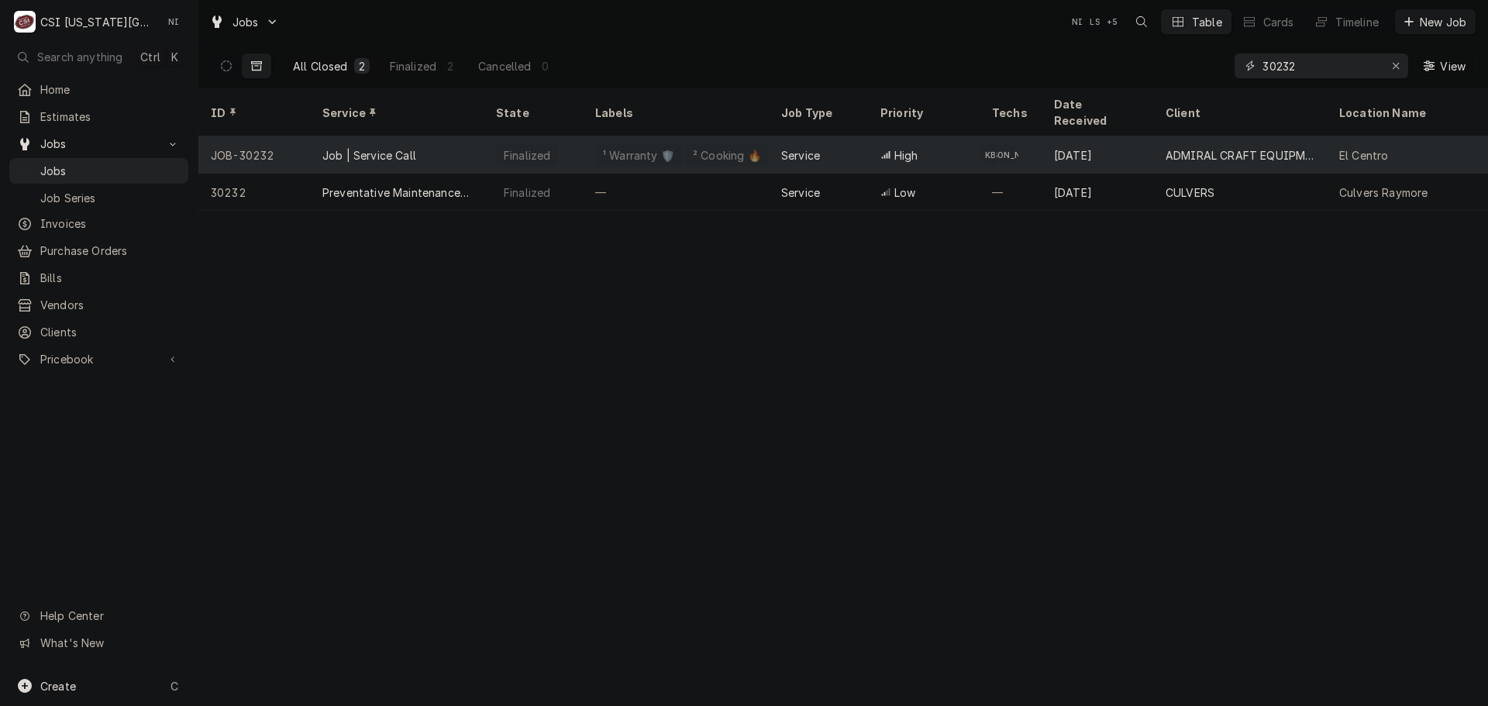
type input "30232"
click at [665, 147] on div "¹ Warranty 🛡️" at bounding box center [639, 155] width 74 height 16
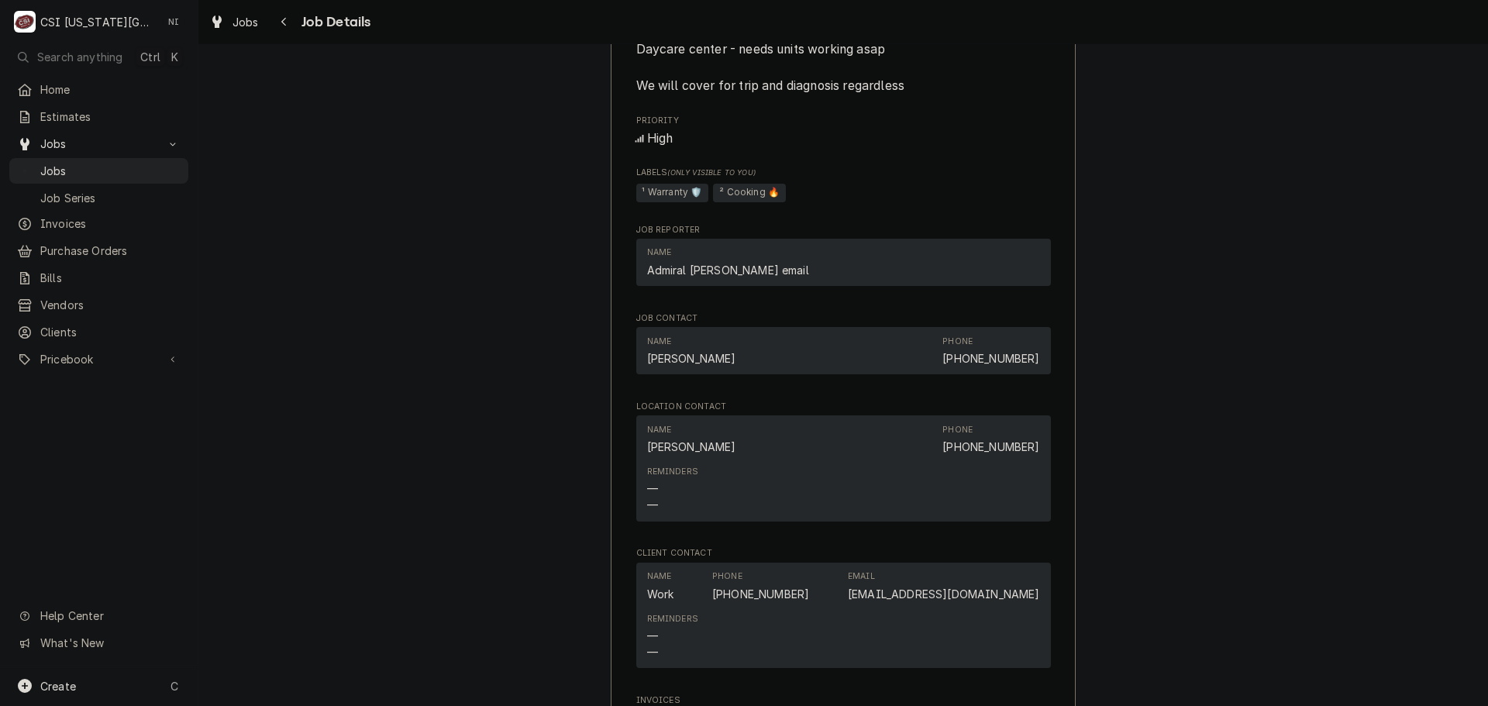
scroll to position [1240, 0]
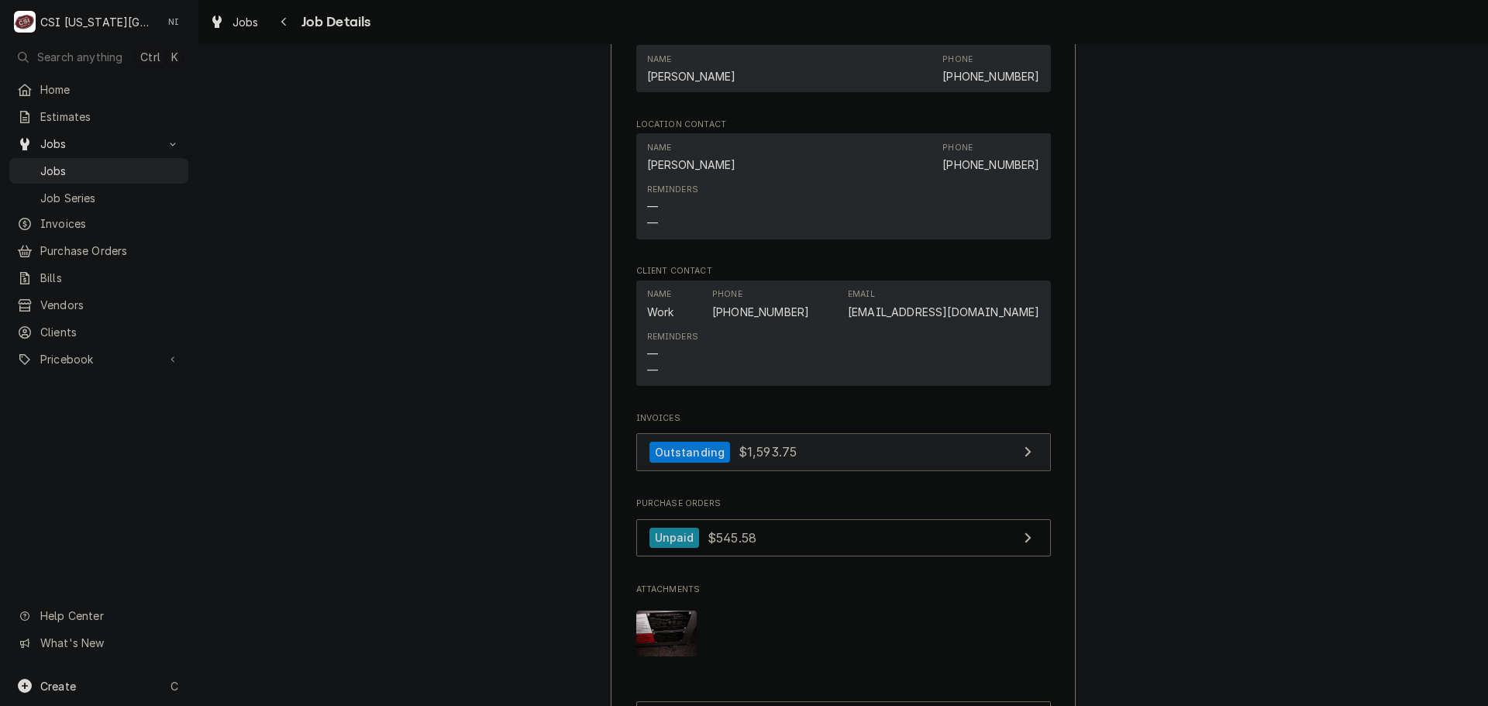
click at [929, 471] on link "Outstanding $1,593.75" at bounding box center [843, 452] width 415 height 38
click at [133, 170] on span "Jobs" at bounding box center [110, 171] width 140 height 16
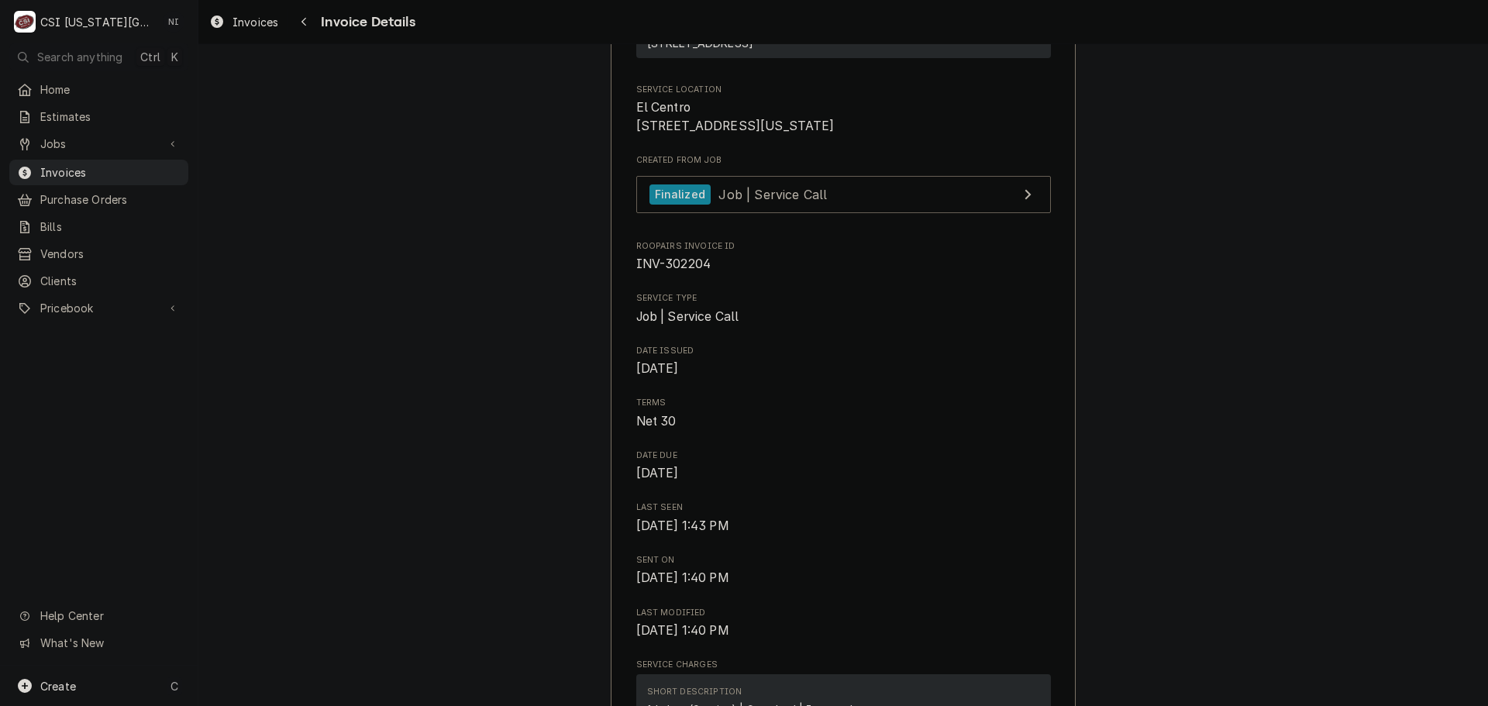
scroll to position [233, 0]
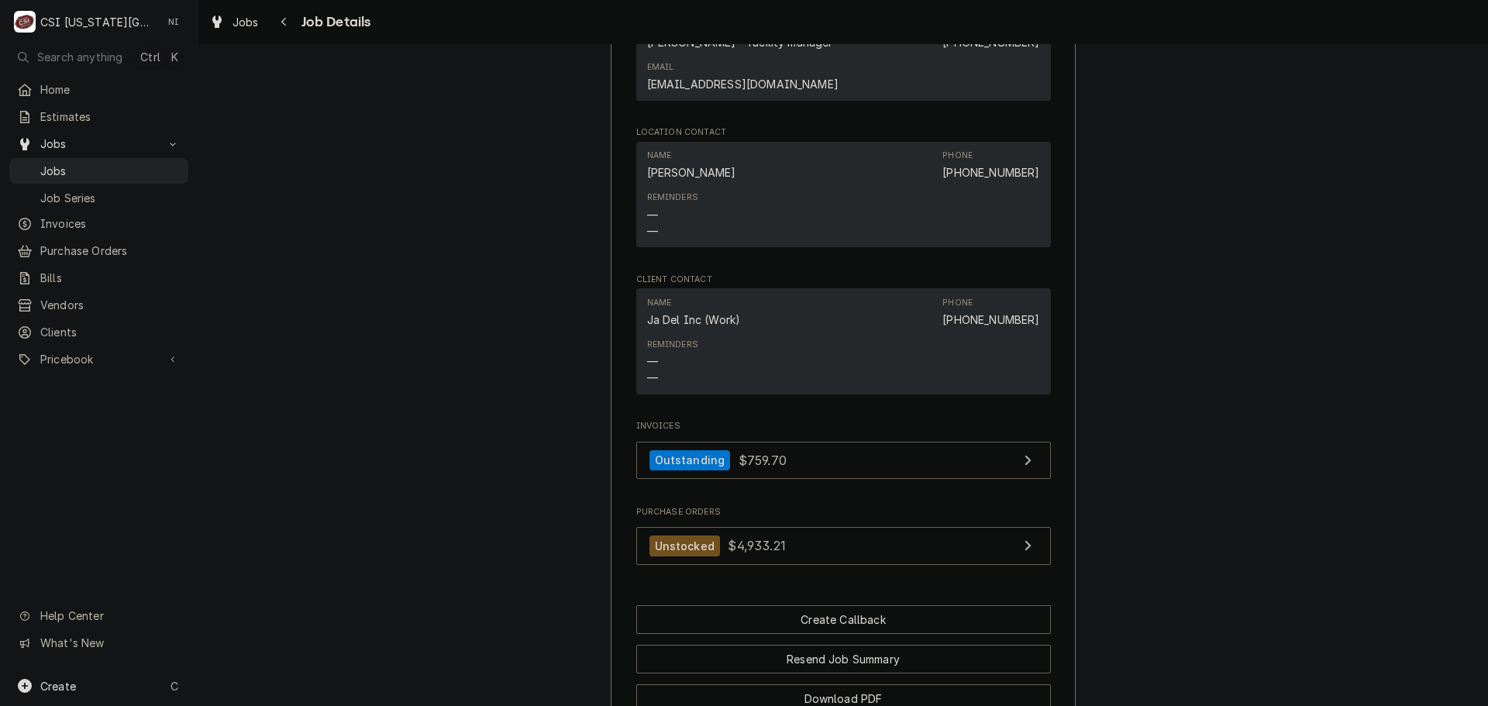
scroll to position [1795, 0]
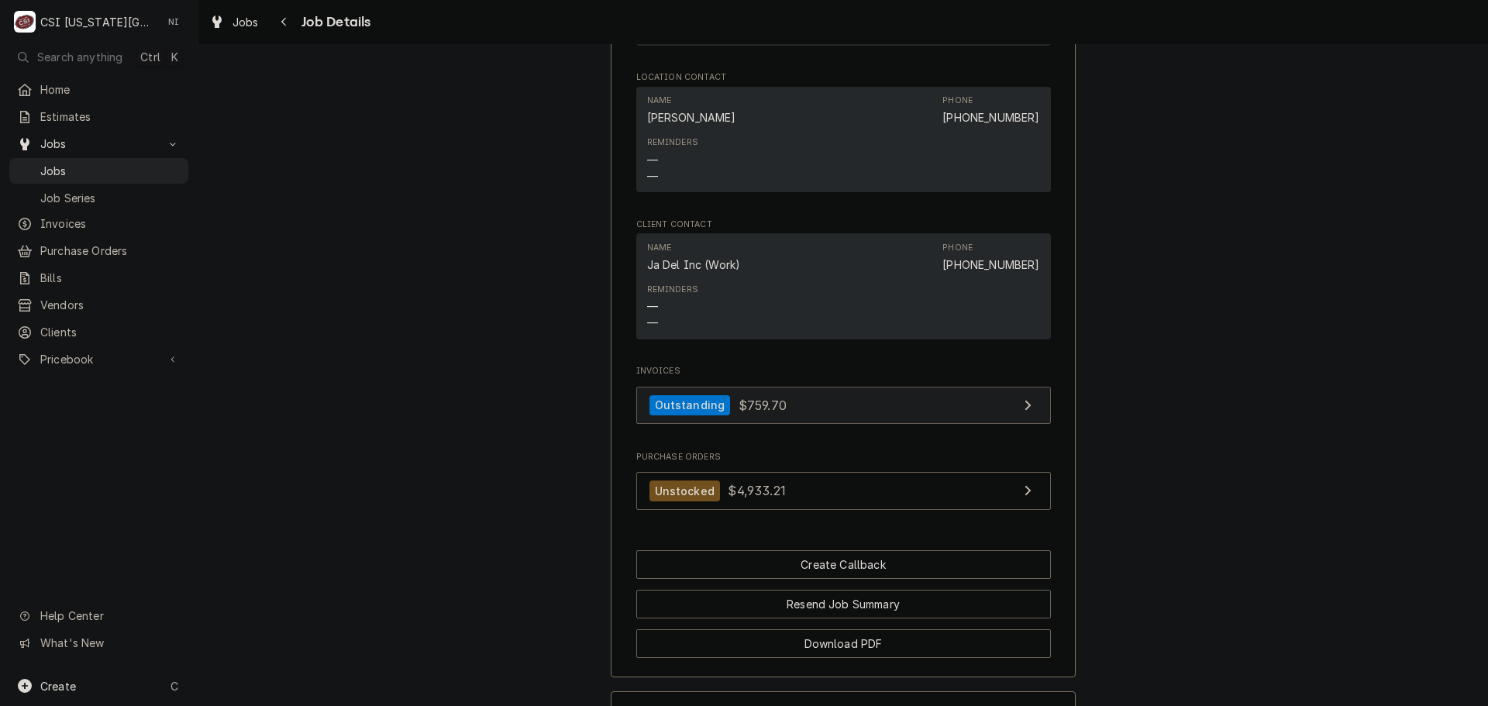
click at [911, 399] on link "Outstanding $759.70" at bounding box center [843, 406] width 415 height 38
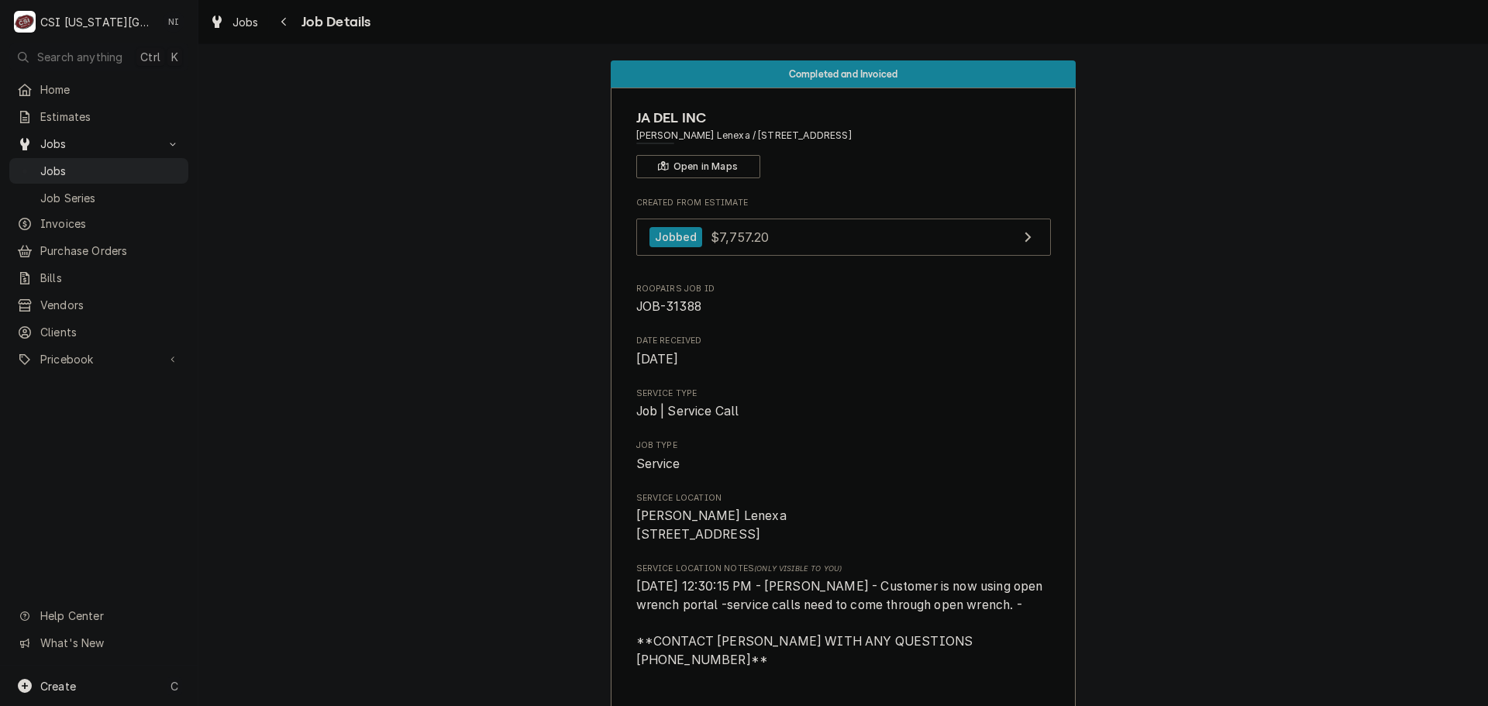
scroll to position [167, 0]
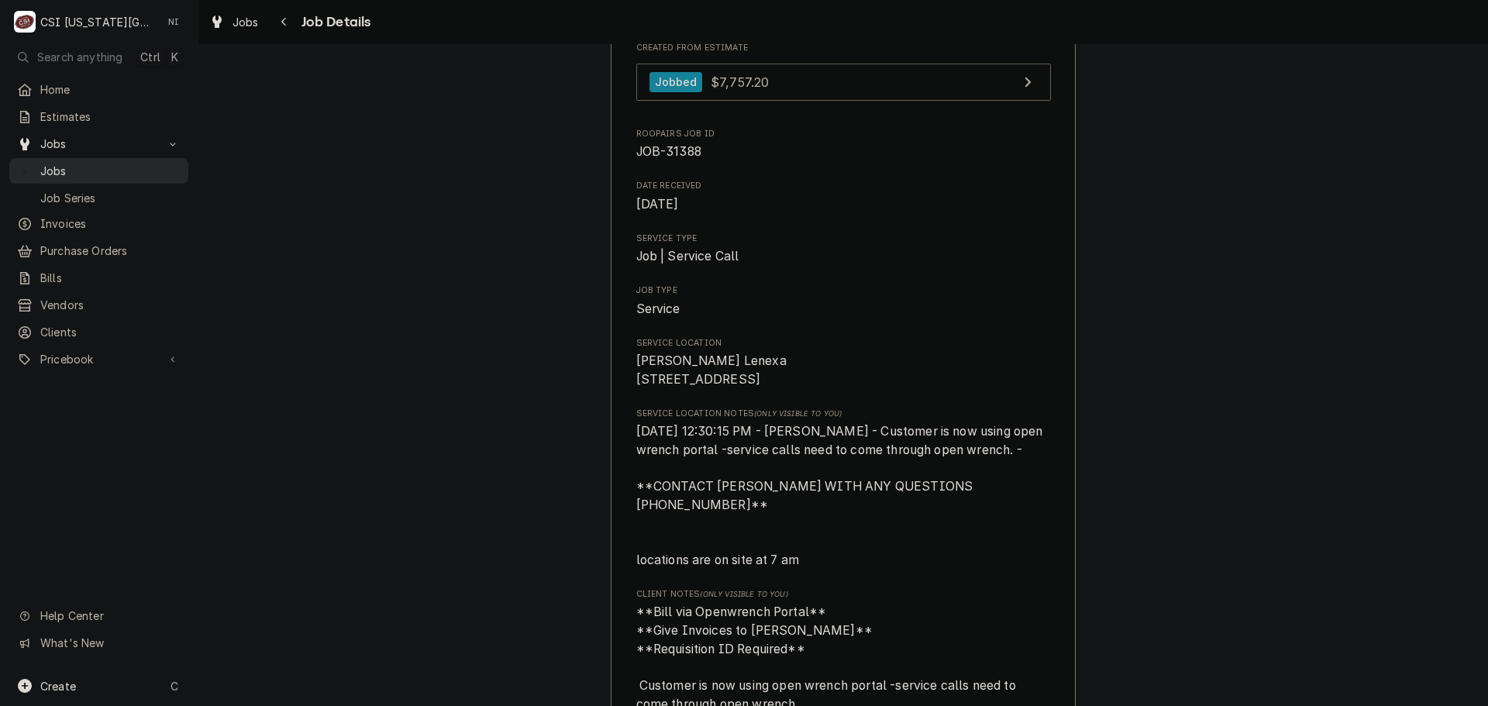
click at [109, 173] on link "Jobs" at bounding box center [98, 171] width 179 height 26
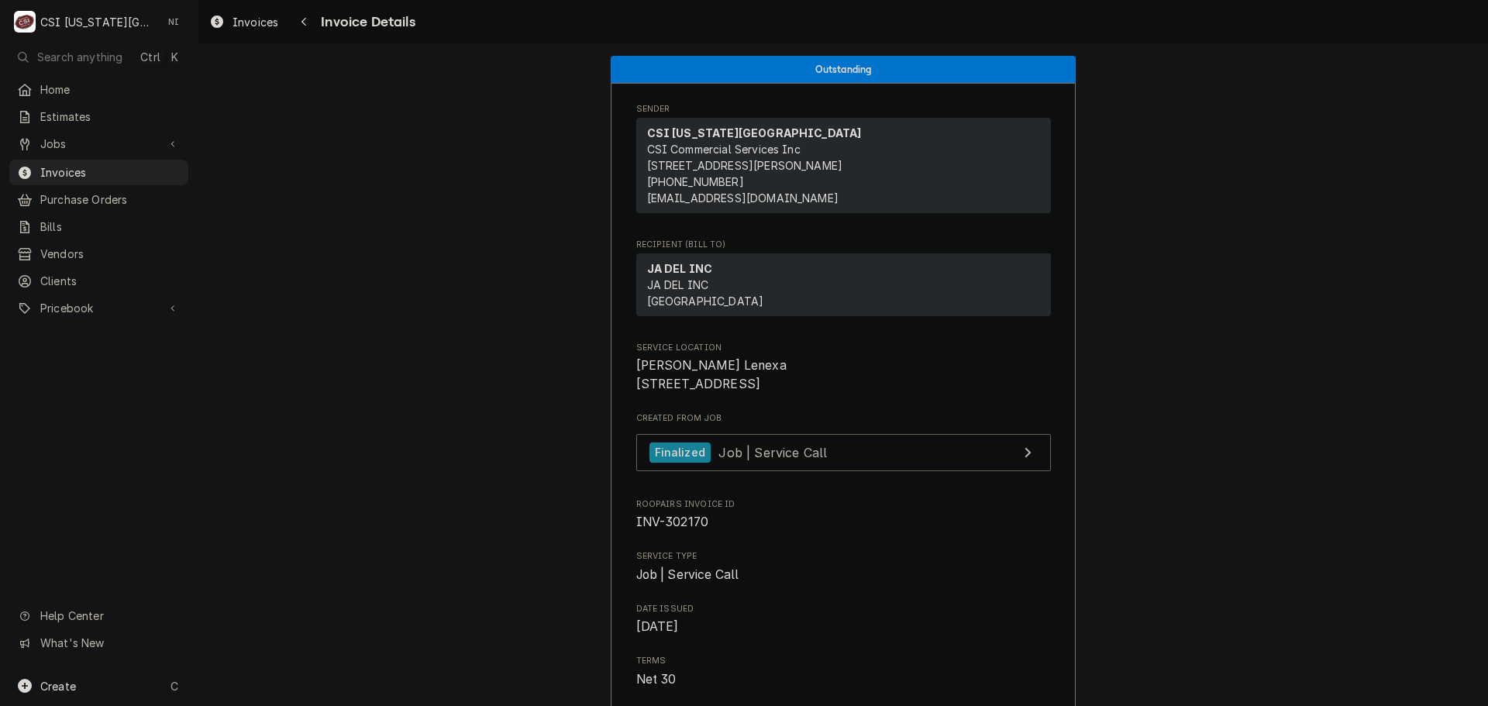
scroll to position [19, 0]
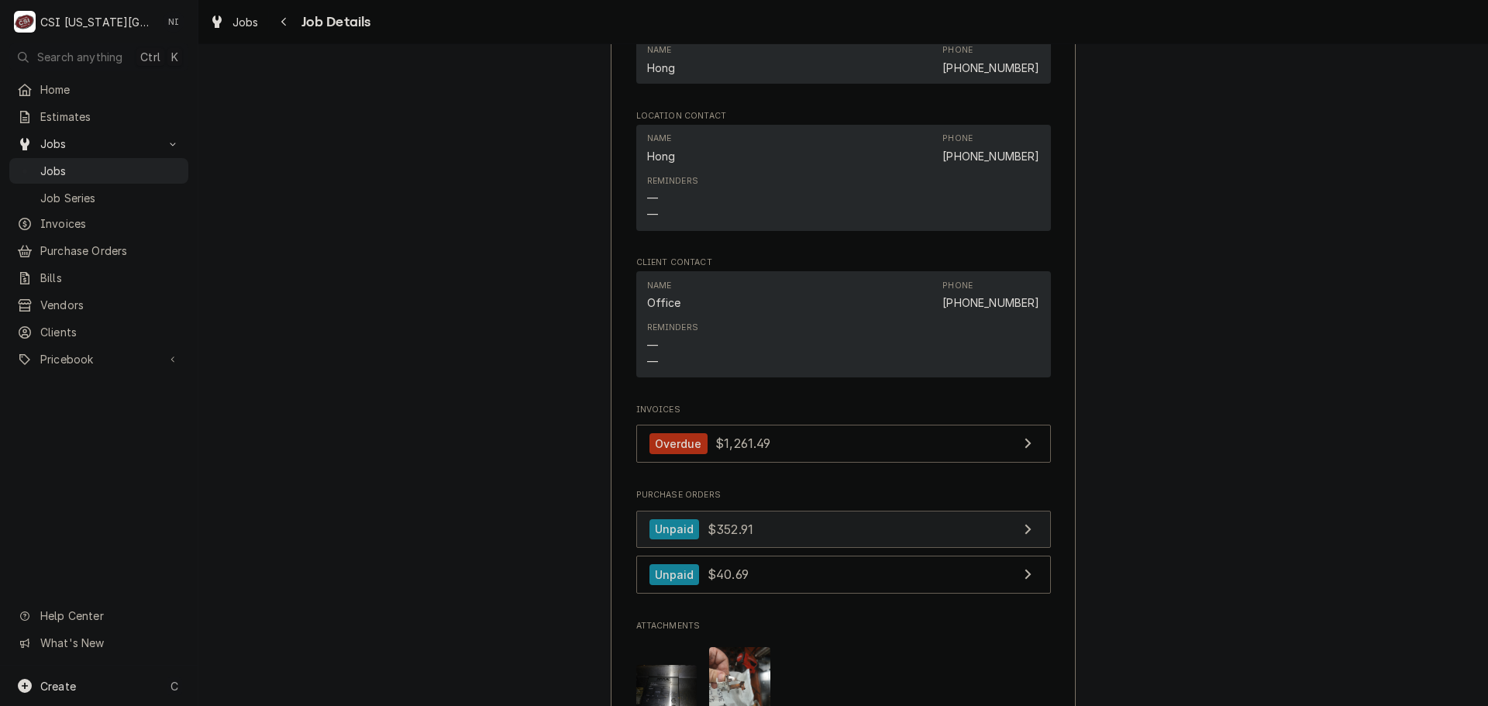
scroll to position [2868, 0]
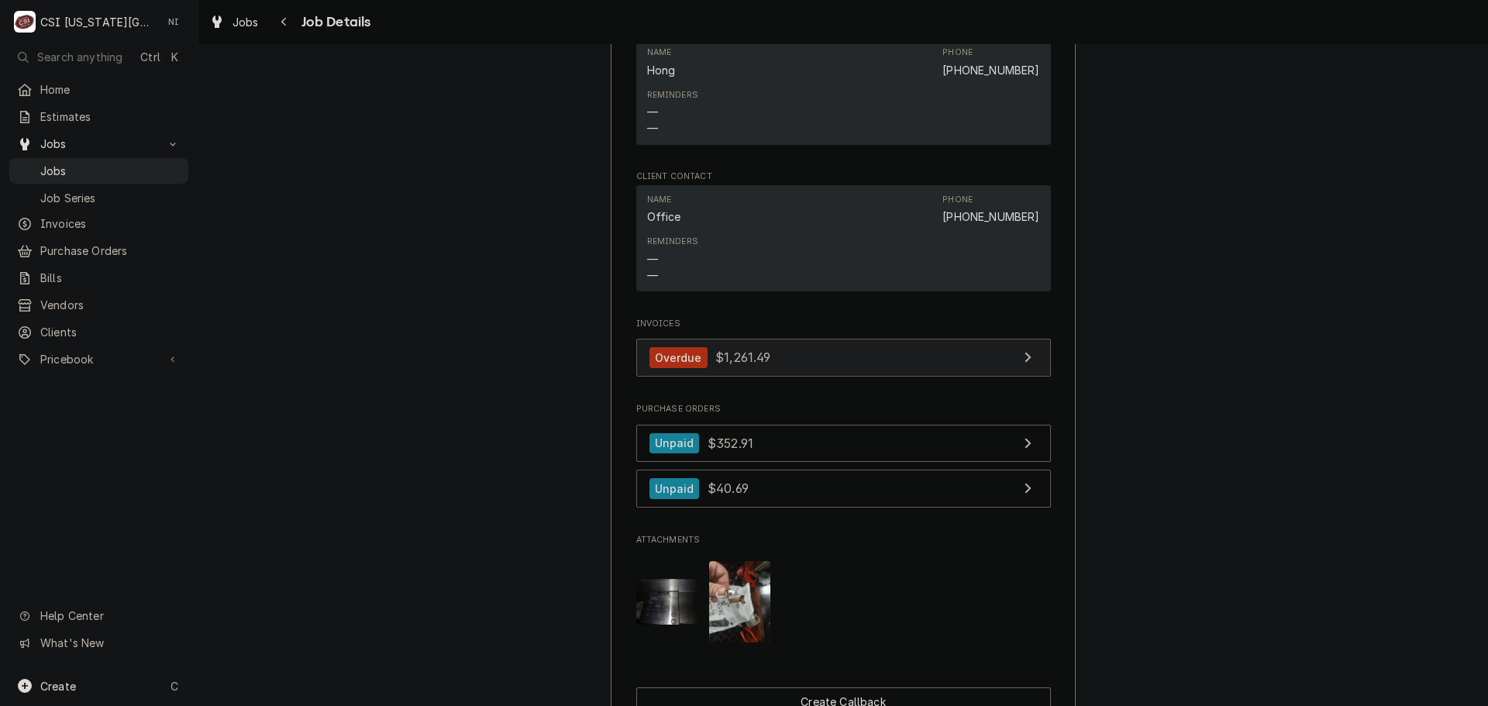
click at [798, 377] on link "Overdue $1,261.49" at bounding box center [843, 358] width 415 height 38
click at [806, 377] on link "Overdue $1,261.49" at bounding box center [843, 358] width 415 height 38
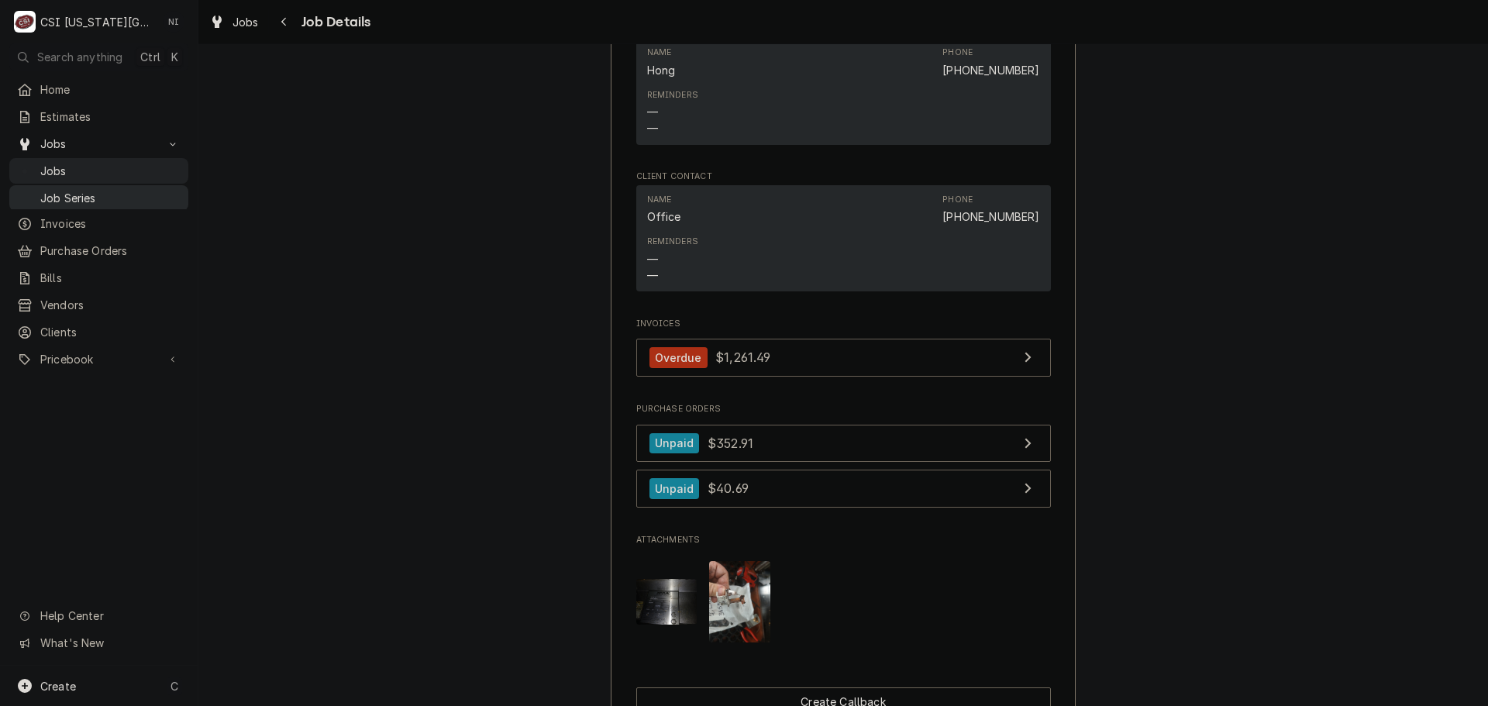
drag, startPoint x: 163, startPoint y: 175, endPoint x: 186, endPoint y: 181, distance: 23.9
click at [162, 176] on link "Jobs" at bounding box center [98, 171] width 179 height 26
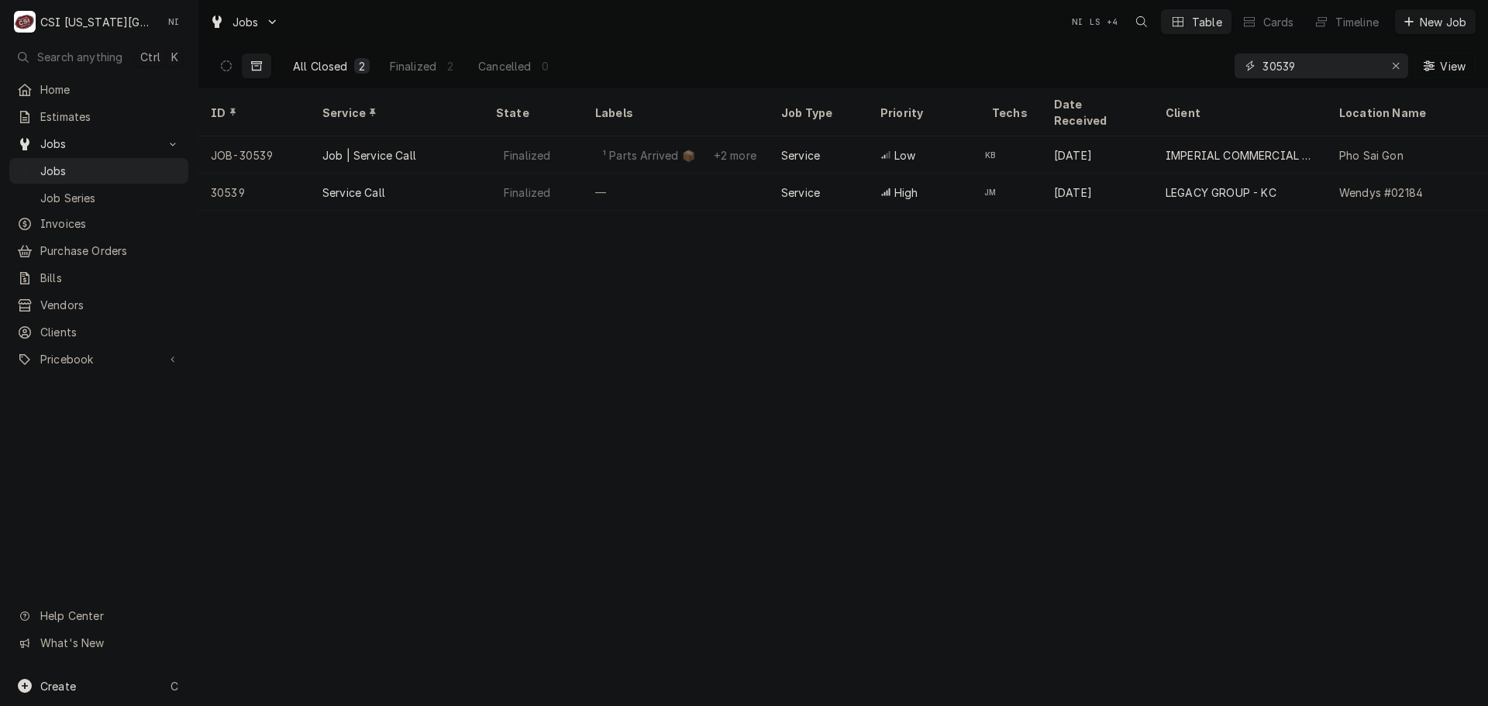
drag, startPoint x: 1226, startPoint y: 66, endPoint x: 1188, endPoint y: 66, distance: 38.0
click at [1188, 66] on div "All Closed 2 Finalized 2 Cancelled 0 30539 View" at bounding box center [843, 65] width 1265 height 43
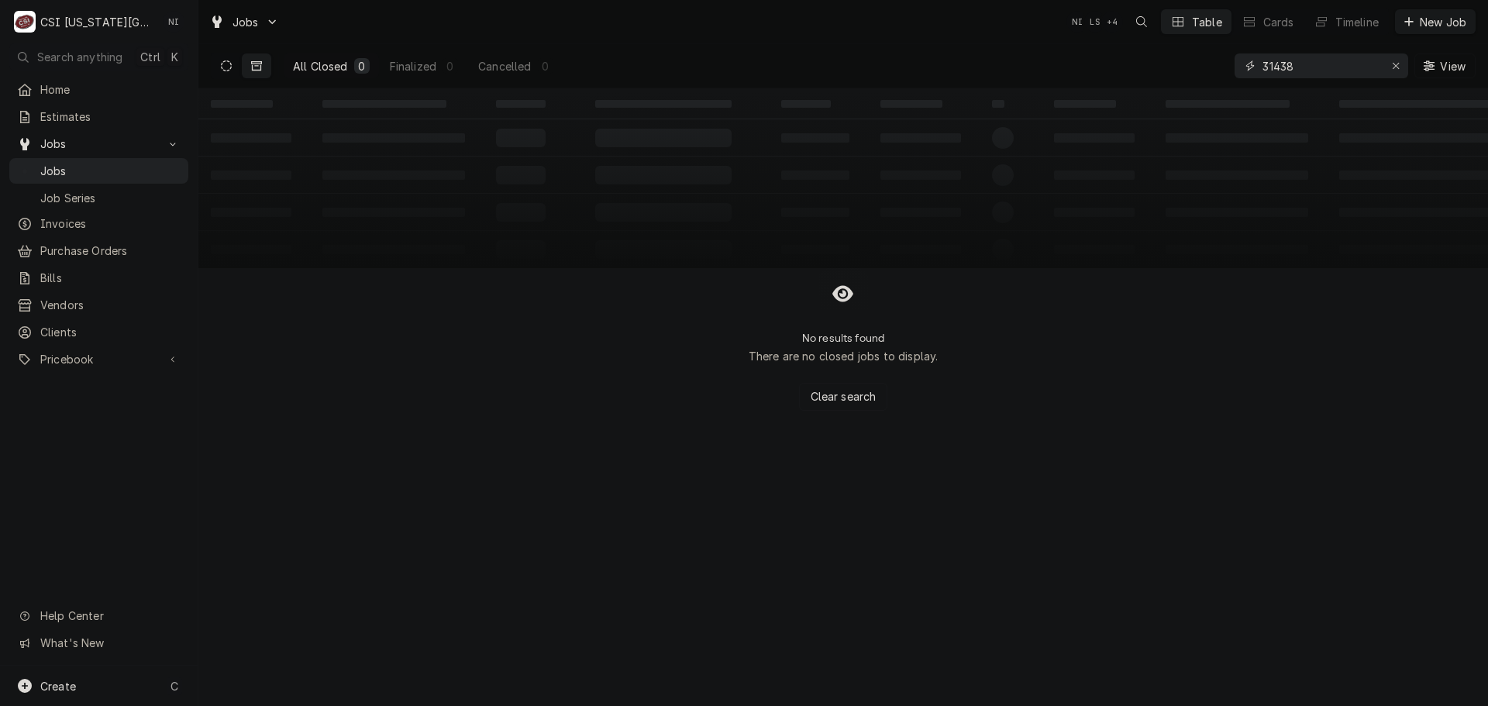
type input "31438"
click at [224, 64] on icon "Dynamic Content Wrapper" at bounding box center [226, 65] width 11 height 11
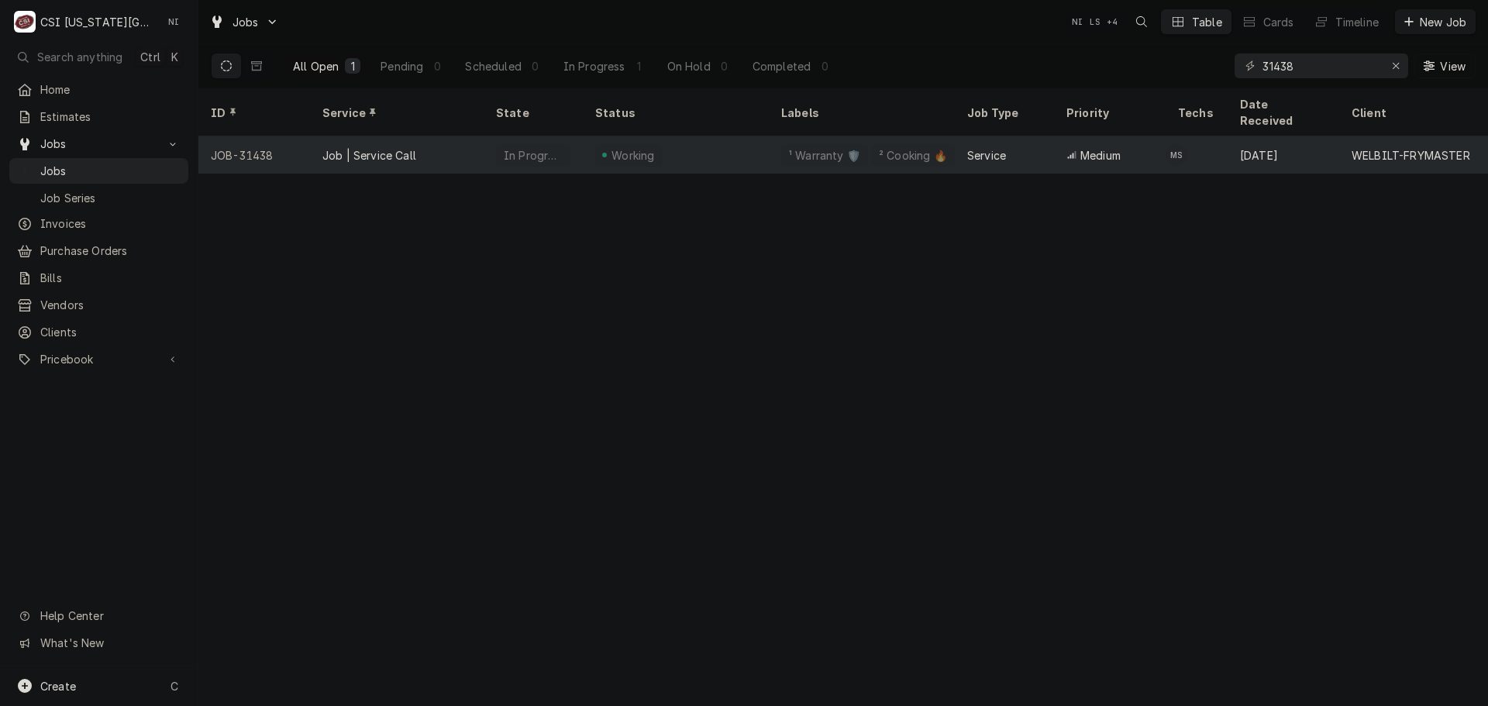
click at [443, 147] on div "Job | Service Call" at bounding box center [397, 154] width 174 height 37
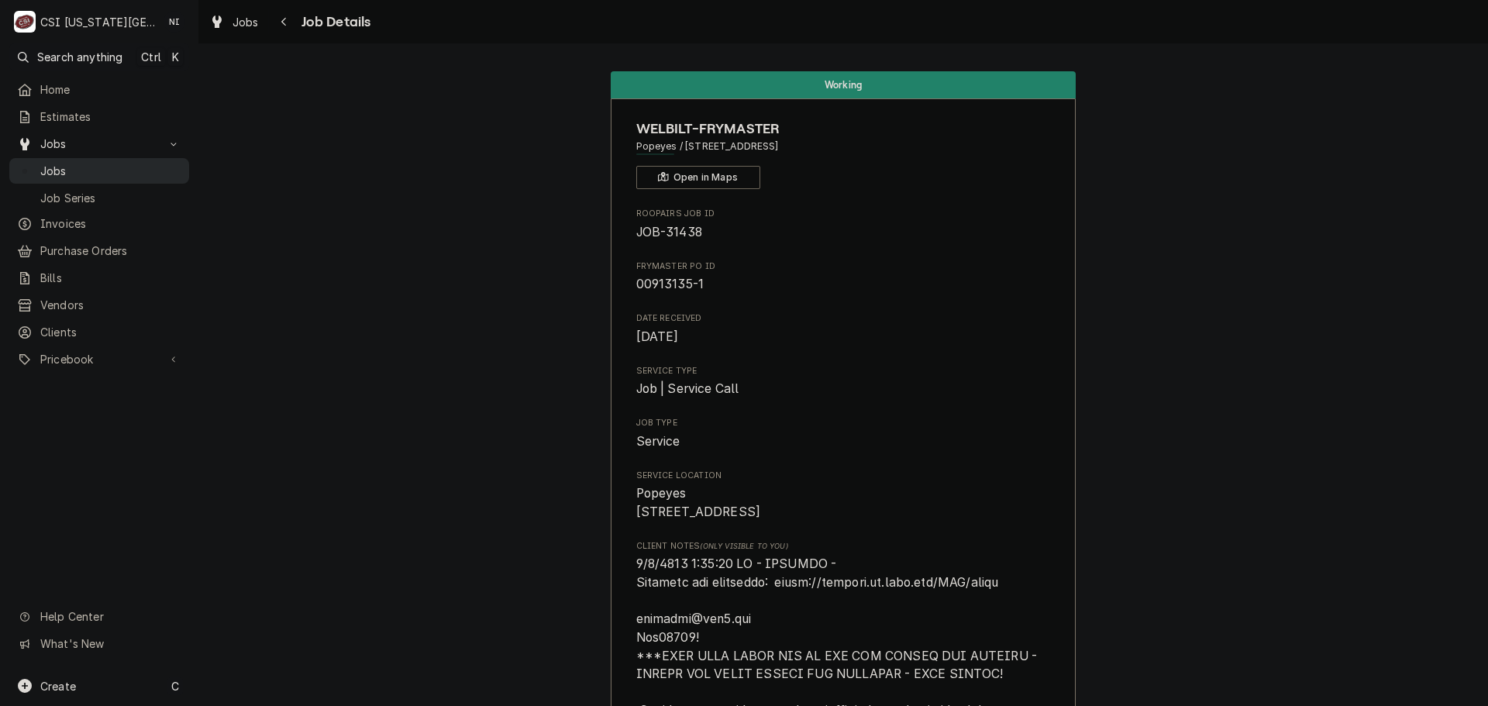
click at [151, 174] on div "Jobs" at bounding box center [99, 170] width 174 height 19
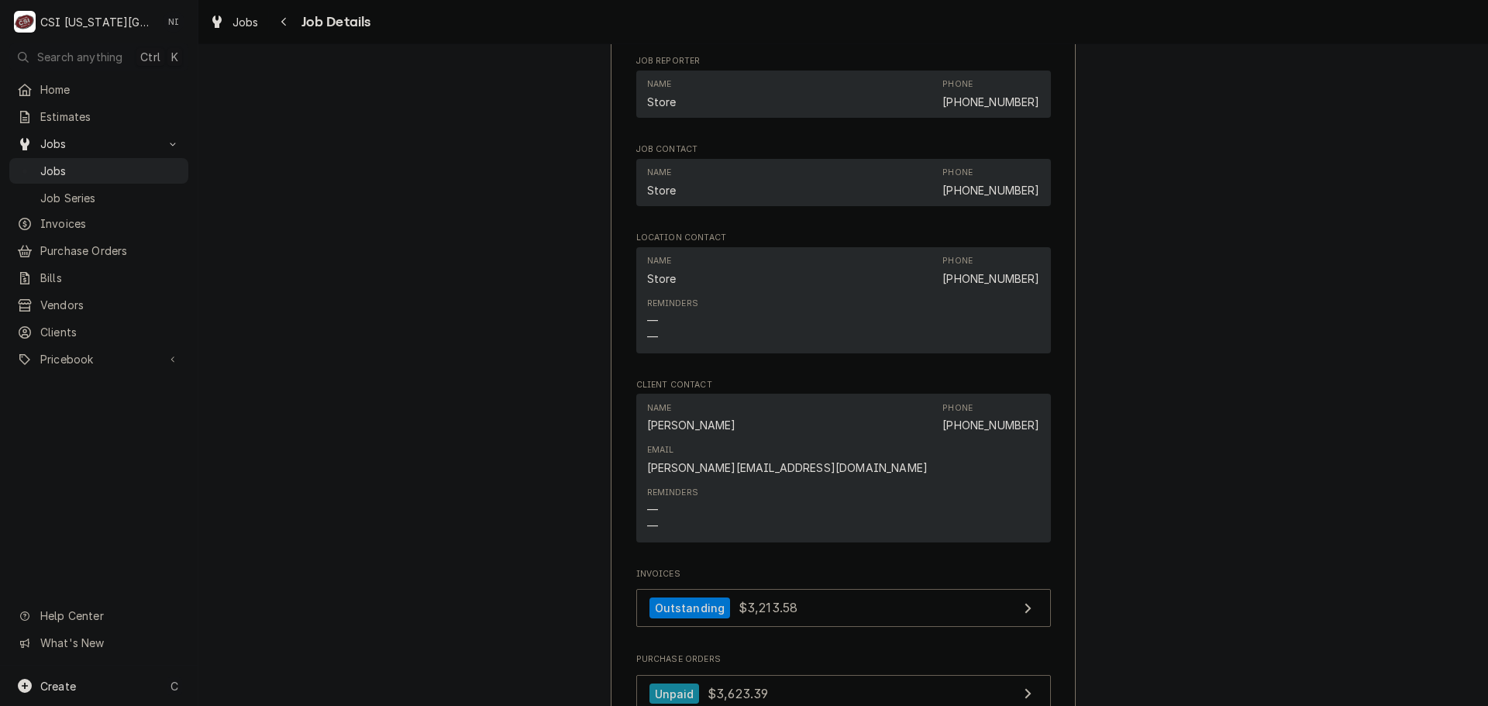
scroll to position [1313, 0]
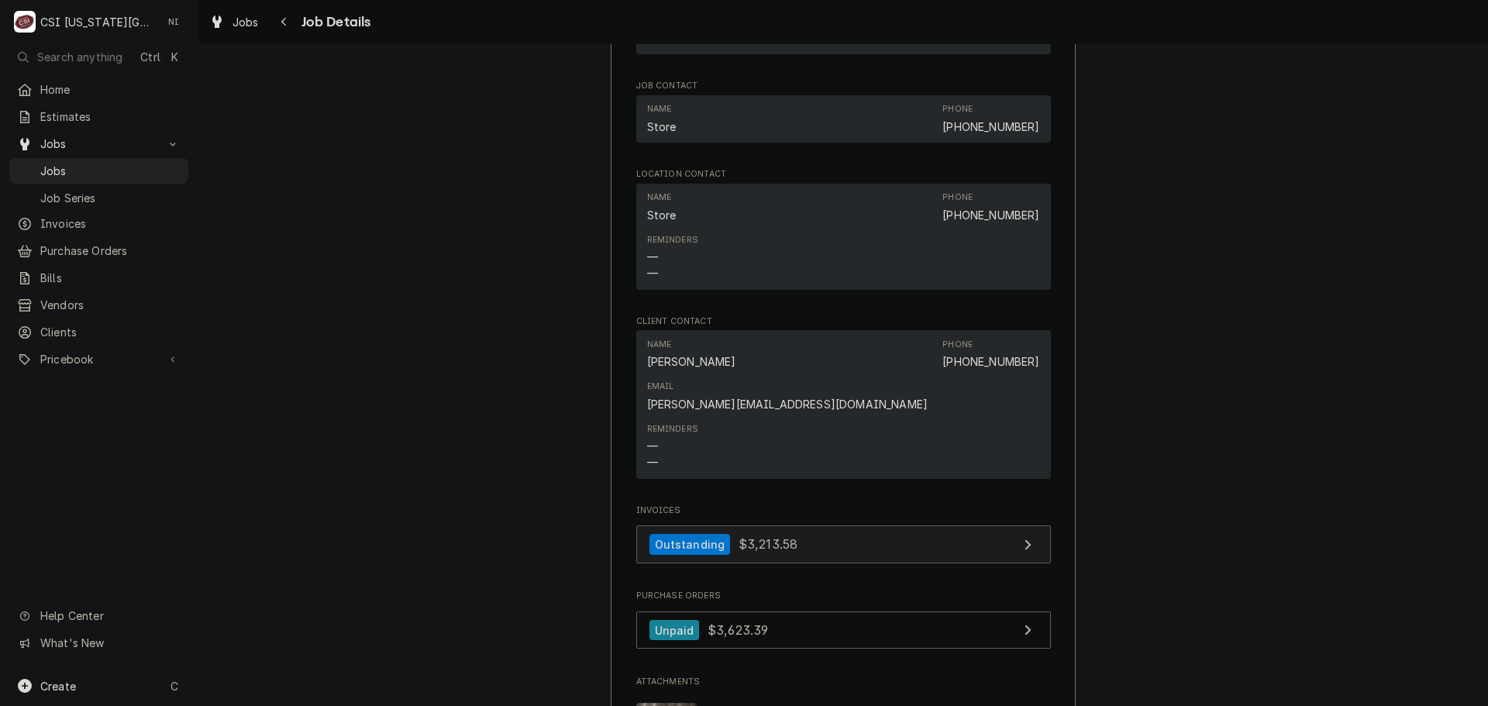
drag, startPoint x: 825, startPoint y: 426, endPoint x: 823, endPoint y: 434, distance: 8.8
click at [824, 505] on div "Invoices Outstanding $3,213.58" at bounding box center [843, 538] width 415 height 67
click at [823, 526] on link "Outstanding $3,213.58" at bounding box center [843, 545] width 415 height 38
click at [144, 170] on span "Jobs" at bounding box center [110, 171] width 140 height 16
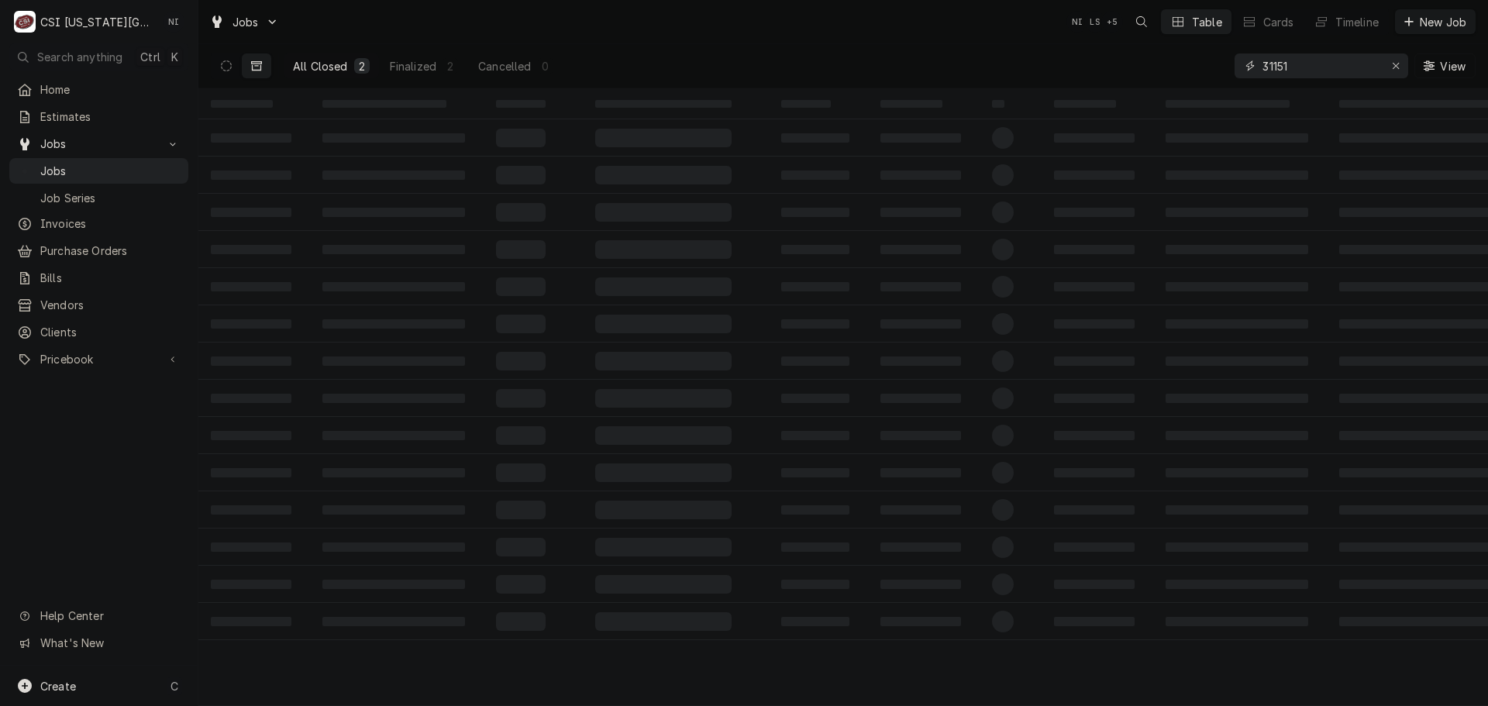
drag, startPoint x: 1285, startPoint y: 72, endPoint x: 1200, endPoint y: 70, distance: 84.5
click at [1200, 70] on div "All Closed 2 Finalized 2 Cancelled 0 31151 View" at bounding box center [843, 65] width 1265 height 43
type input "3"
type input "0"
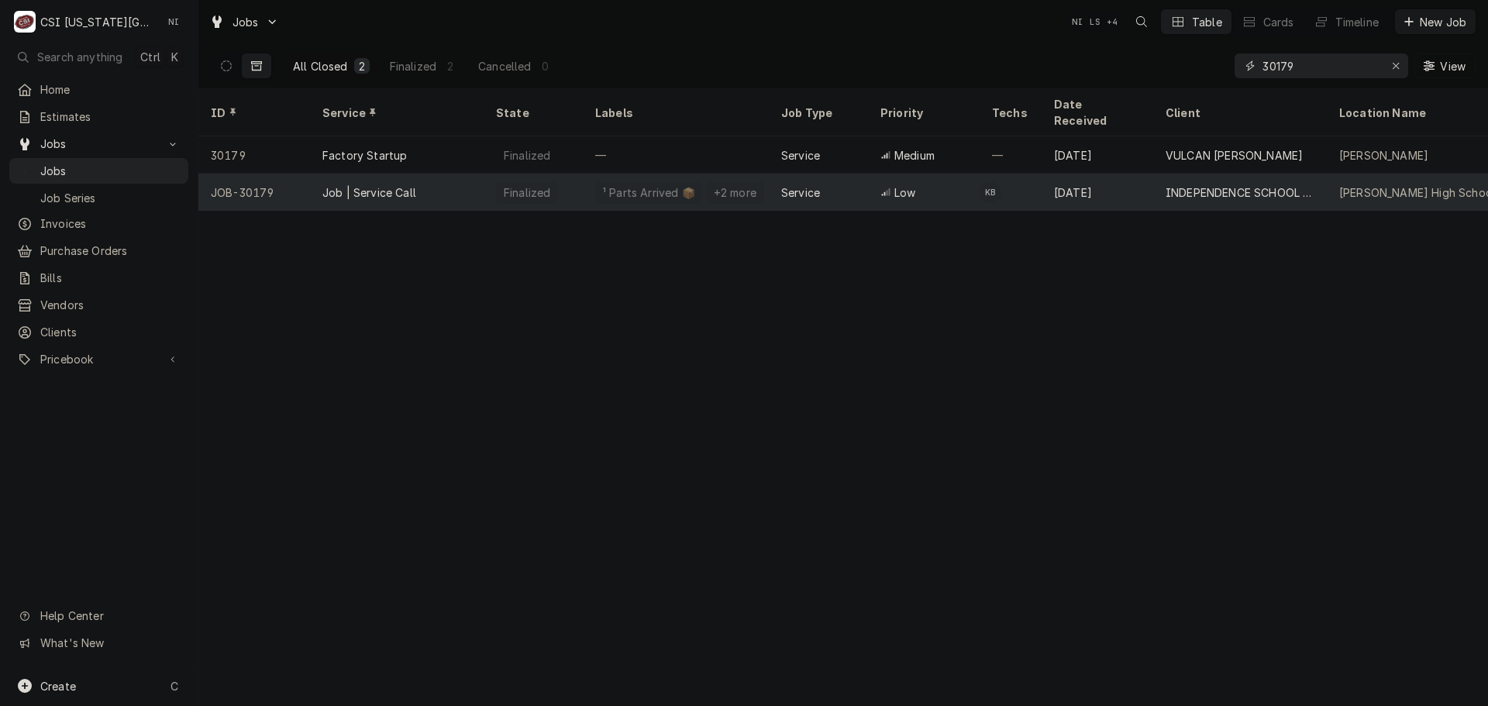
type input "30179"
click at [474, 181] on div "Job | Service Call" at bounding box center [397, 192] width 174 height 37
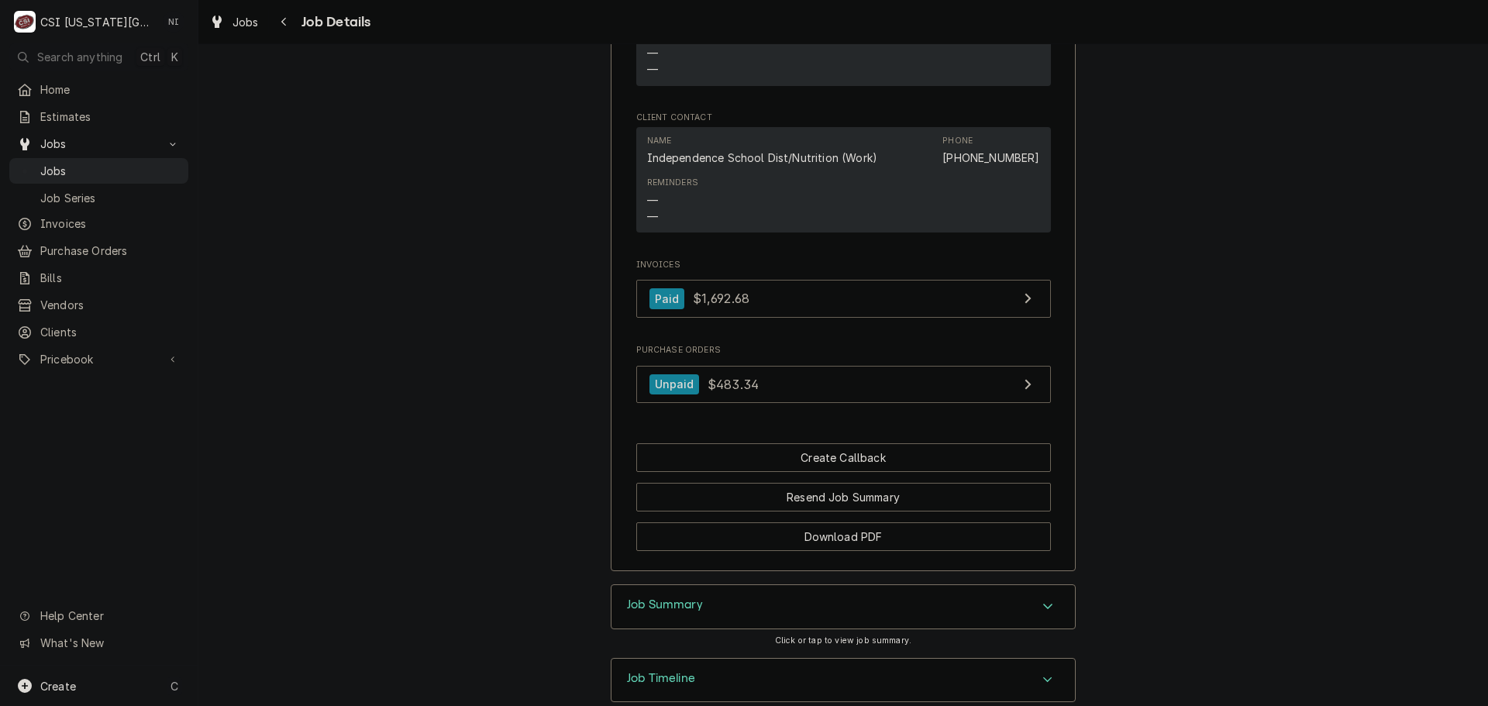
scroll to position [1783, 0]
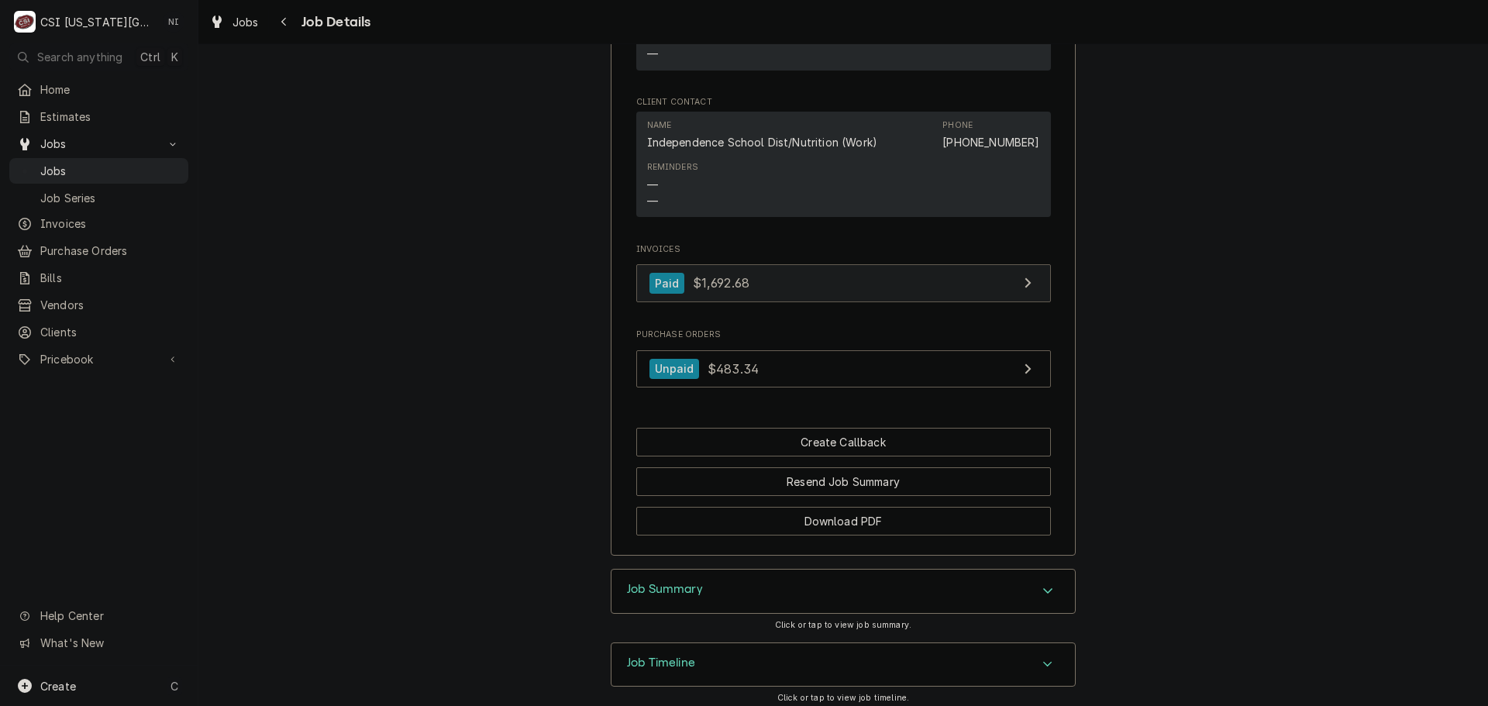
click at [815, 301] on link "Paid $1,692.68" at bounding box center [843, 283] width 415 height 38
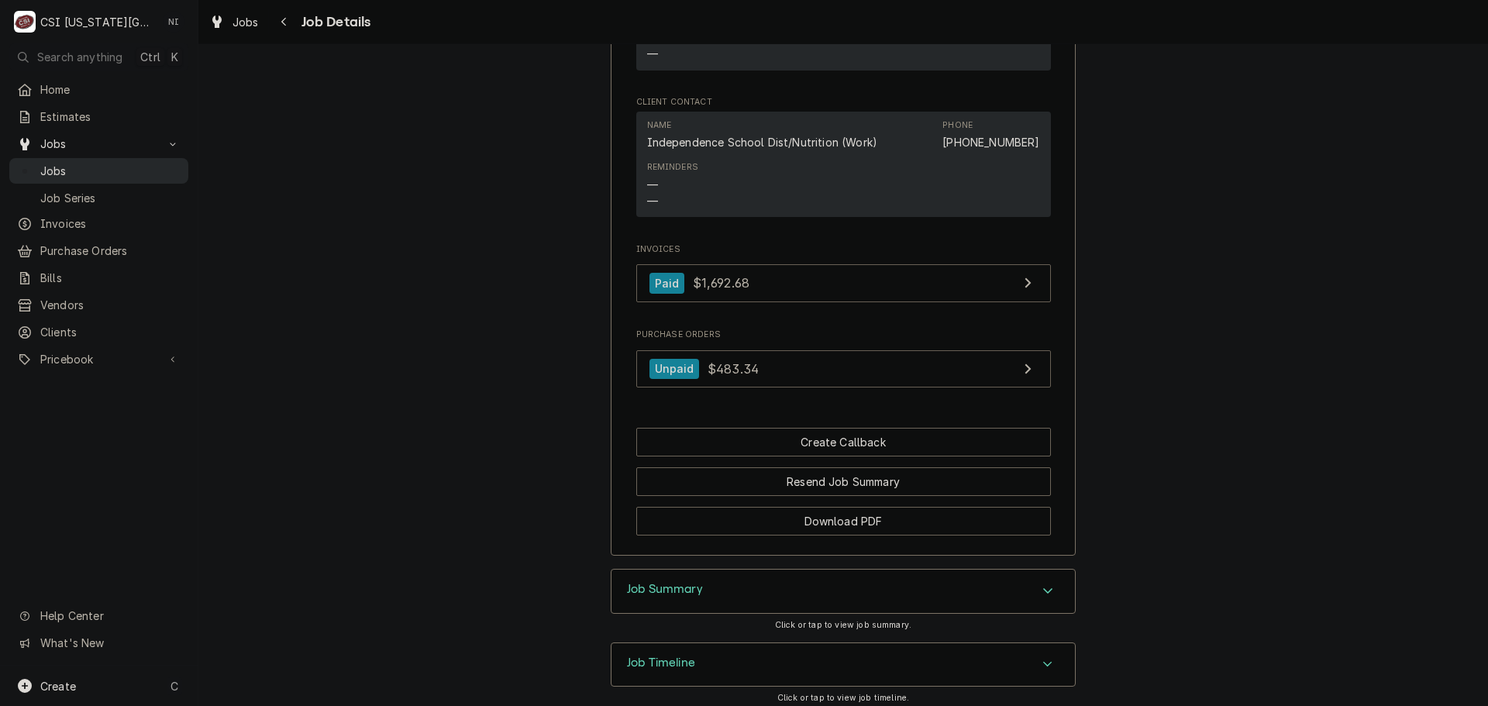
drag, startPoint x: 92, startPoint y: 176, endPoint x: 121, endPoint y: 176, distance: 28.7
click at [93, 176] on link "Jobs" at bounding box center [98, 171] width 179 height 26
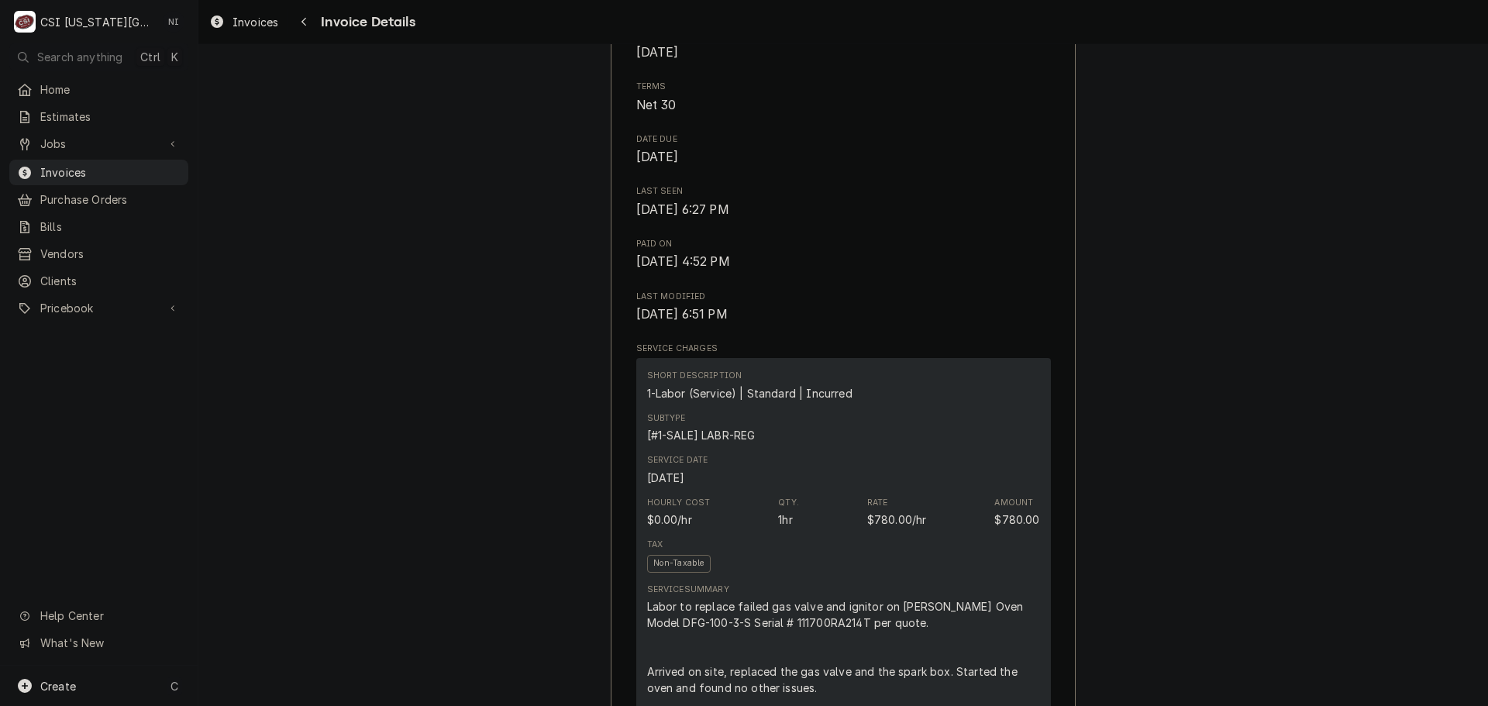
scroll to position [584, 0]
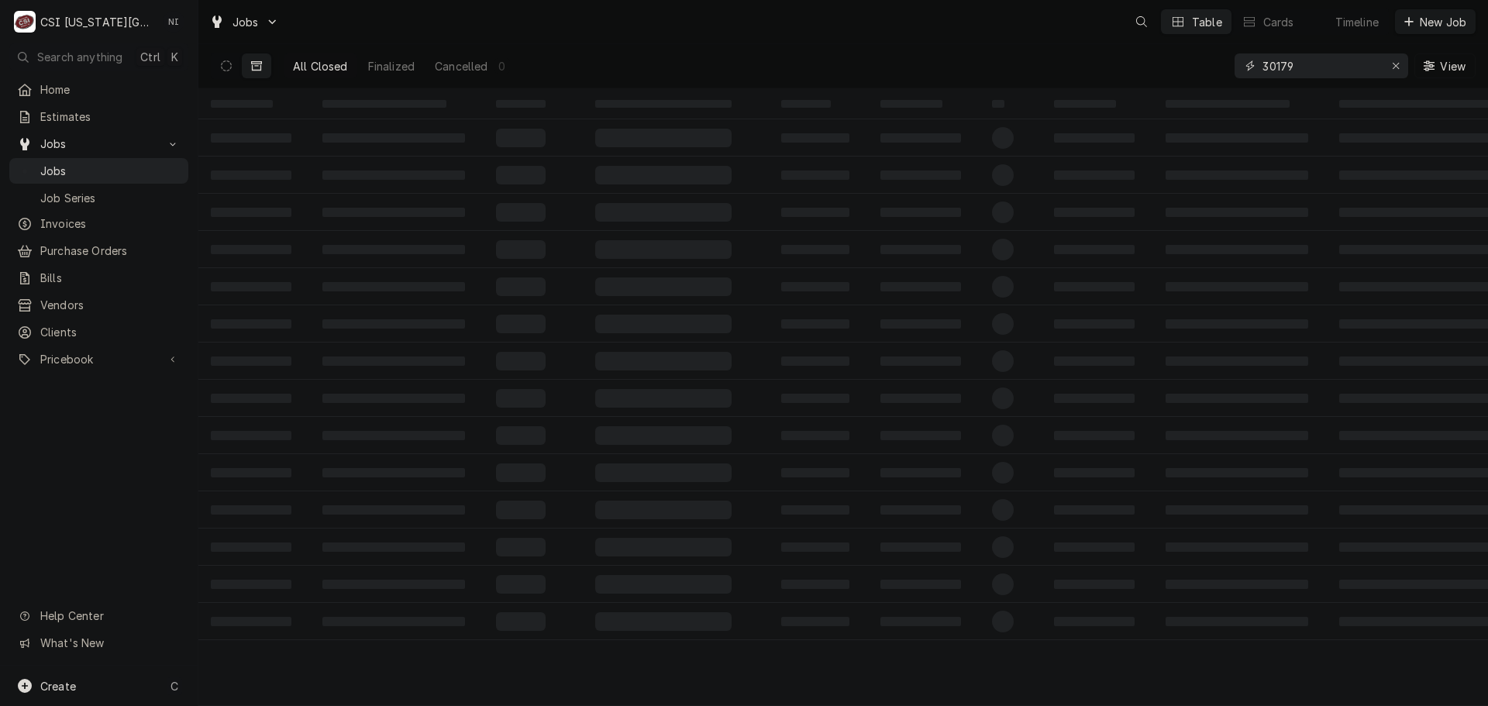
drag, startPoint x: 1285, startPoint y: 67, endPoint x: 1196, endPoint y: 70, distance: 89.2
click at [1196, 70] on div "All Closed Finalized Cancelled 0 30179 View" at bounding box center [843, 65] width 1265 height 43
type input "30639"
click at [229, 67] on icon "Dynamic Content Wrapper" at bounding box center [226, 65] width 11 height 11
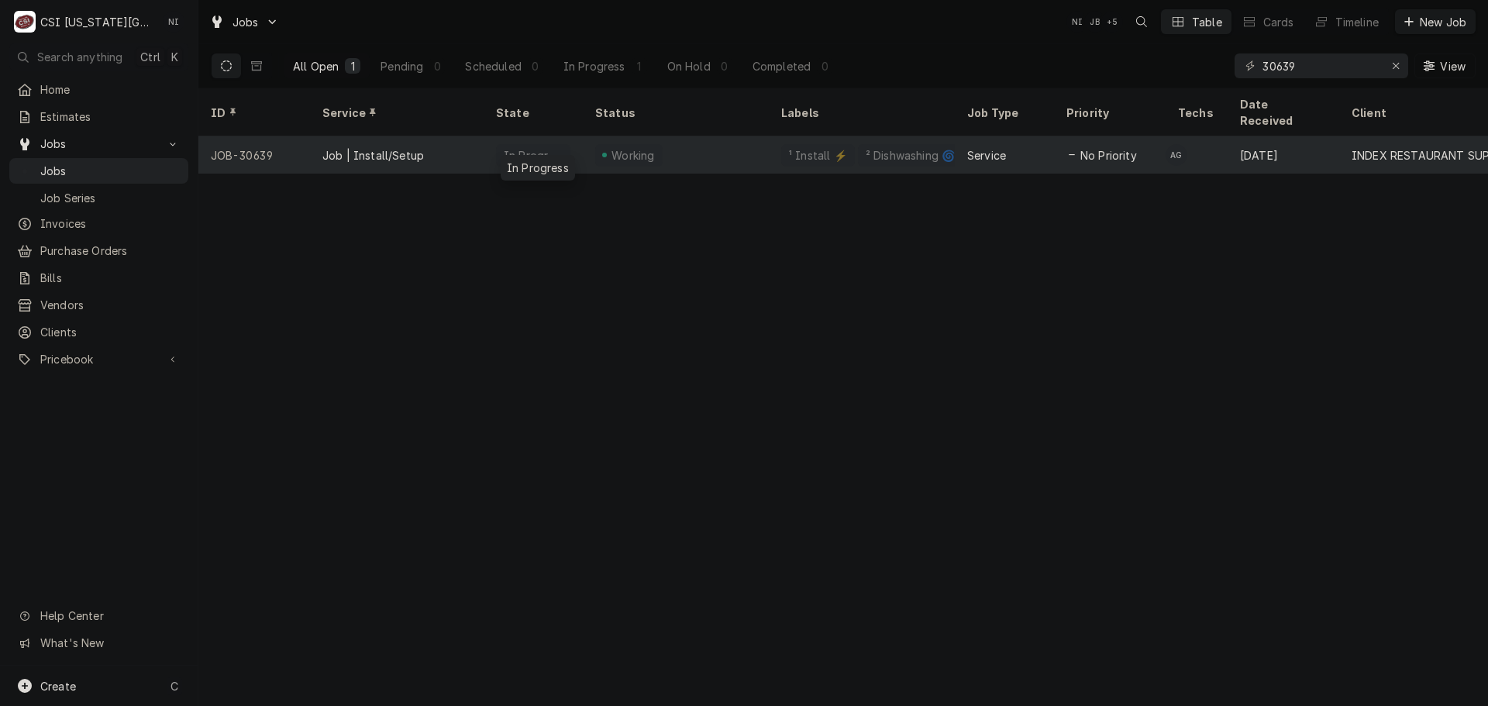
click at [485, 143] on div "In Progress" at bounding box center [533, 154] width 99 height 37
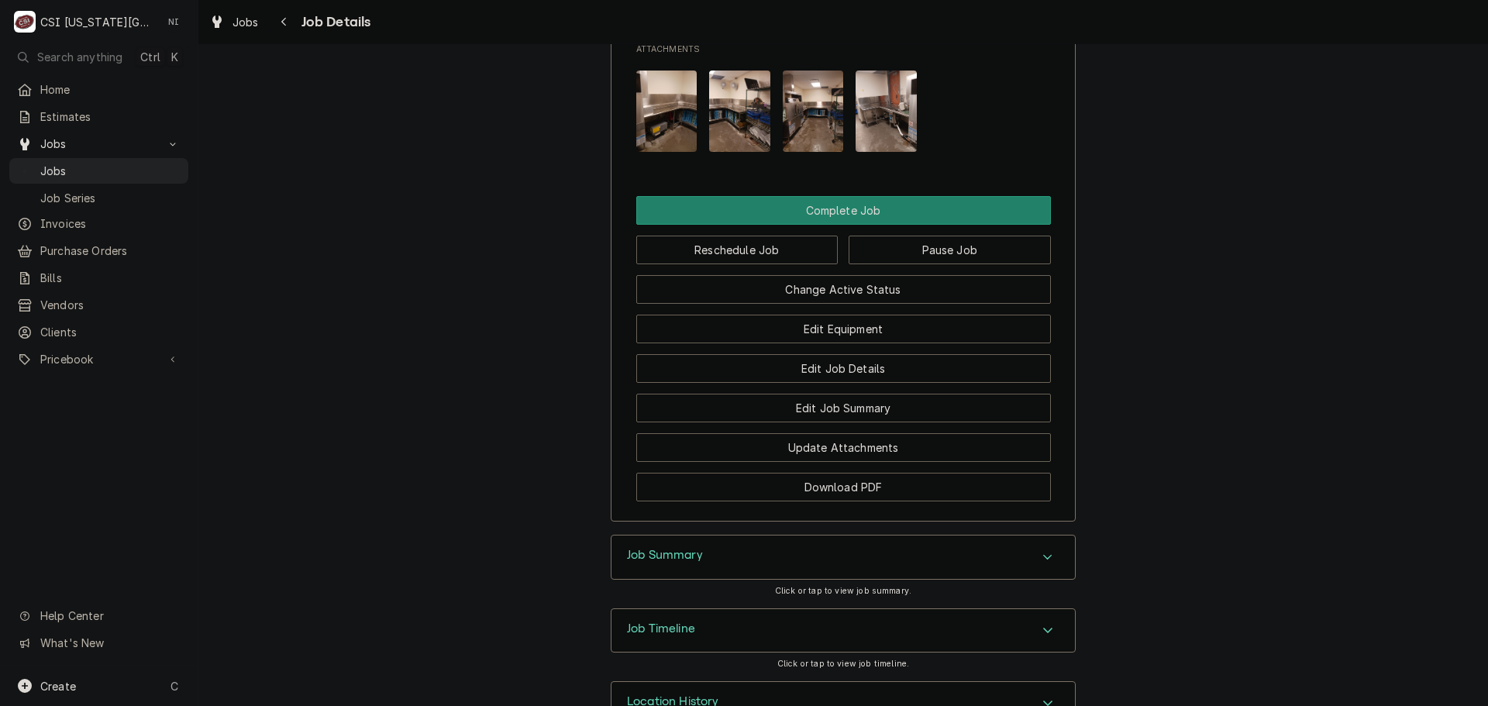
scroll to position [2202, 0]
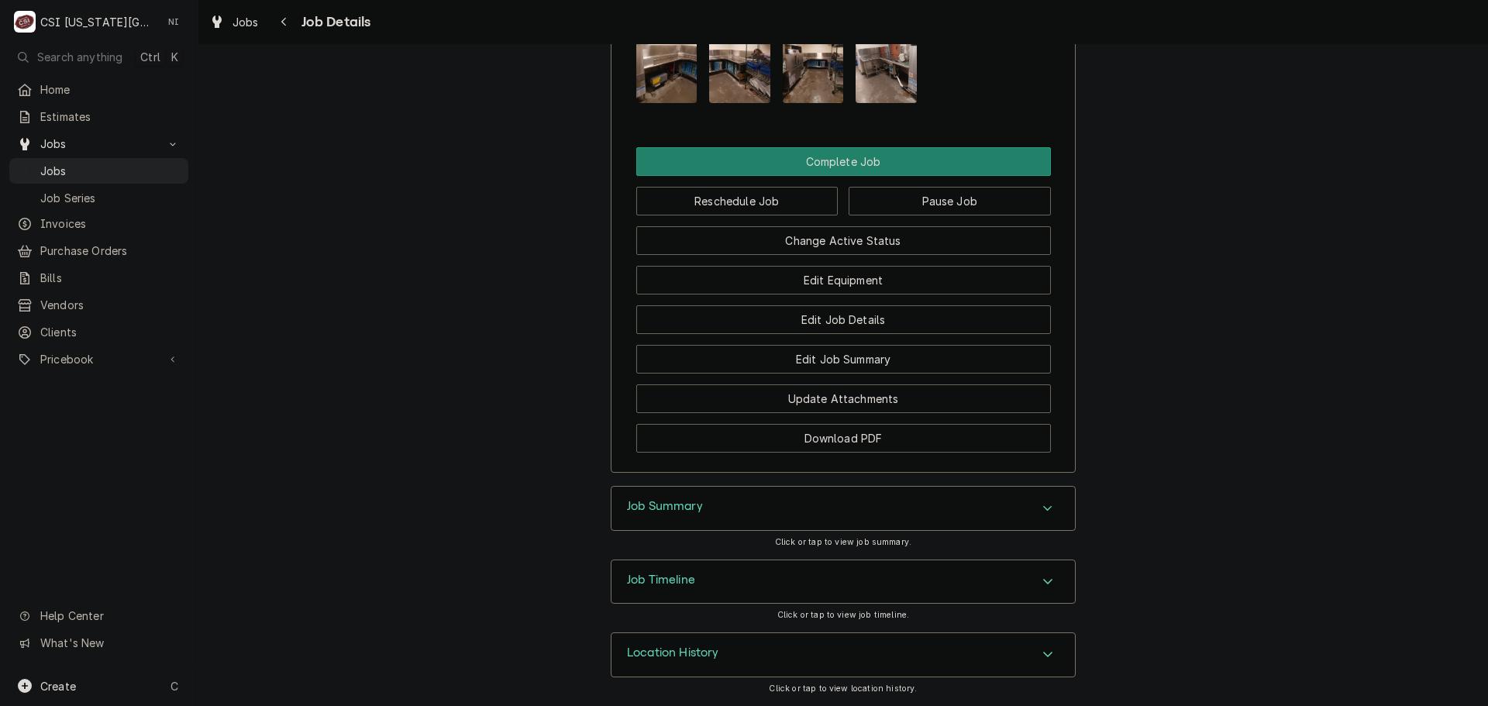
click at [1047, 593] on div "Job Timeline" at bounding box center [844, 582] width 464 height 43
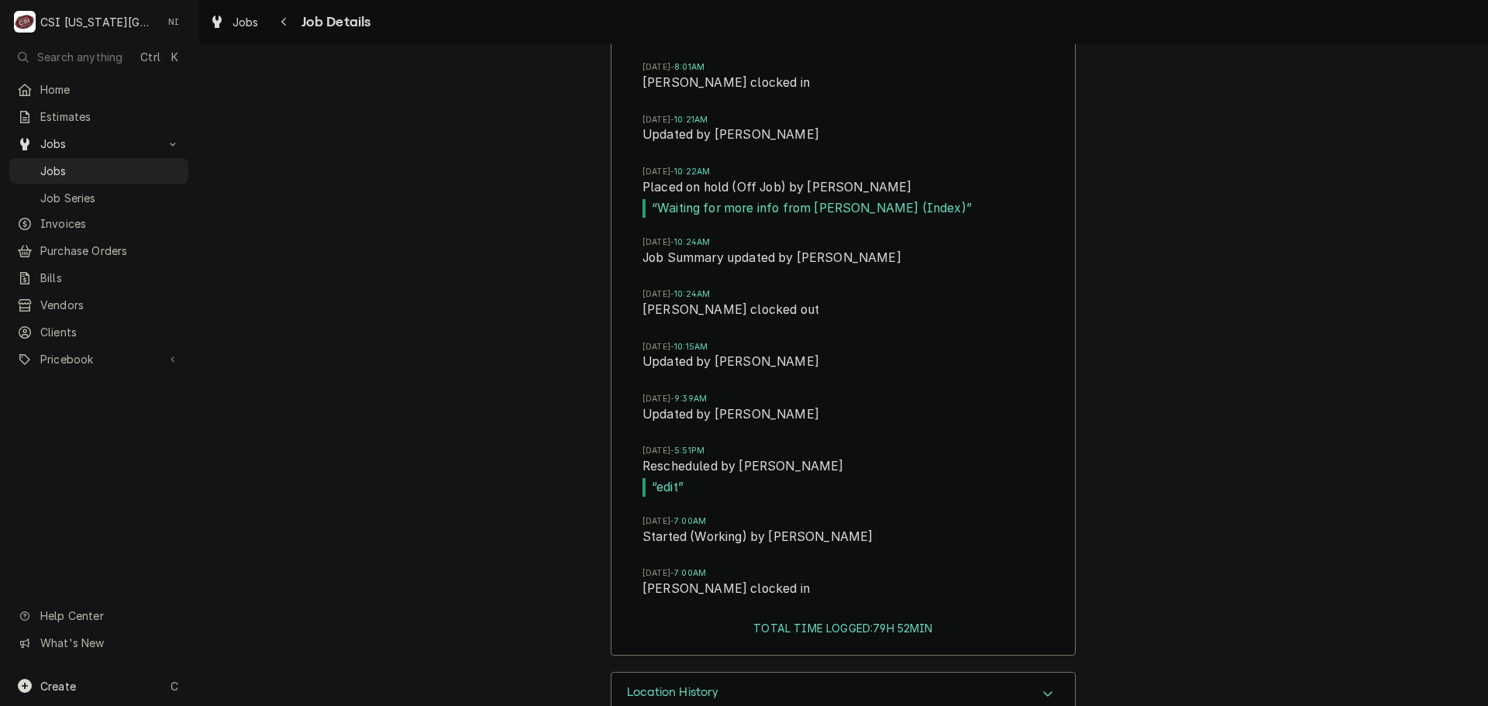
scroll to position [5187, 0]
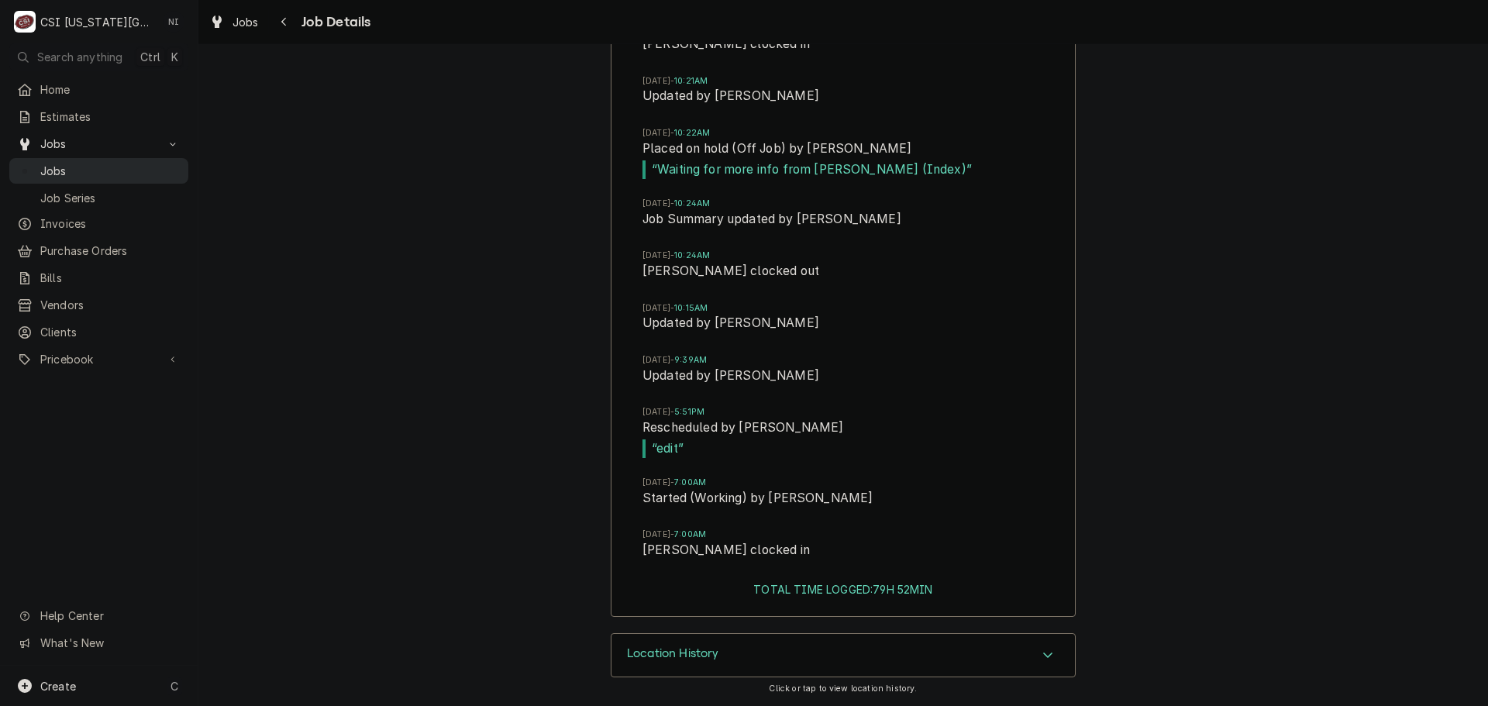
click at [119, 171] on span "Jobs" at bounding box center [110, 171] width 140 height 16
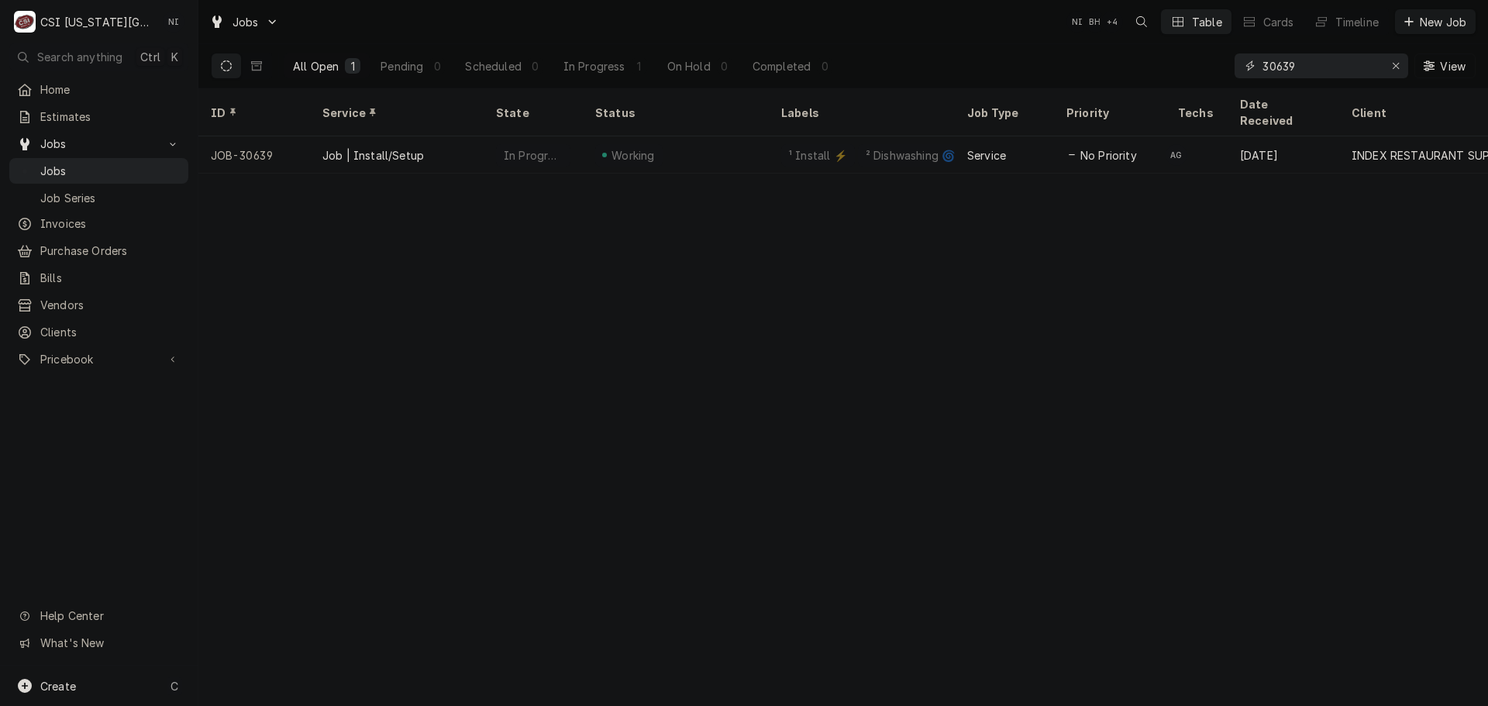
drag, startPoint x: 1267, startPoint y: 71, endPoint x: 1109, endPoint y: 78, distance: 157.5
click at [1109, 78] on div "All Open 1 Pending 0 Scheduled 0 In Progress 1 On Hold 0 Completed 0 30639 View" at bounding box center [843, 65] width 1265 height 43
type input "3"
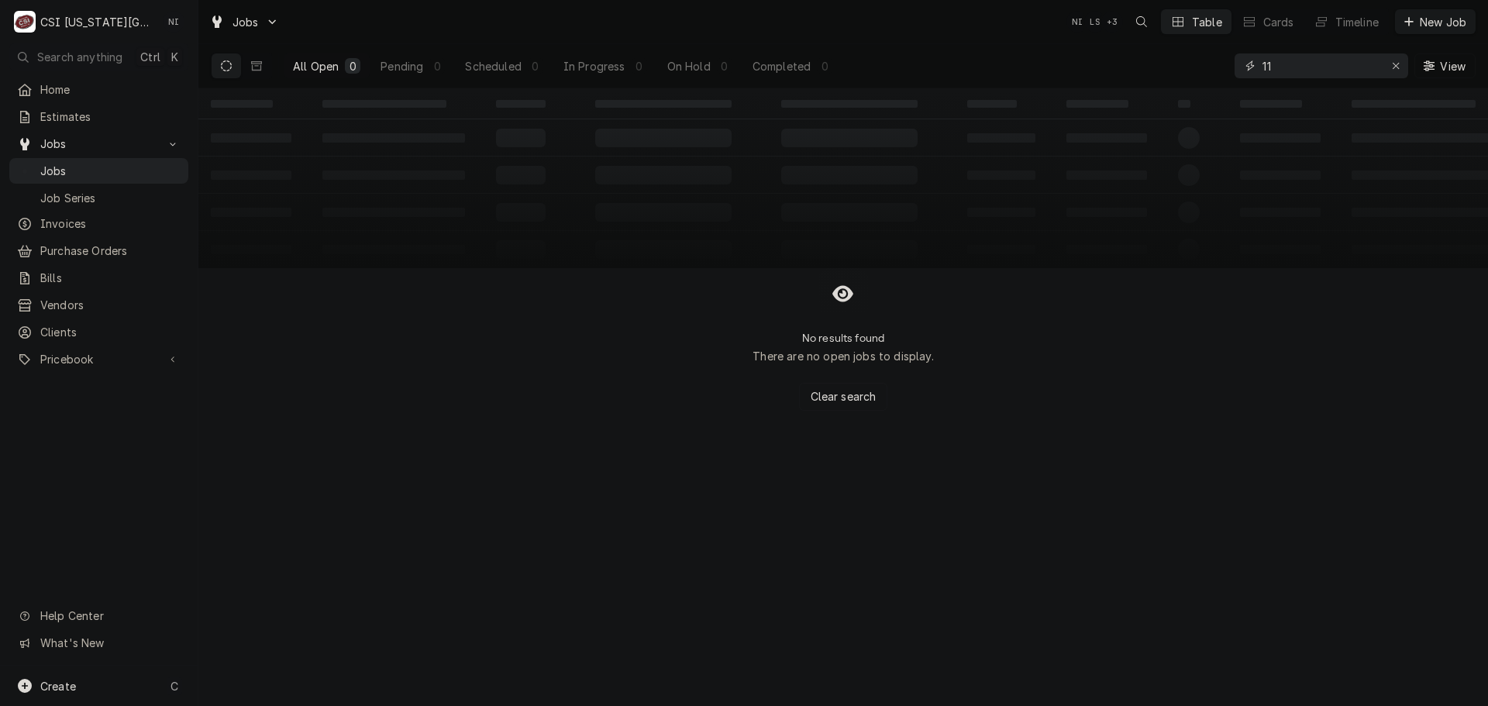
type input "1"
type input "31117"
click at [263, 74] on button "Dynamic Content Wrapper" at bounding box center [256, 65] width 29 height 25
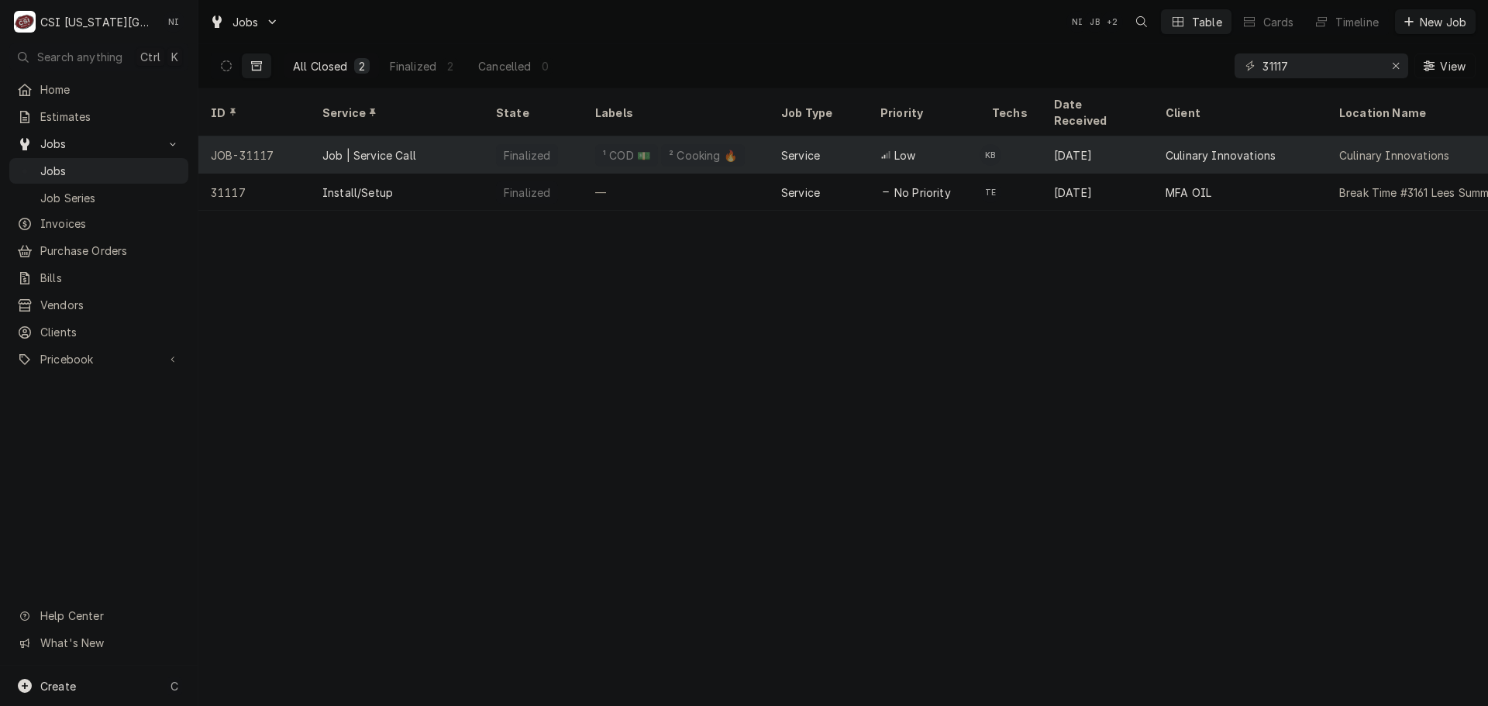
click at [436, 137] on div "Job | Service Call" at bounding box center [397, 154] width 174 height 37
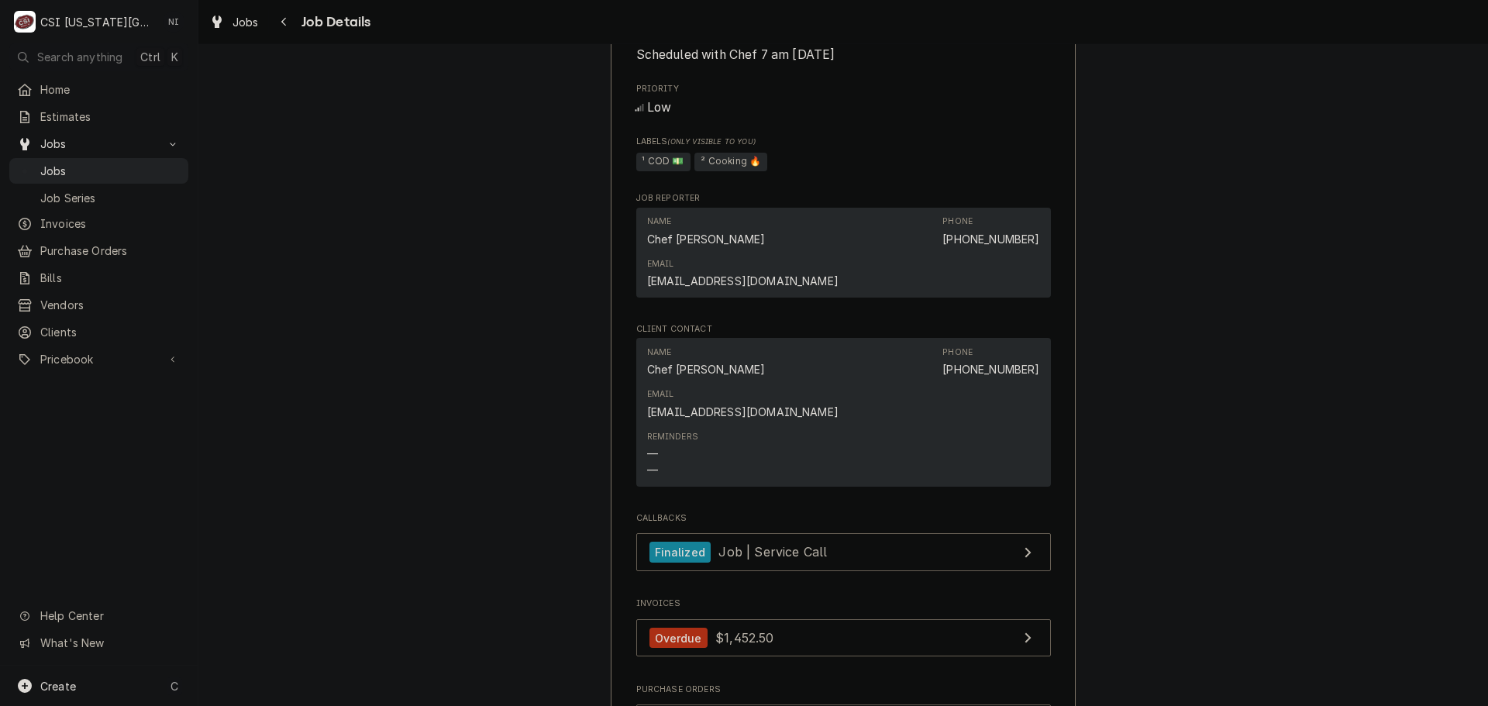
scroll to position [1240, 0]
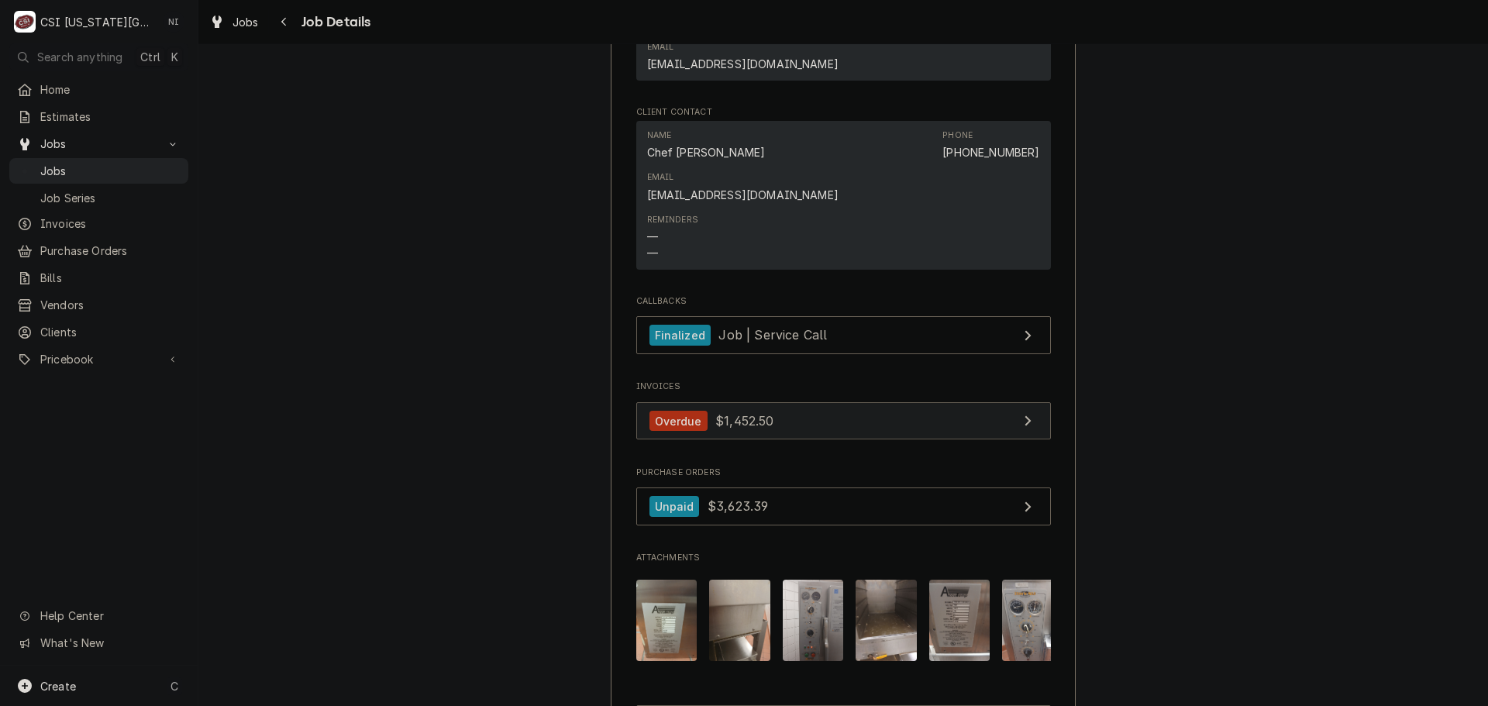
click at [905, 402] on link "Overdue $1,452.50" at bounding box center [843, 421] width 415 height 38
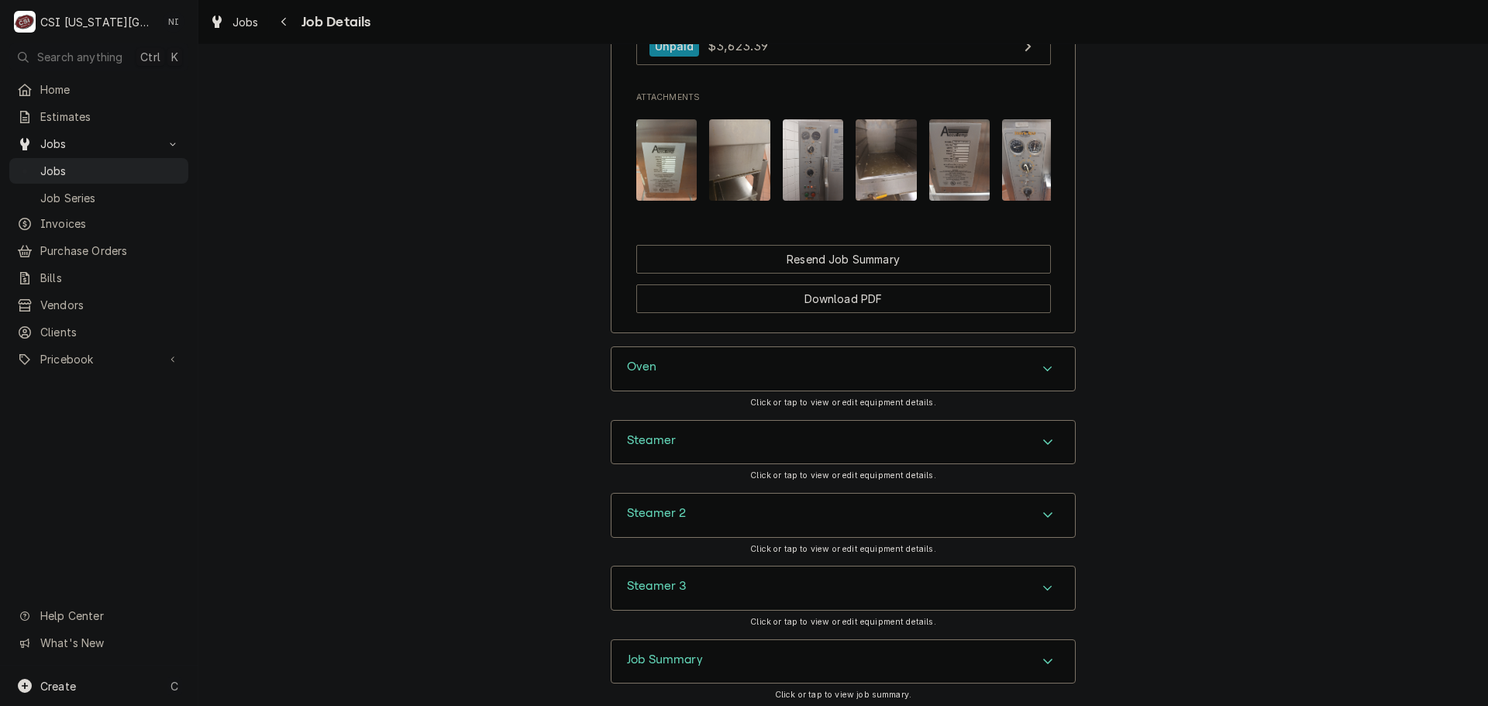
scroll to position [1799, 0]
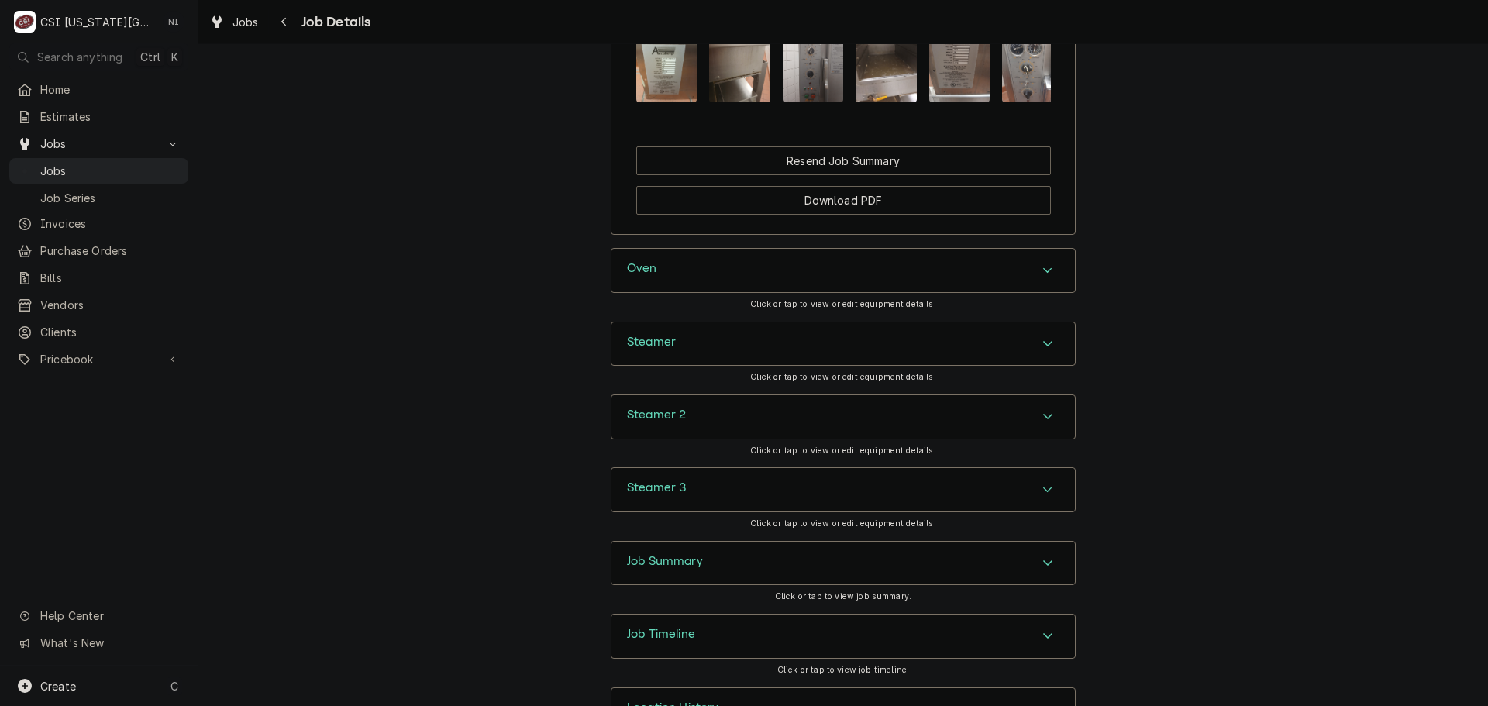
click at [937, 615] on div "Job Timeline" at bounding box center [844, 636] width 464 height 43
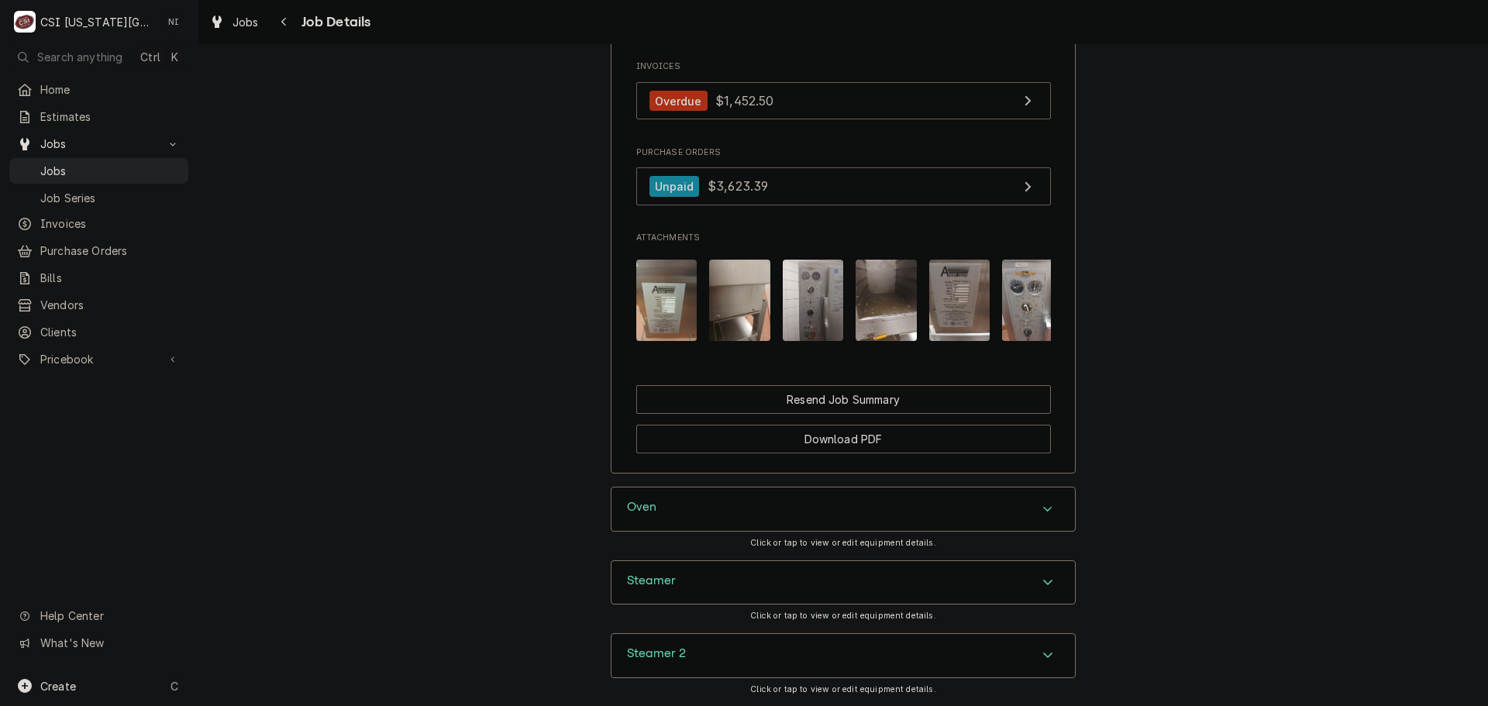
scroll to position [1318, 0]
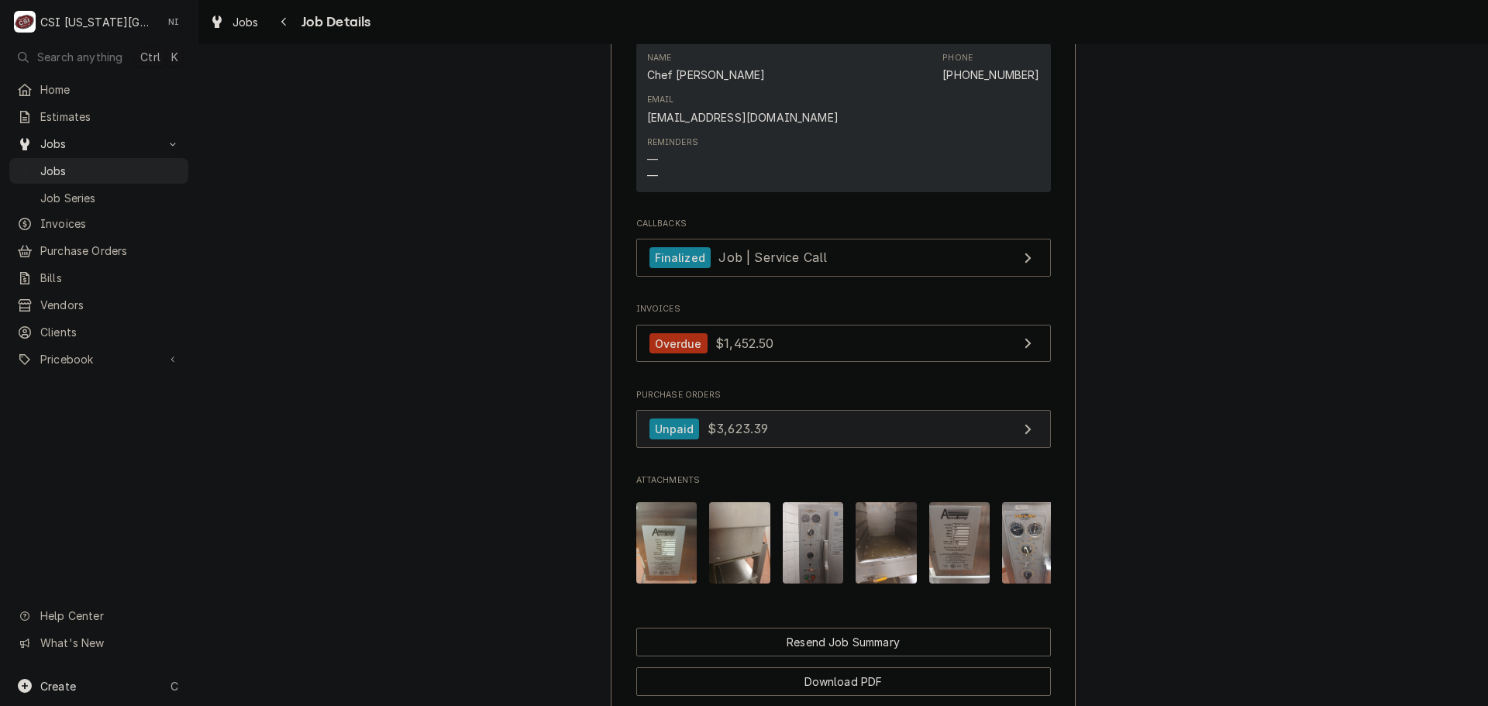
click link "Unpaid $3,623.39"
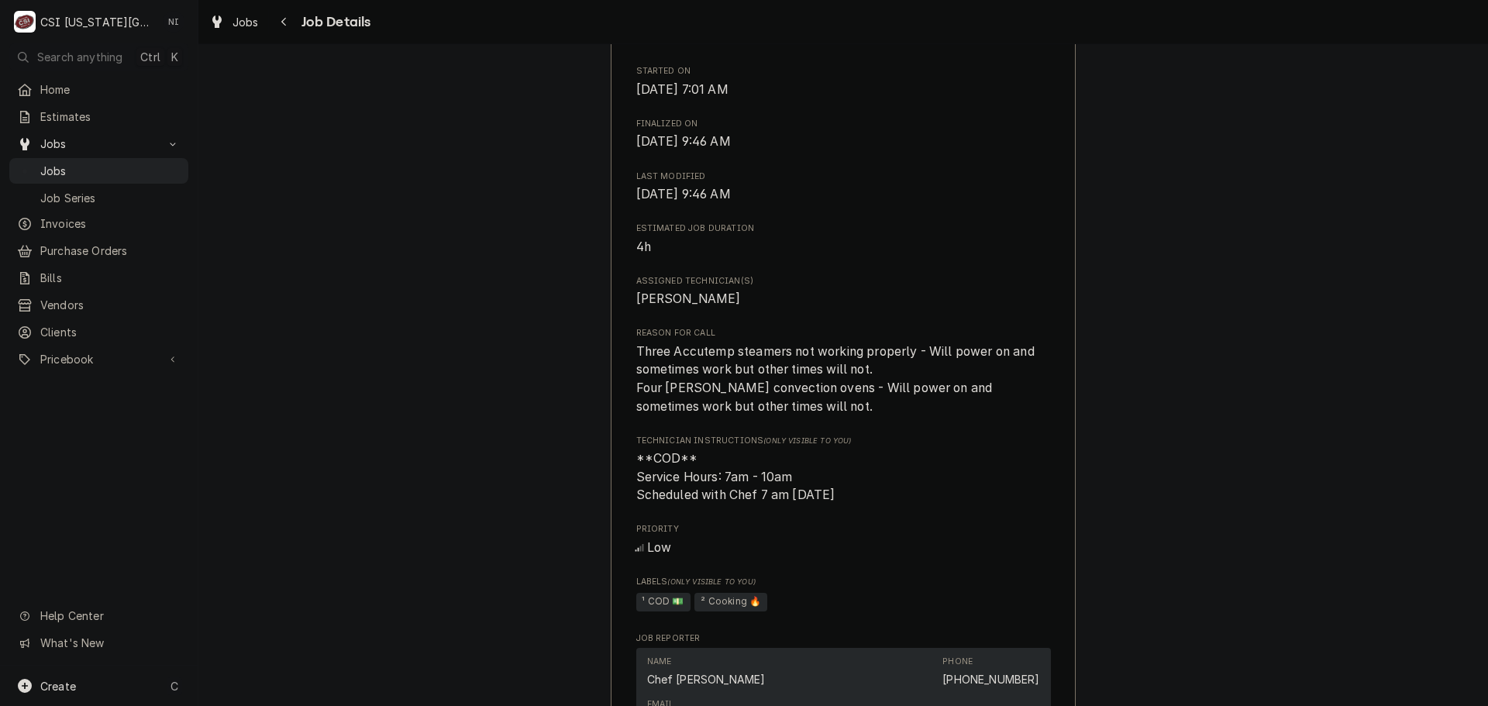
scroll to position [543, 0]
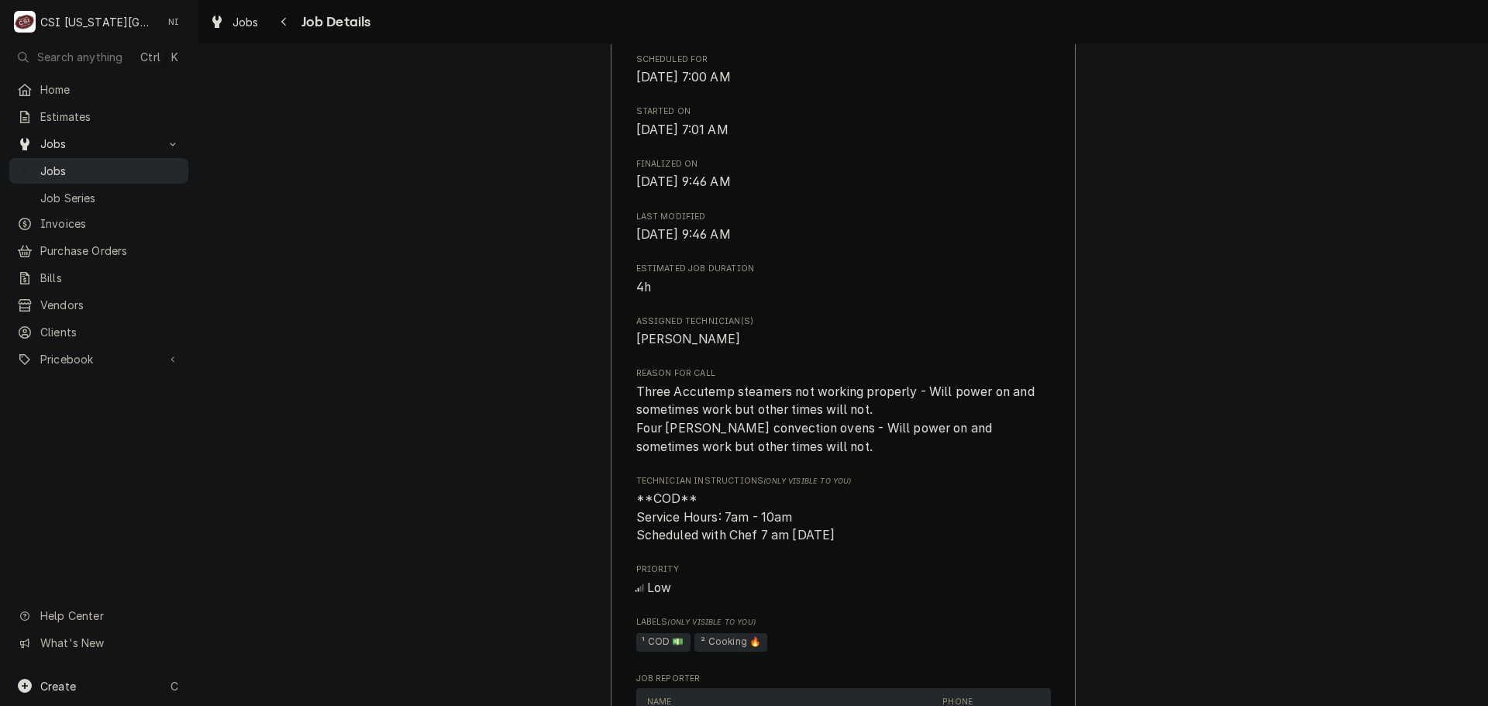
click span "Jobs"
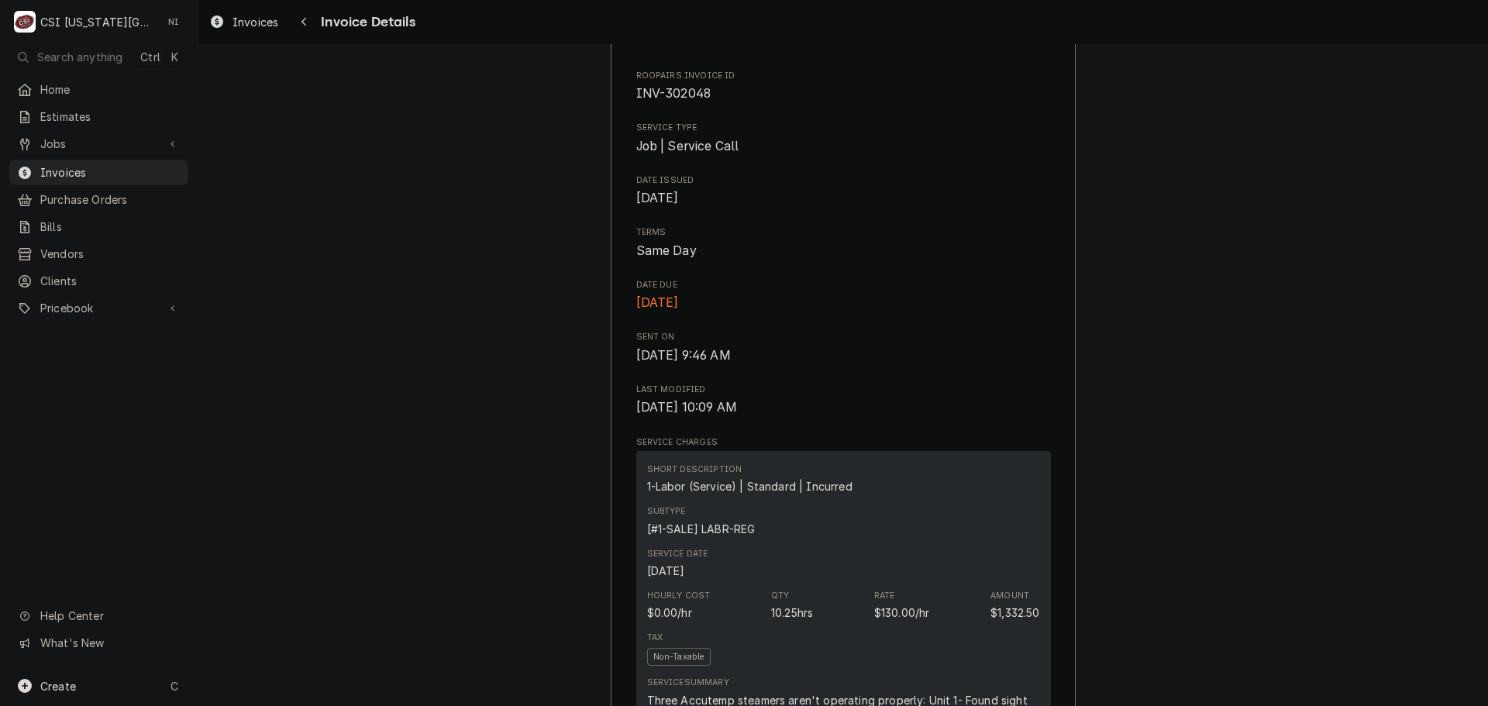
scroll to position [388, 0]
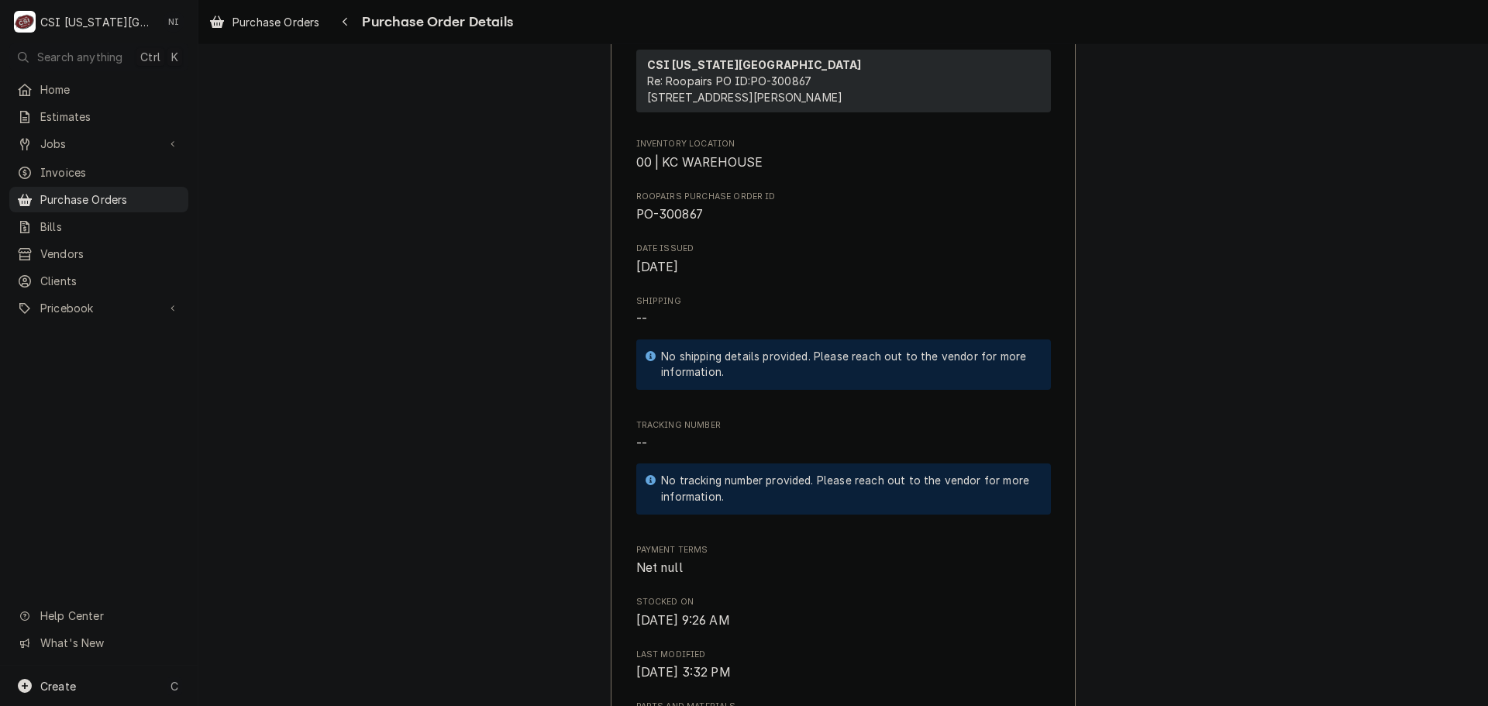
scroll to position [388, 0]
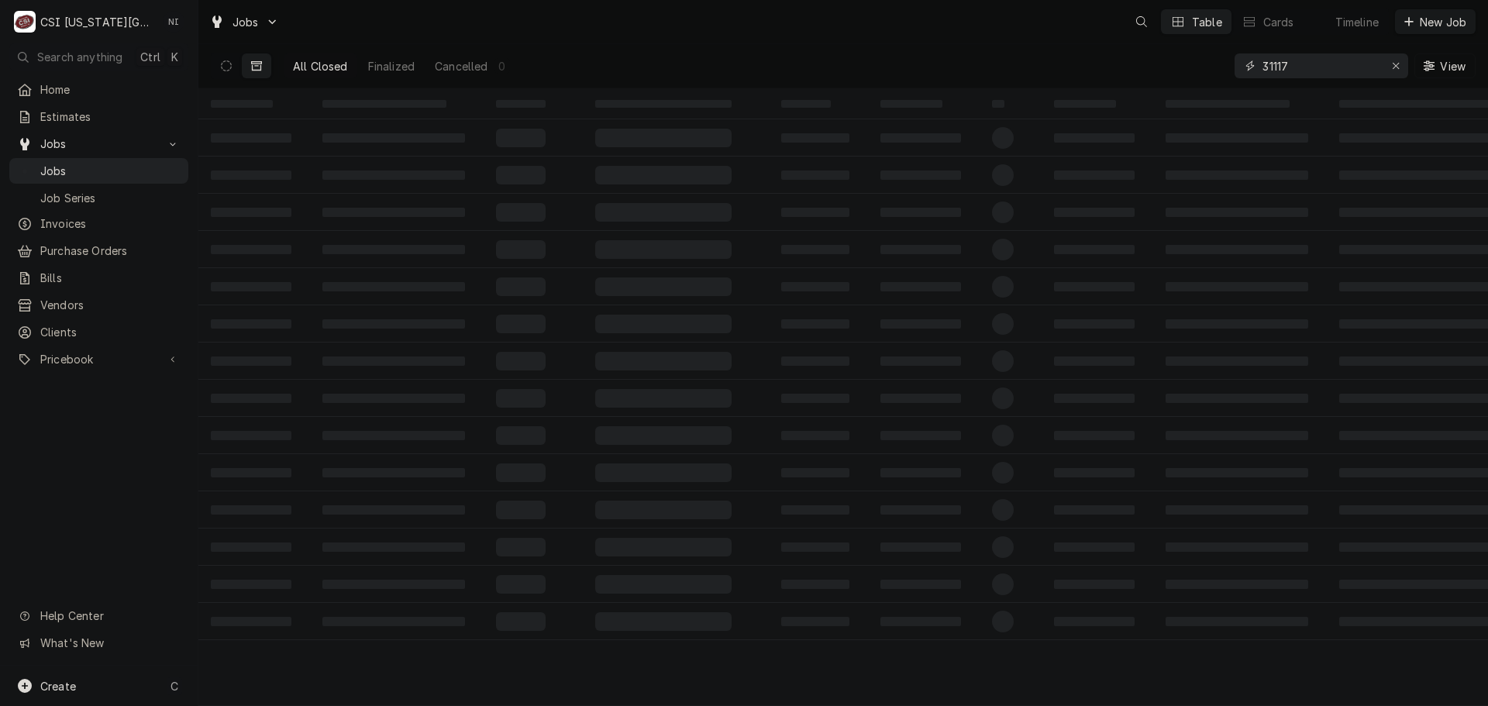
drag, startPoint x: 1297, startPoint y: 63, endPoint x: 1195, endPoint y: 77, distance: 103.3
click at [1198, 77] on div "All Closed Finalized Cancelled 0 31117 View" at bounding box center [843, 65] width 1265 height 43
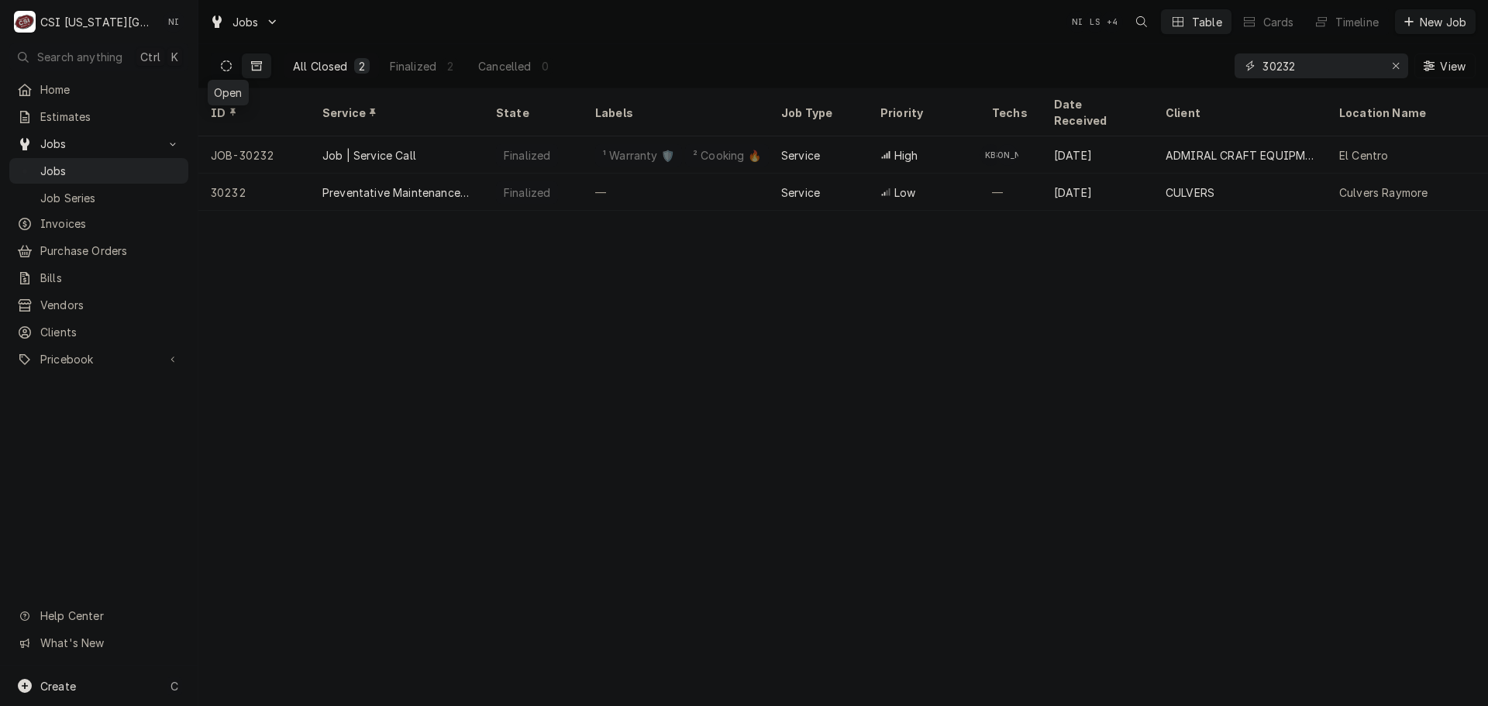
type input "30232"
click at [228, 66] on icon "Dynamic Content Wrapper" at bounding box center [226, 65] width 11 height 11
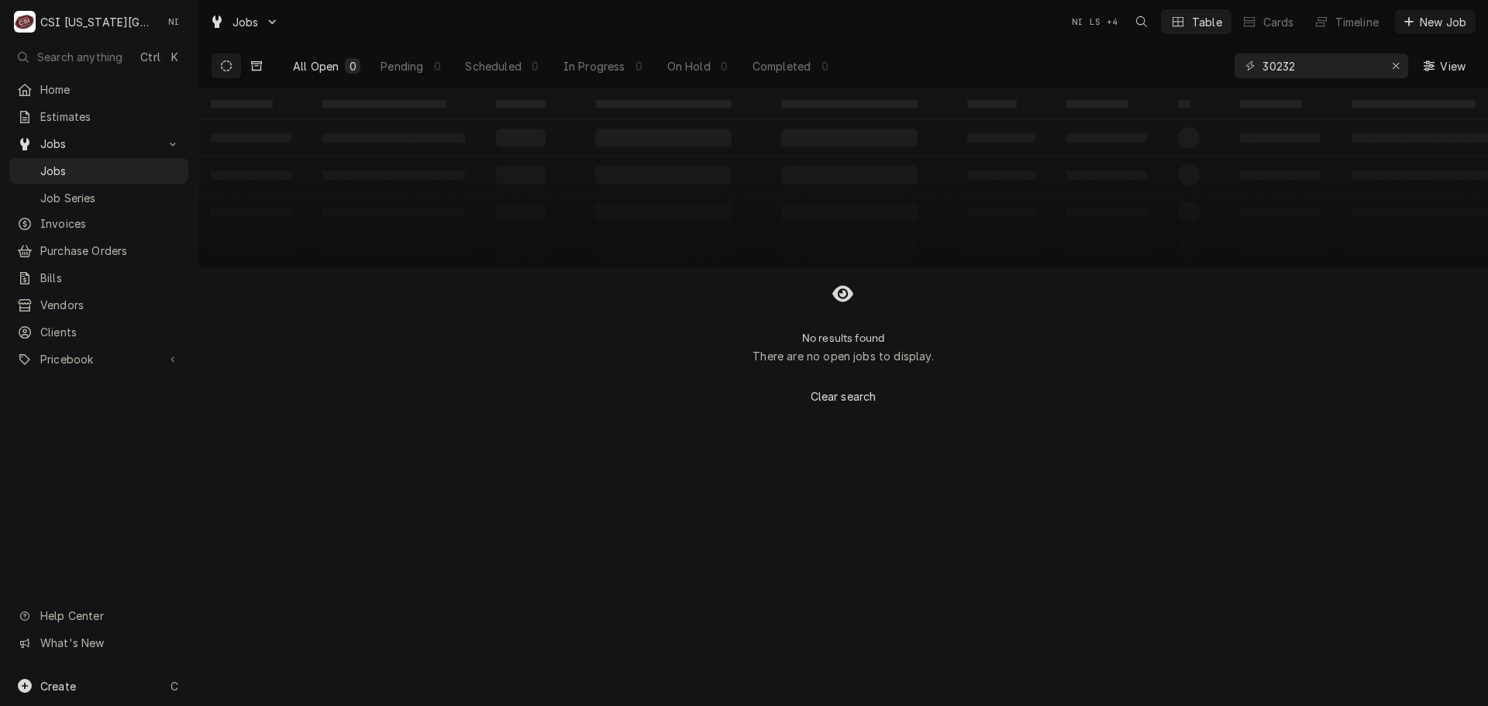
click at [248, 71] on button "Dynamic Content Wrapper" at bounding box center [256, 65] width 29 height 25
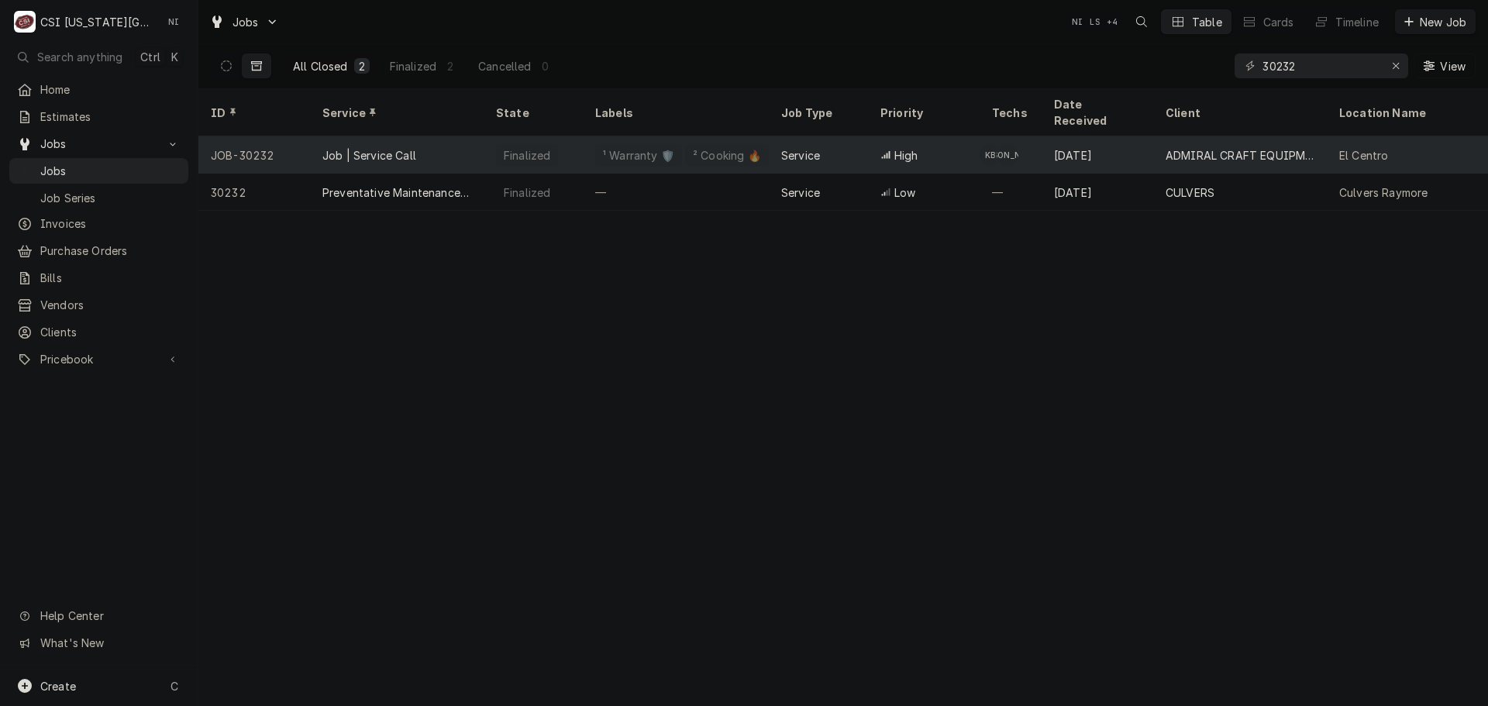
click at [288, 136] on div "JOB-30232" at bounding box center [254, 154] width 112 height 37
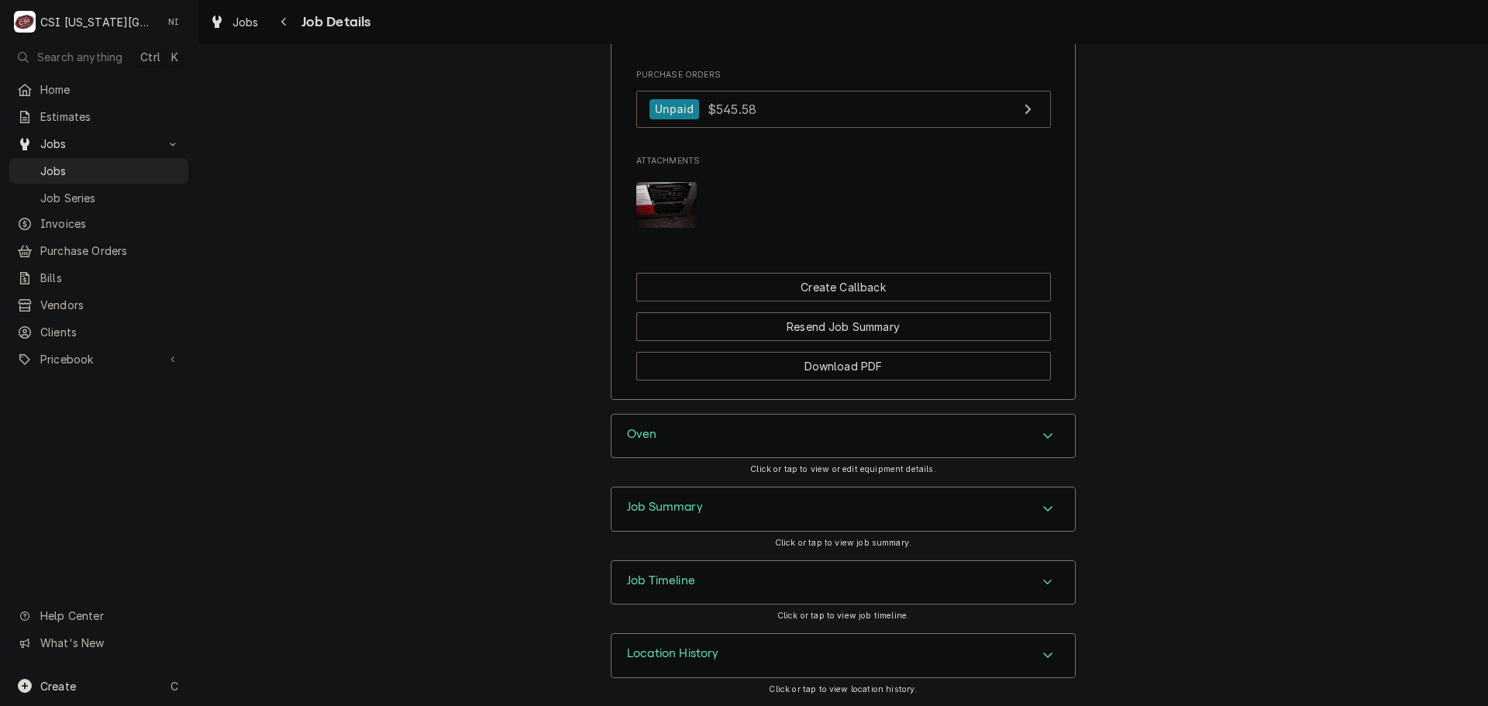
scroll to position [1688, 0]
click at [881, 447] on div "Oven" at bounding box center [844, 436] width 464 height 43
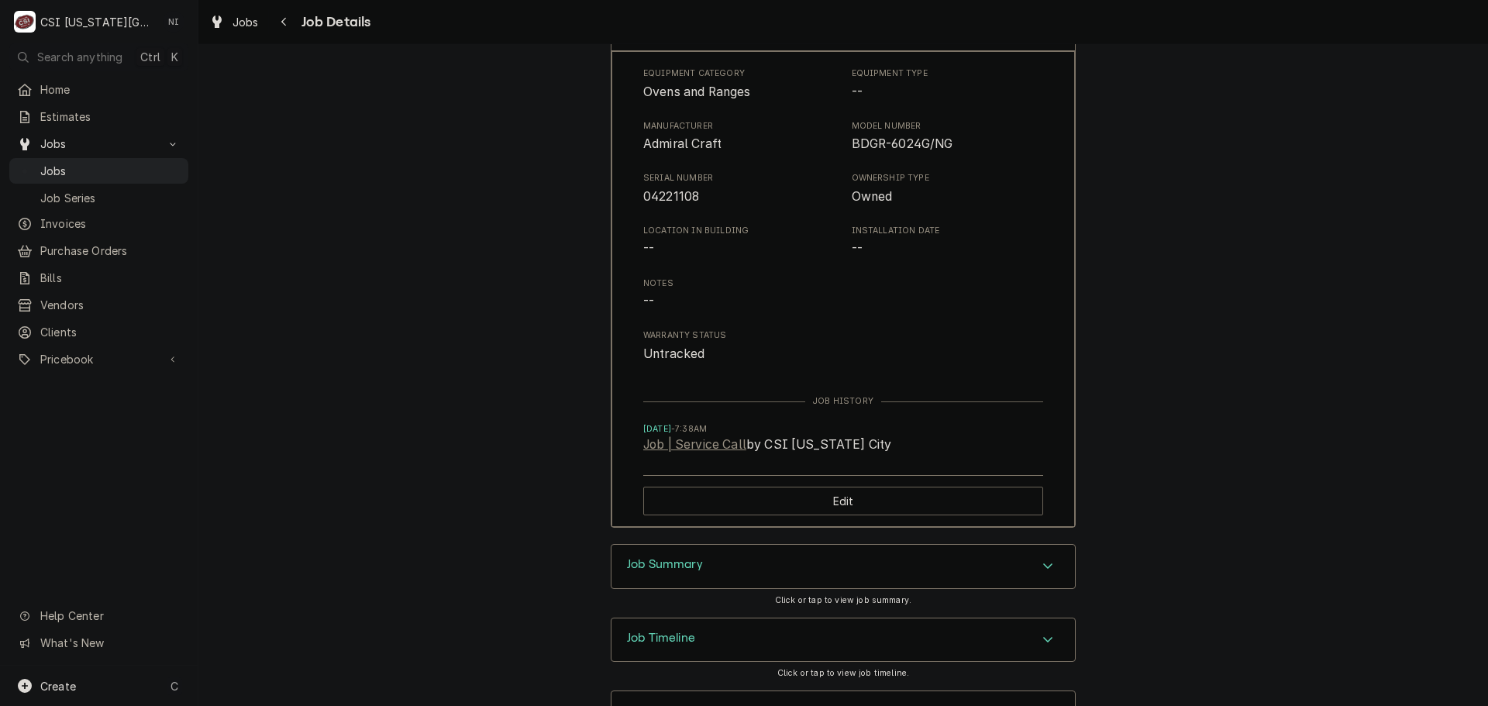
scroll to position [2152, 0]
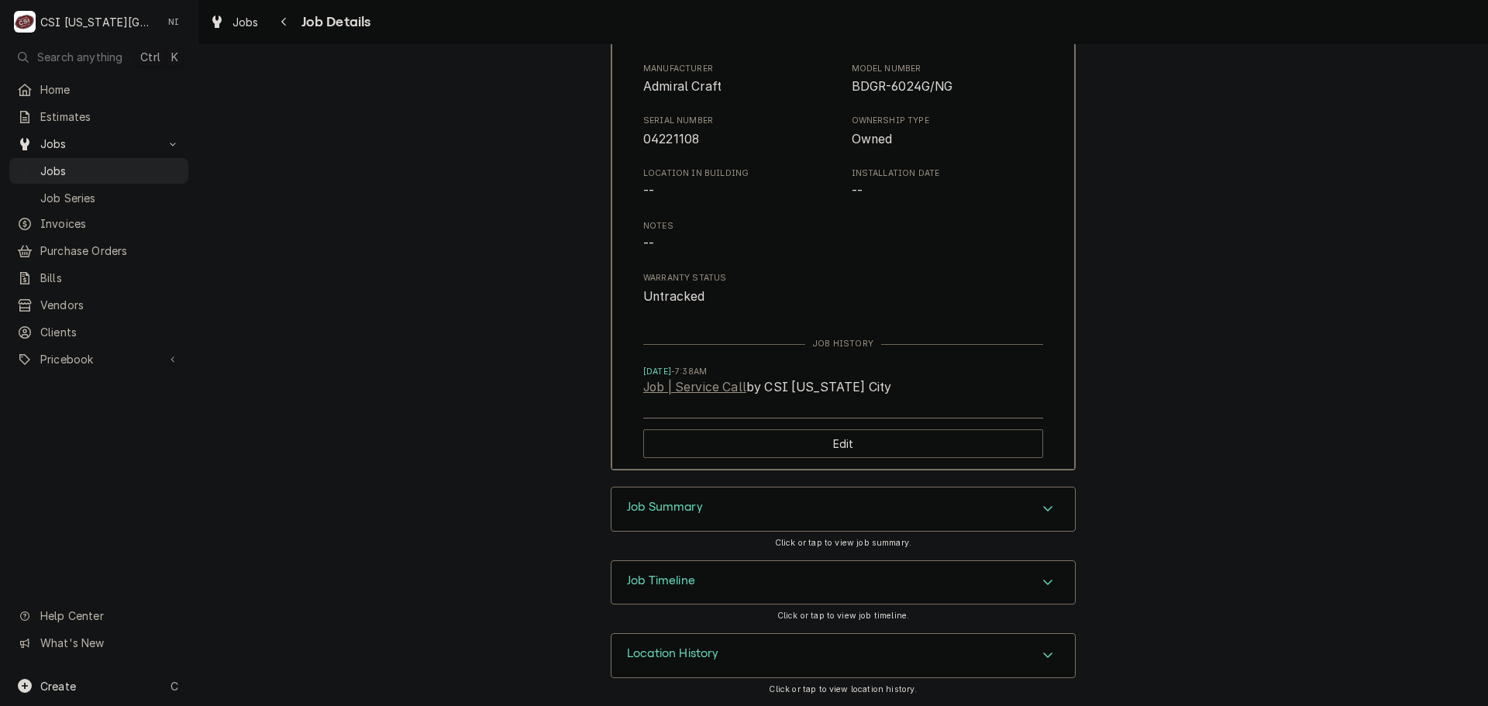
click at [1041, 516] on div "Accordion Header" at bounding box center [1048, 509] width 23 height 19
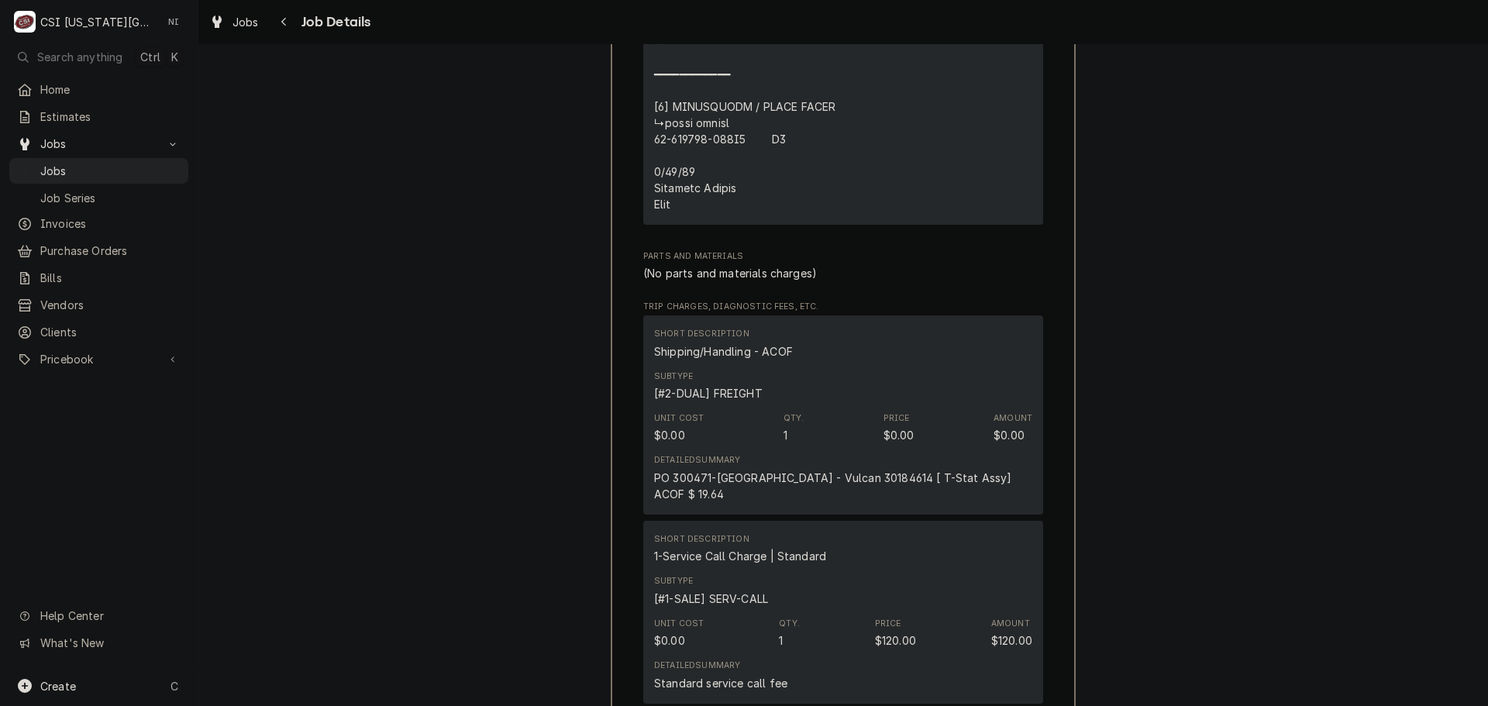
scroll to position [4972, 0]
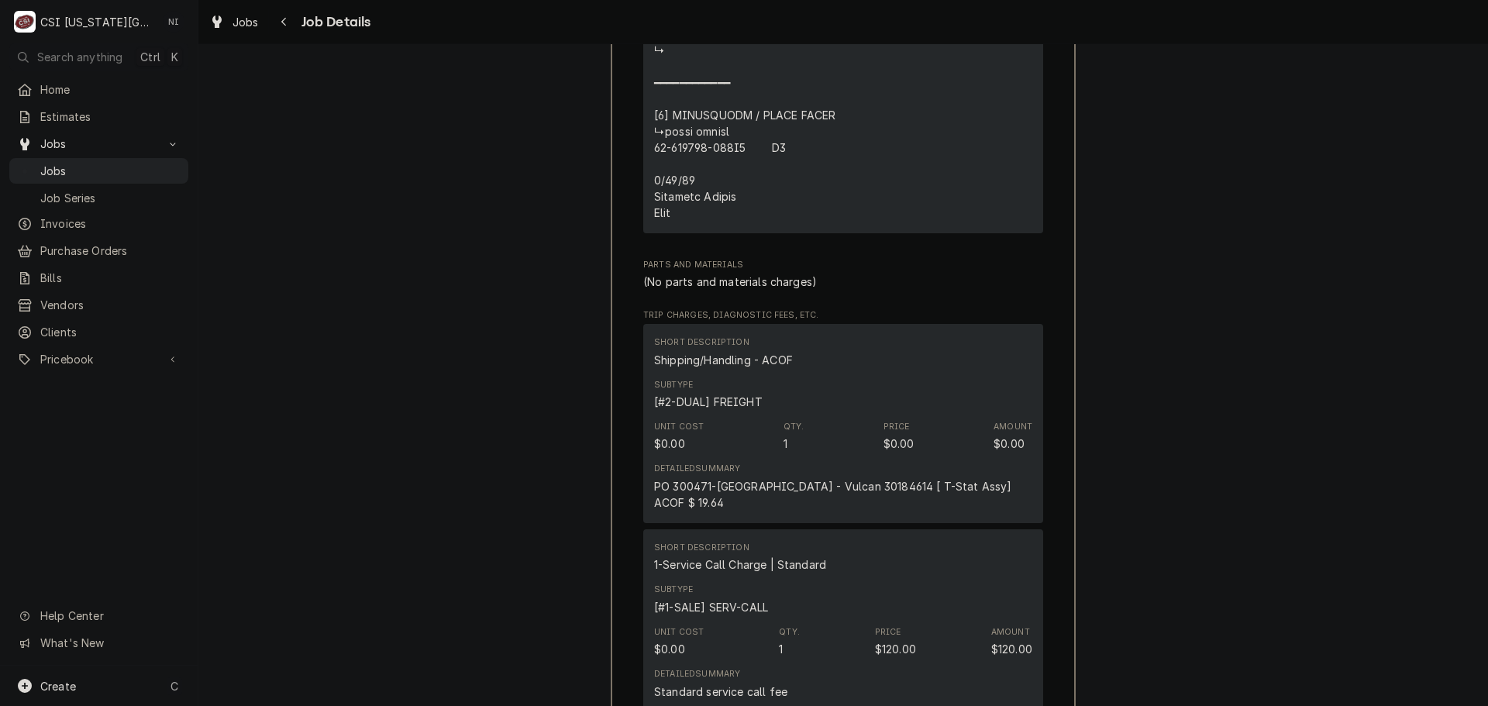
drag, startPoint x: 747, startPoint y: 167, endPoint x: 651, endPoint y: 173, distance: 96.3
copy div "⚠️ 𝗙𝗢𝗥𝗠 𝗜𝗡𝗦𝗧𝗥𝗨𝗖𝗧𝗜𝗢𝗡𝗦 ⚠️ ✪ 𝗖𝗼𝗺𝗽𝗹𝗲𝘁𝗲 𝗮𝗹𝗹 𝗿𝗲𝗹𝗲𝘃𝗮𝗻𝘁 𝘀𝗲𝗰𝘁𝗶𝗼𝗻𝘀 ✪ 𝗣𝗿𝗼𝘃𝗶𝗱𝗲 𝗱𝗲𝘁𝗮𝗶𝗹𝗲𝗱 𝗮𝗻𝘀…"
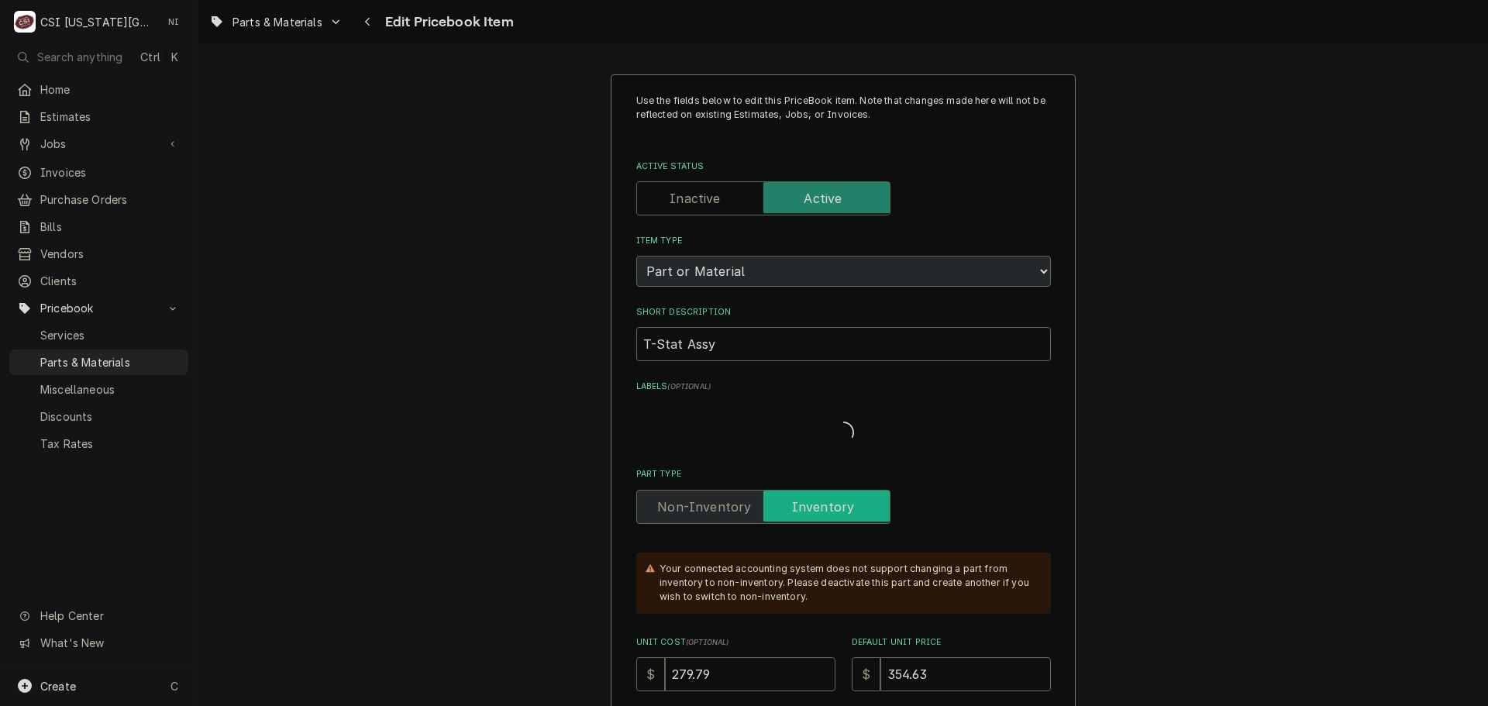
type textarea "x"
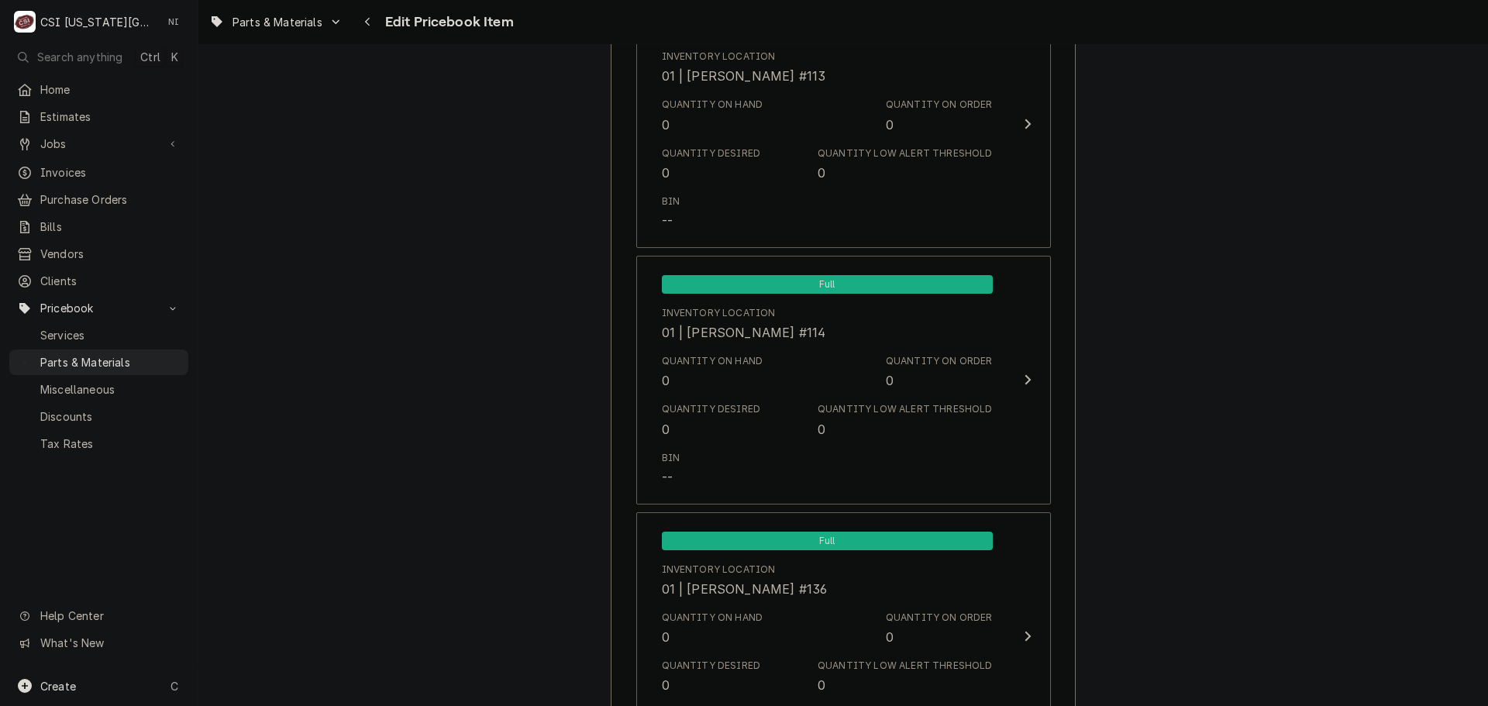
scroll to position [3843, 0]
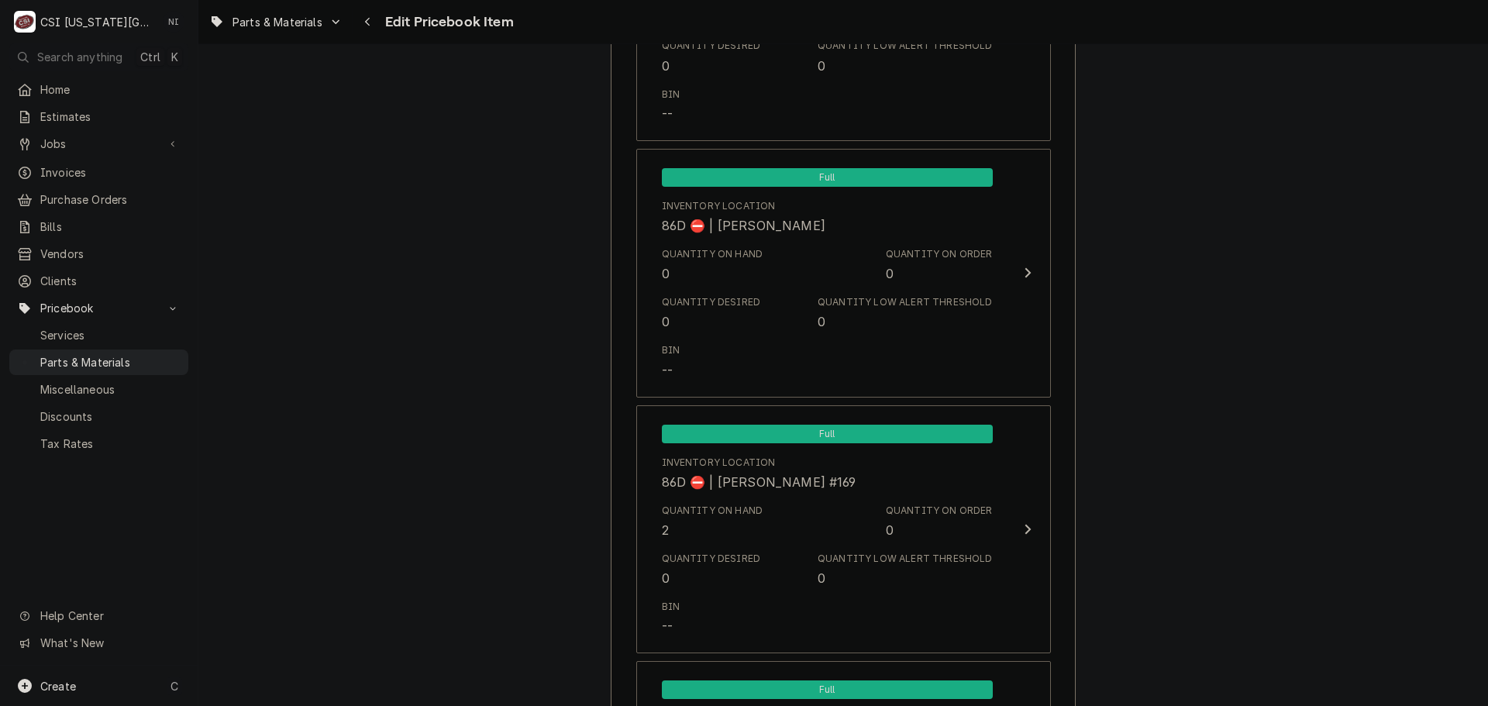
scroll to position [13392, 0]
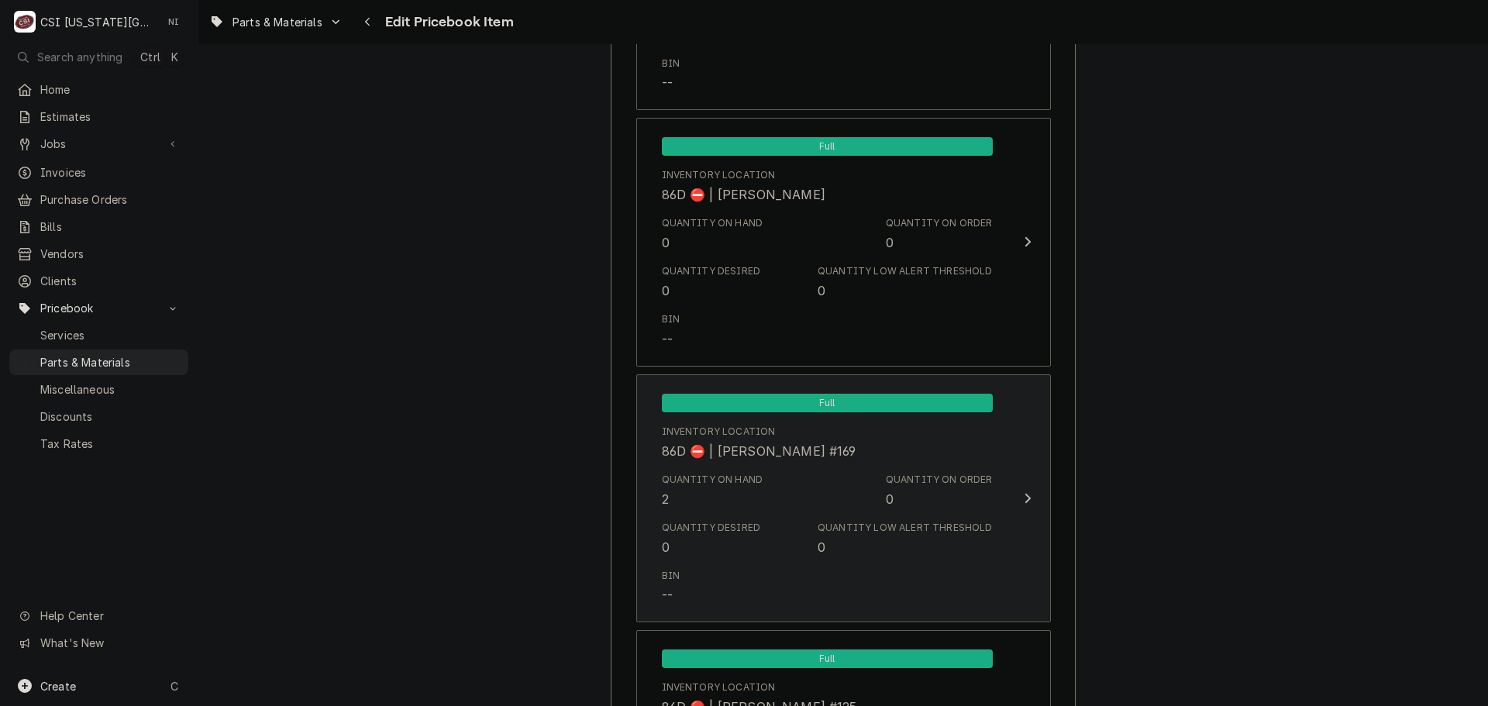
click at [926, 562] on div "Quantity Desired 0 Quantity Low Alert Threshold 0" at bounding box center [827, 539] width 331 height 48
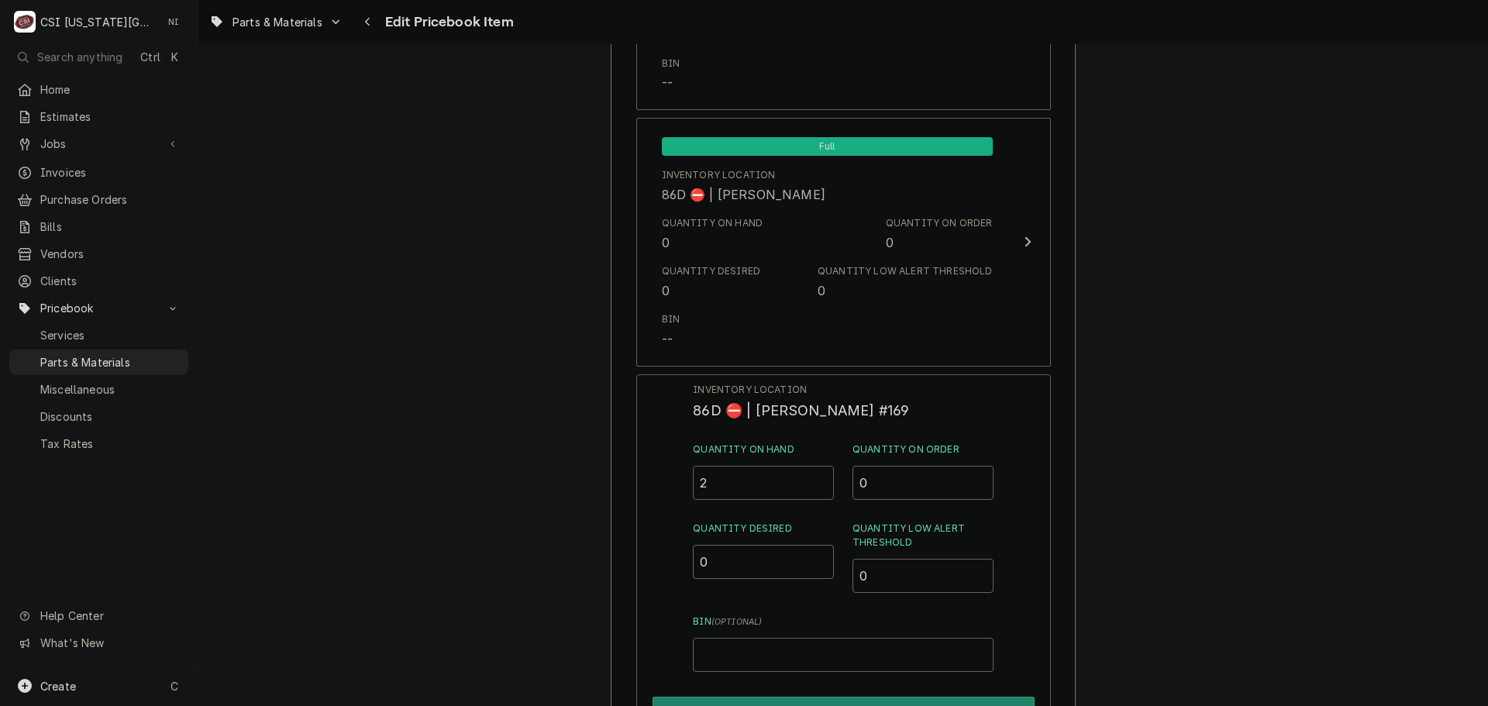
drag, startPoint x: 712, startPoint y: 487, endPoint x: 678, endPoint y: 487, distance: 34.1
click at [681, 487] on div "Inventory Location 86D ⛔️ | KOLTON BLANCHARD #169 Quantity on Hand 2 Quantity o…" at bounding box center [843, 575] width 415 height 403
type input "0"
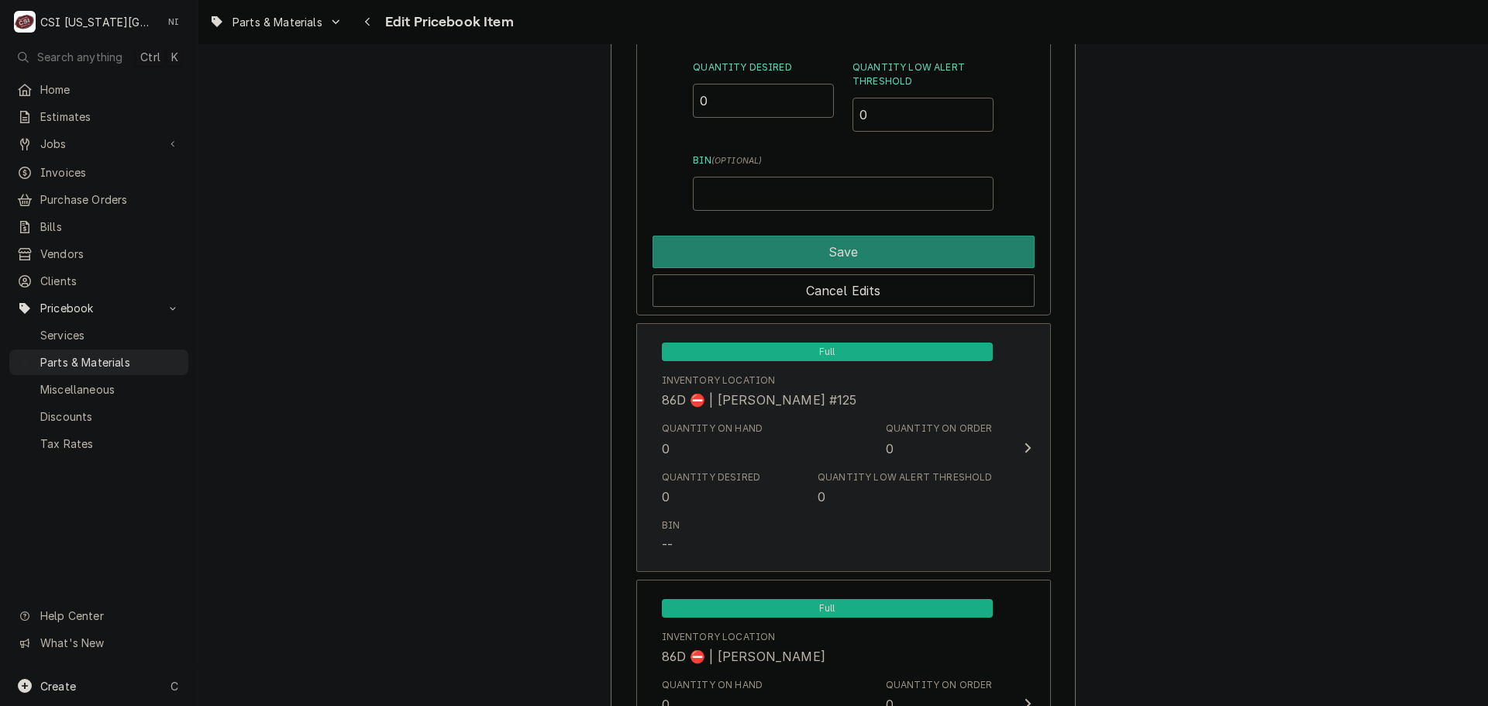
scroll to position [13857, 0]
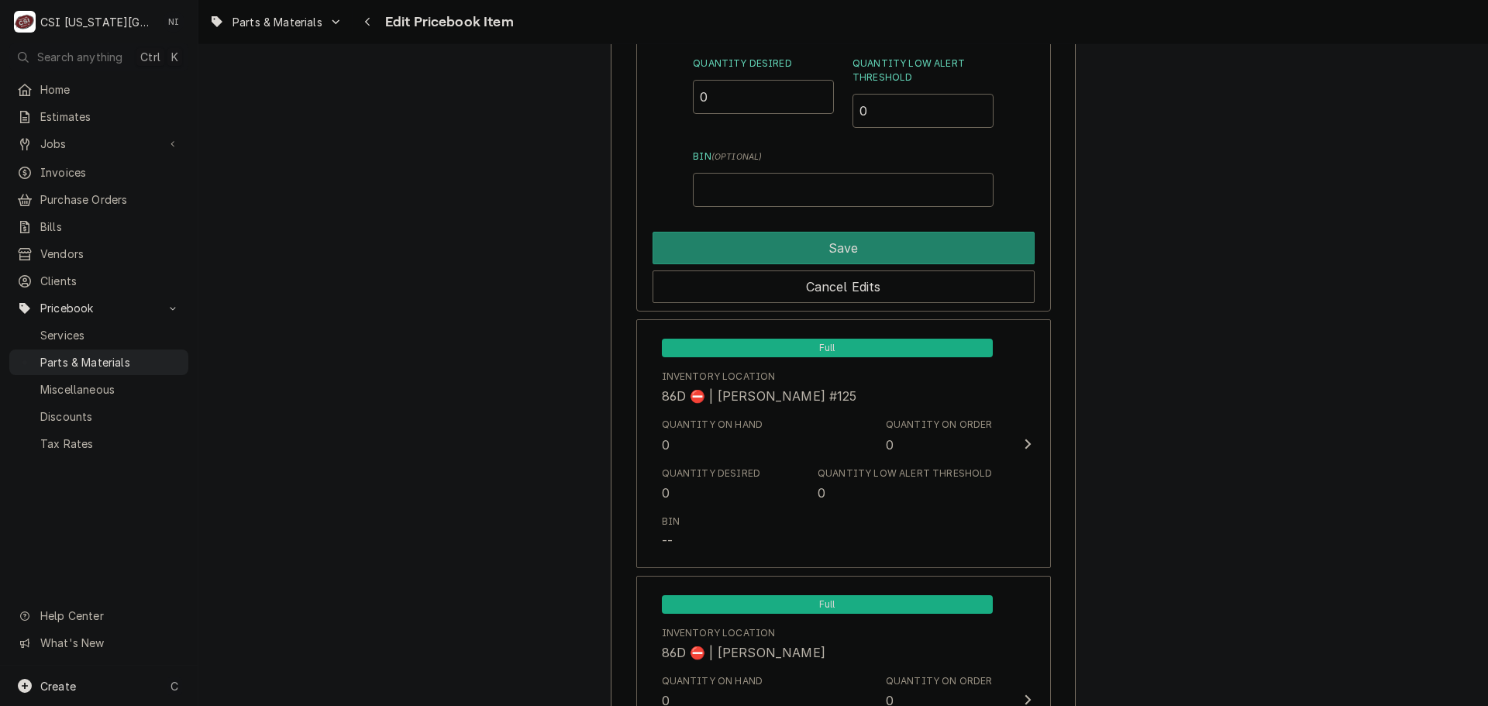
click at [785, 230] on div "Save" at bounding box center [844, 245] width 382 height 39
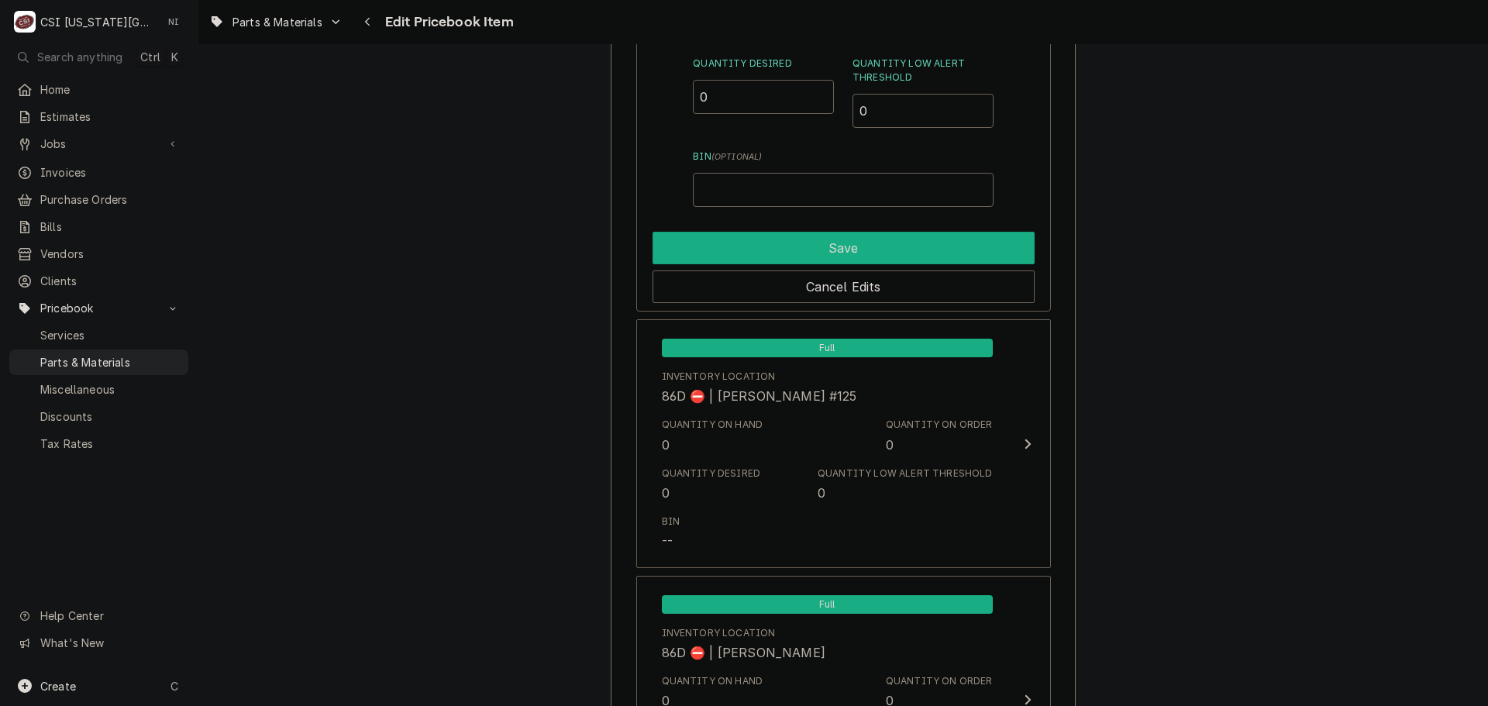
click at [777, 243] on button "Save" at bounding box center [844, 248] width 382 height 33
type textarea "x"
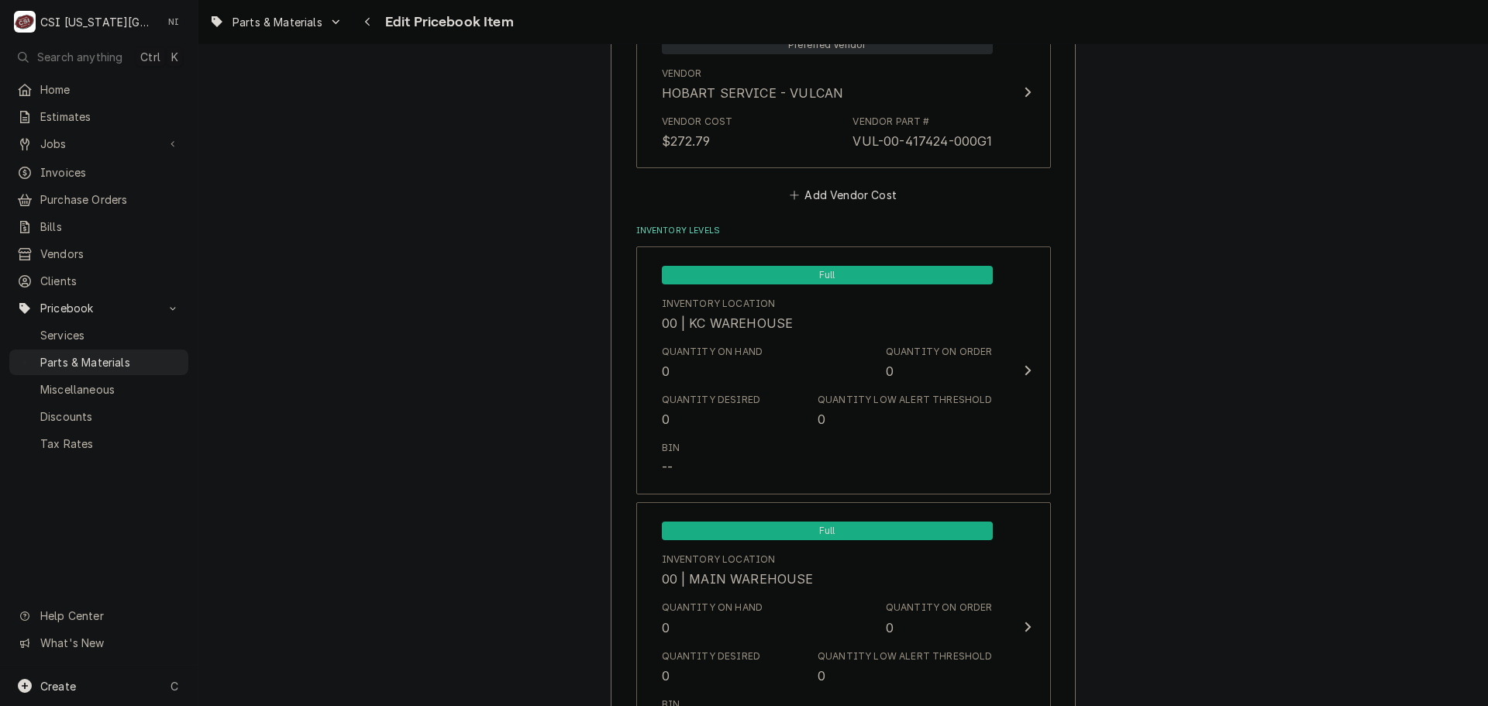
scroll to position [1250, 0]
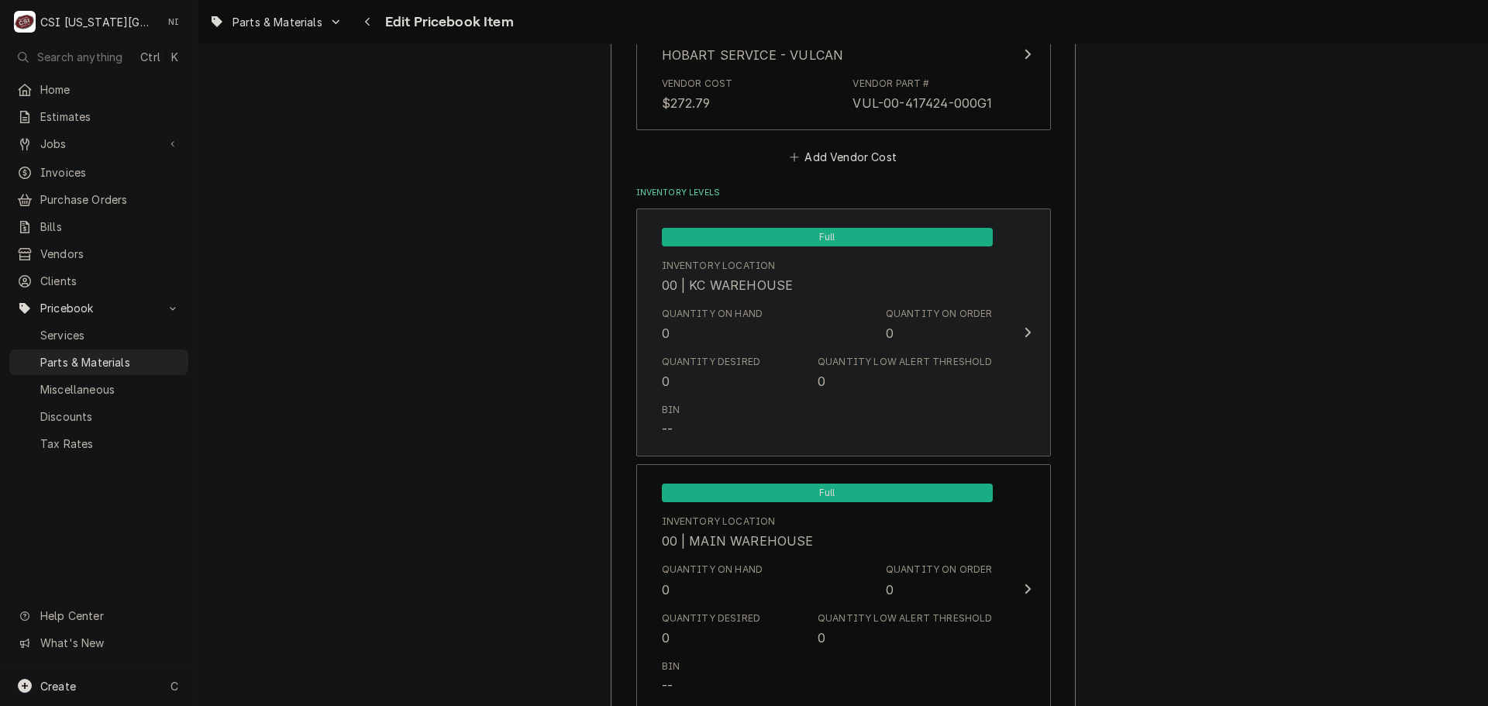
click at [851, 379] on div "Quantity Low Alert Threshold 0" at bounding box center [905, 373] width 174 height 36
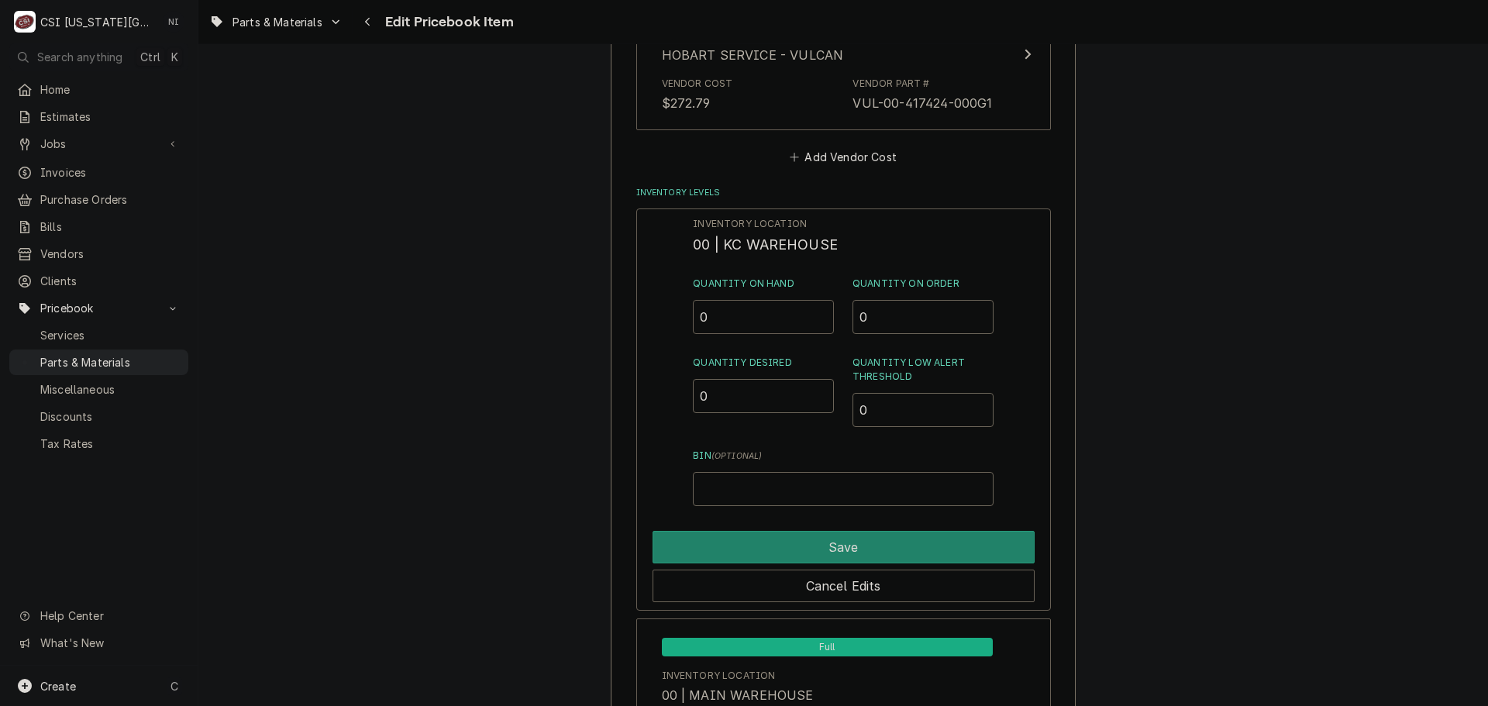
click at [689, 319] on div "Inventory Location 00 | KC WAREHOUSE Quantity on Hand 0 Quantity on Order 0 Qua…" at bounding box center [843, 410] width 415 height 403
type input "2"
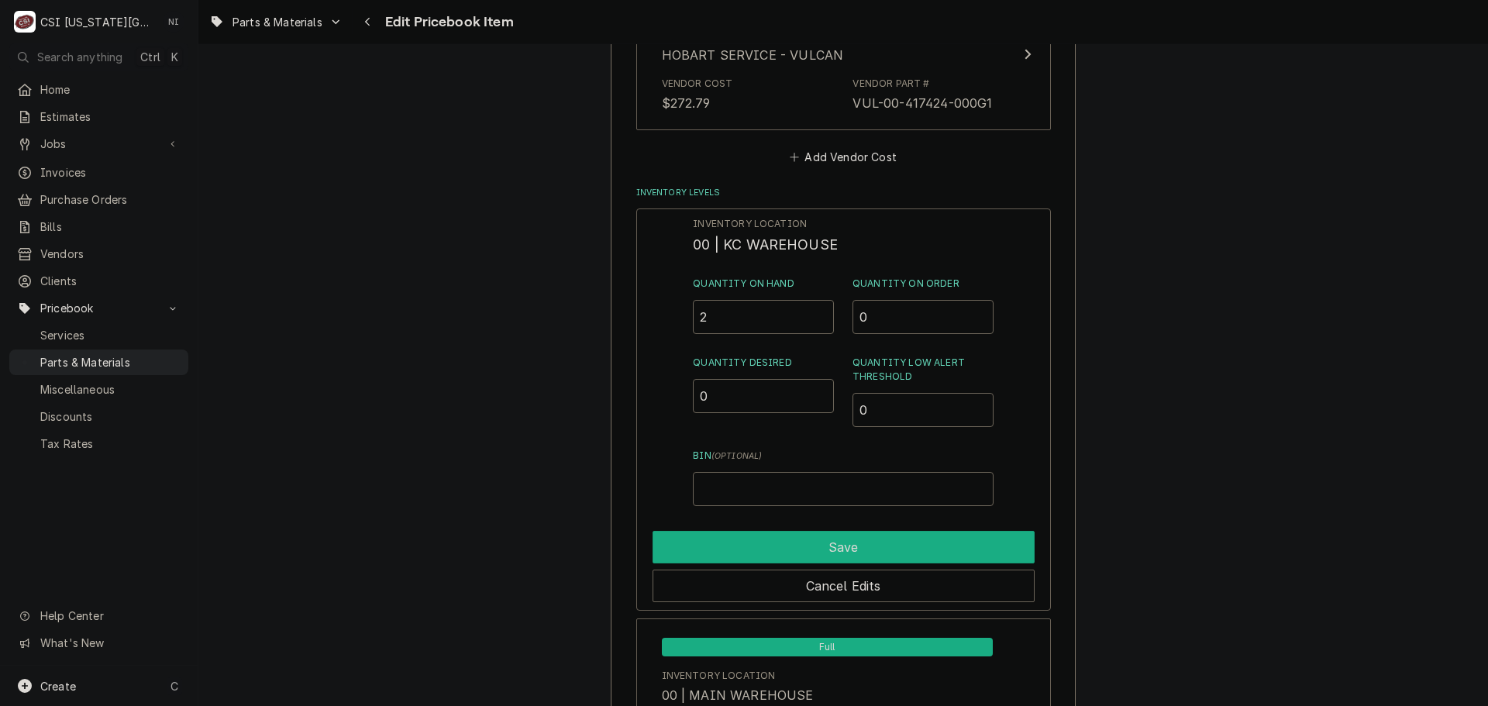
click at [883, 537] on button "Save" at bounding box center [844, 547] width 382 height 33
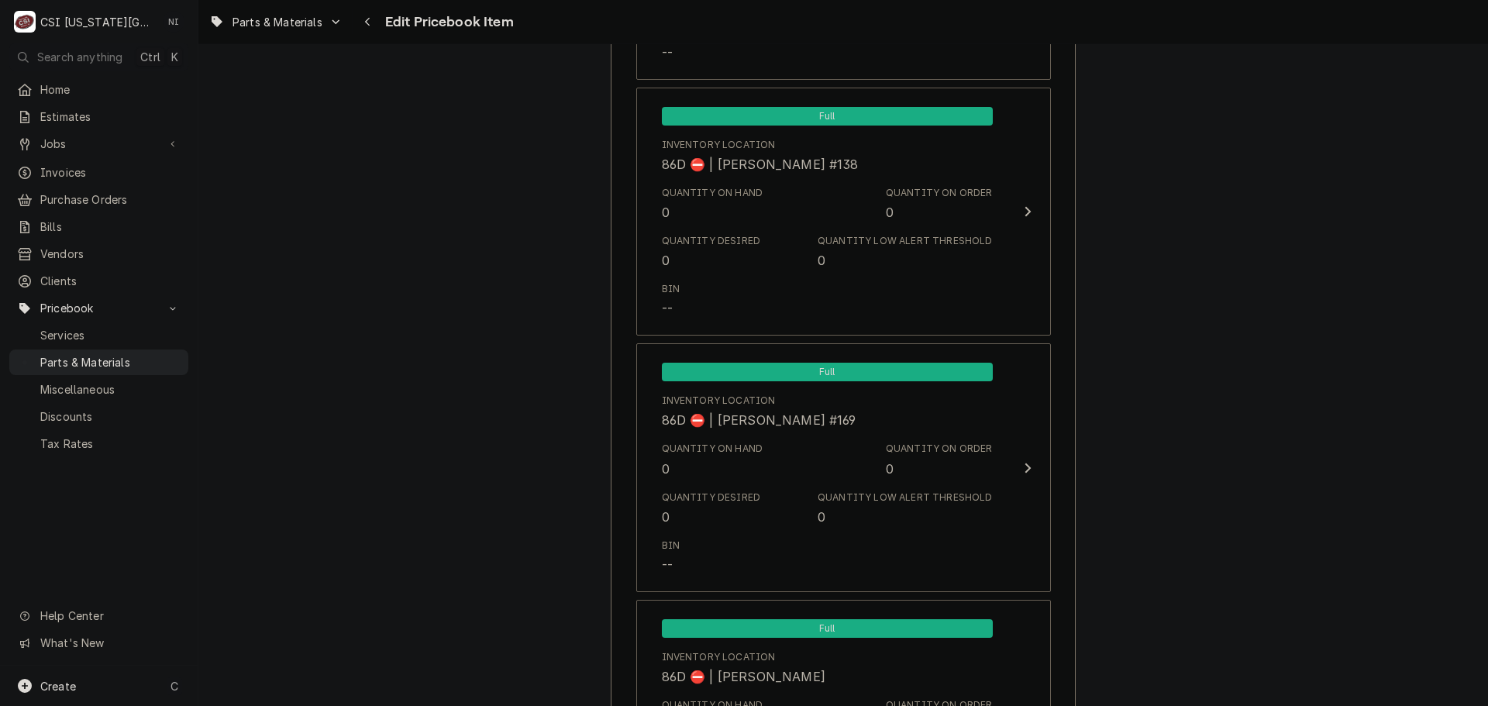
scroll to position [14930, 0]
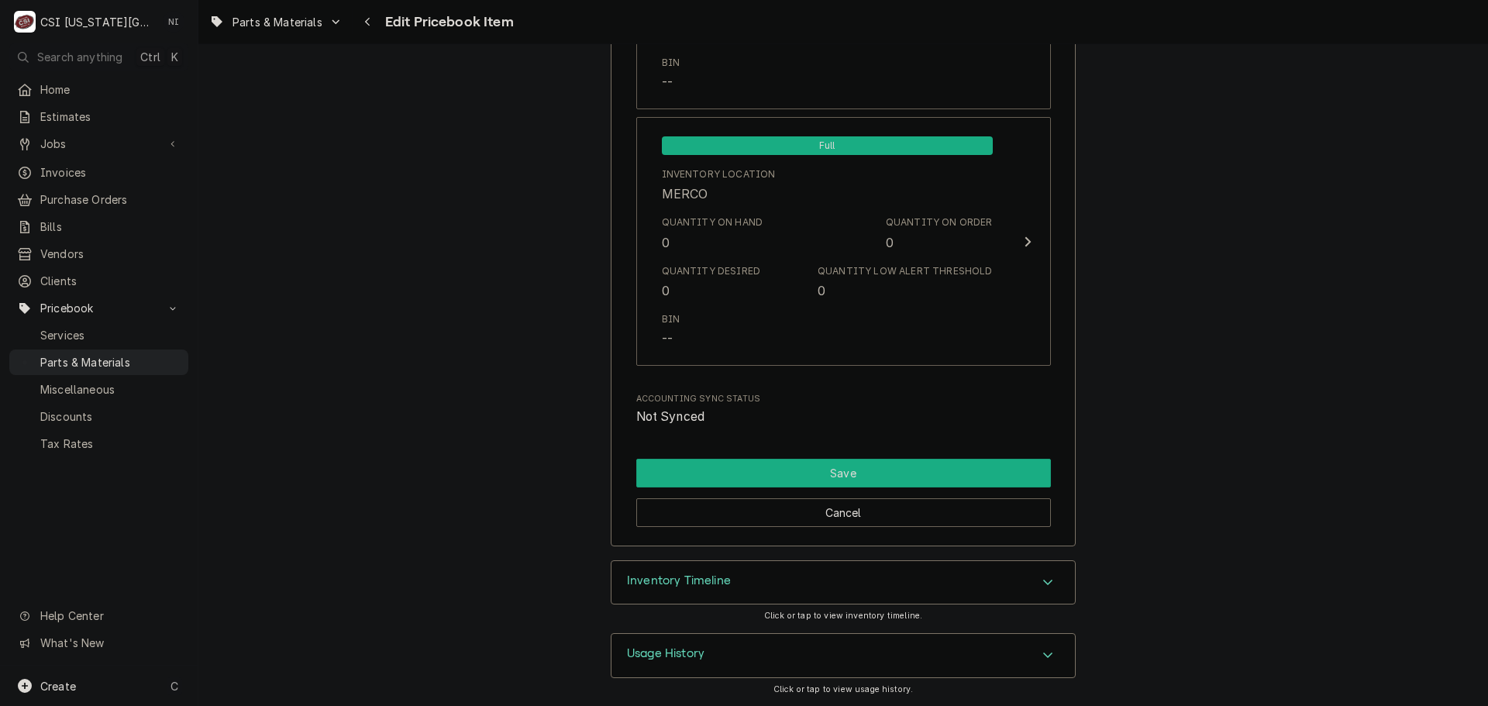
click at [862, 473] on button "Save" at bounding box center [843, 473] width 415 height 29
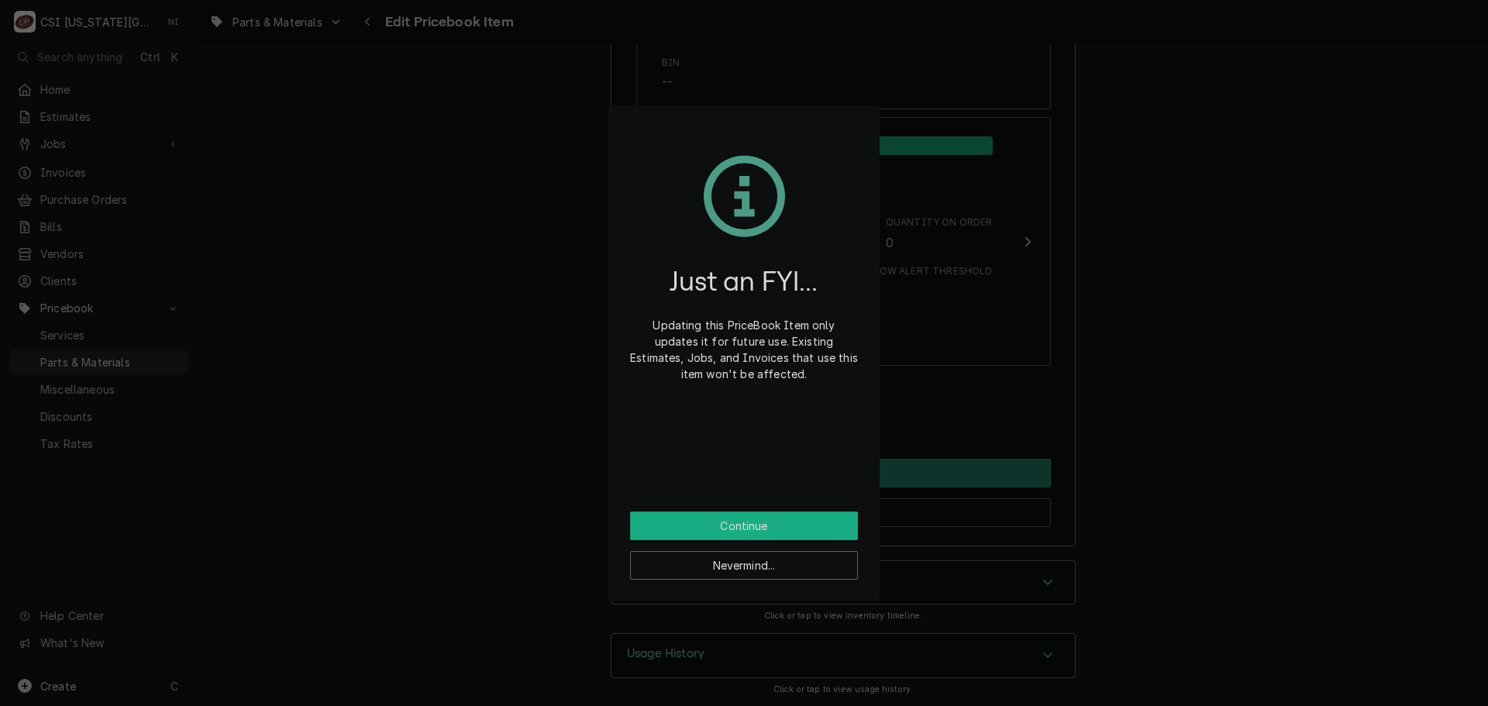
click at [778, 516] on button "Continue" at bounding box center [744, 526] width 228 height 29
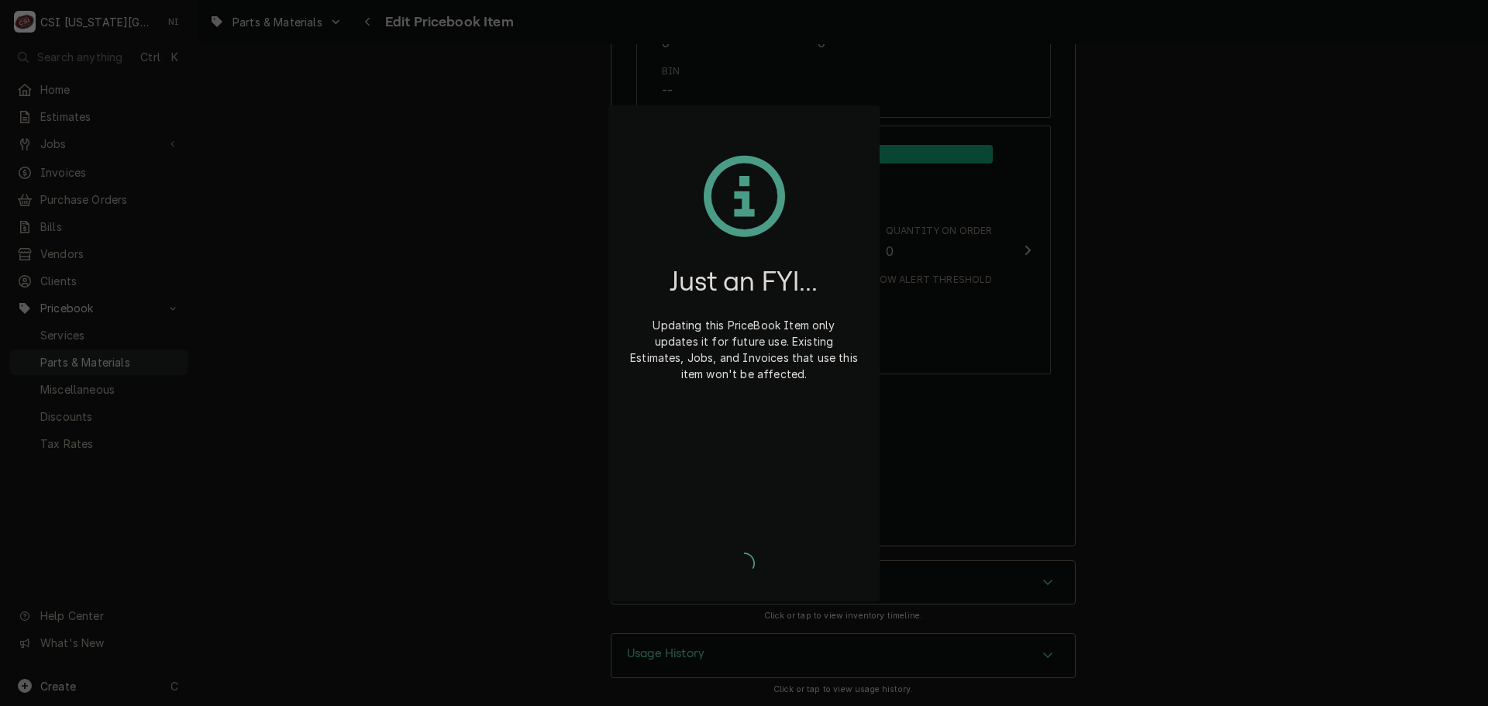
type textarea "x"
